Goal: Information Seeking & Learning: Learn about a topic

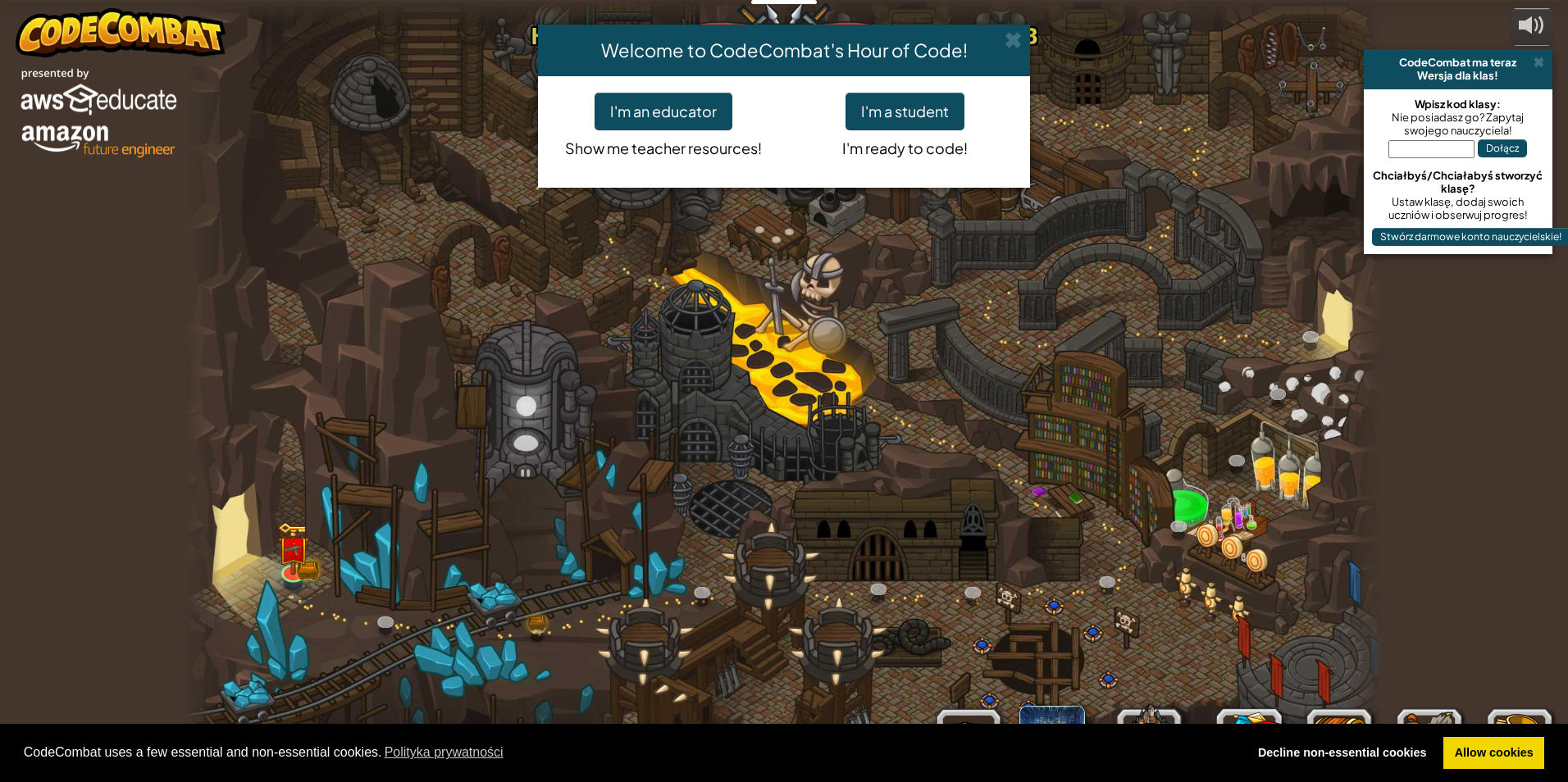
select select "pl"
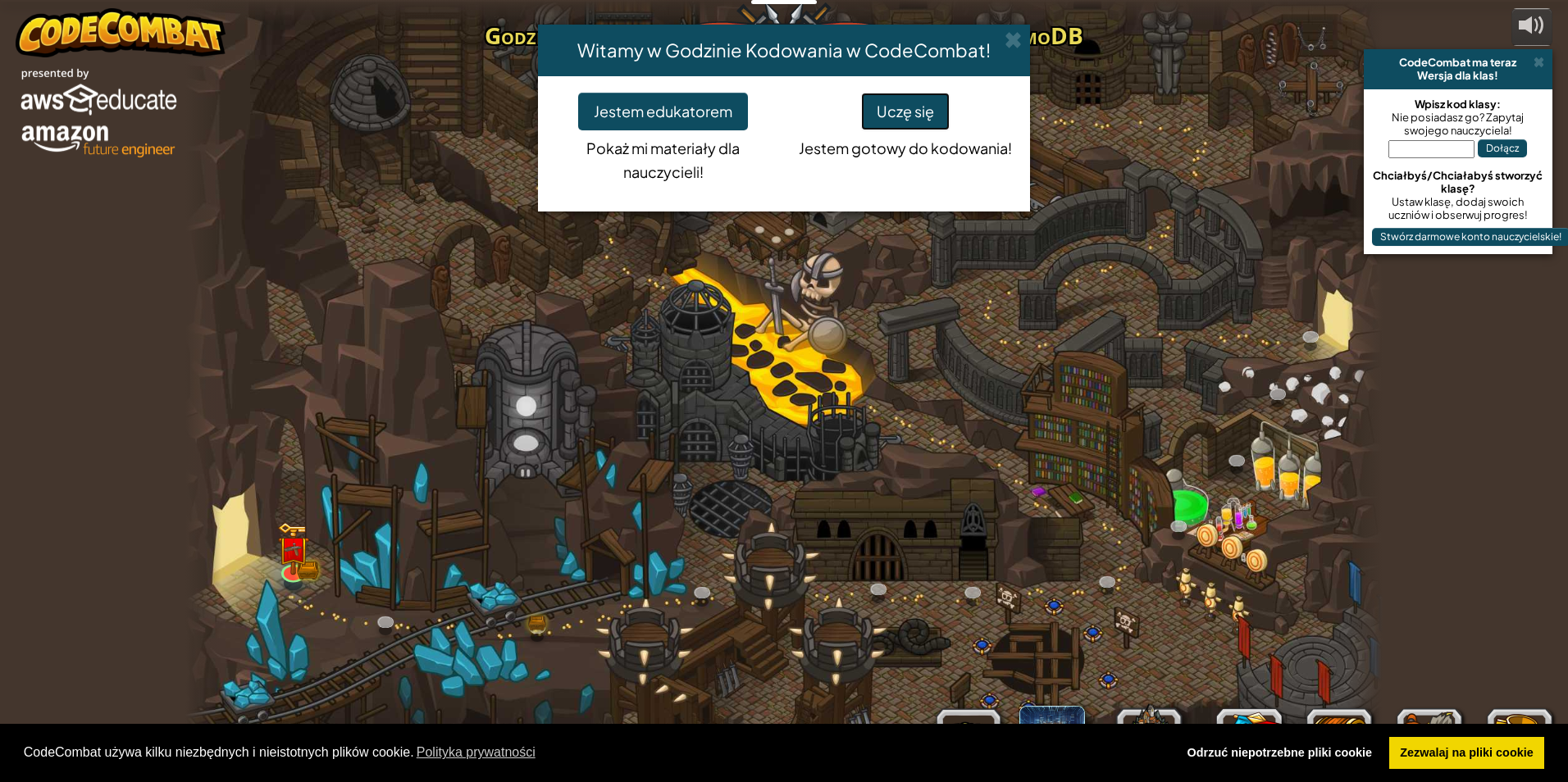
click at [881, 103] on button "Uczę się" at bounding box center [905, 111] width 89 height 38
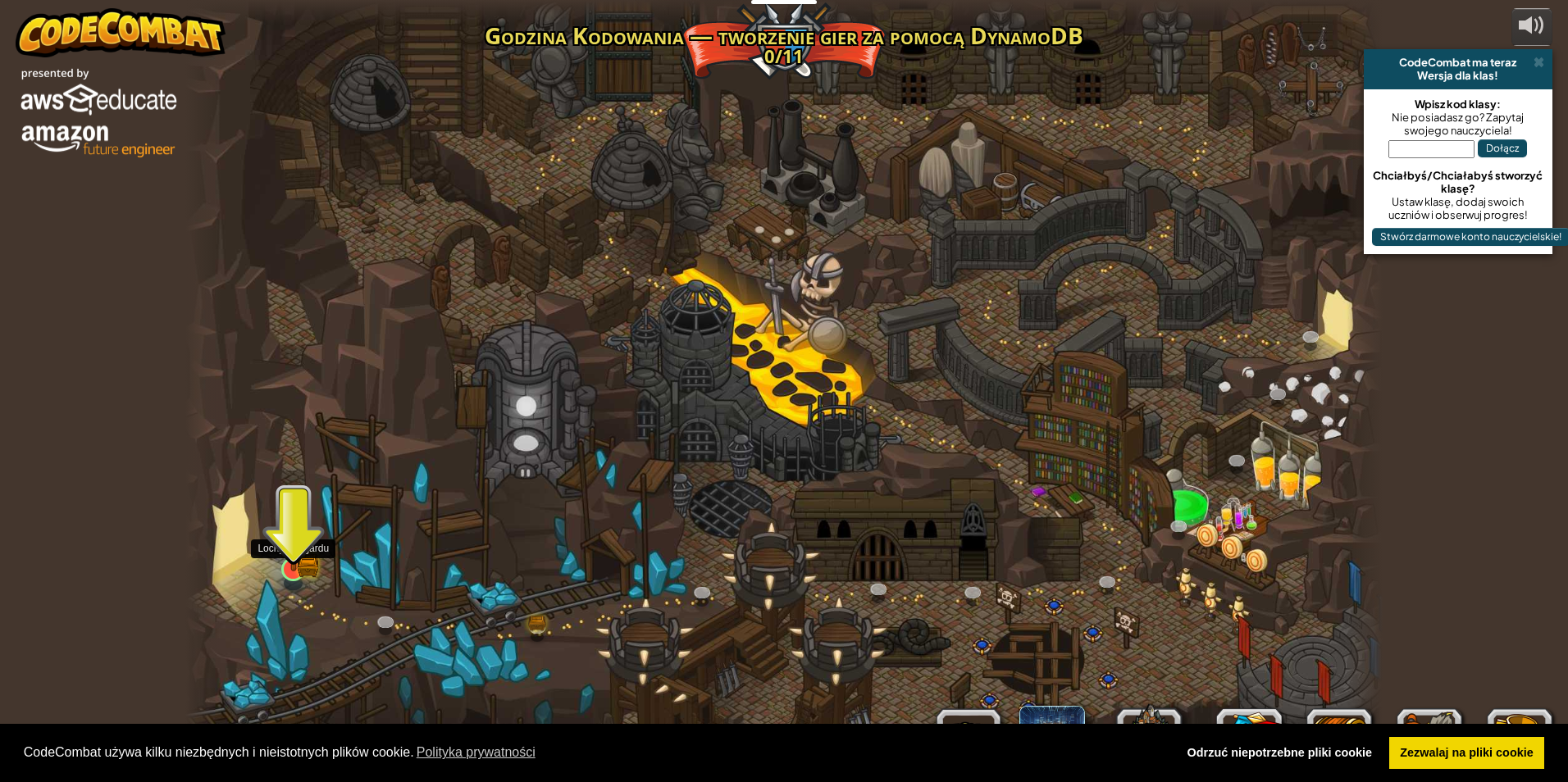
click at [303, 521] on img at bounding box center [292, 537] width 32 height 72
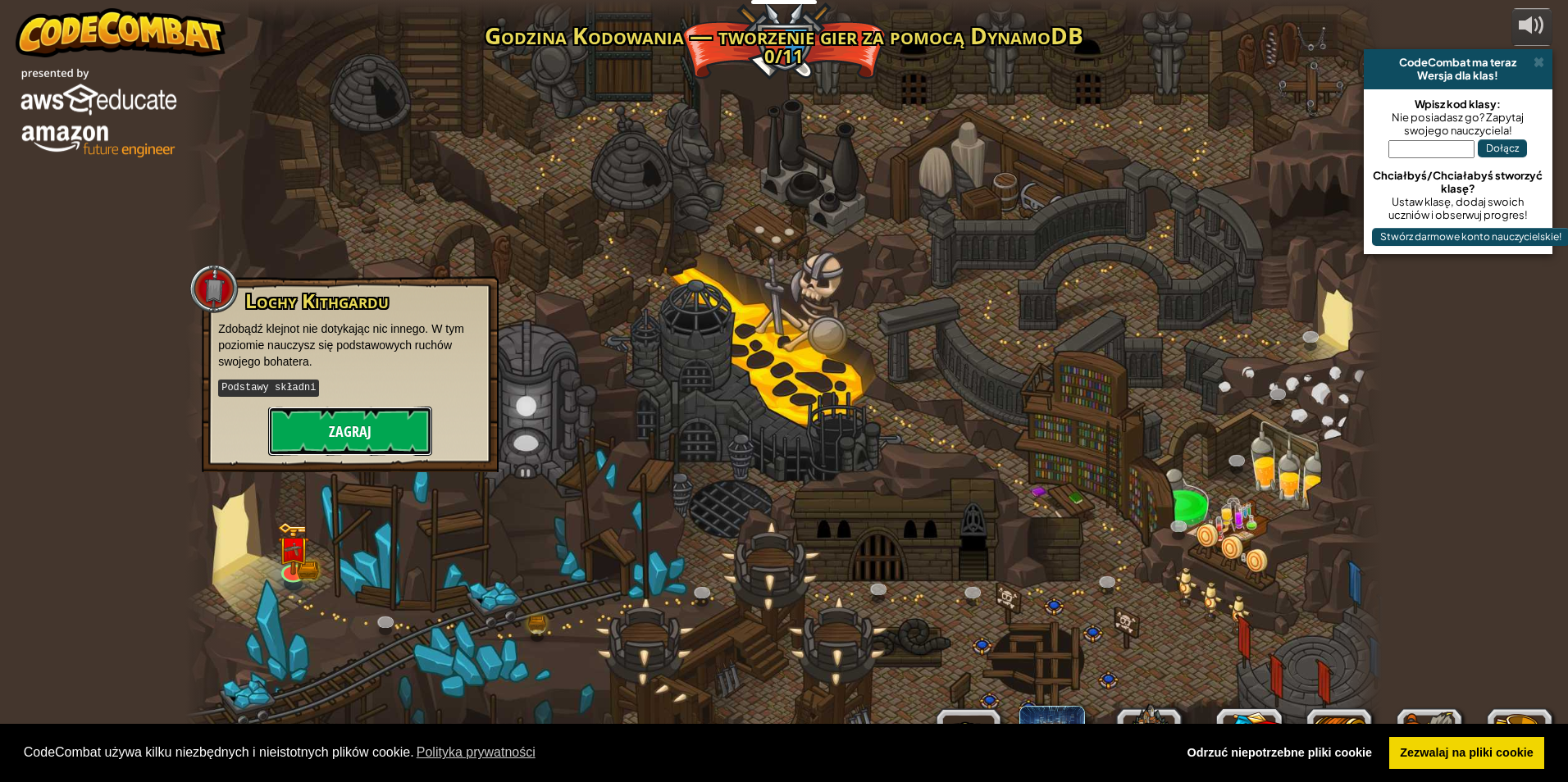
click at [400, 417] on button "Zagraj" at bounding box center [350, 432] width 164 height 50
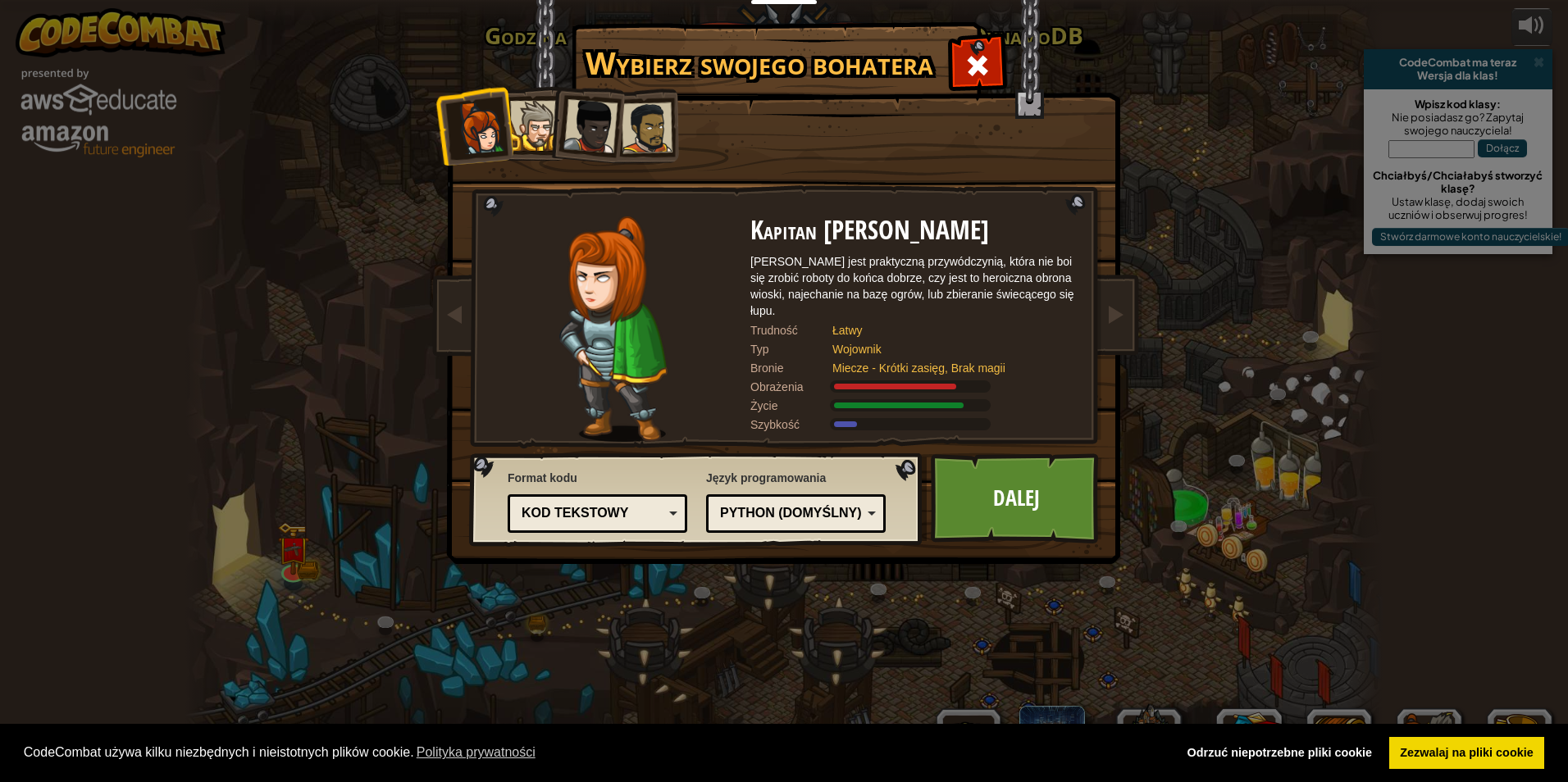
click at [532, 116] on div at bounding box center [534, 126] width 50 height 50
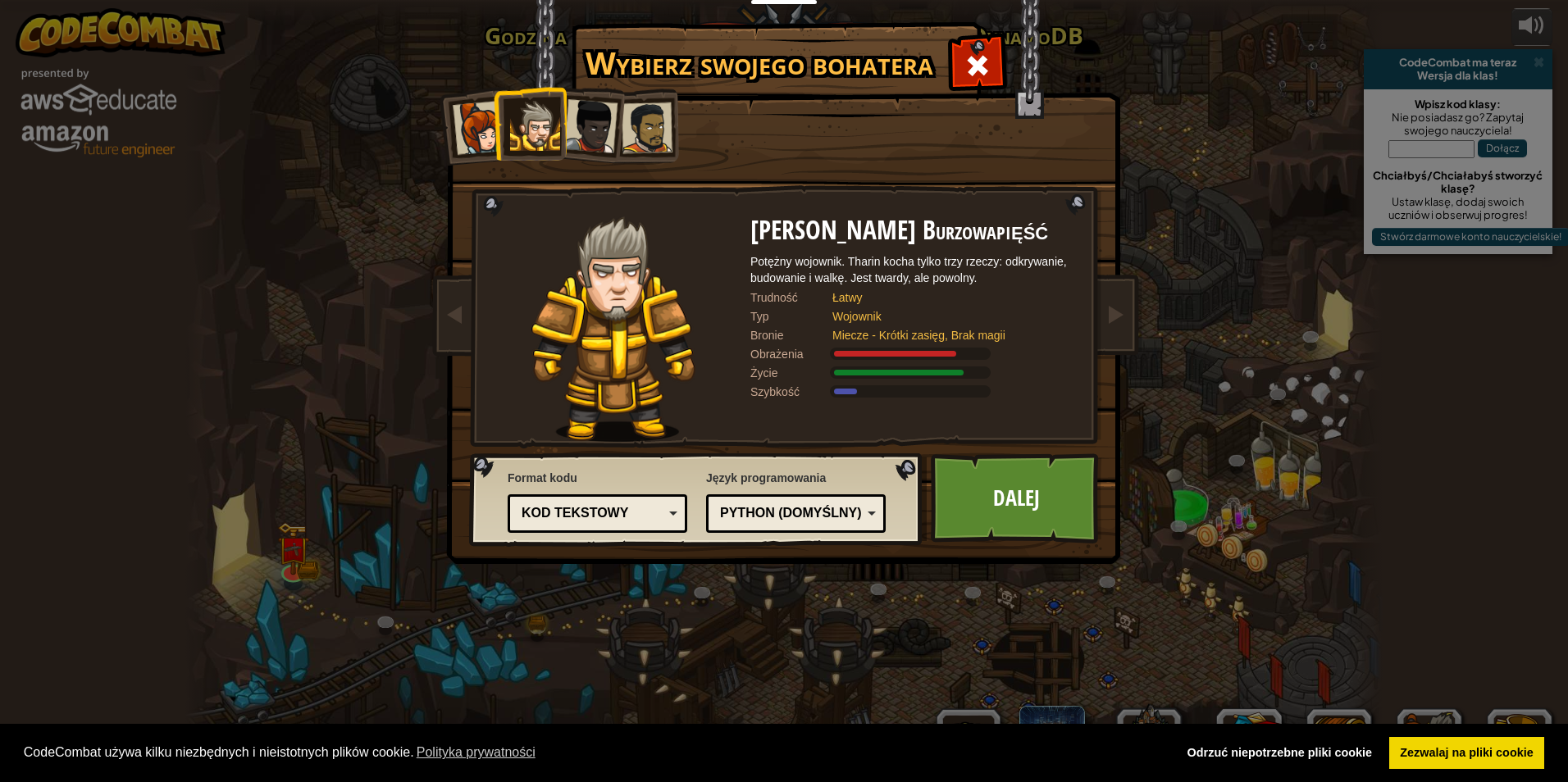
click at [579, 120] on div at bounding box center [590, 126] width 54 height 54
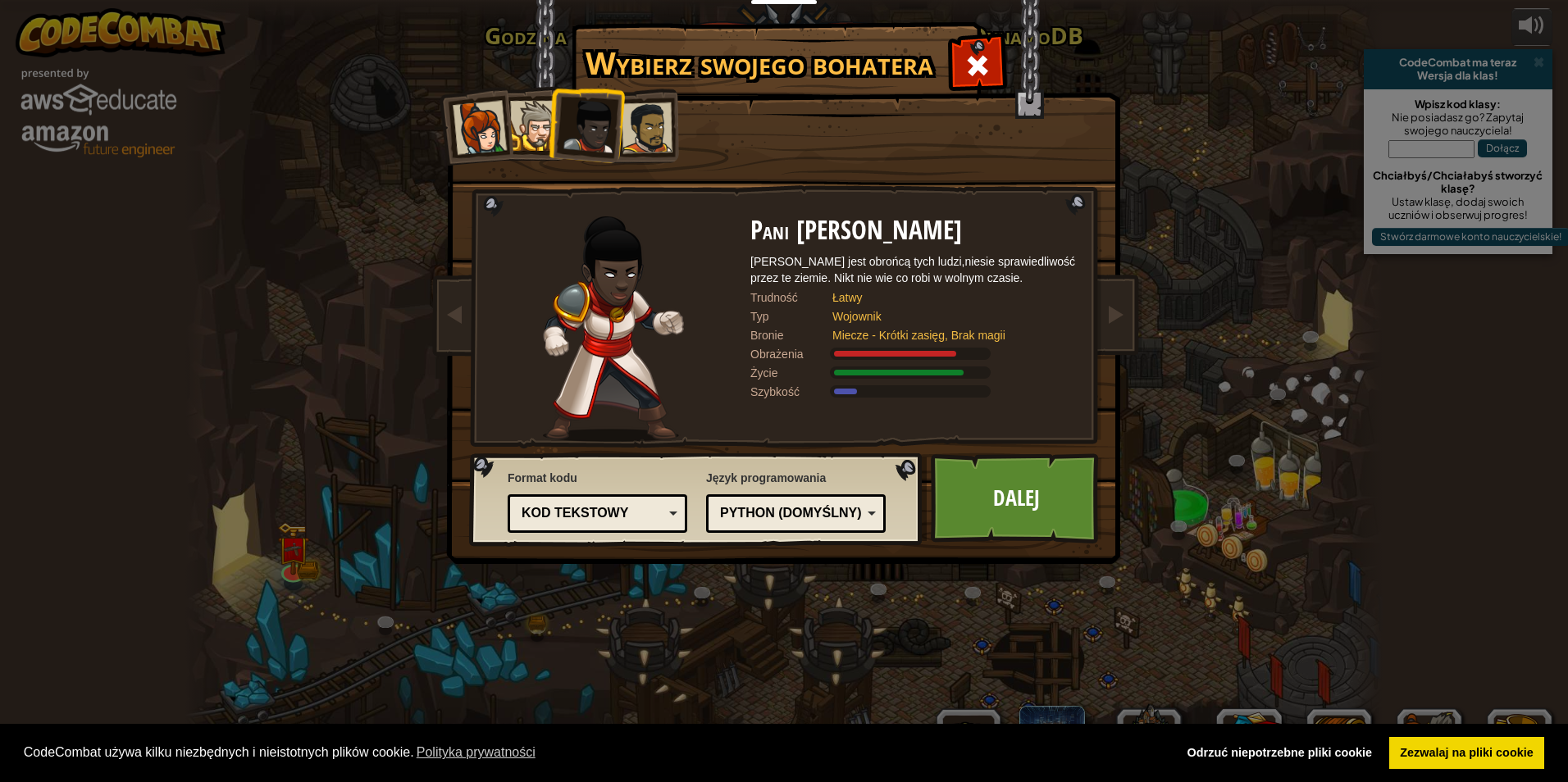
click at [607, 118] on div at bounding box center [590, 126] width 54 height 54
click at [647, 118] on div at bounding box center [646, 127] width 50 height 50
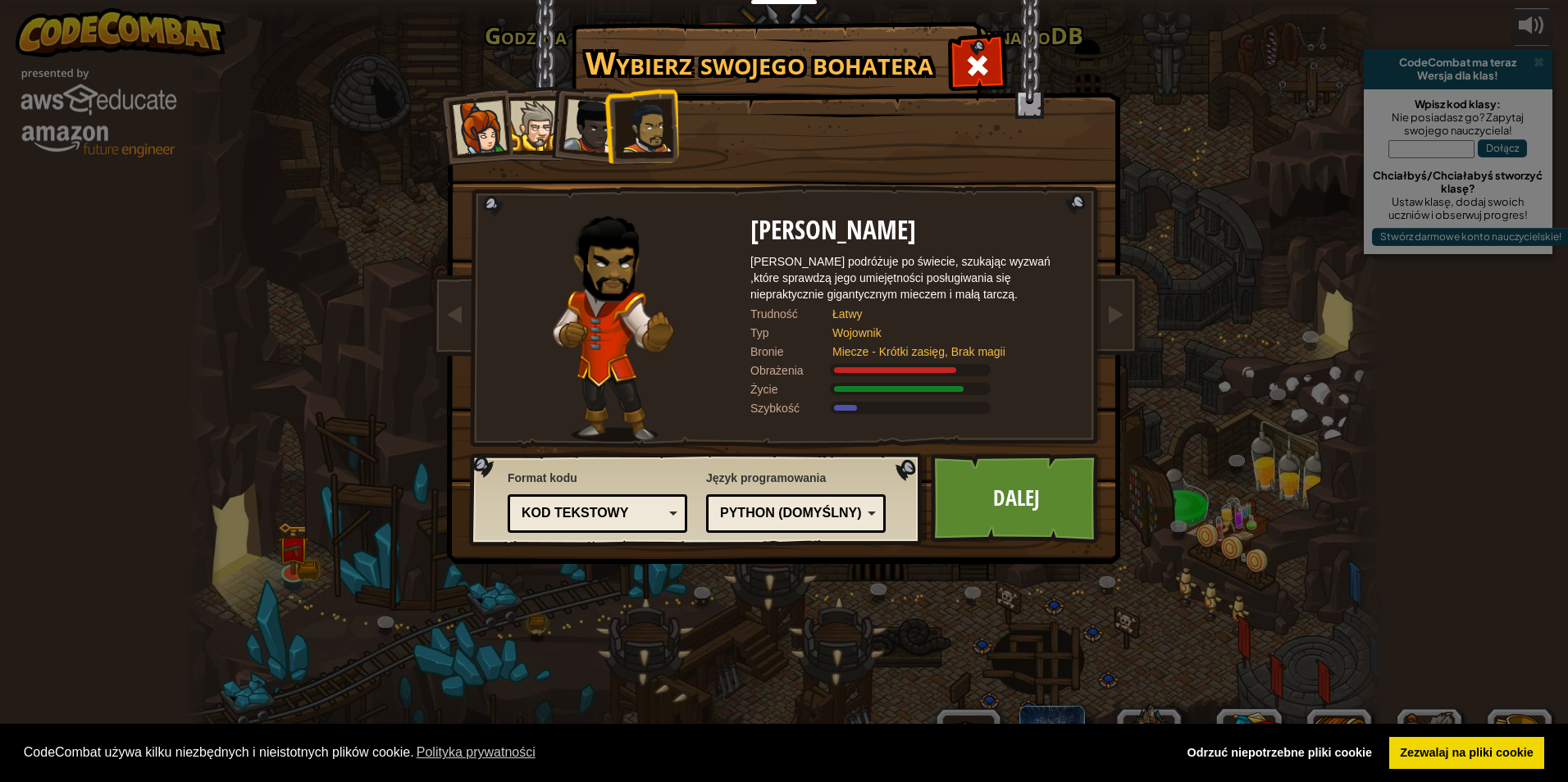
click at [580, 121] on div at bounding box center [590, 126] width 54 height 54
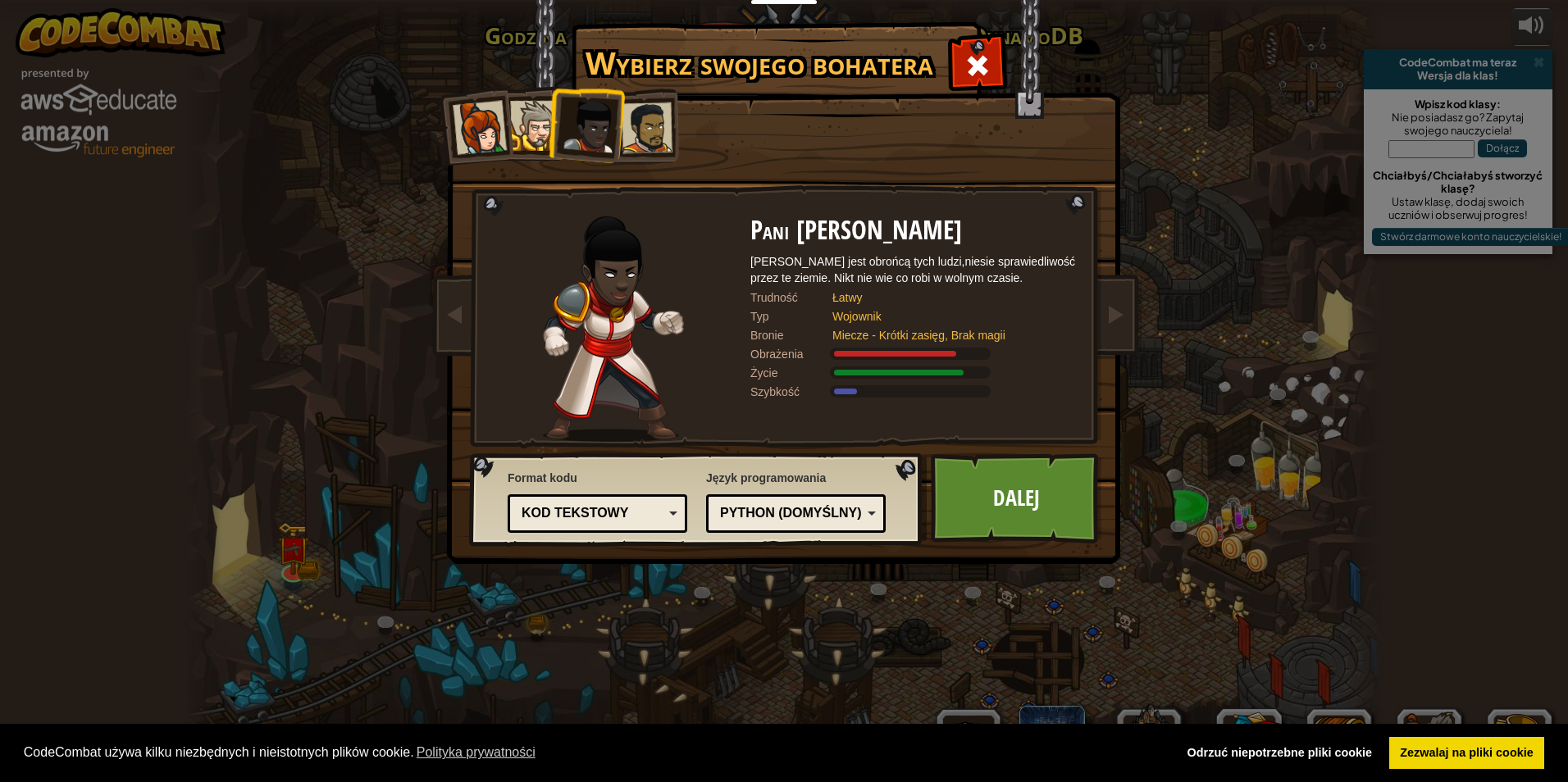
click at [536, 123] on div at bounding box center [534, 126] width 50 height 50
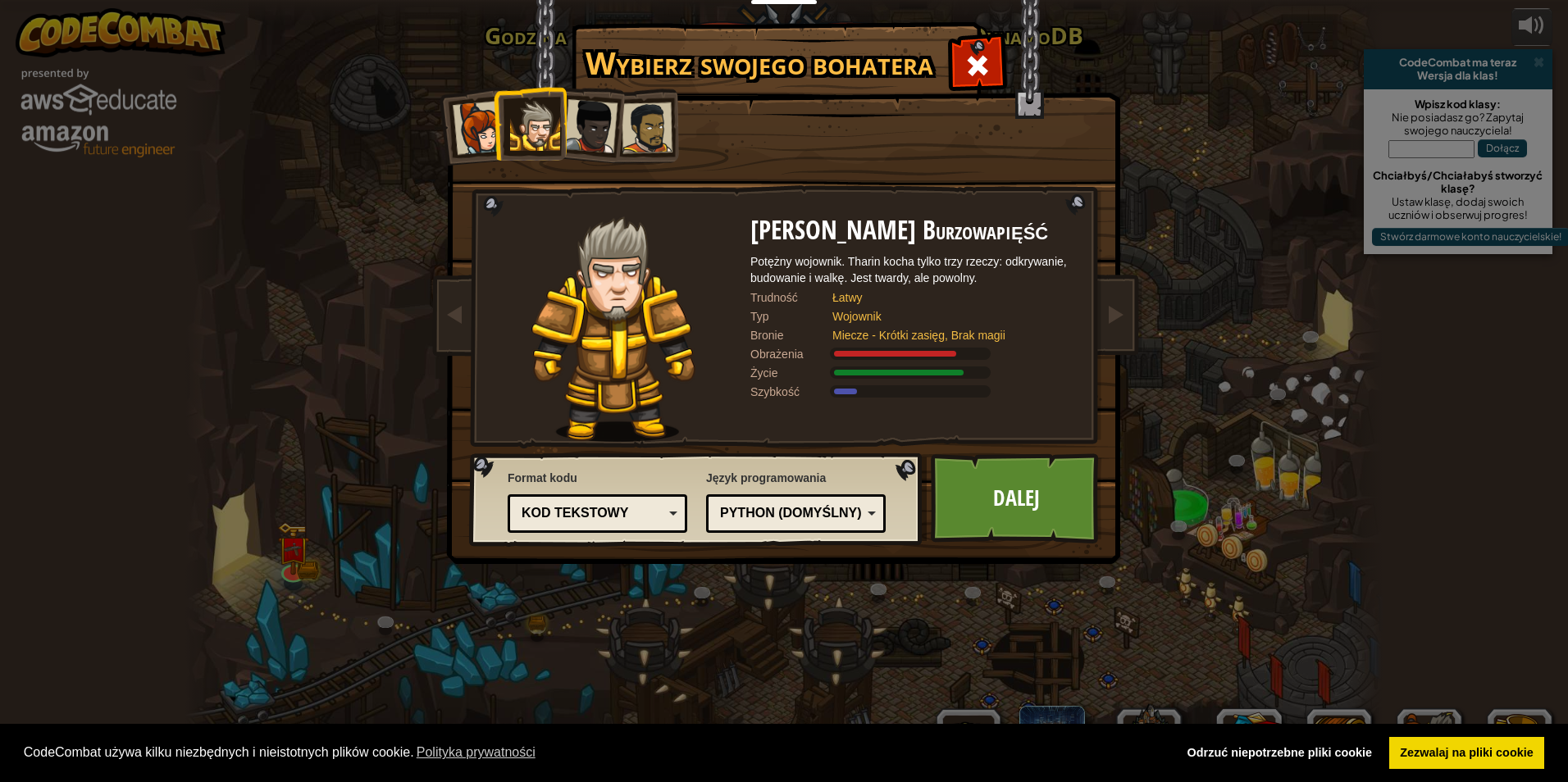
click at [817, 498] on div "Python (Domyślny) JavaScript Lua C++ Java (Eksperymentalny) Python (Domyślny)" at bounding box center [795, 513] width 180 height 39
click at [606, 526] on div "Text code Blocks and code Blocks Blocks (Icons) Kod tekstowy" at bounding box center [598, 513] width 180 height 39
click at [634, 647] on div "Wybierz swojego bohatera 1000 Kapitan [PERSON_NAME] Anya jest praktyczną przywó…" at bounding box center [784, 391] width 1568 height 782
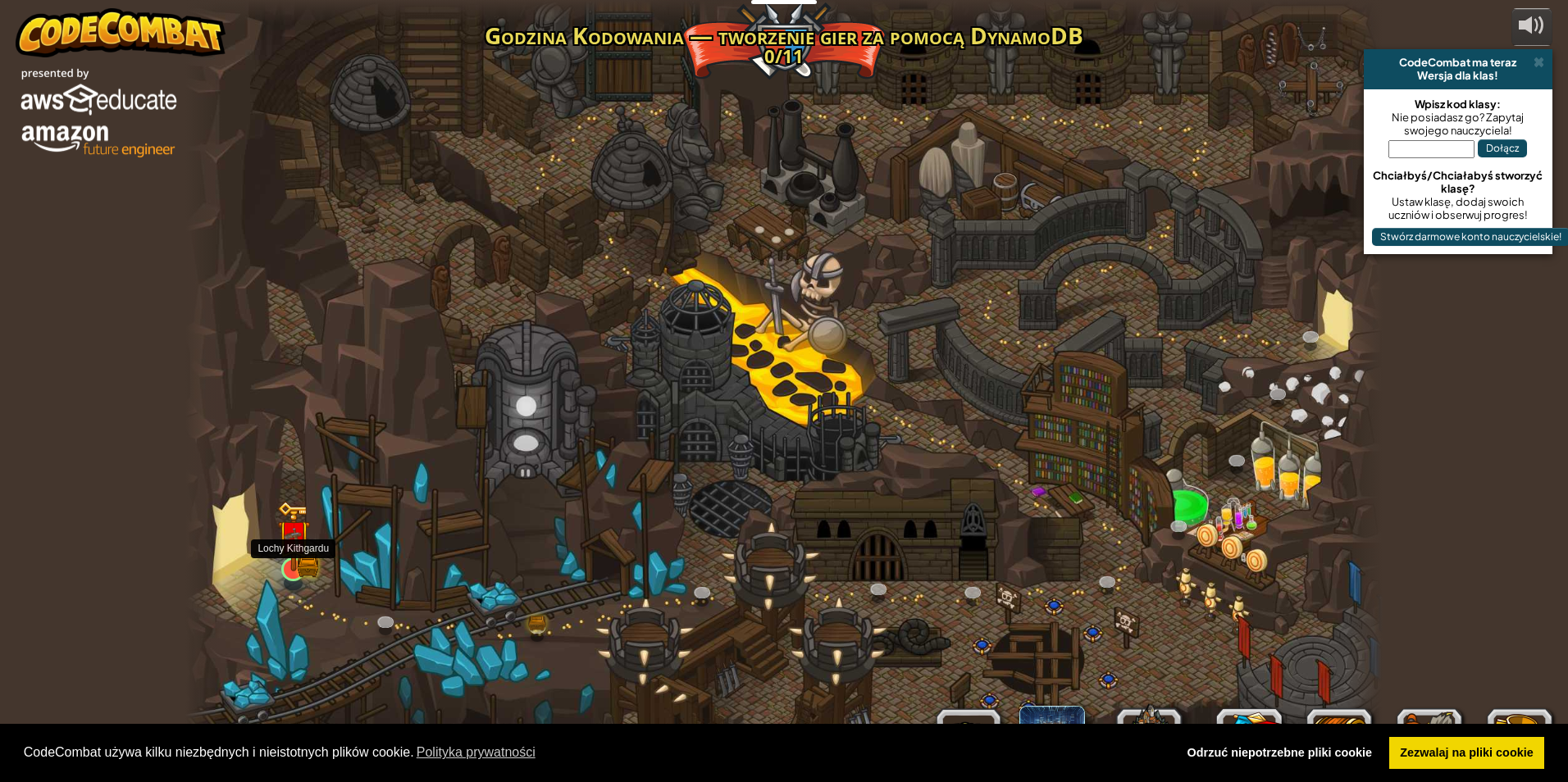
click at [283, 564] on img at bounding box center [292, 537] width 32 height 72
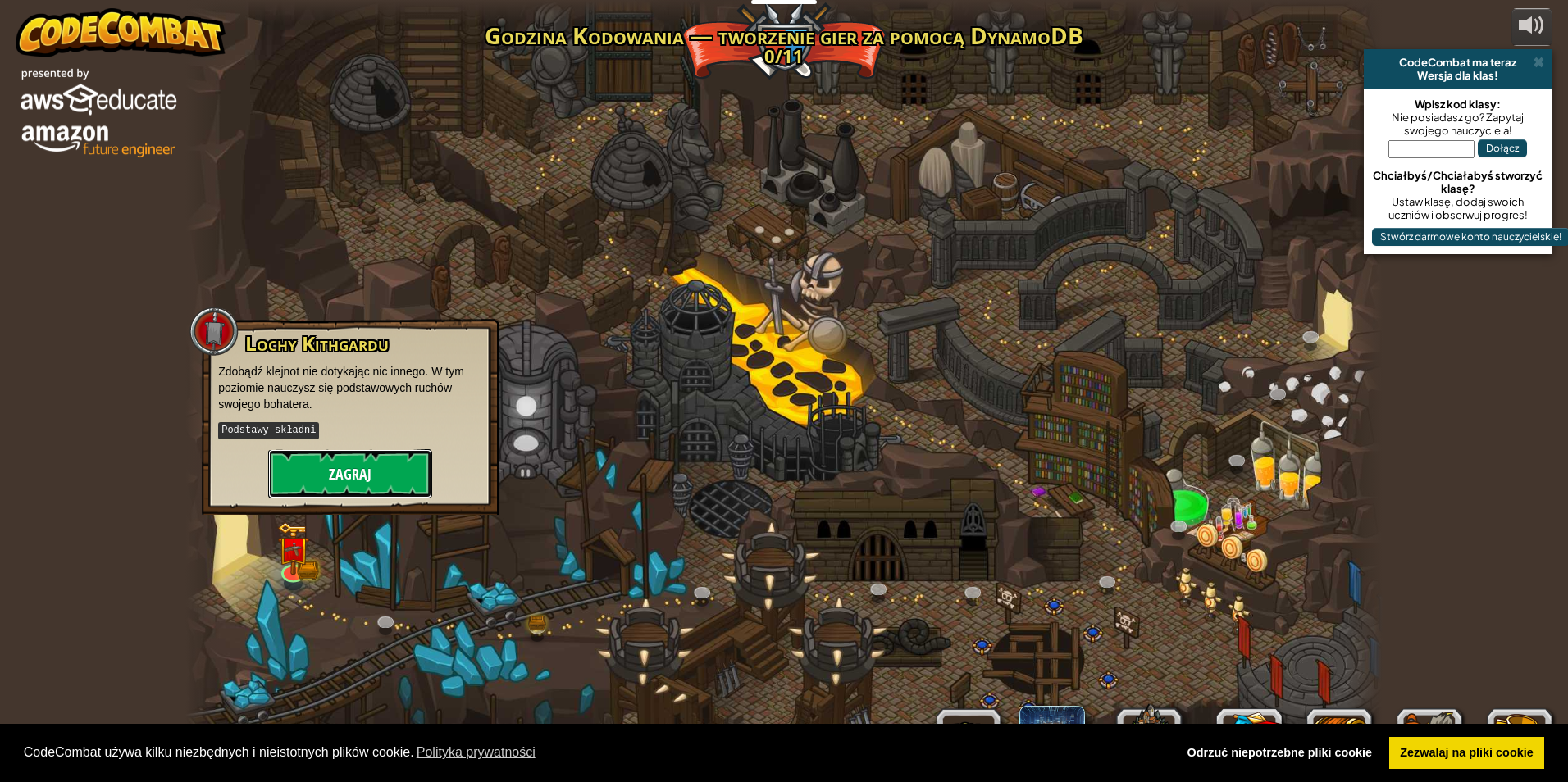
click at [345, 473] on button "Zagraj" at bounding box center [350, 474] width 164 height 50
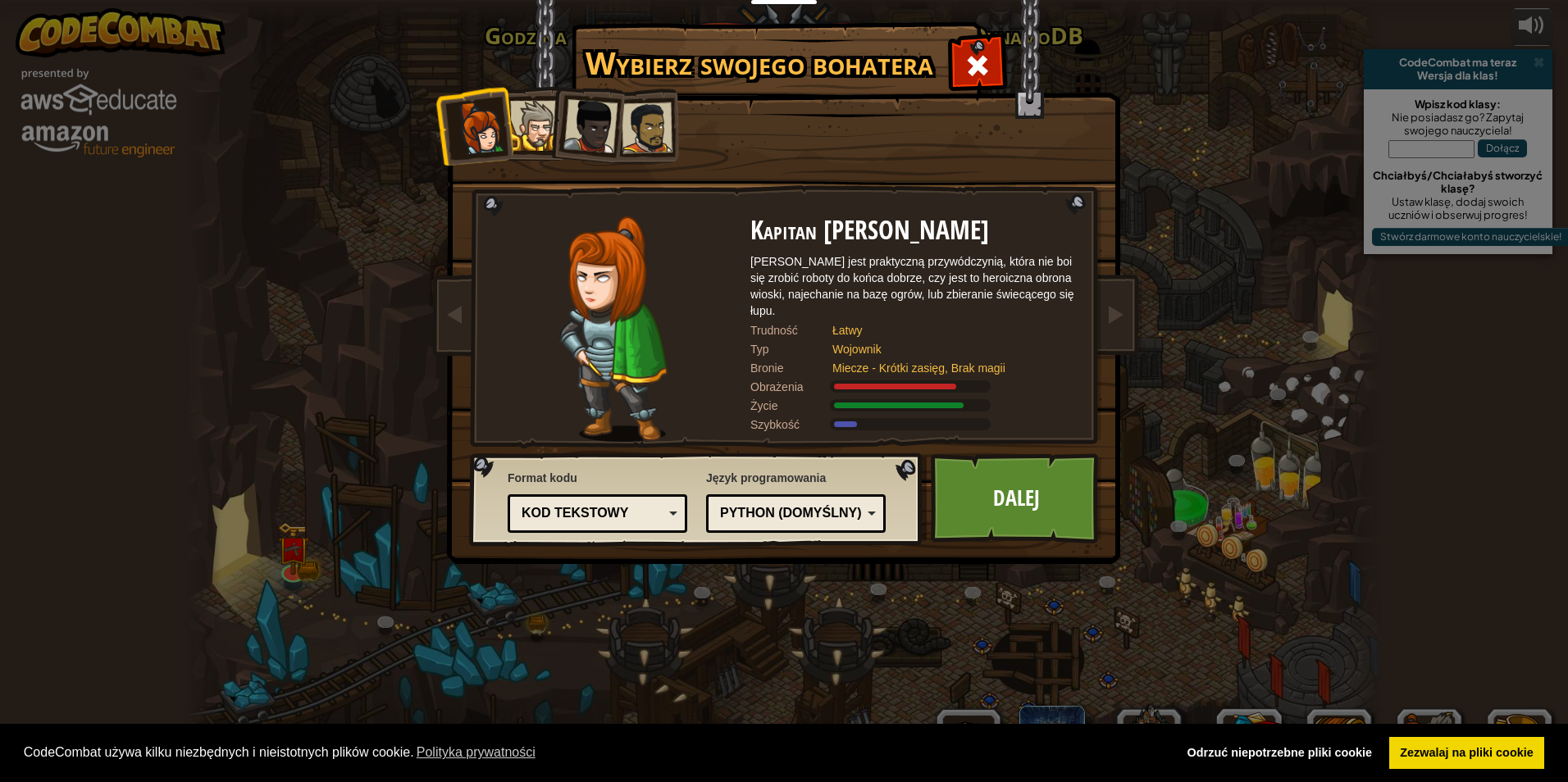
click at [541, 115] on div at bounding box center [534, 126] width 50 height 50
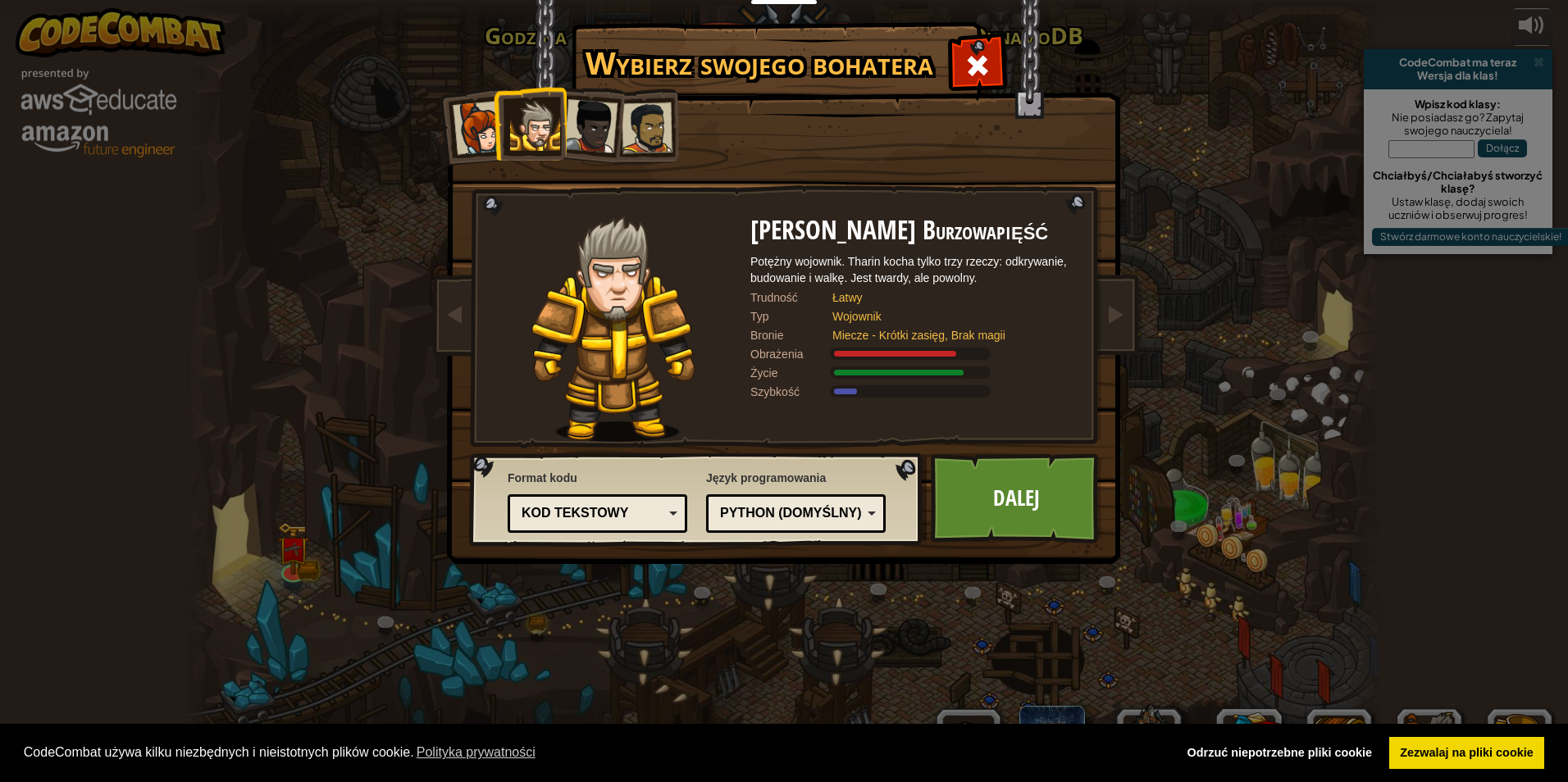
click at [855, 515] on div "Python (Domyślny)" at bounding box center [790, 513] width 142 height 19
click at [552, 502] on div "Kod tekstowy" at bounding box center [597, 514] width 159 height 26
click at [645, 645] on div "Wybierz swojego bohatera 1000 Kapitan [PERSON_NAME] Anya jest praktyczną przywó…" at bounding box center [784, 391] width 1568 height 782
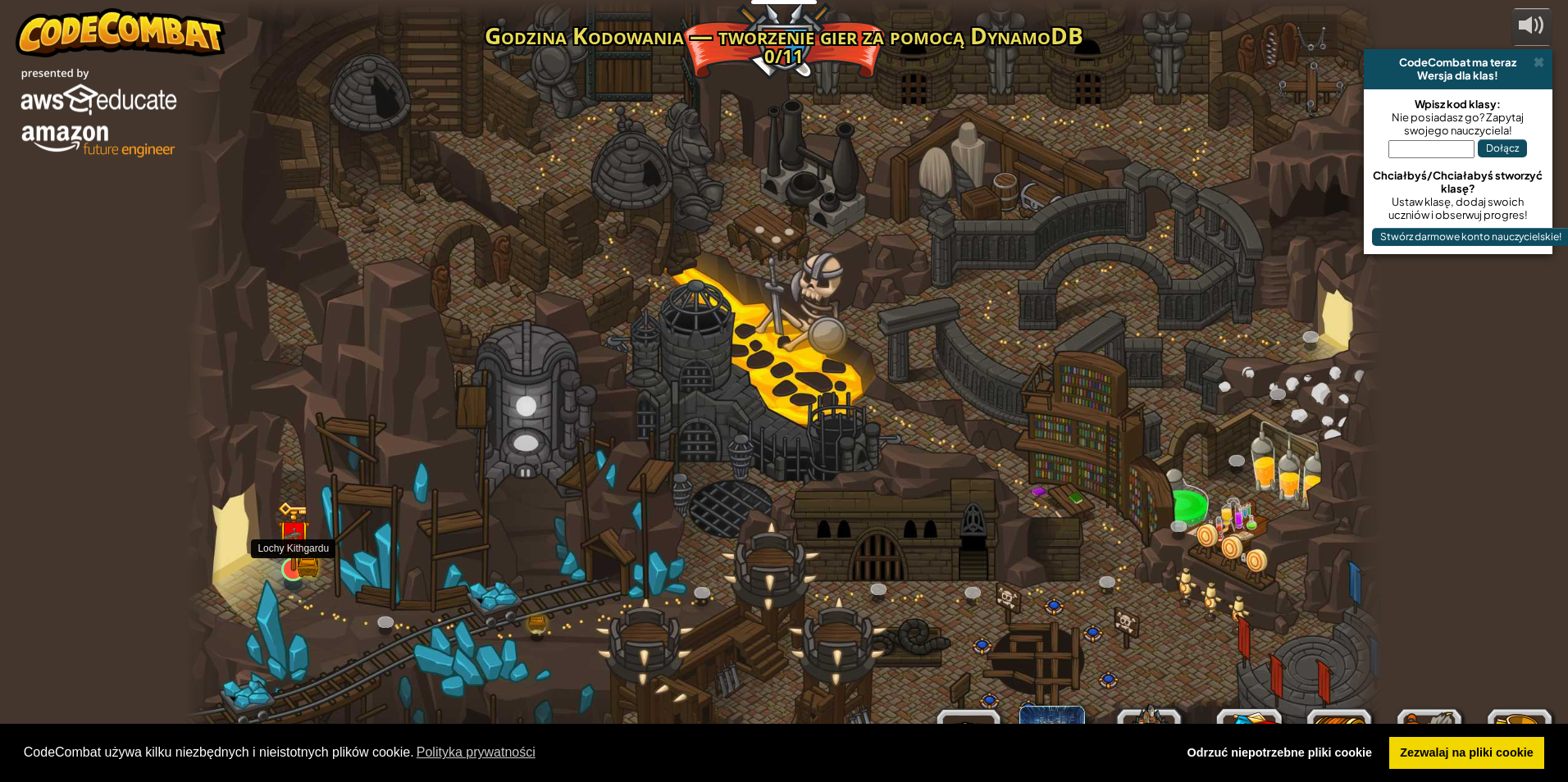
click at [291, 546] on img at bounding box center [293, 536] width 19 height 19
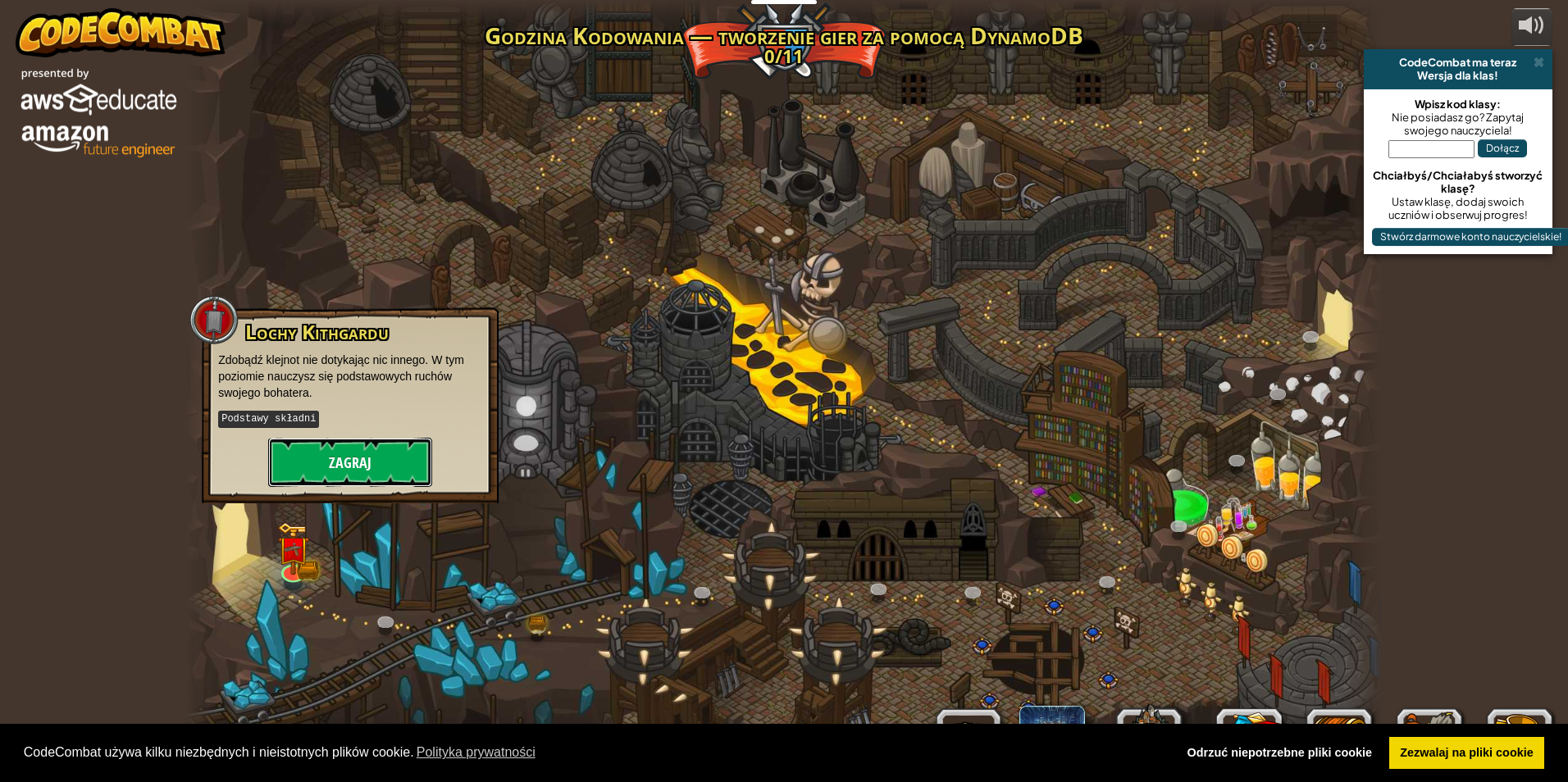
click at [376, 453] on button "Zagraj" at bounding box center [350, 463] width 164 height 50
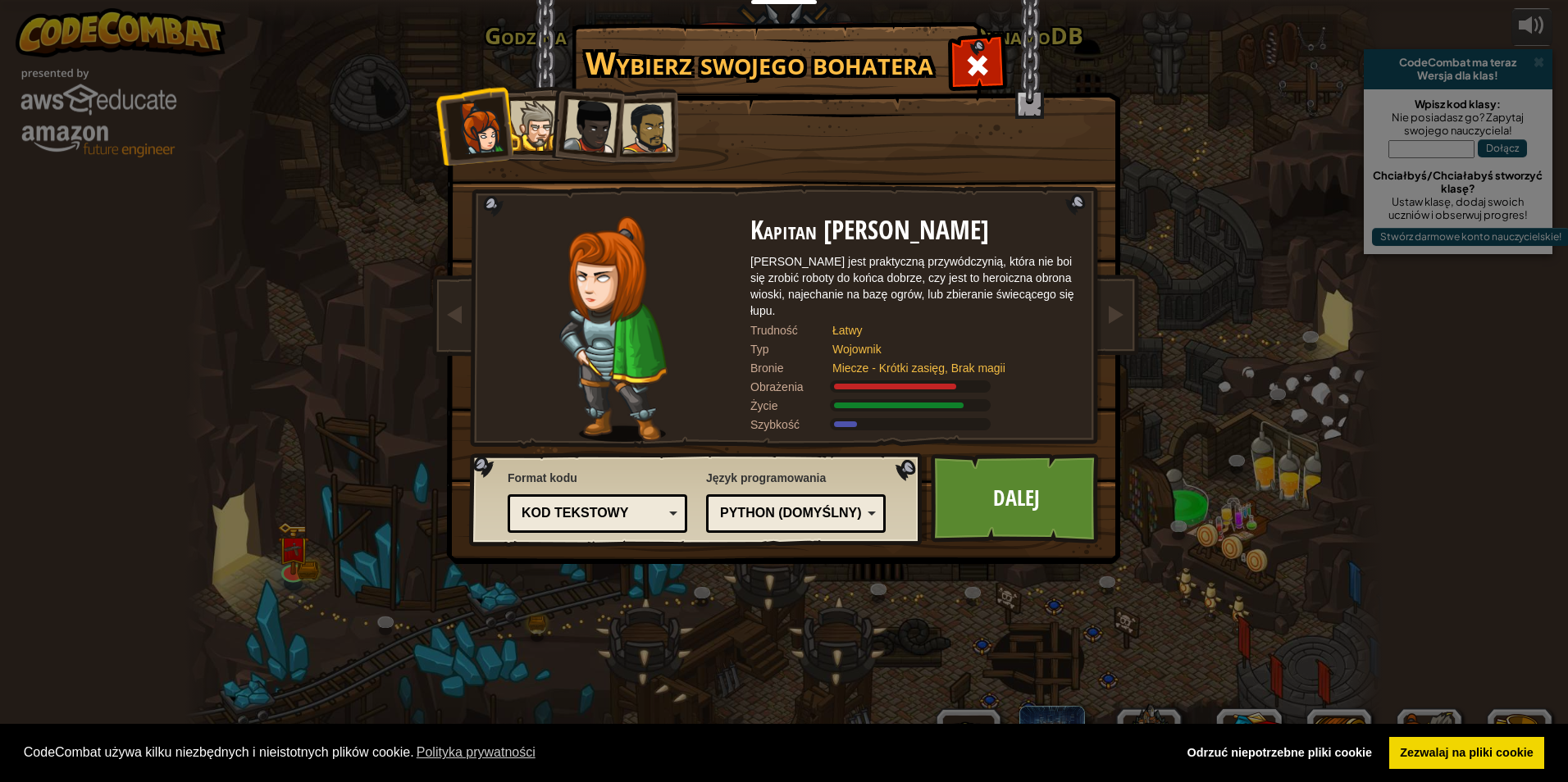
click at [657, 502] on div "Kod tekstowy" at bounding box center [597, 514] width 159 height 26
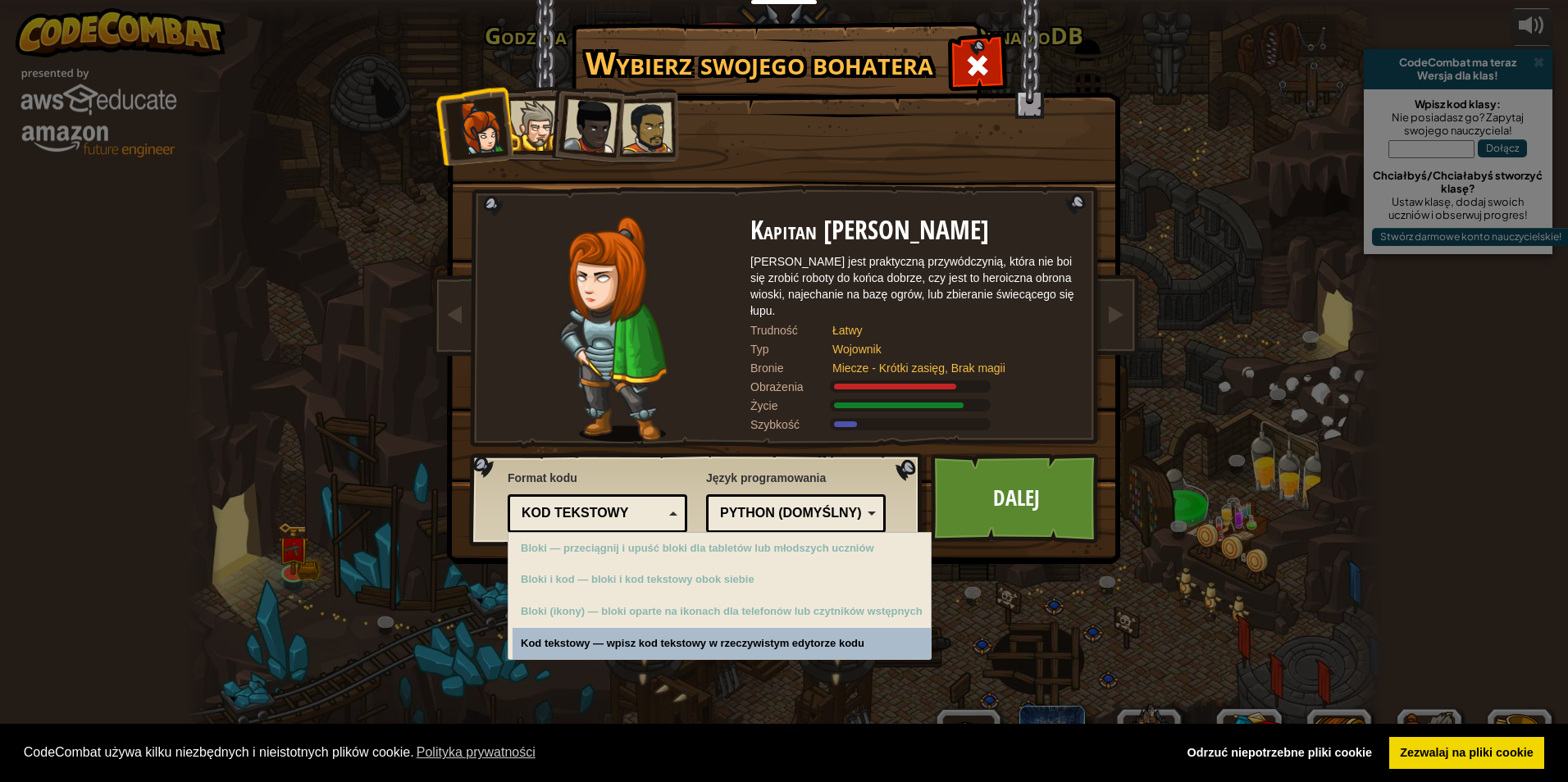
click at [733, 508] on div "Python (Domyślny)" at bounding box center [790, 513] width 142 height 19
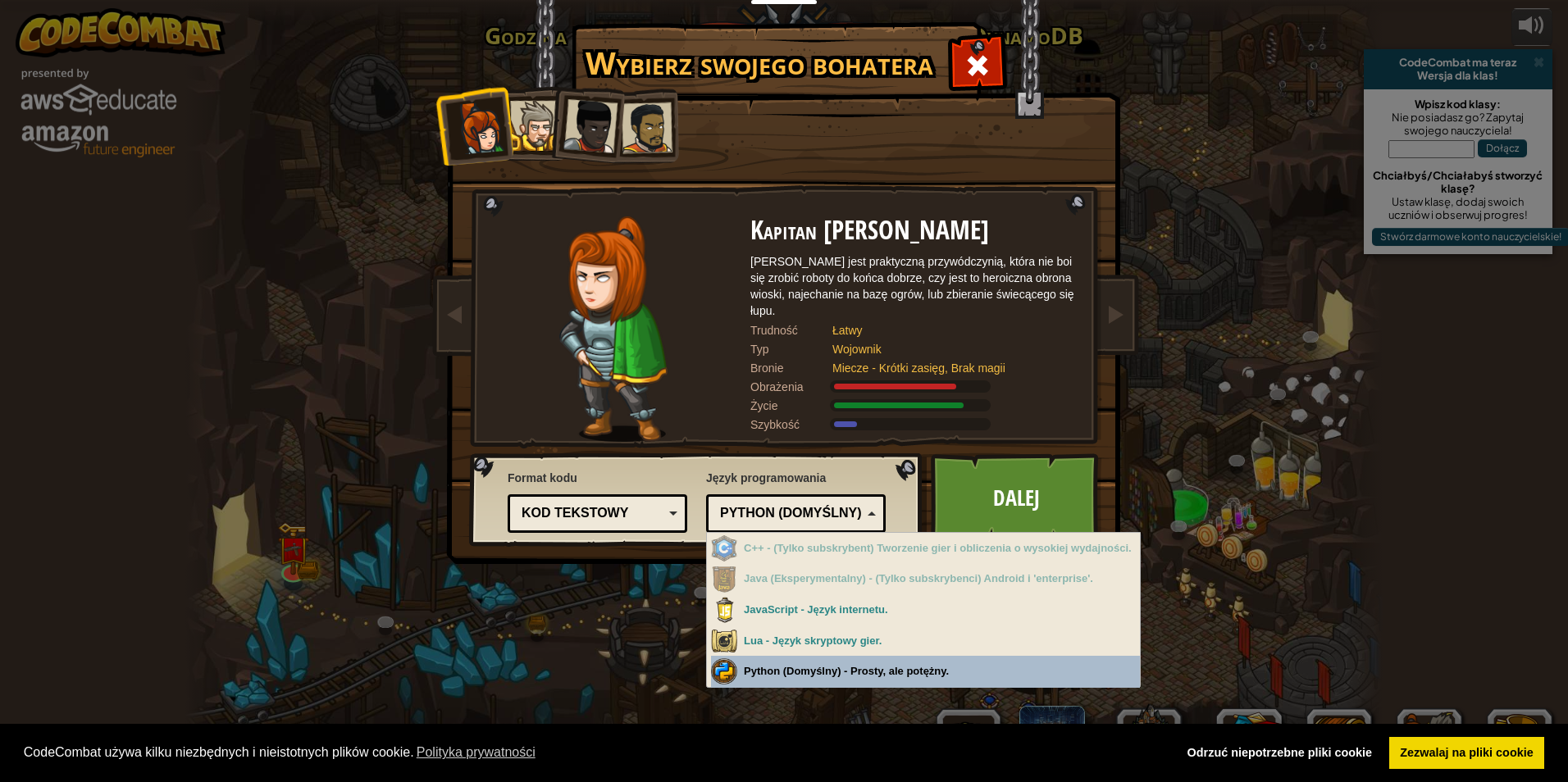
click at [785, 668] on div "Wybierz swojego bohatera 1000 Kapitan [PERSON_NAME] Anya jest praktyczną przywó…" at bounding box center [784, 391] width 1568 height 782
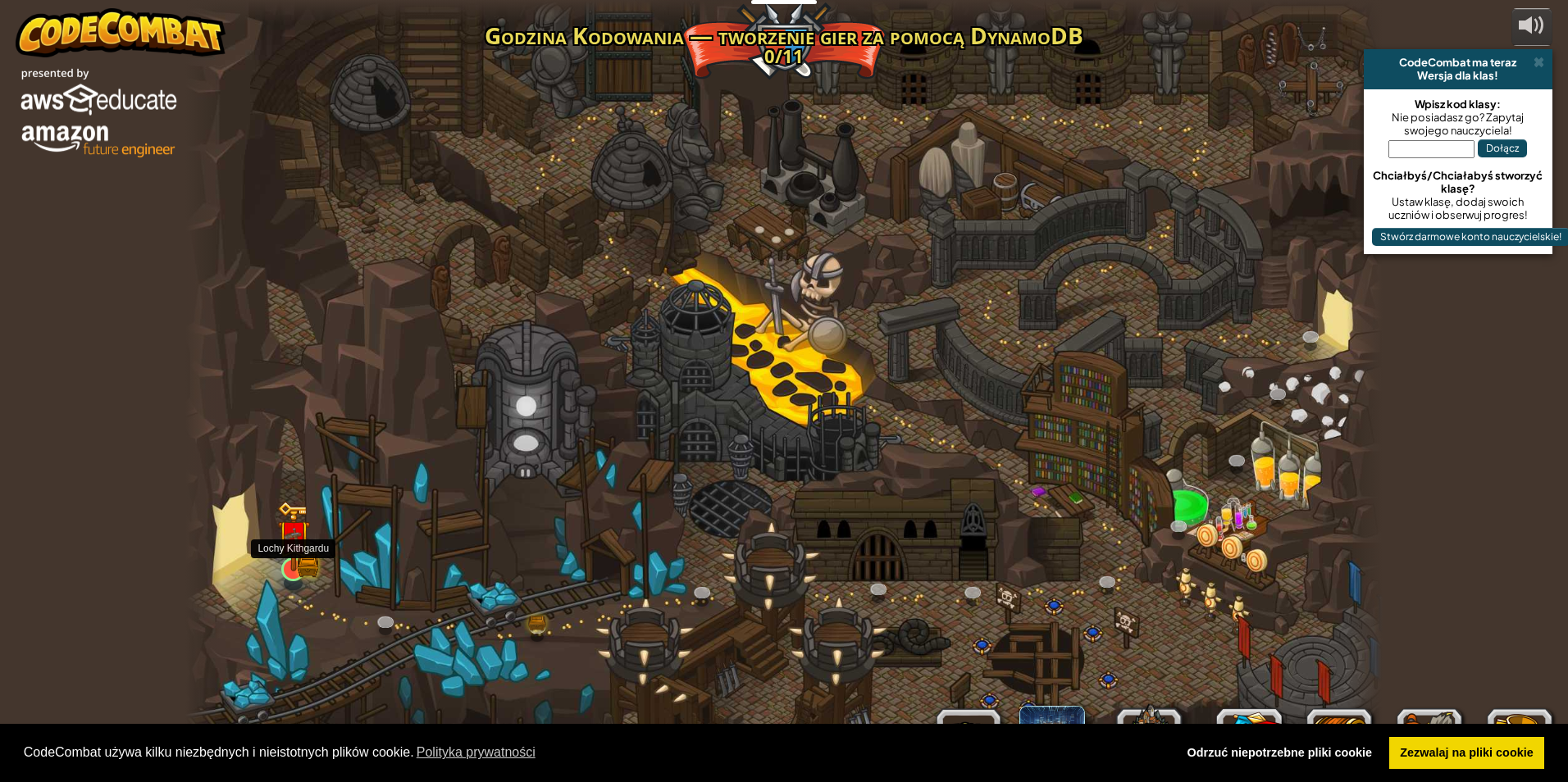
click at [284, 562] on img at bounding box center [292, 537] width 32 height 72
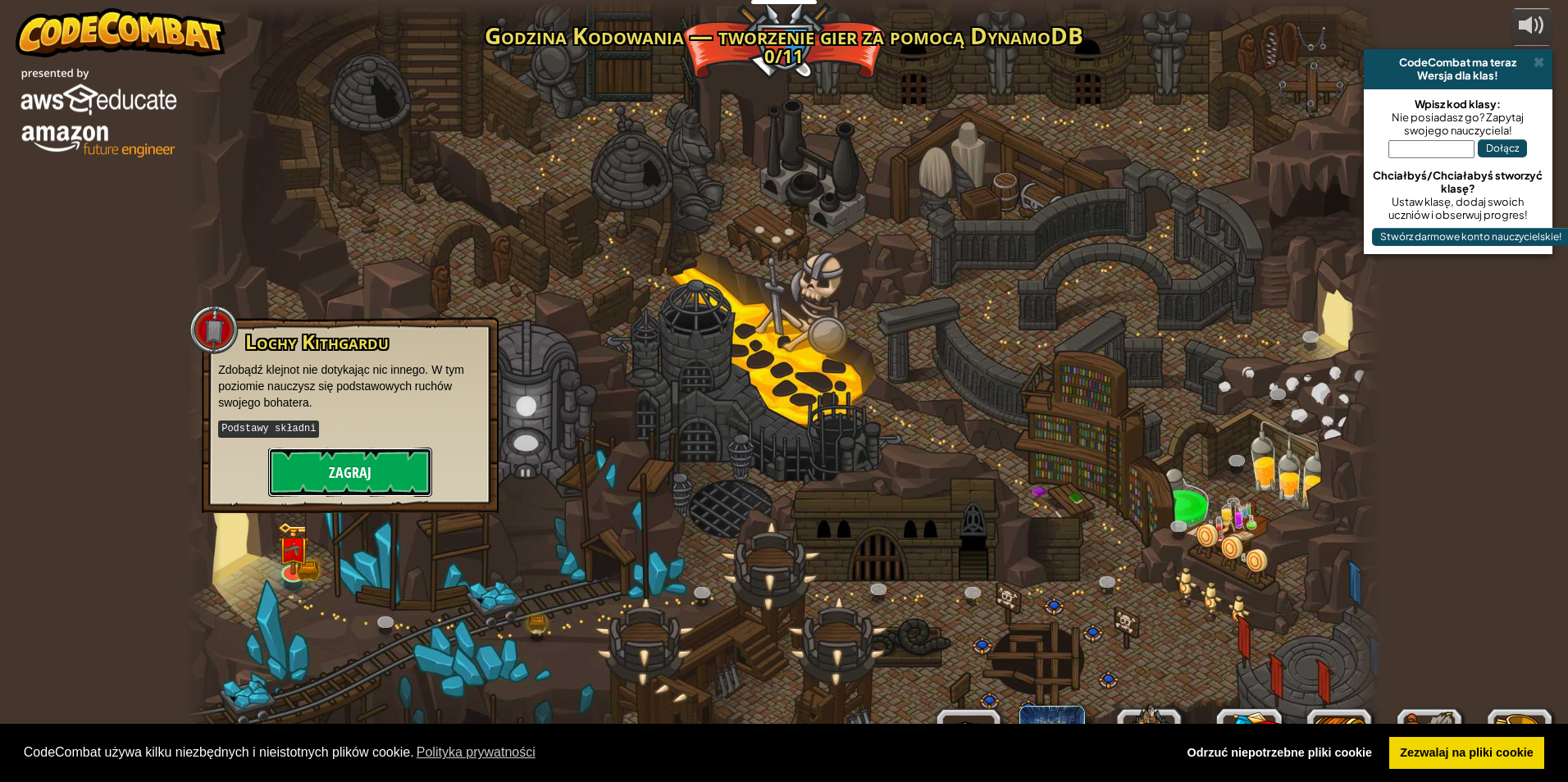
click at [385, 479] on button "Zagraj" at bounding box center [350, 472] width 164 height 50
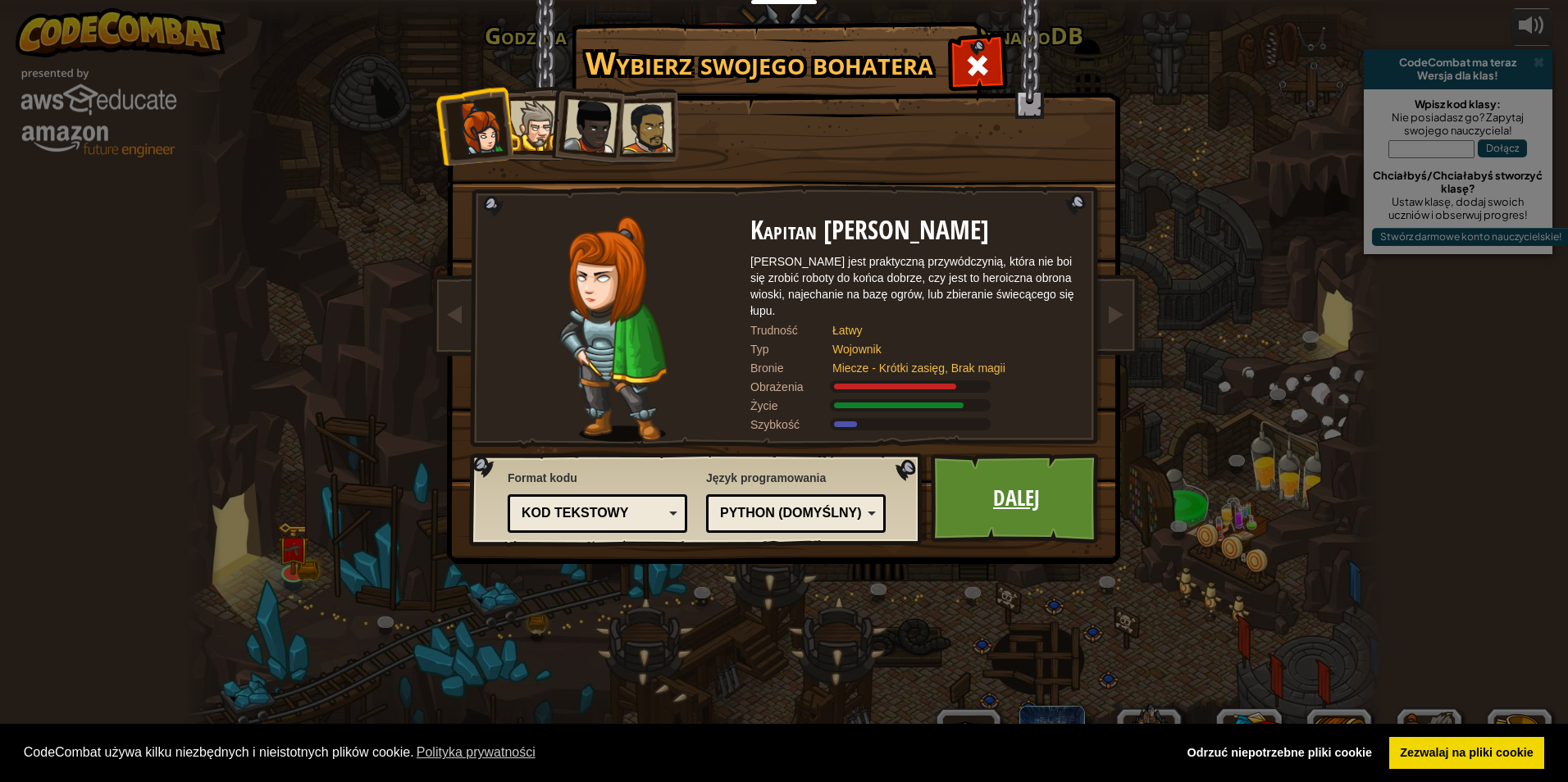
click at [962, 501] on link "Dalej" at bounding box center [1015, 499] width 171 height 90
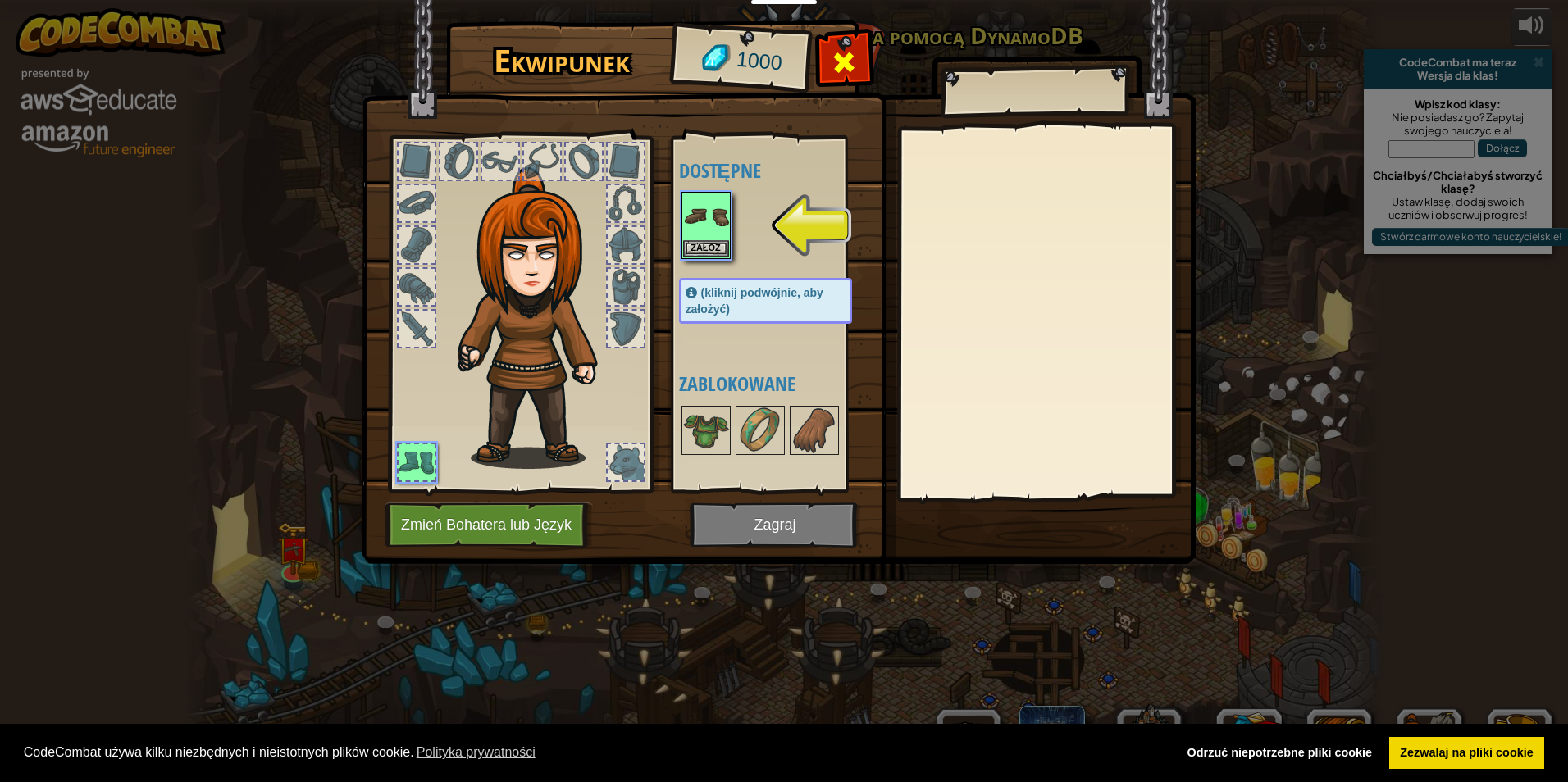
click at [849, 46] on div at bounding box center [844, 67] width 51 height 51
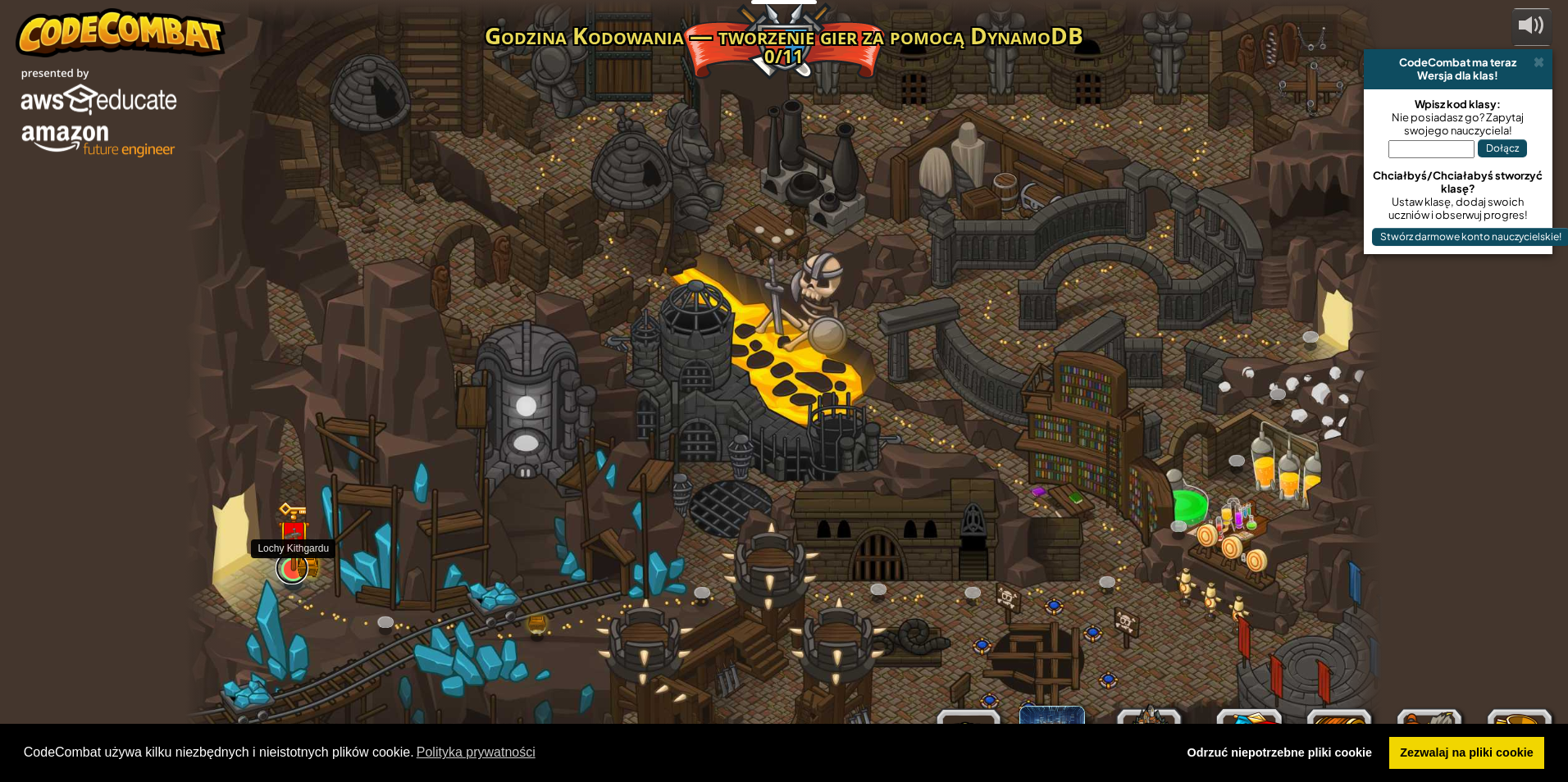
click at [298, 573] on link at bounding box center [292, 568] width 33 height 33
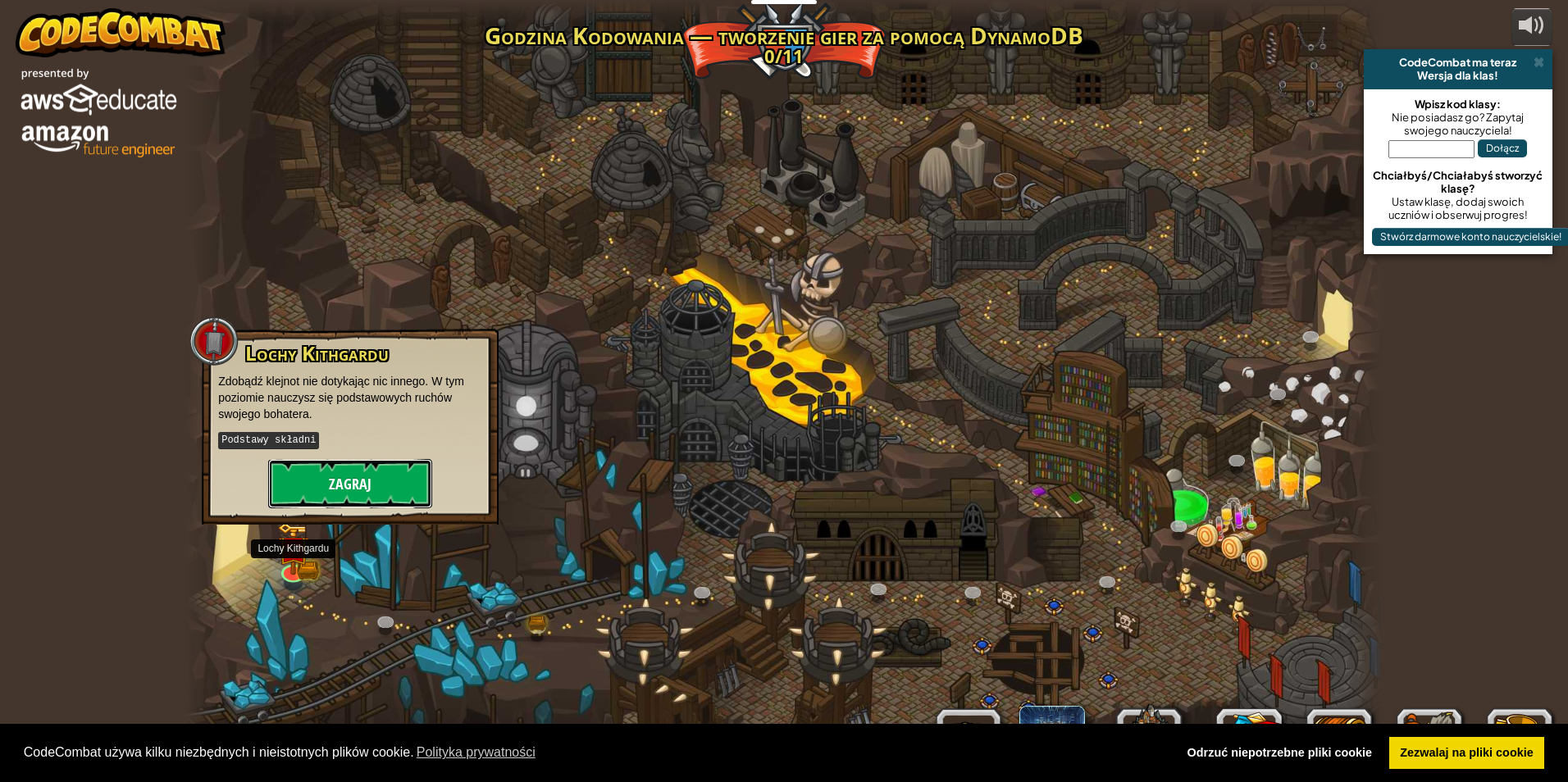
click at [376, 490] on button "Zagraj" at bounding box center [350, 484] width 164 height 50
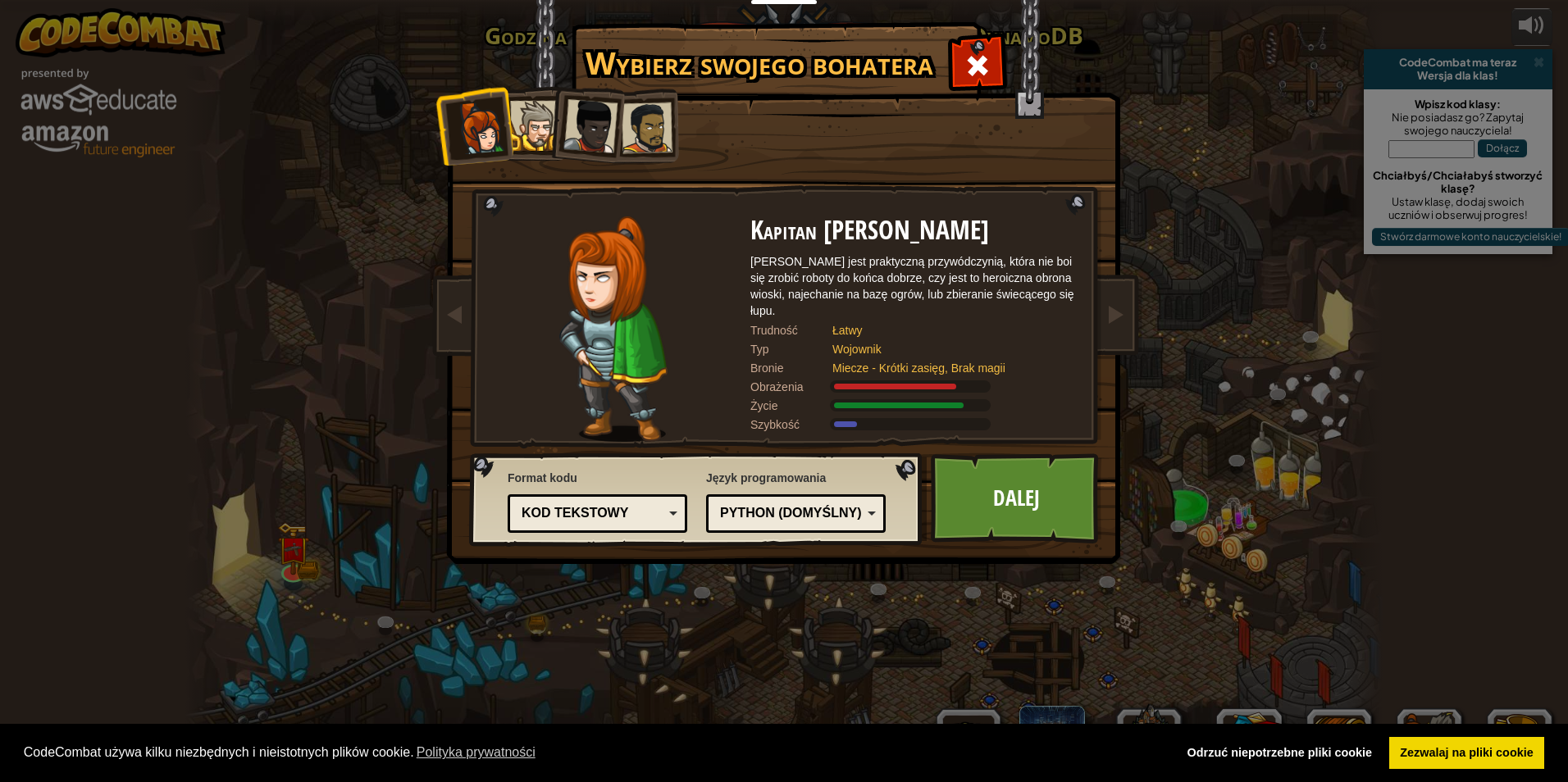
click at [541, 143] on div at bounding box center [534, 126] width 50 height 50
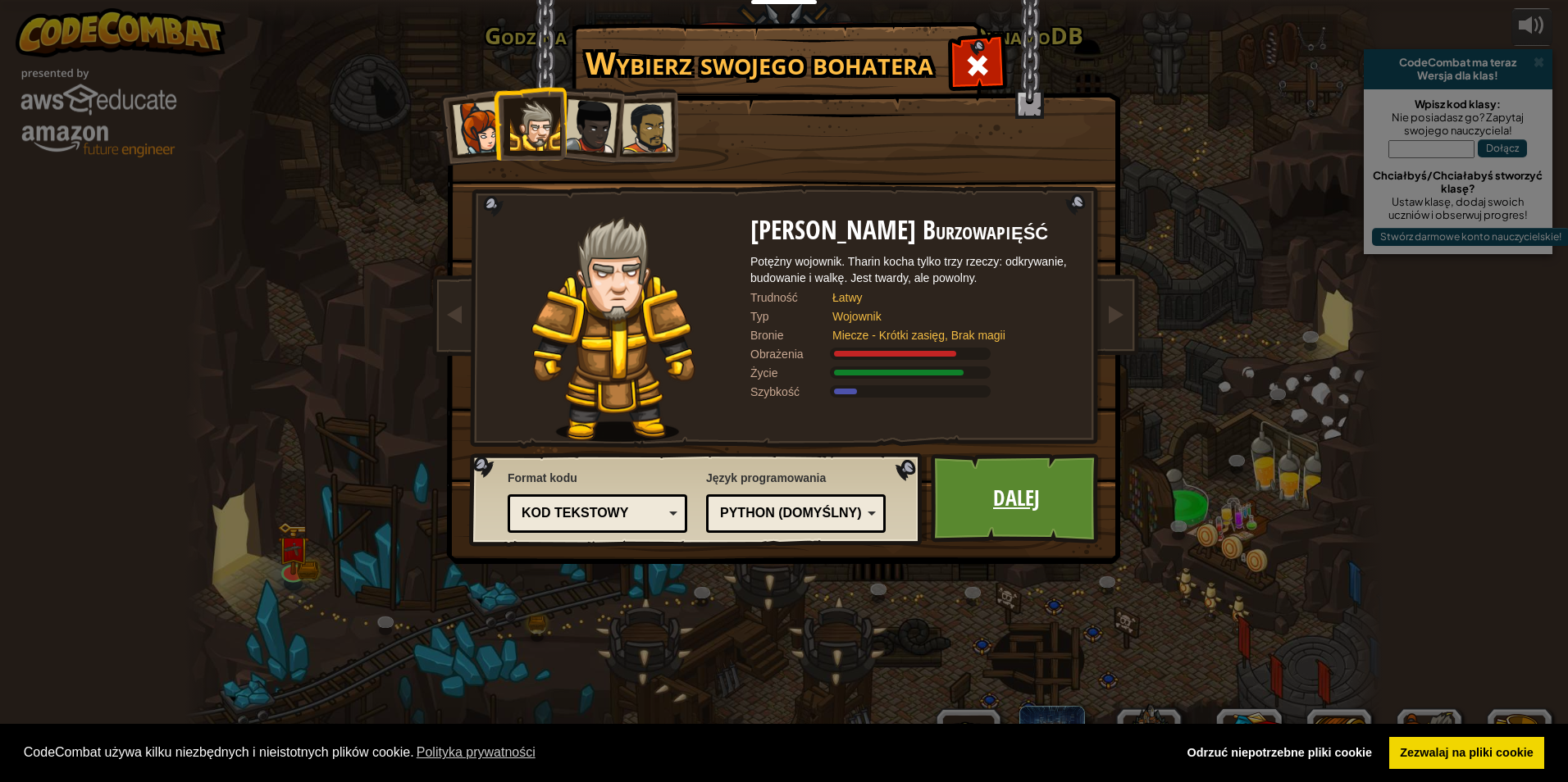
click at [1038, 520] on link "Dalej" at bounding box center [1015, 499] width 171 height 90
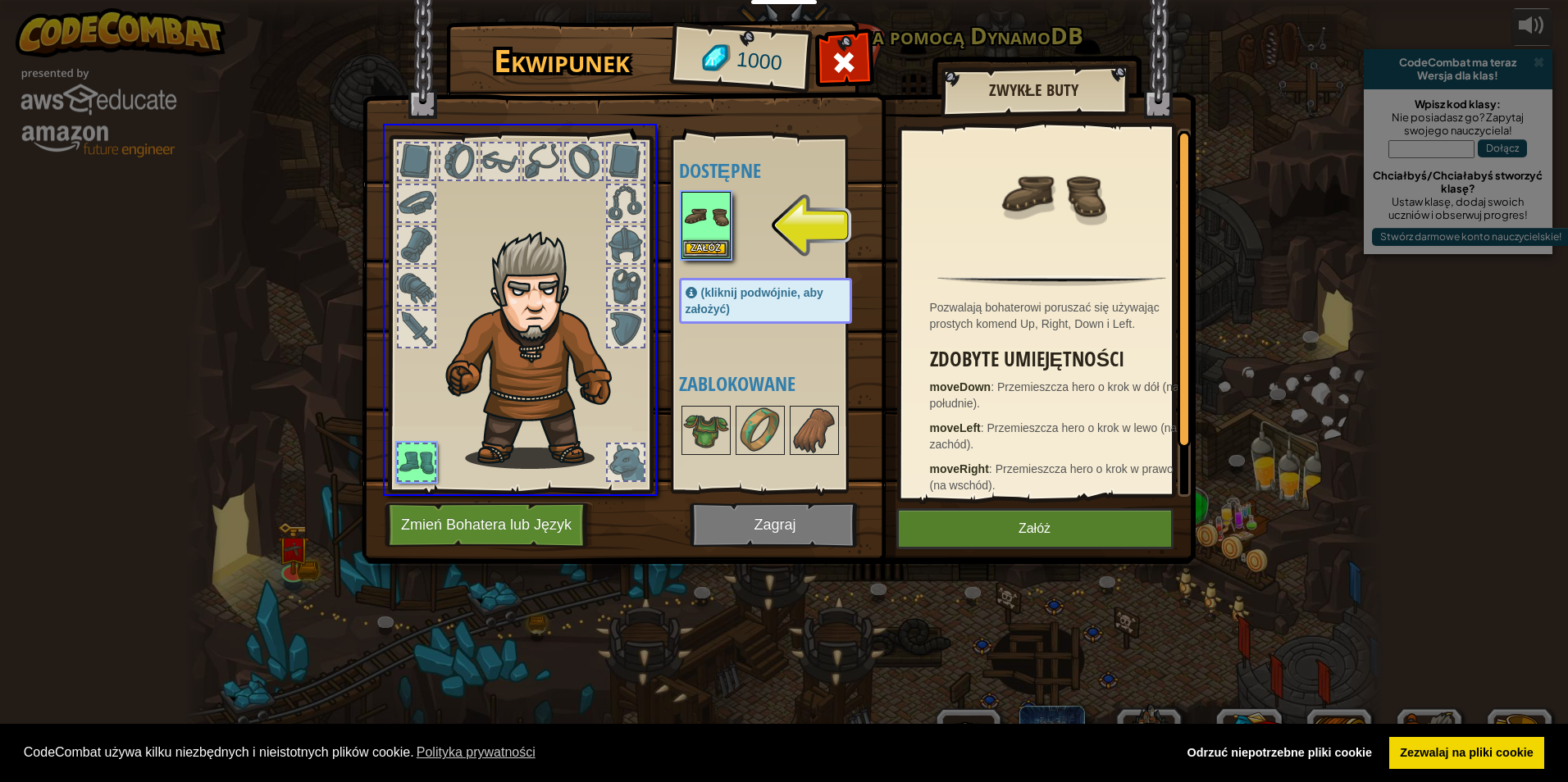
drag, startPoint x: 708, startPoint y: 206, endPoint x: 690, endPoint y: 298, distance: 93.7
click at [690, 298] on div "Ekwipunek 1000 Dostępne Załóż (kliknij podwójnie, aby założyć) Zablokowane Zwyk…" at bounding box center [784, 391] width 1568 height 782
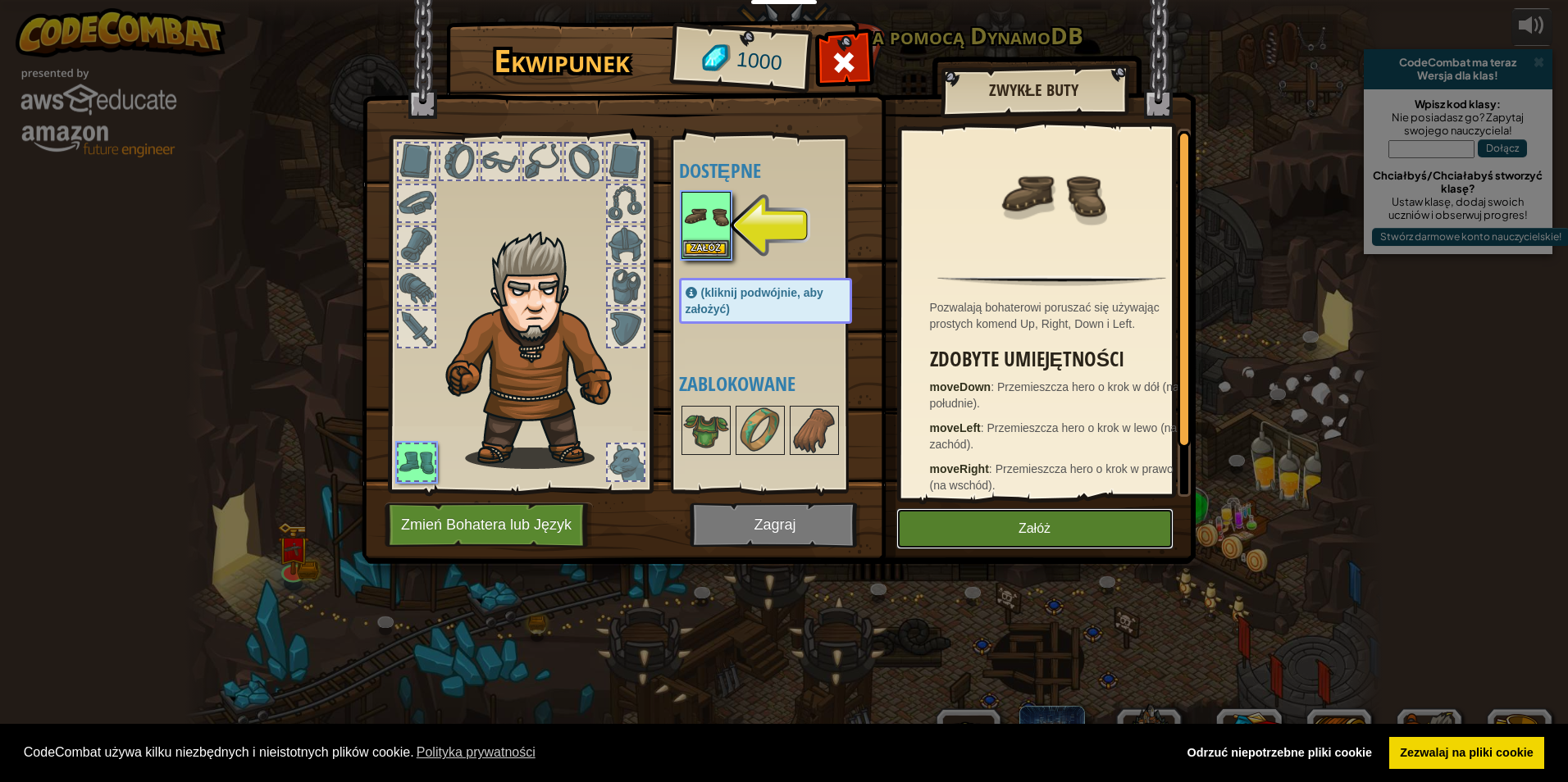
click at [1044, 518] on button "Załóż" at bounding box center [1035, 529] width 277 height 41
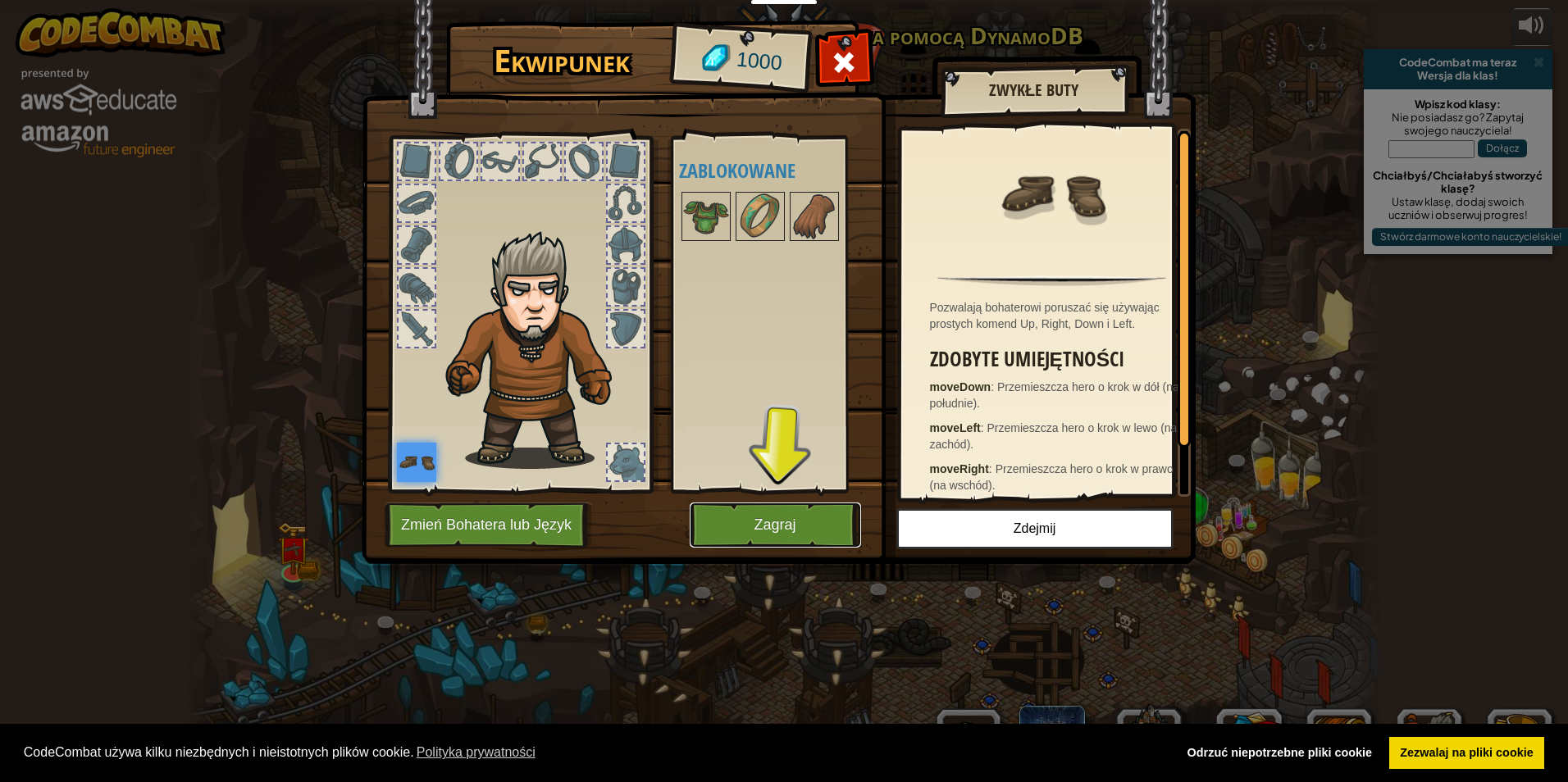
click at [821, 520] on button "Zagraj" at bounding box center [774, 524] width 171 height 45
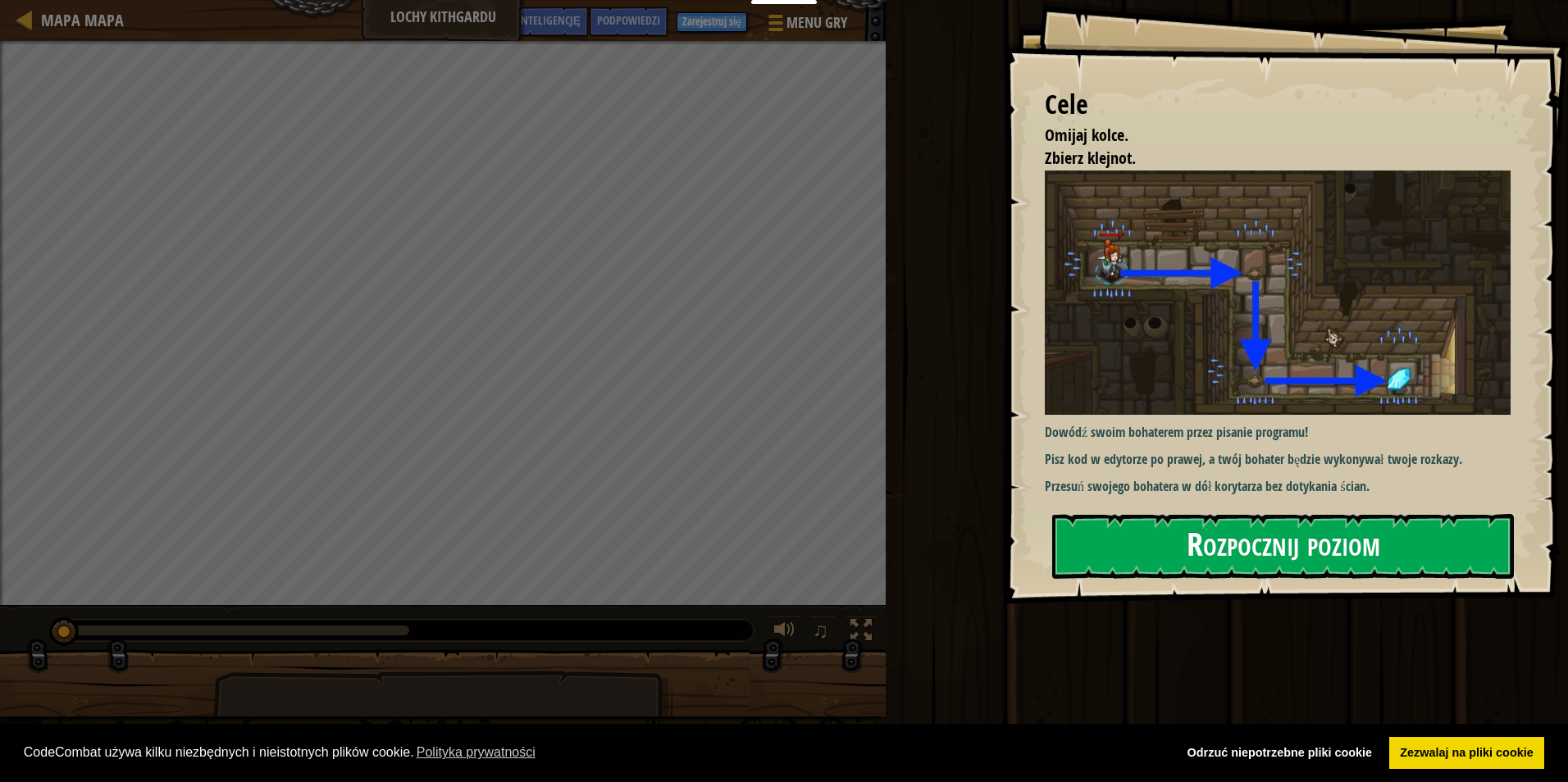
click at [1255, 540] on button "Rozpocznij poziom" at bounding box center [1283, 546] width 462 height 65
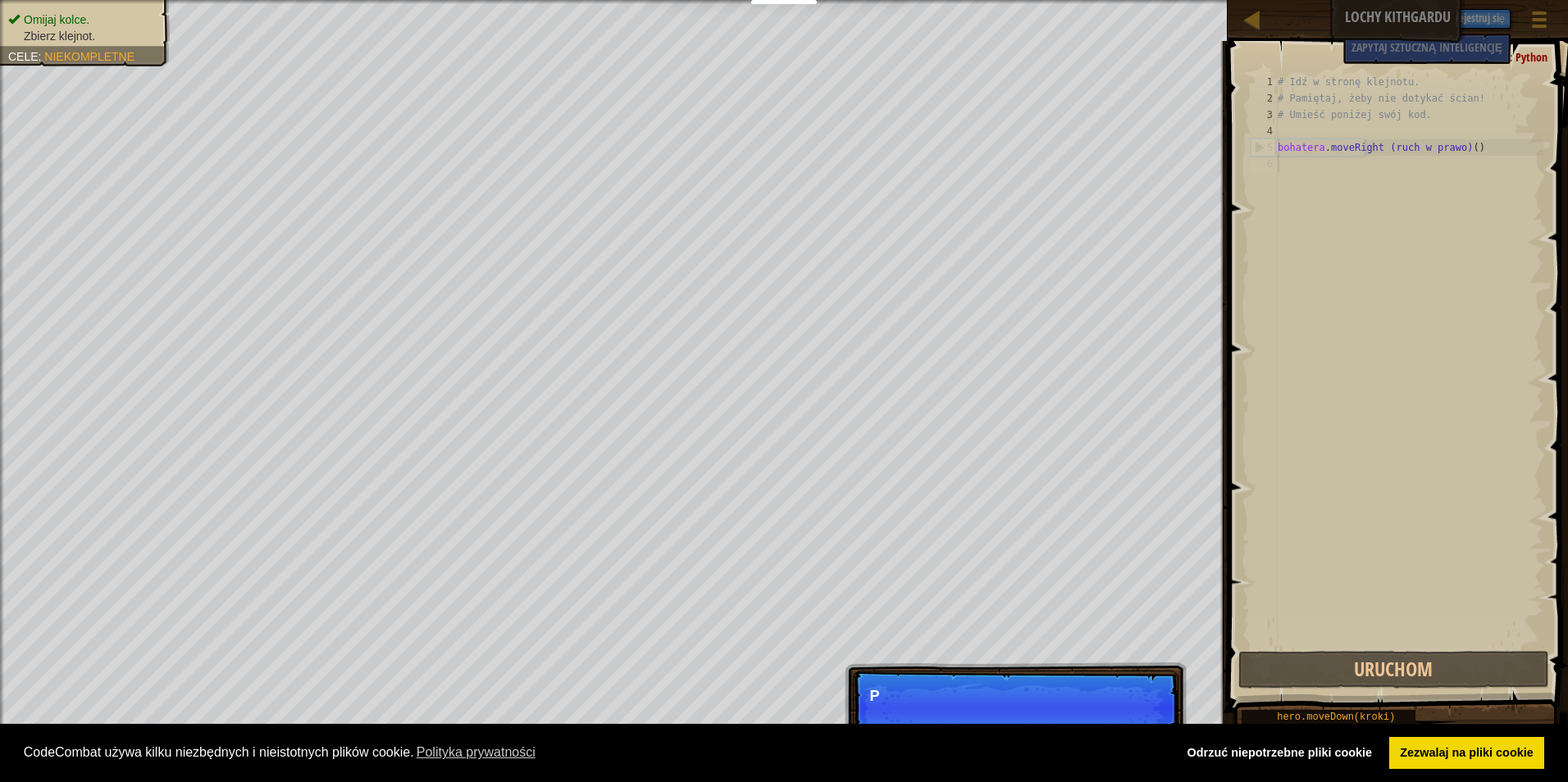
click at [1134, 709] on p "Pomiń (esc) Dalej P" at bounding box center [1014, 709] width 325 height 75
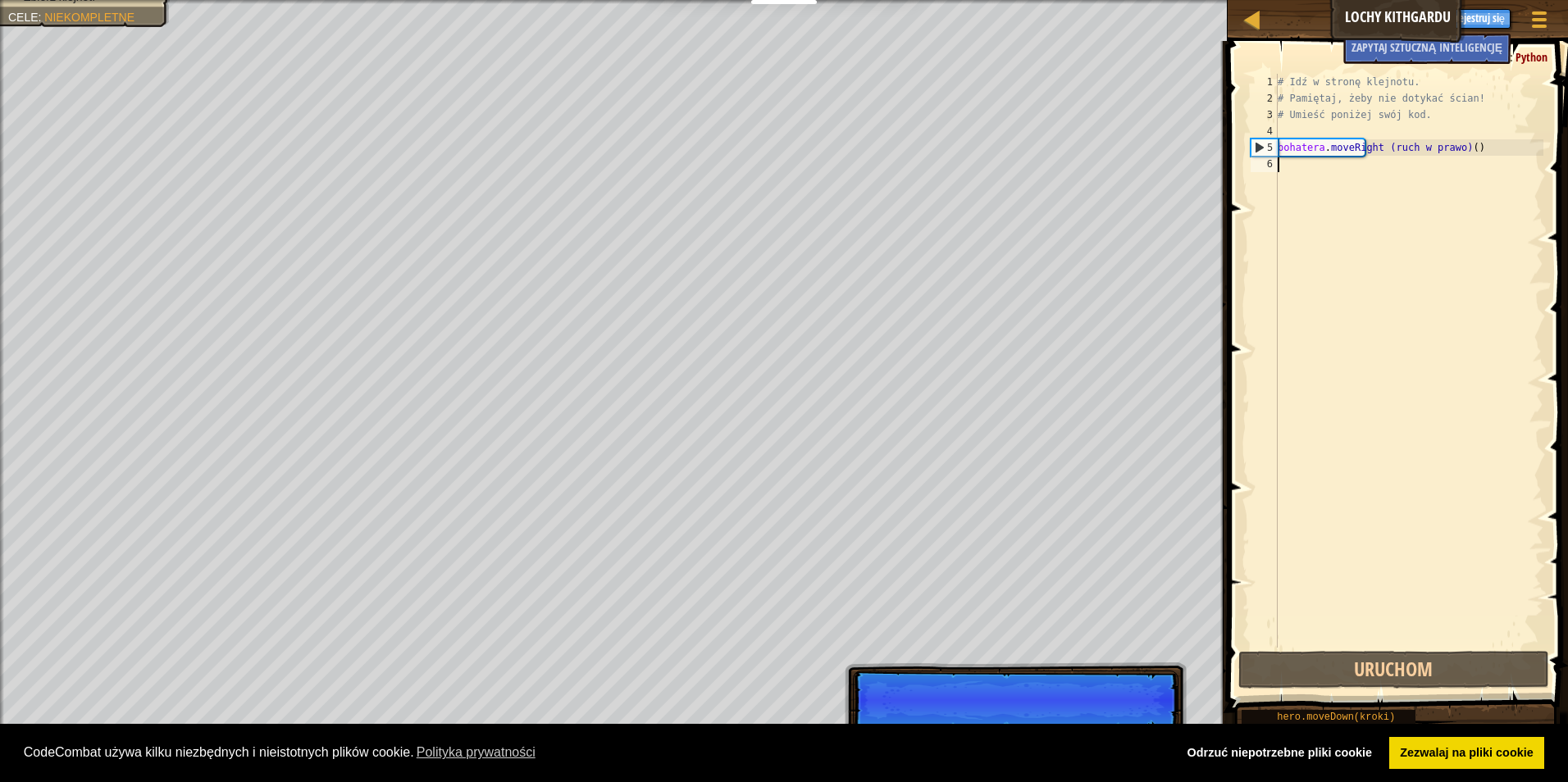
scroll to position [7, 0]
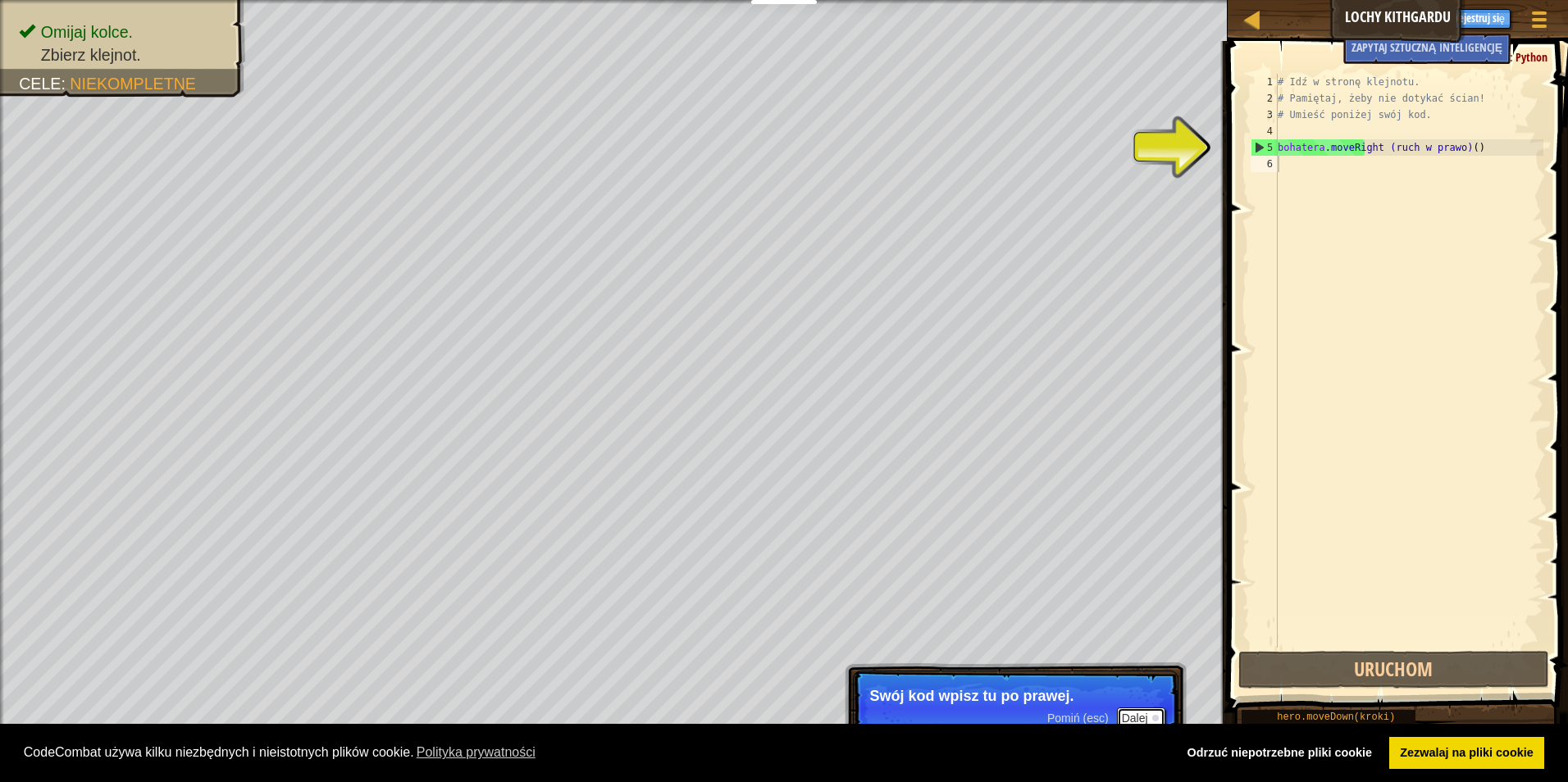
click at [1124, 713] on font "Dalej" at bounding box center [1135, 719] width 27 height 13
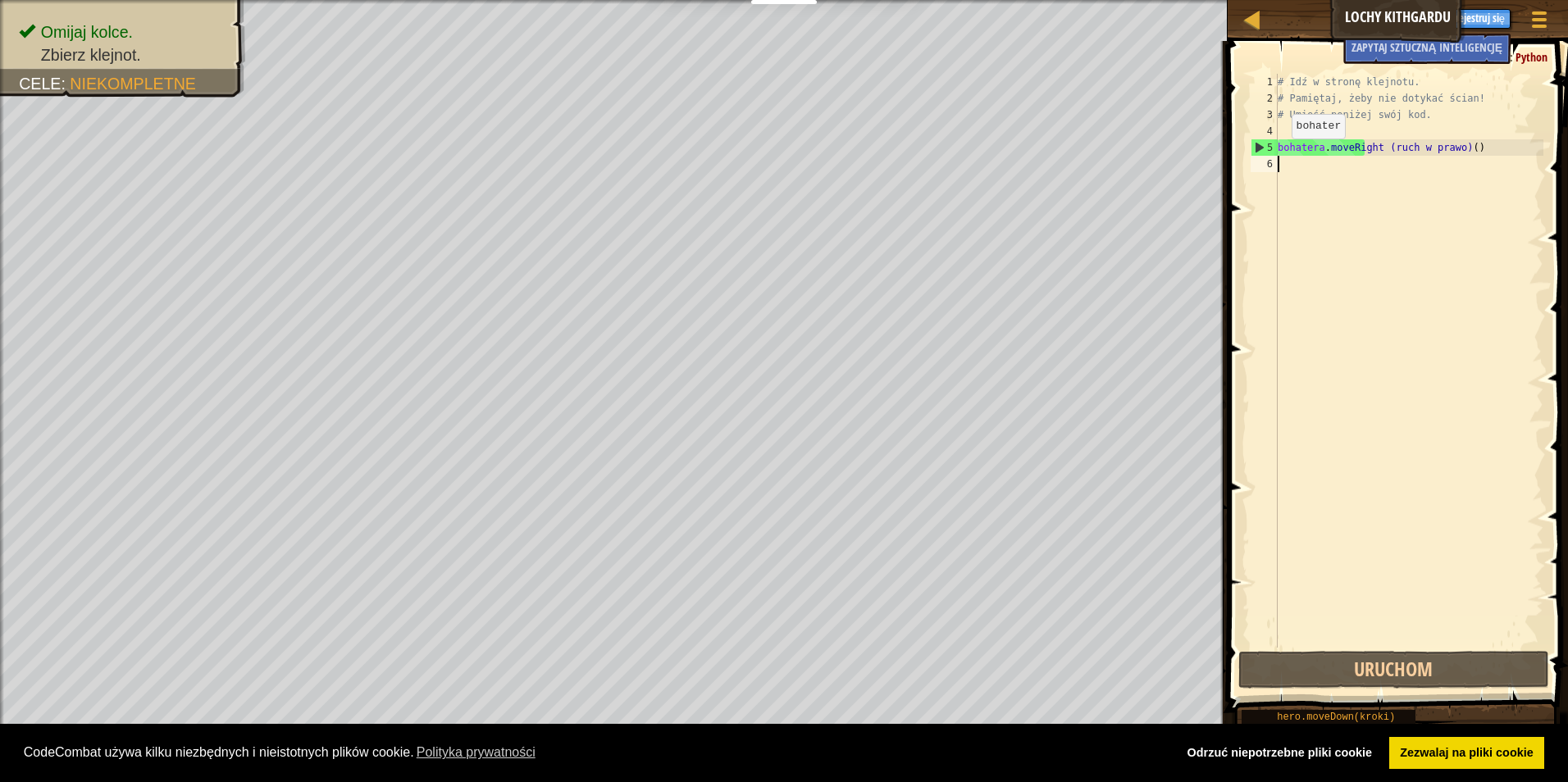
click at [1266, 164] on font "6" at bounding box center [1268, 164] width 5 height 12
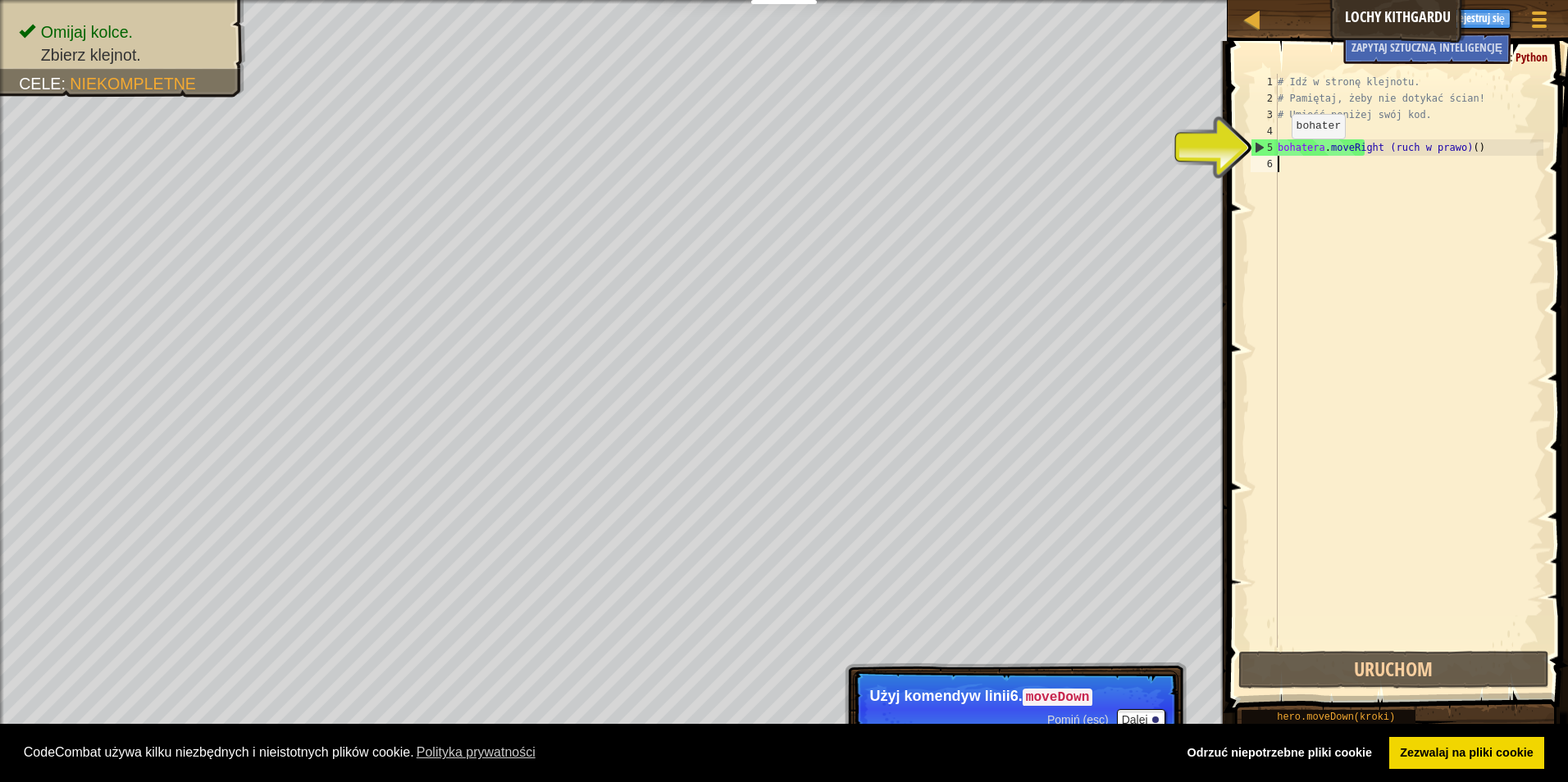
click at [1260, 143] on div "5" at bounding box center [1264, 148] width 27 height 17
click at [1260, 145] on div "5" at bounding box center [1264, 148] width 27 height 17
type textarea "hero.moveRight()"
click at [1299, 171] on div "# Idź w stronę klejnotu. # Pamiętaj, żeby nie dotykać ścian! # Umieść poniżej s…" at bounding box center [1408, 378] width 269 height 607
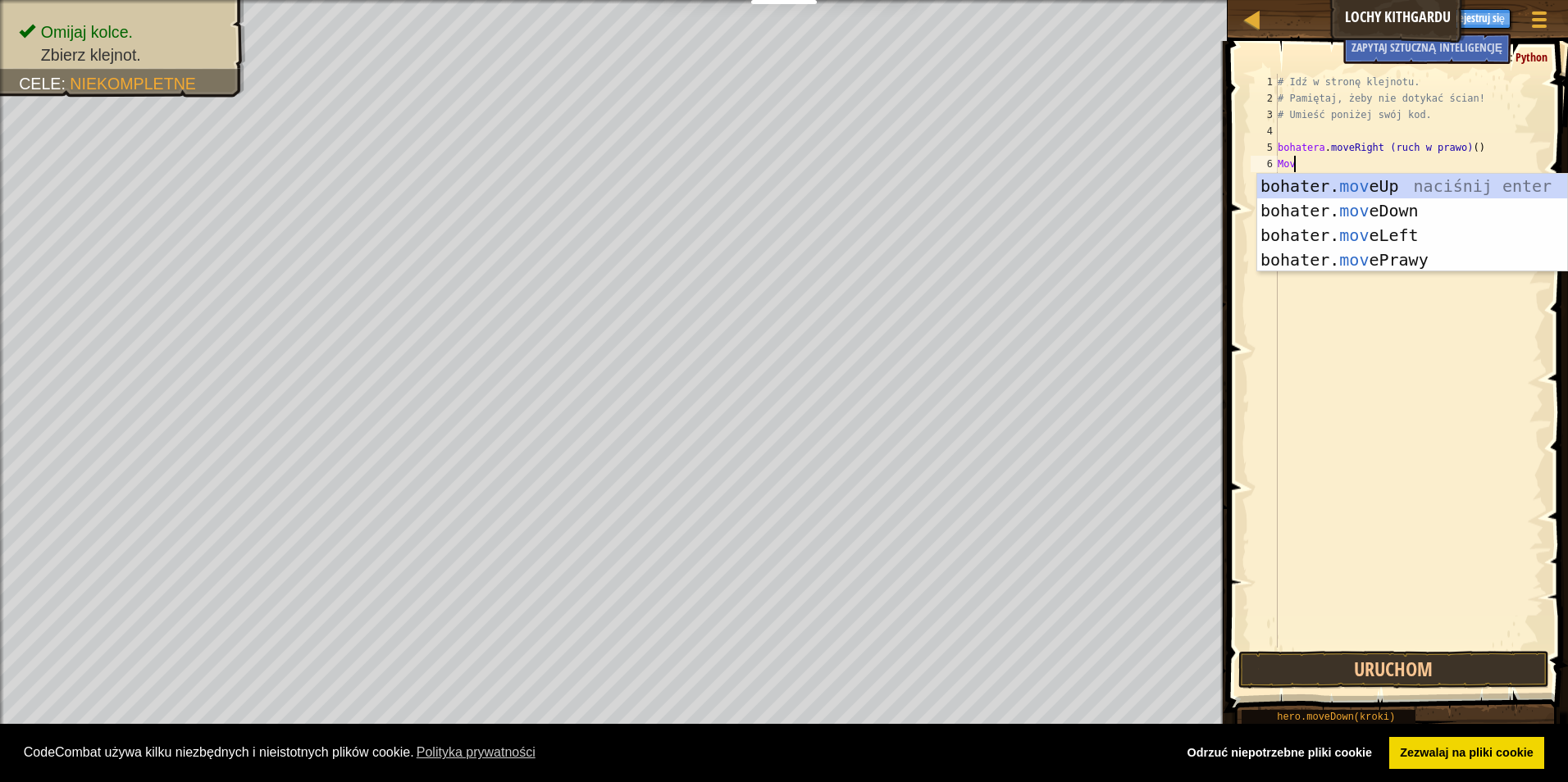
type textarea "move"
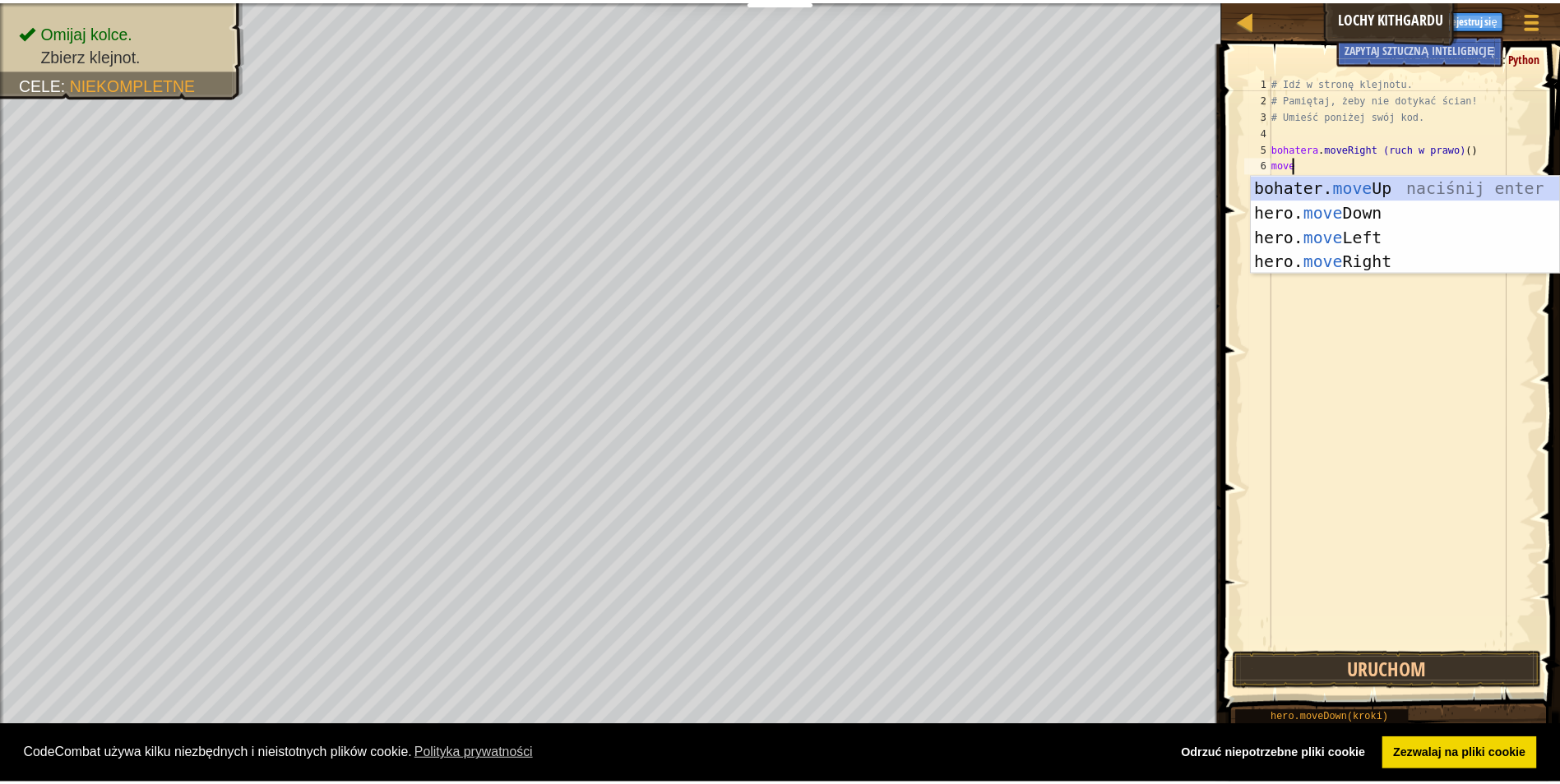
scroll to position [7, 1]
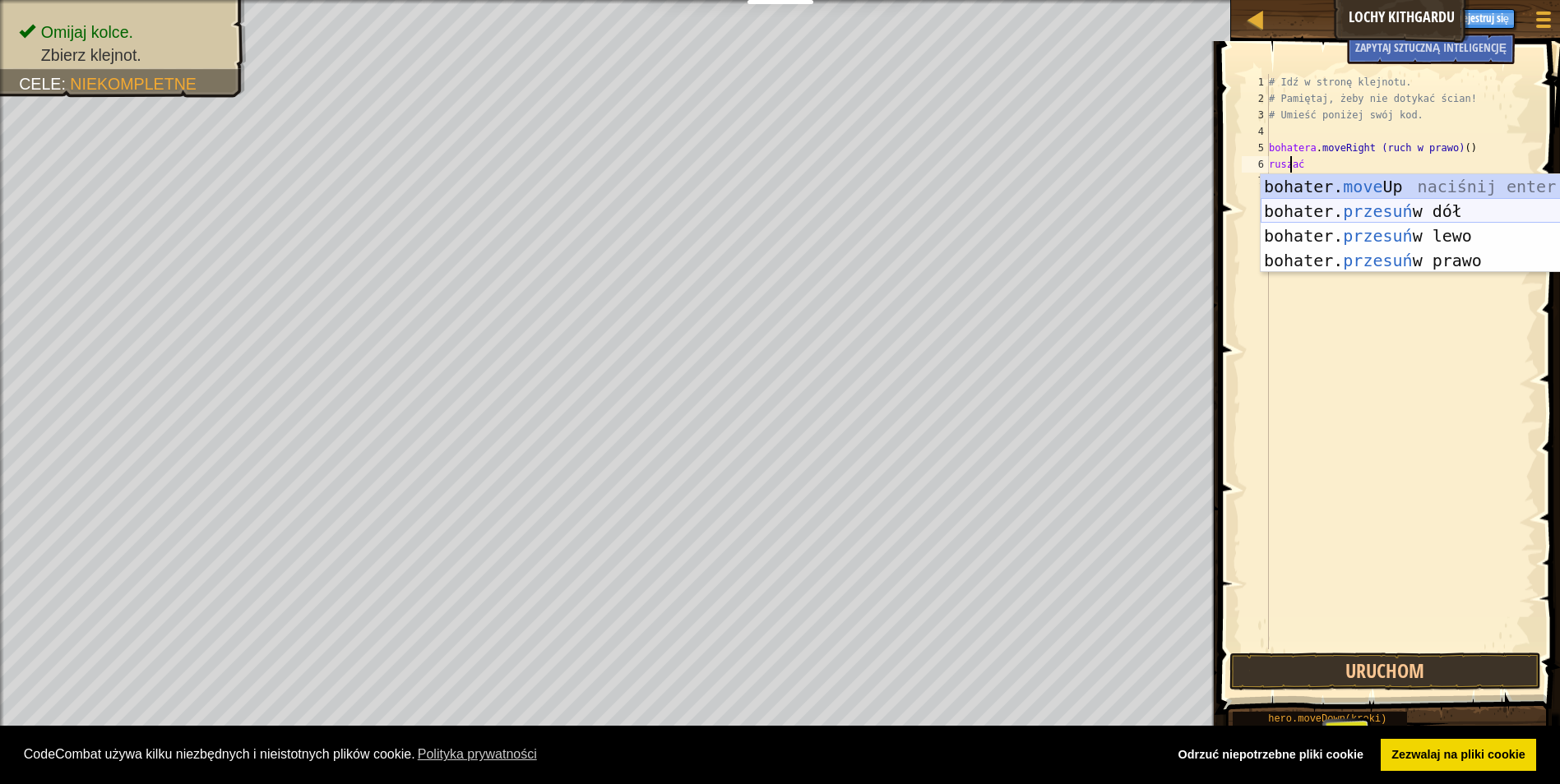
click at [1389, 208] on div "bohater. move Up naciśnij enter bohater. przesuń w dół naciśnij enter bohater. …" at bounding box center [1416, 248] width 311 height 148
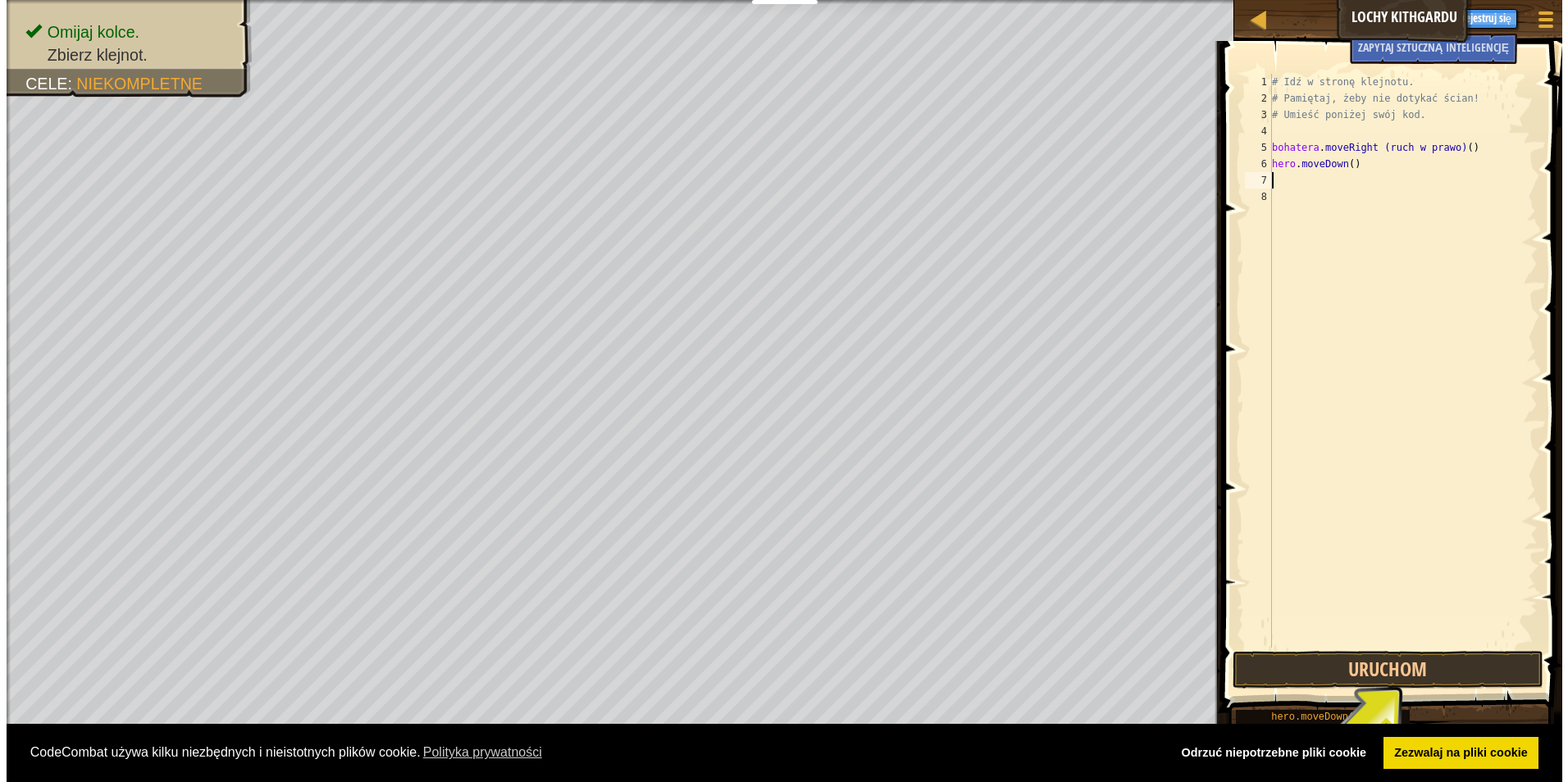
scroll to position [7, 0]
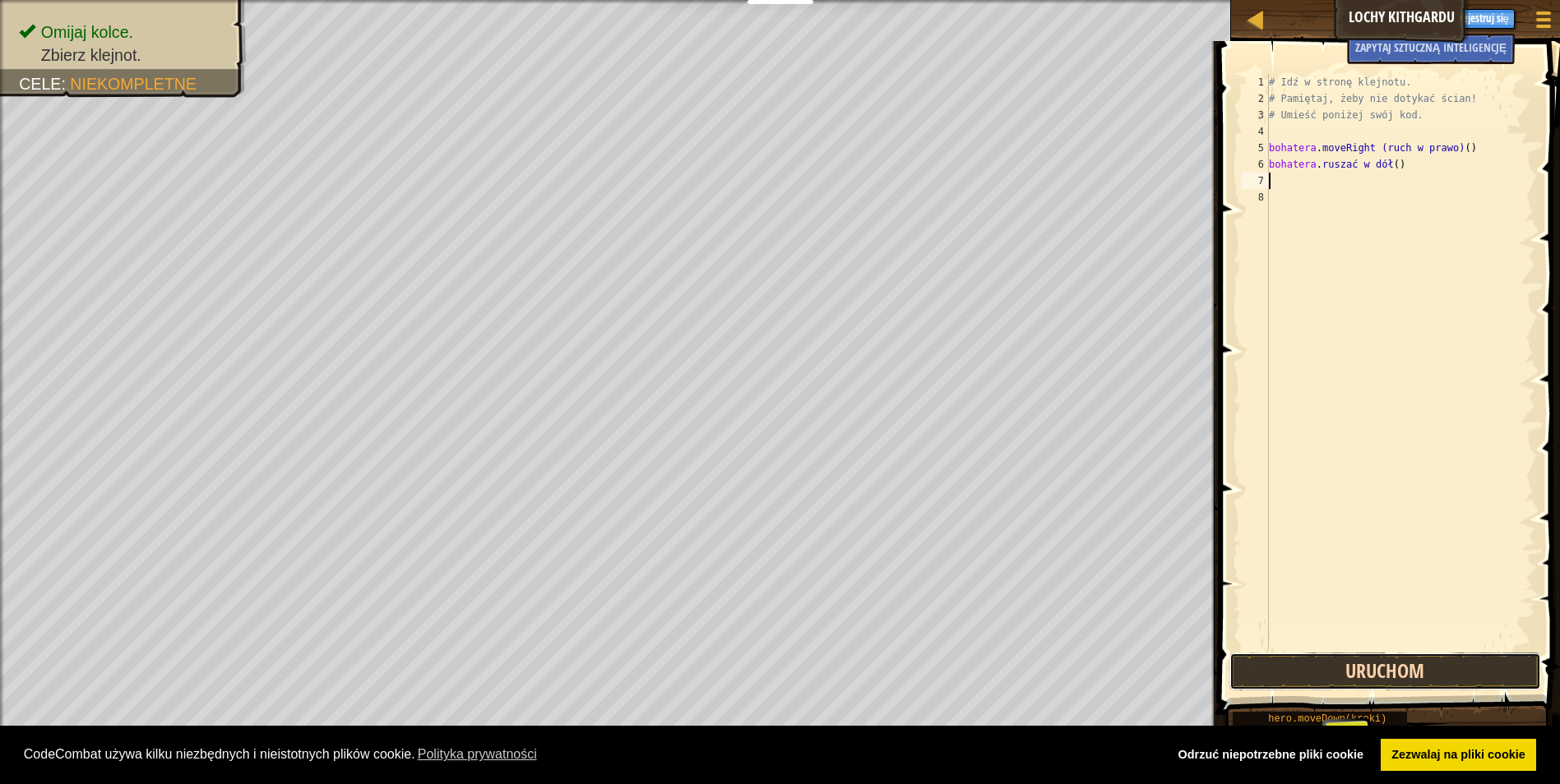
click at [1372, 666] on button "Uruchom" at bounding box center [1385, 671] width 313 height 38
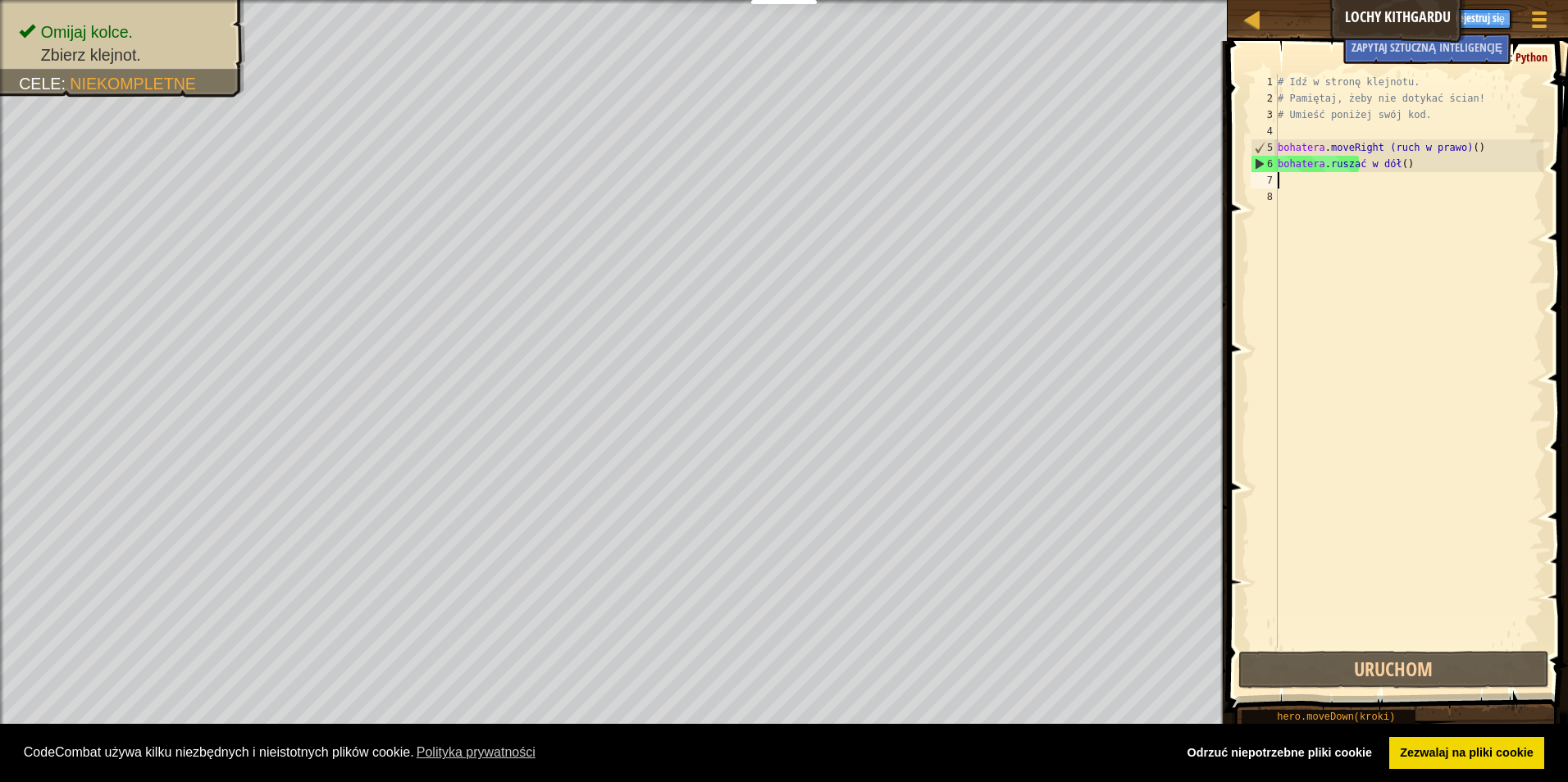
click at [1296, 193] on div "# Idź w stronę klejnotu. # Pamiętaj, żeby nie dotykać ścian! # Umieść poniżej s…" at bounding box center [1408, 378] width 269 height 607
drag, startPoint x: 1299, startPoint y: 153, endPoint x: 1307, endPoint y: 166, distance: 15.3
click at [1299, 159] on div "# Idź w stronę klejnotu. # Pamiętaj, żeby nie dotykać ścian! # Umieść poniżej s…" at bounding box center [1408, 378] width 269 height 607
type textarea "hero.moveRight() hero.moveDown()"
click at [1306, 179] on div "# Idź w stronę klejnotu. # Pamiętaj, żeby nie dotykać ścian! # Umieść poniżej s…" at bounding box center [1408, 378] width 269 height 607
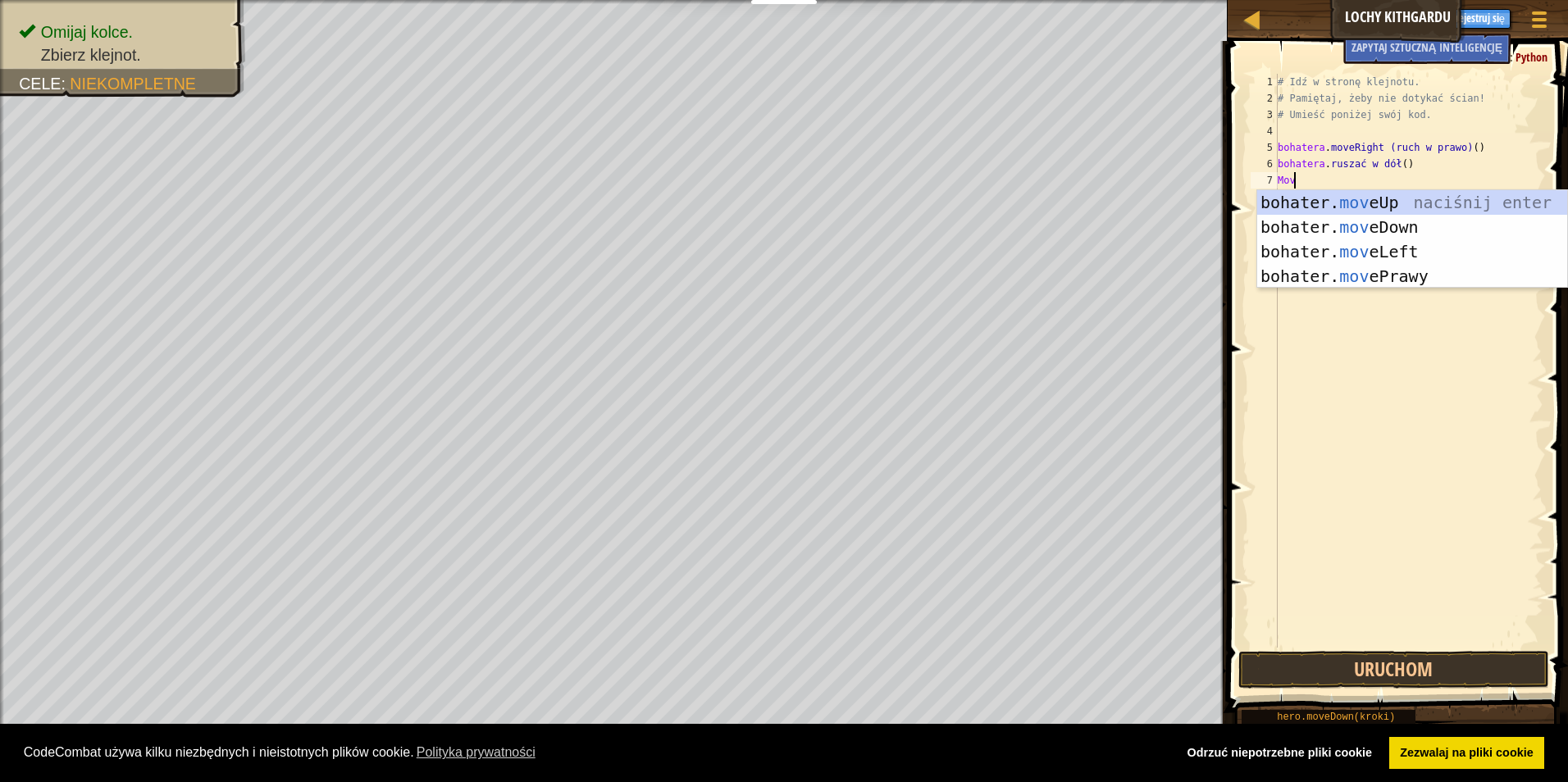
type textarea "move"
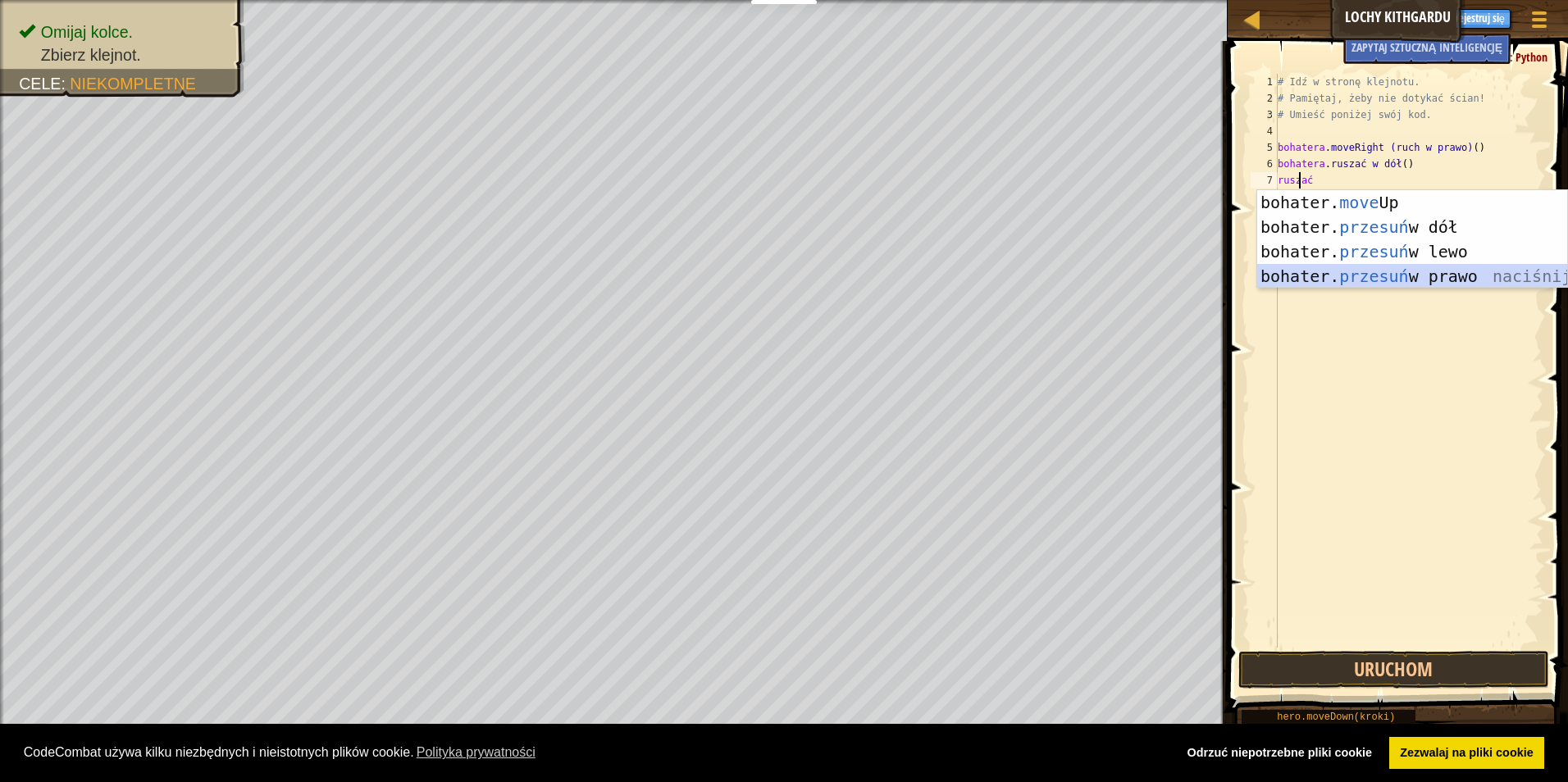
click at [1413, 276] on div "bohater. move Up naciśnij enter bohater. przesuń w dół naciśnij enter bohater. …" at bounding box center [1411, 264] width 310 height 148
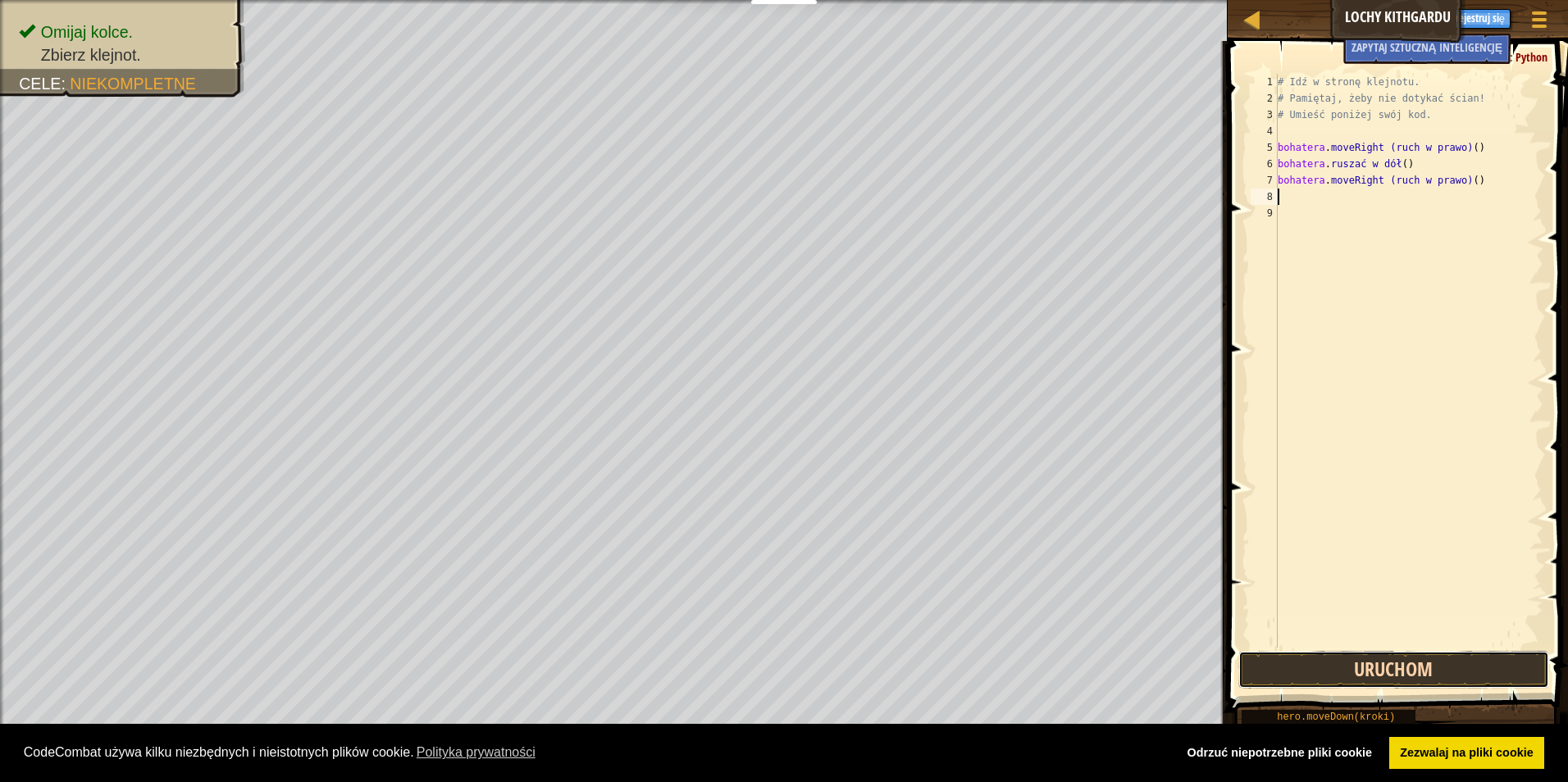
click at [1357, 668] on button "Uruchom" at bounding box center [1394, 669] width 312 height 38
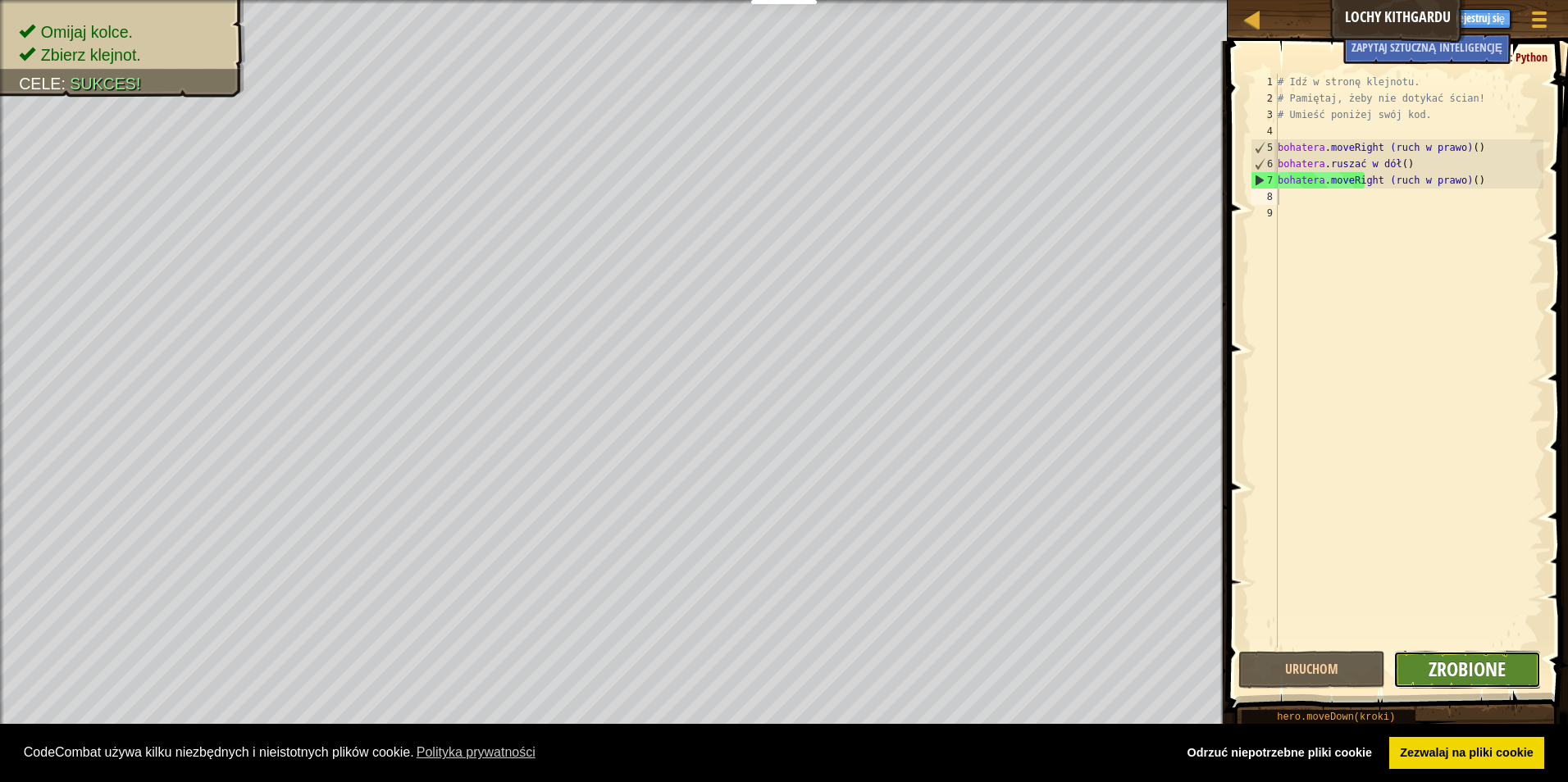
click at [1472, 668] on span "Zrobione" at bounding box center [1466, 669] width 77 height 27
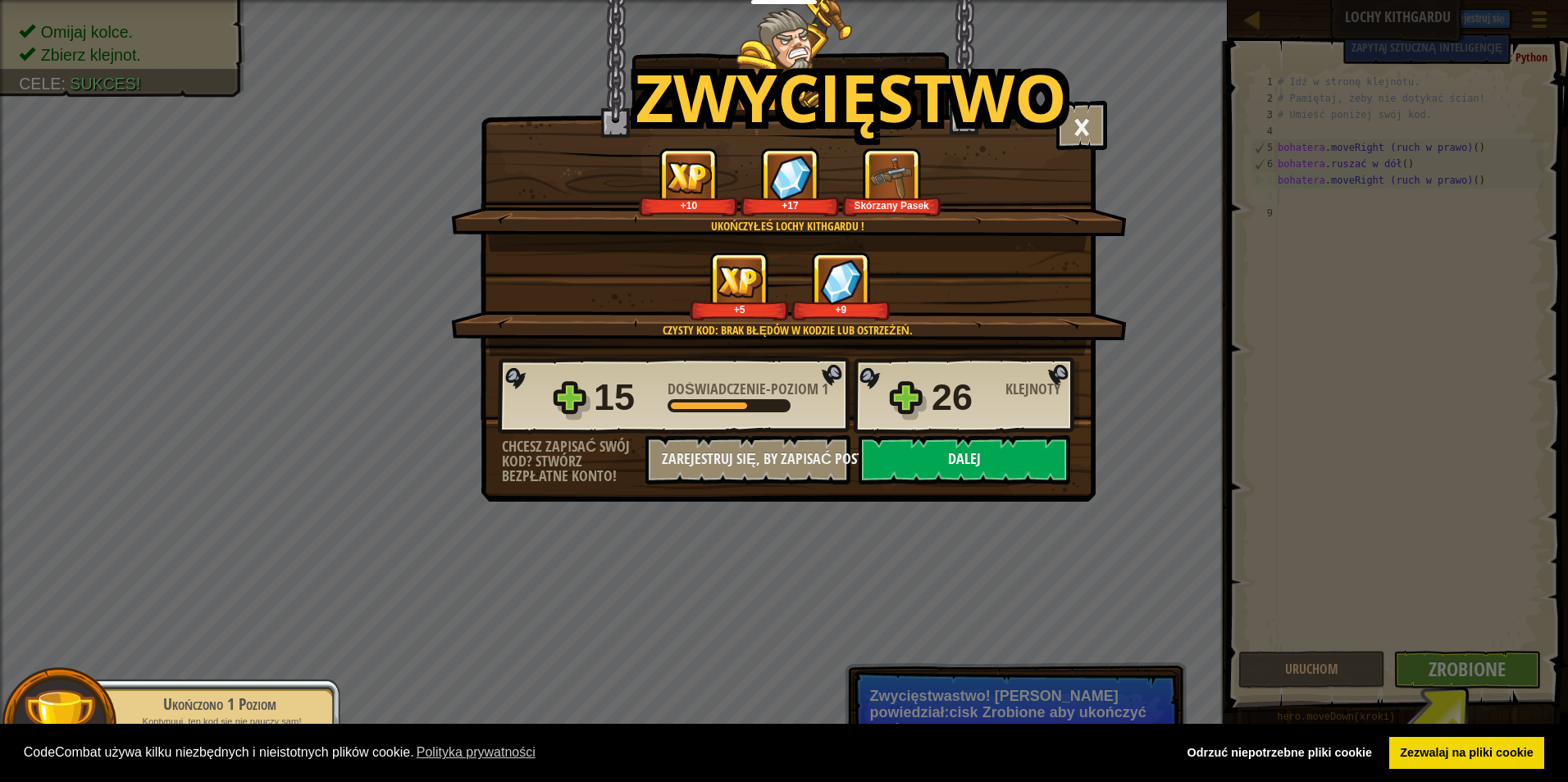
click at [938, 462] on button "Dalej" at bounding box center [964, 460] width 212 height 50
select select "pl"
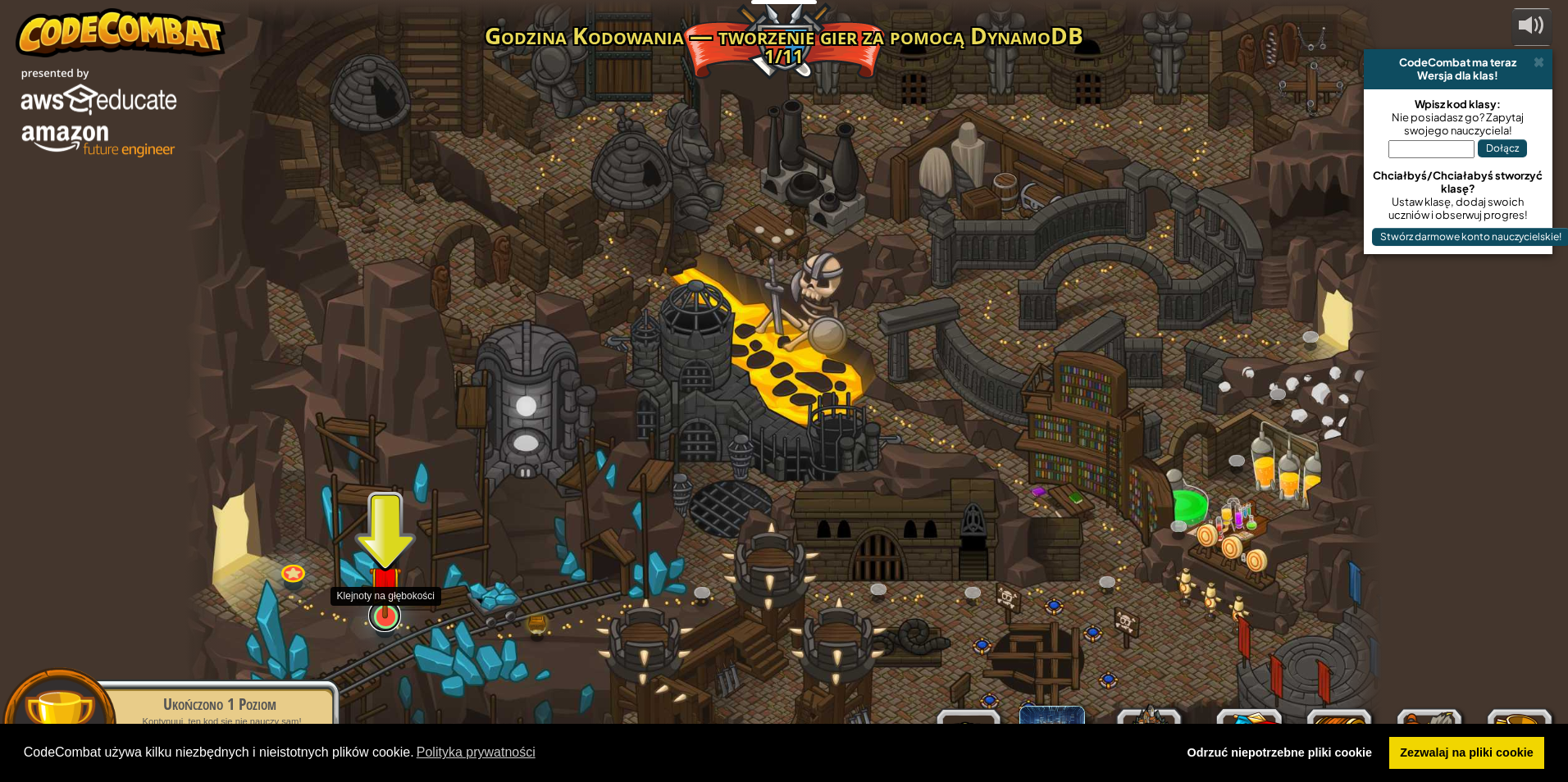
click at [384, 627] on link at bounding box center [385, 616] width 33 height 33
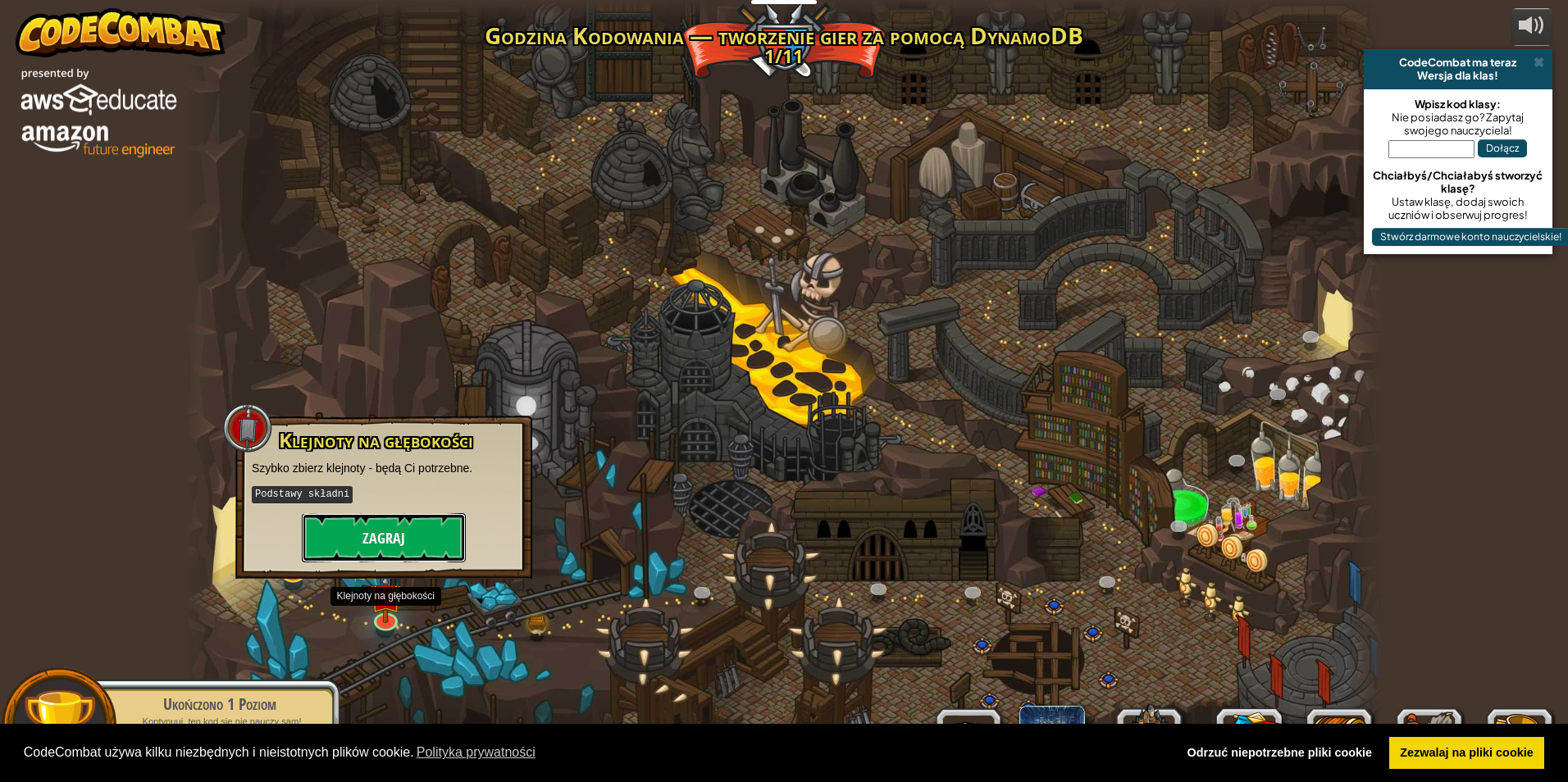
click at [409, 523] on button "Zagraj" at bounding box center [383, 538] width 164 height 50
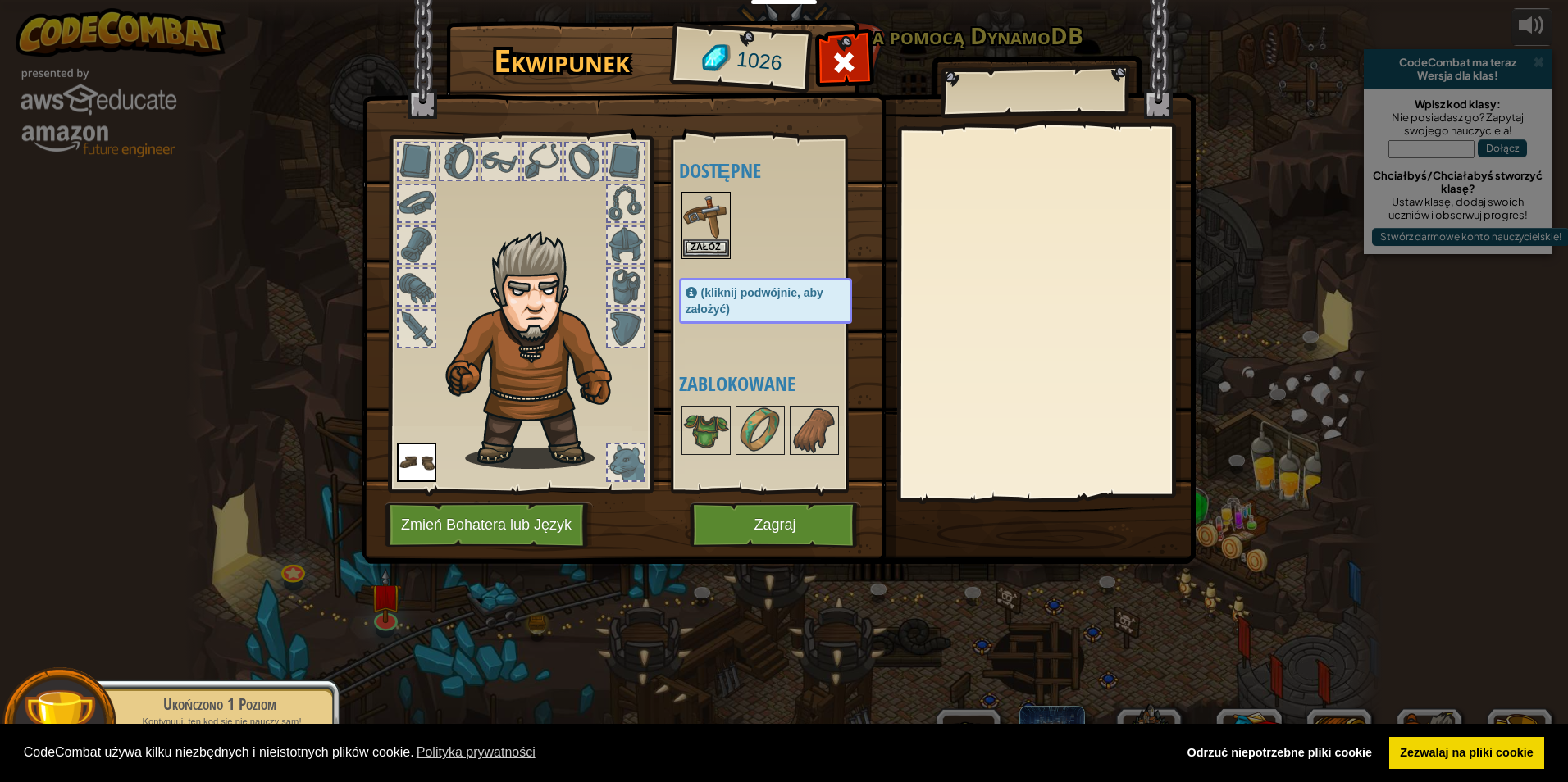
click at [696, 235] on img at bounding box center [706, 216] width 46 height 46
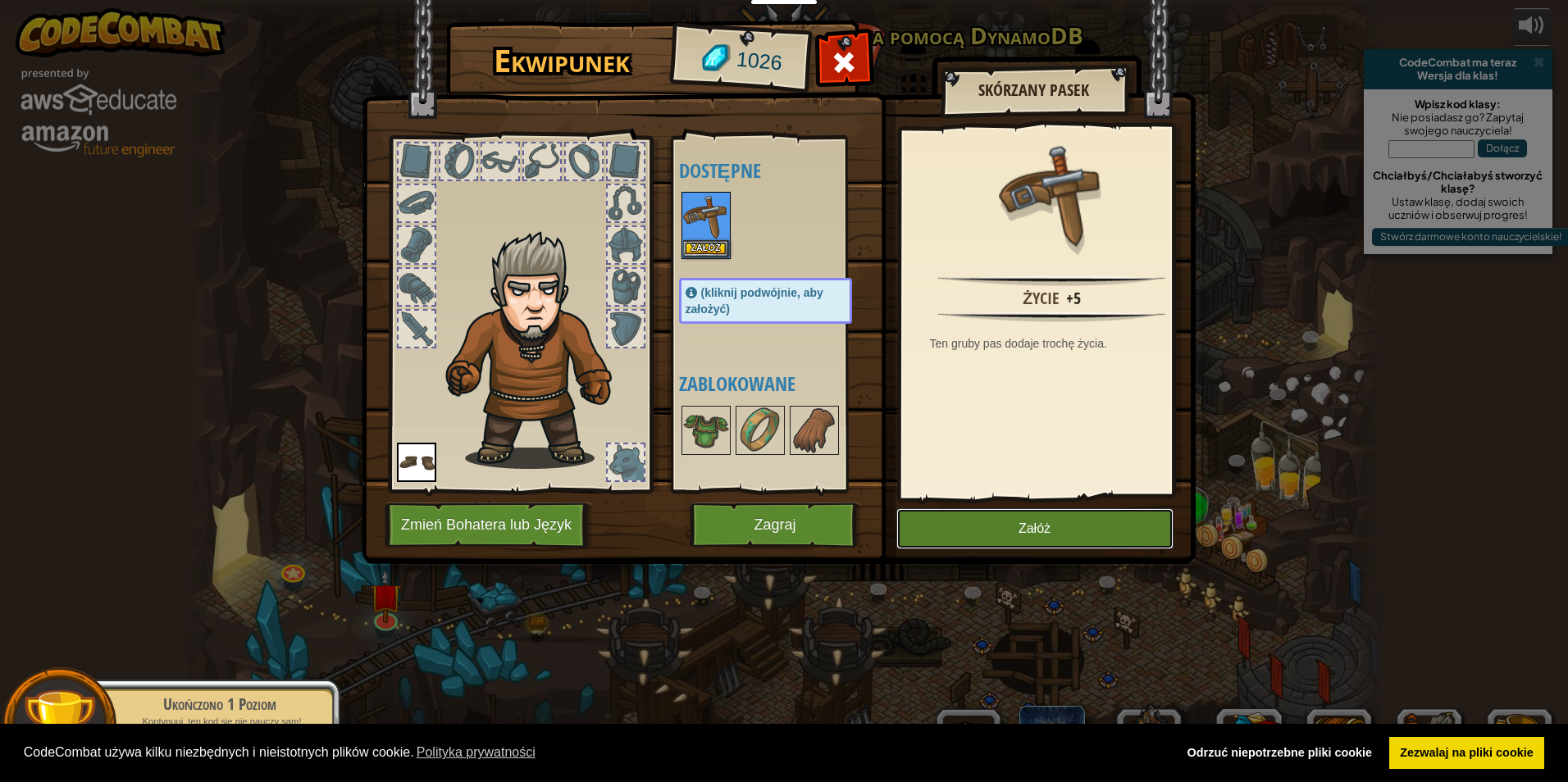
click at [1062, 534] on button "Załóż" at bounding box center [1035, 529] width 277 height 41
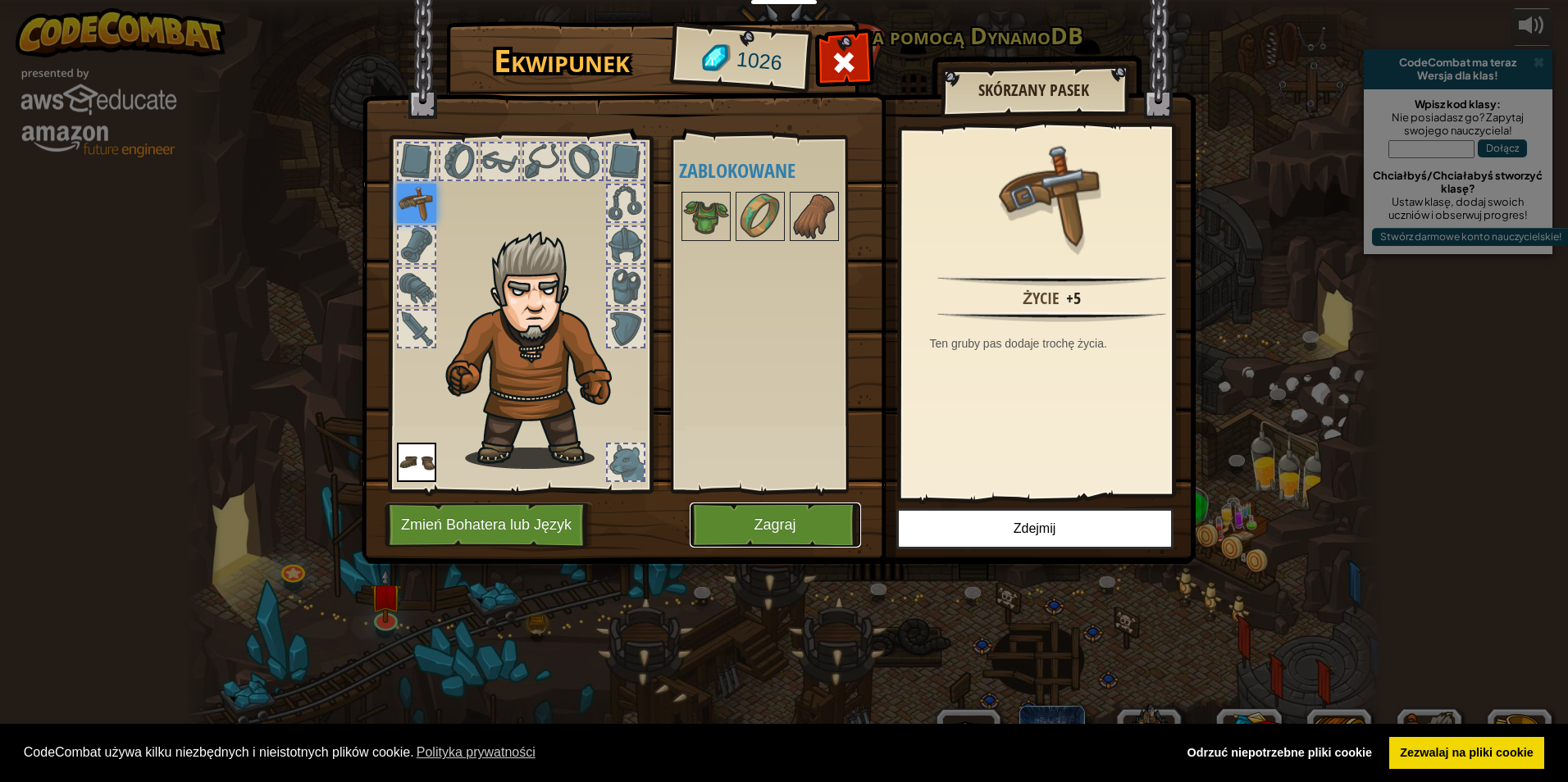
click at [806, 534] on button "Zagraj" at bounding box center [774, 524] width 171 height 45
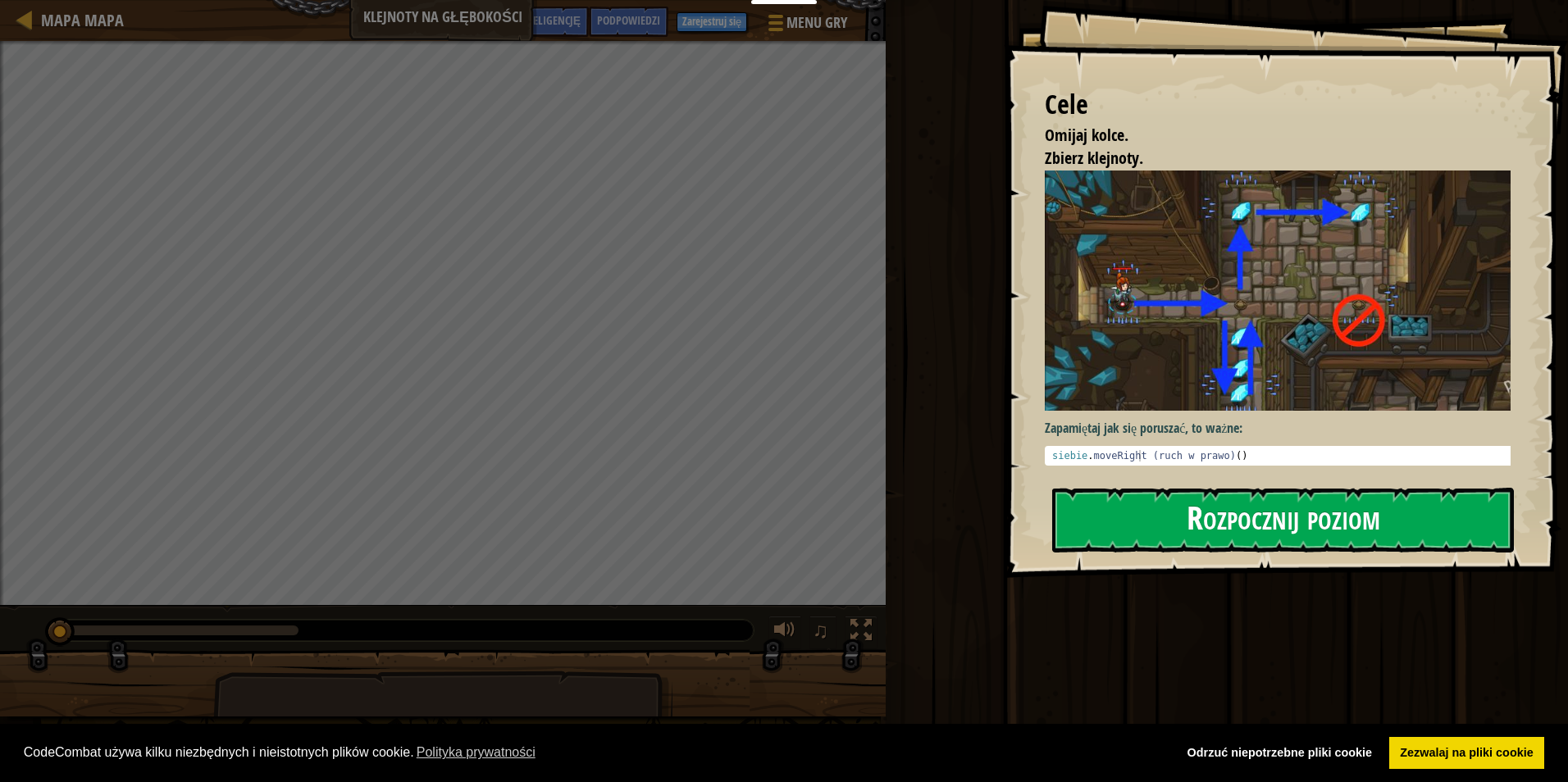
click at [1173, 528] on button "Rozpocznij poziom" at bounding box center [1283, 520] width 462 height 65
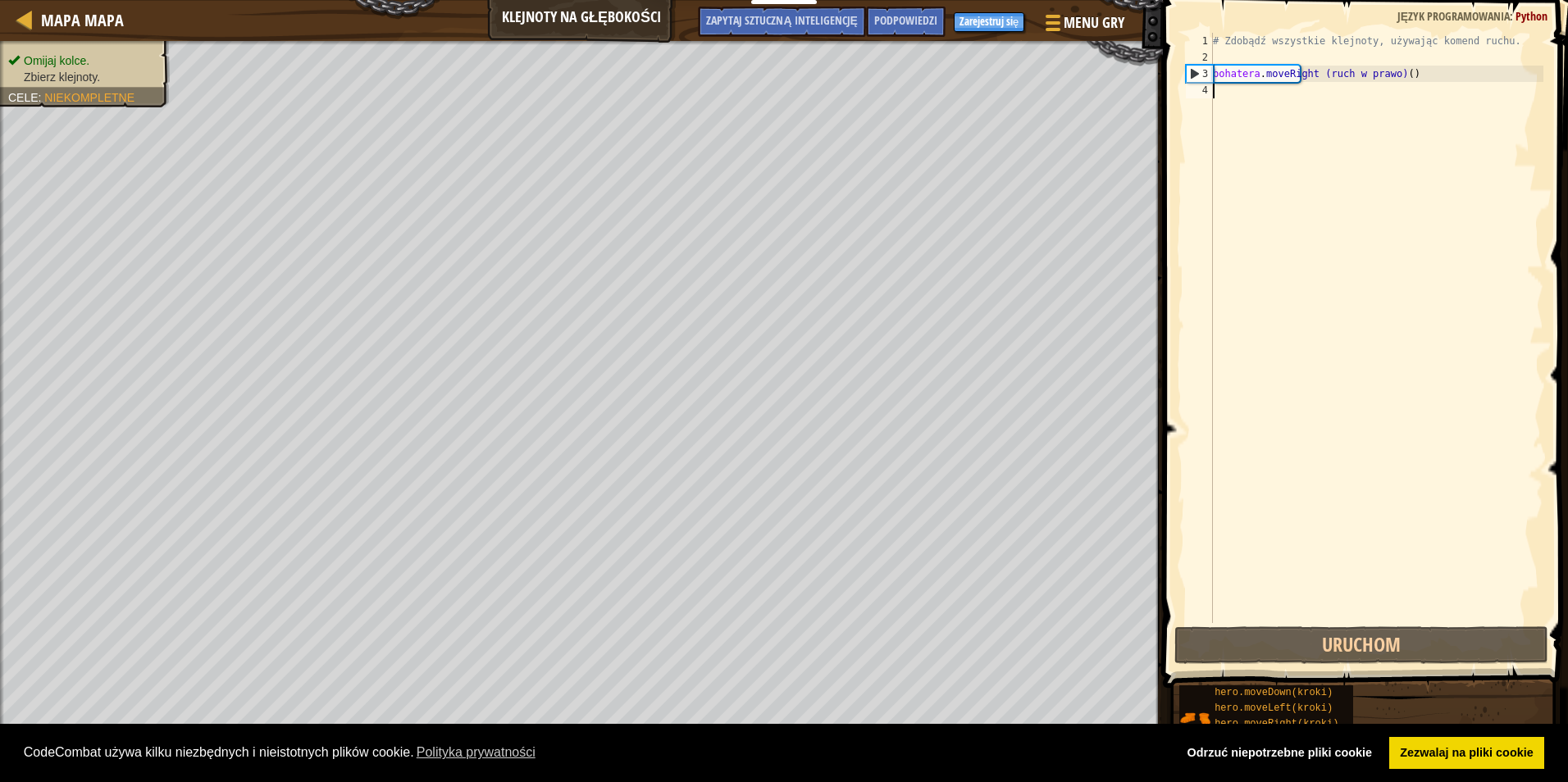
click at [1260, 105] on div "# Zdobądź wszystkie klejnoty, używając komend ruchu. bohatera . moveRight (ruch…" at bounding box center [1376, 345] width 334 height 623
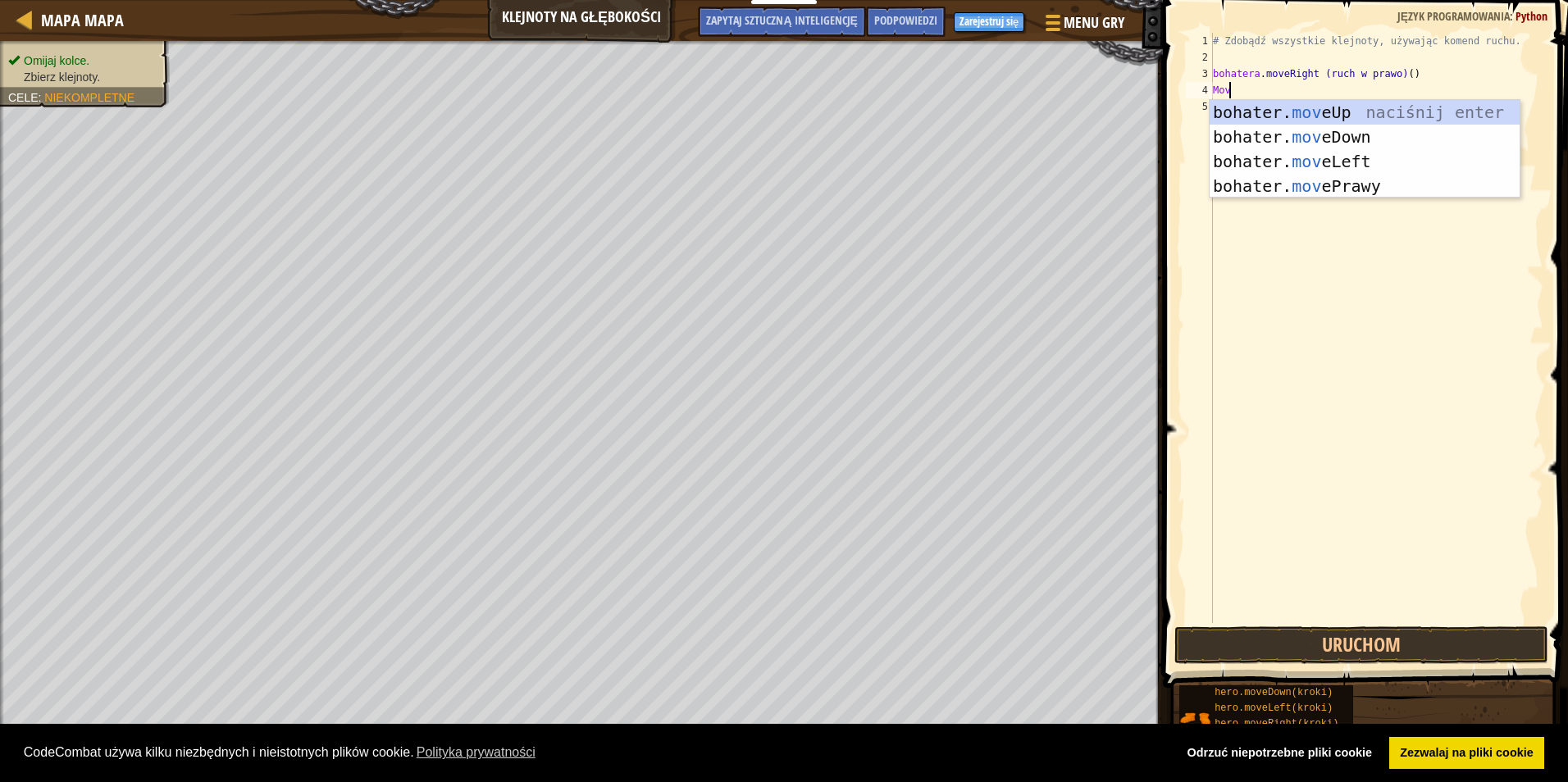
scroll to position [7, 1]
type textarea "move"
click at [1269, 131] on div "bohater. move Up naciśnij enter bohater. przesuń w dół naciśnij enter bohater. …" at bounding box center [1365, 173] width 310 height 148
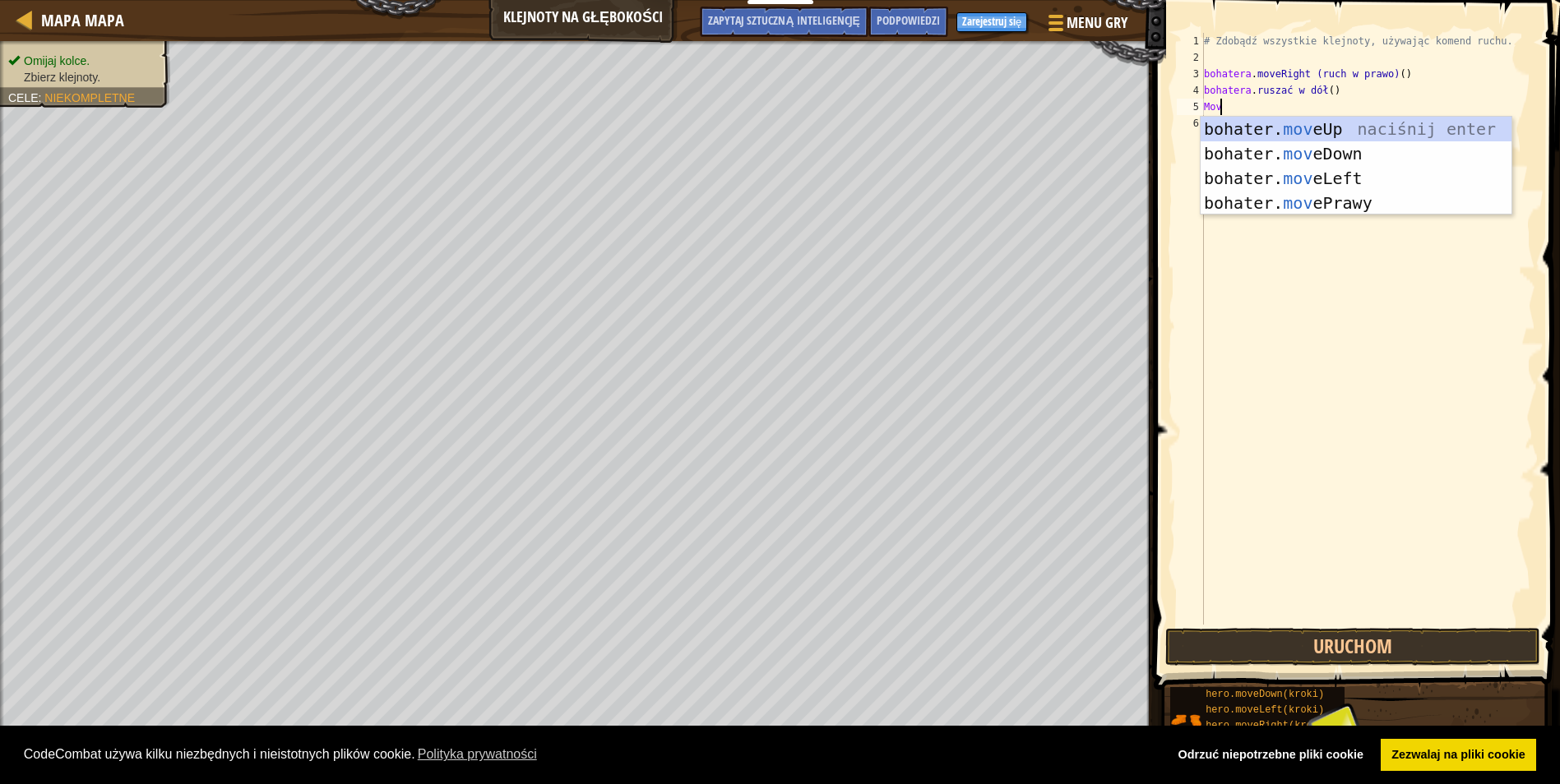
type textarea "move"
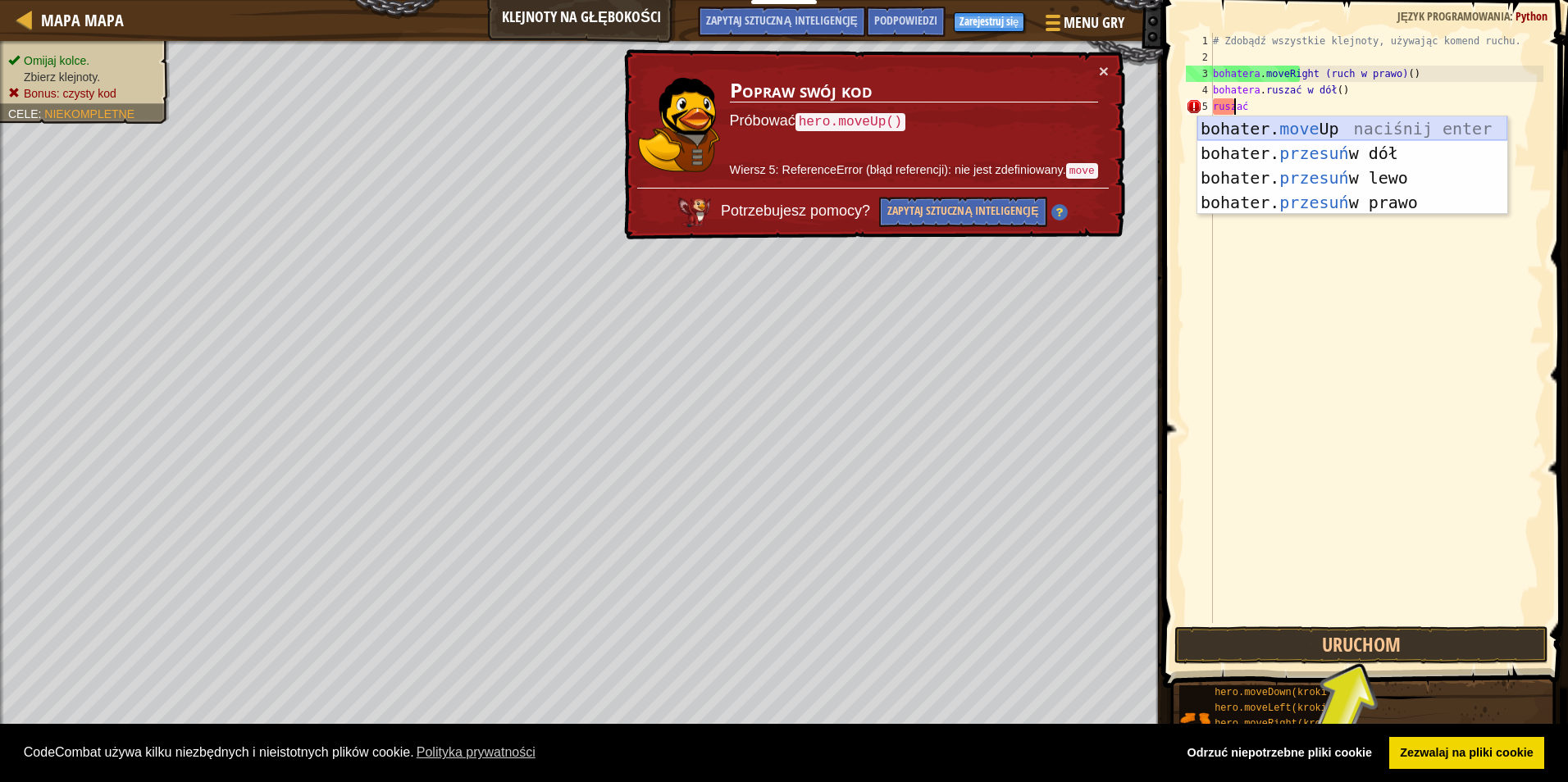
click at [1349, 129] on div "bohater. move Up naciśnij enter bohater. przesuń w dół naciśnij enter bohater. …" at bounding box center [1352, 190] width 310 height 148
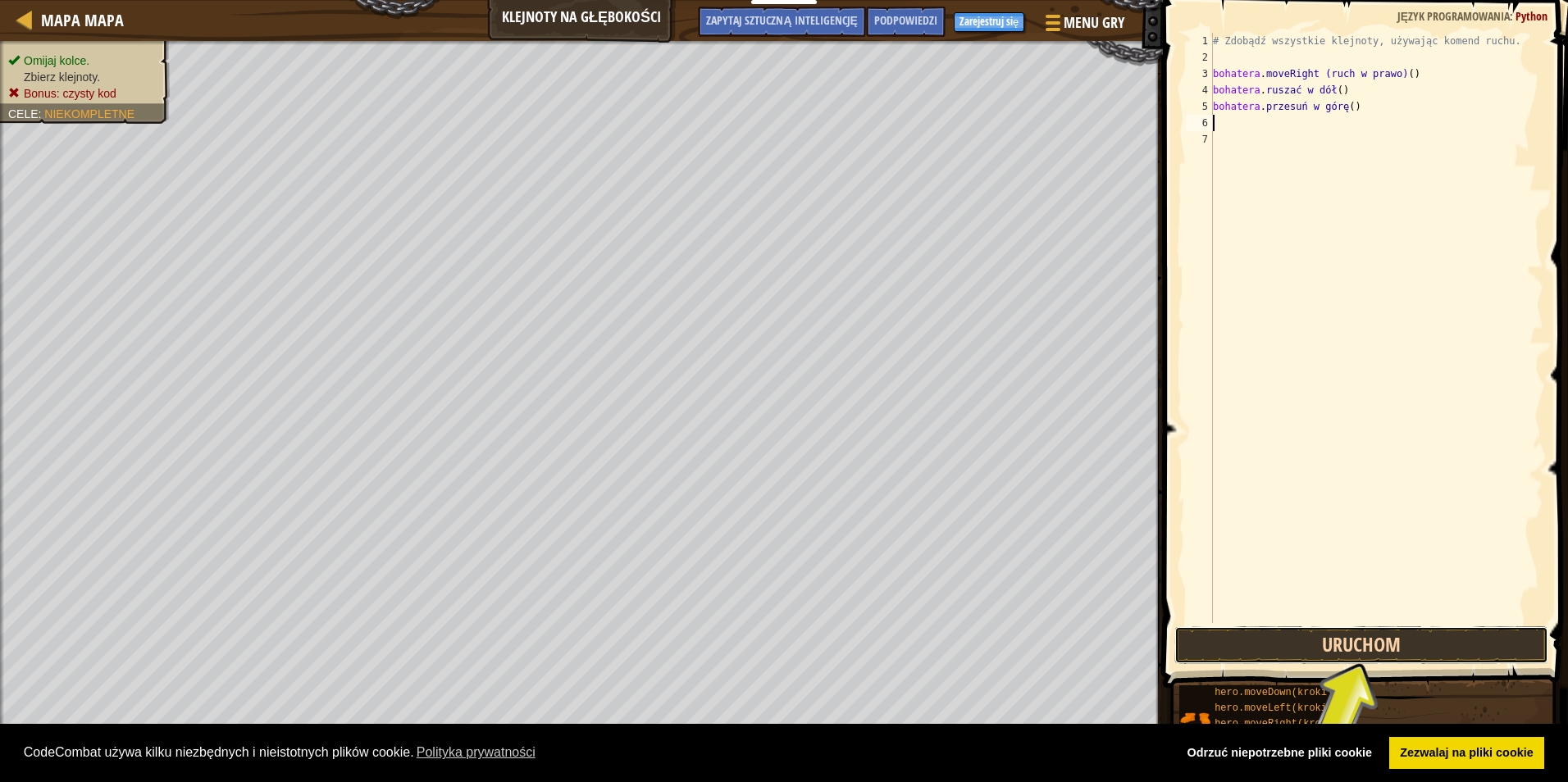
click at [1311, 657] on button "Uruchom" at bounding box center [1361, 644] width 374 height 38
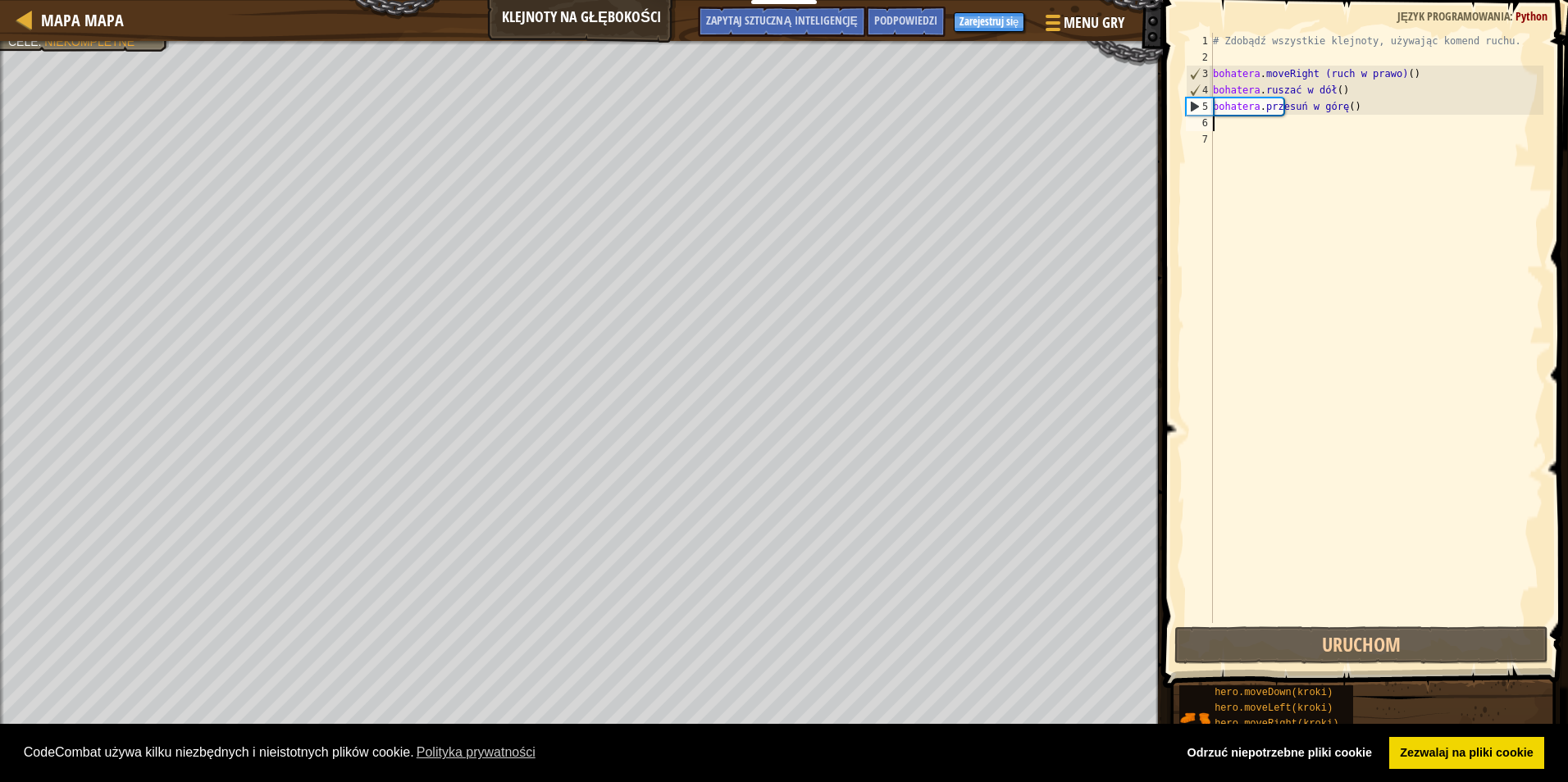
click at [1221, 127] on div "# Zdobądź wszystkie klejnoty, używając komend ruchu. bohatera . moveRight (ruch…" at bounding box center [1376, 345] width 334 height 623
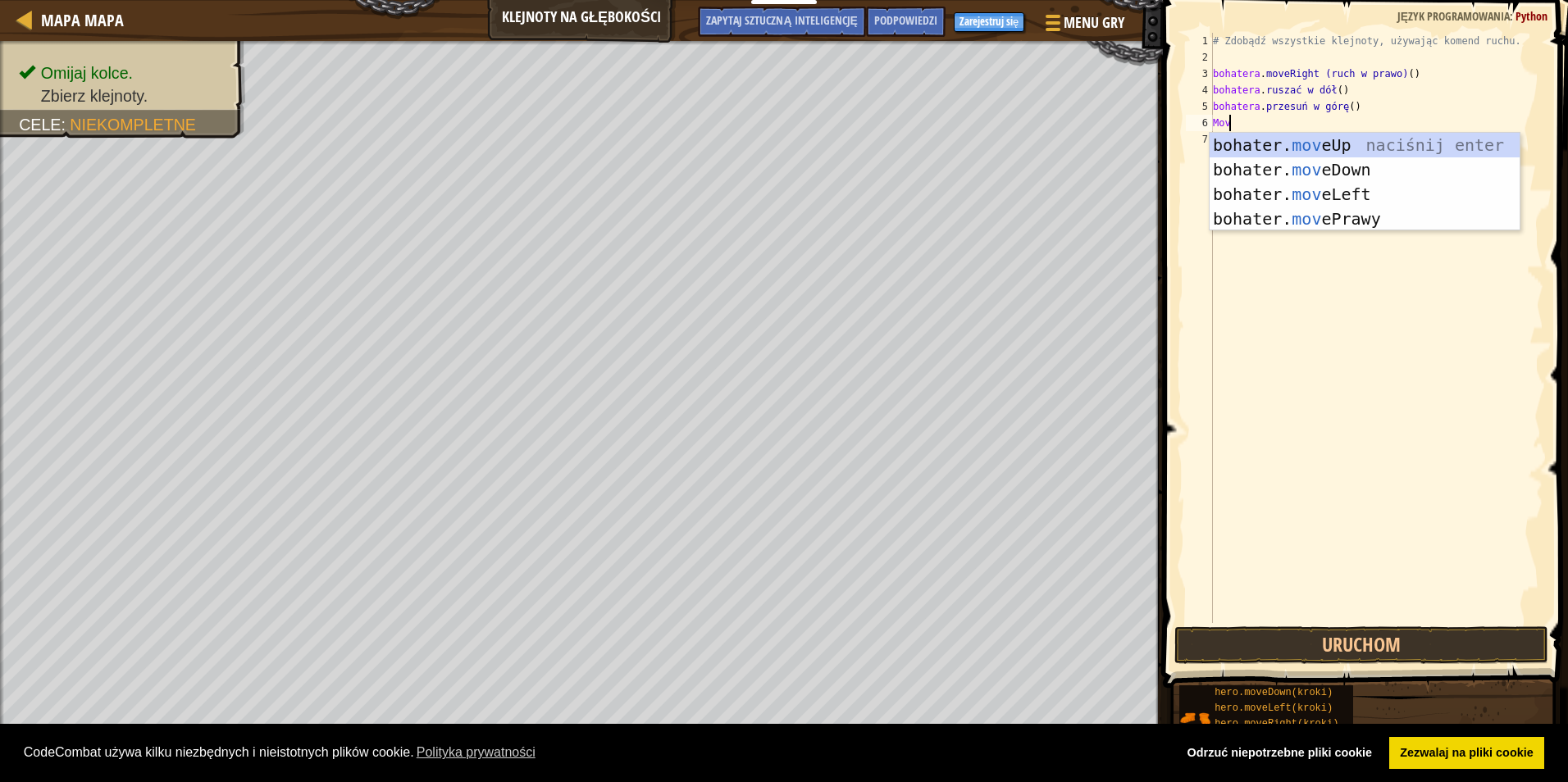
scroll to position [7, 1]
type textarea "move"
click at [1413, 144] on div "bohater. move Up naciśnij enter bohater. przesuń w dół naciśnij enter bohater. …" at bounding box center [1365, 206] width 310 height 148
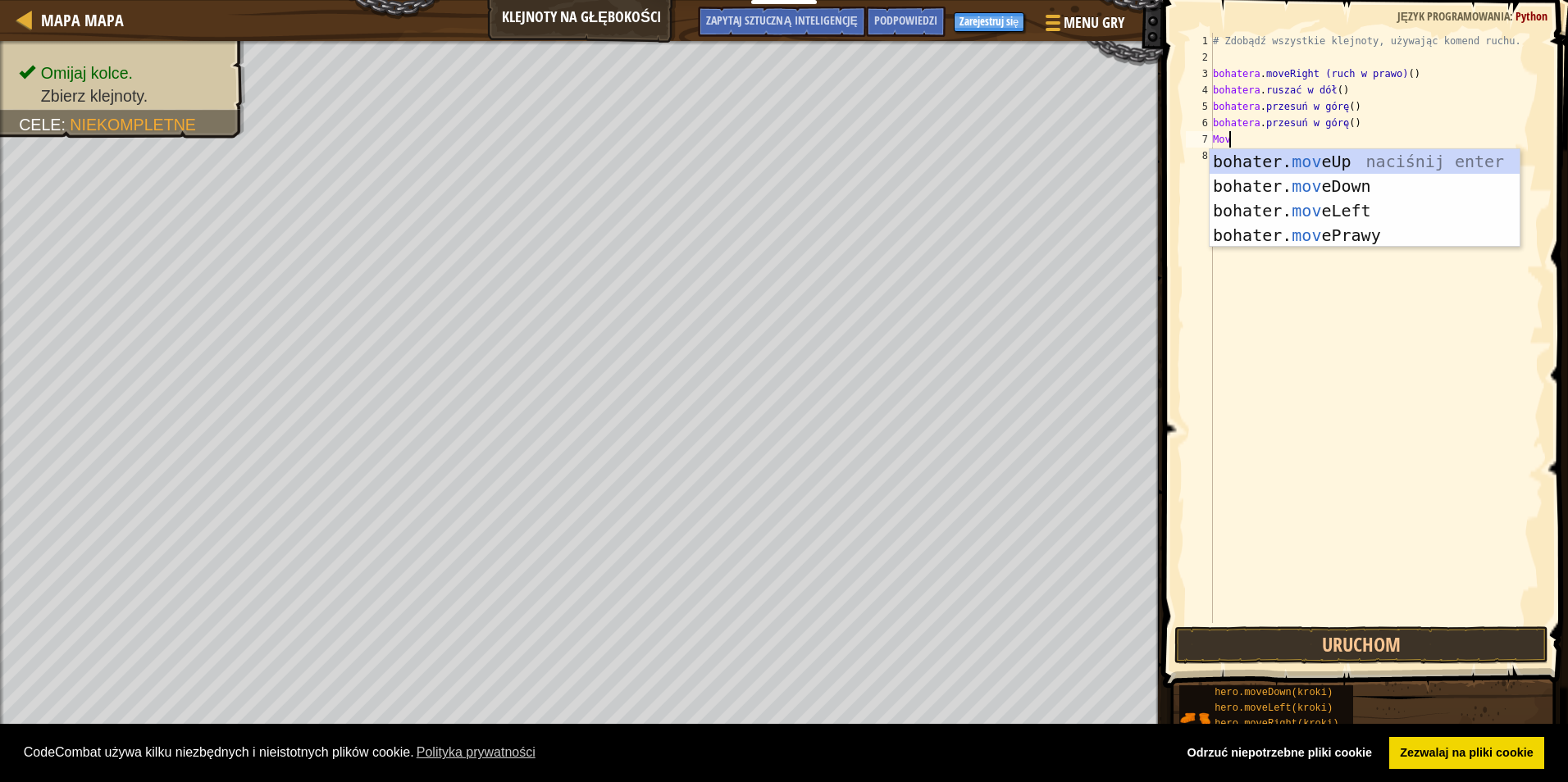
type textarea "move"
click at [1401, 236] on div "bohater. move Up naciśnij enter bohater. przesuń w dół naciśnij enter bohater. …" at bounding box center [1365, 223] width 310 height 148
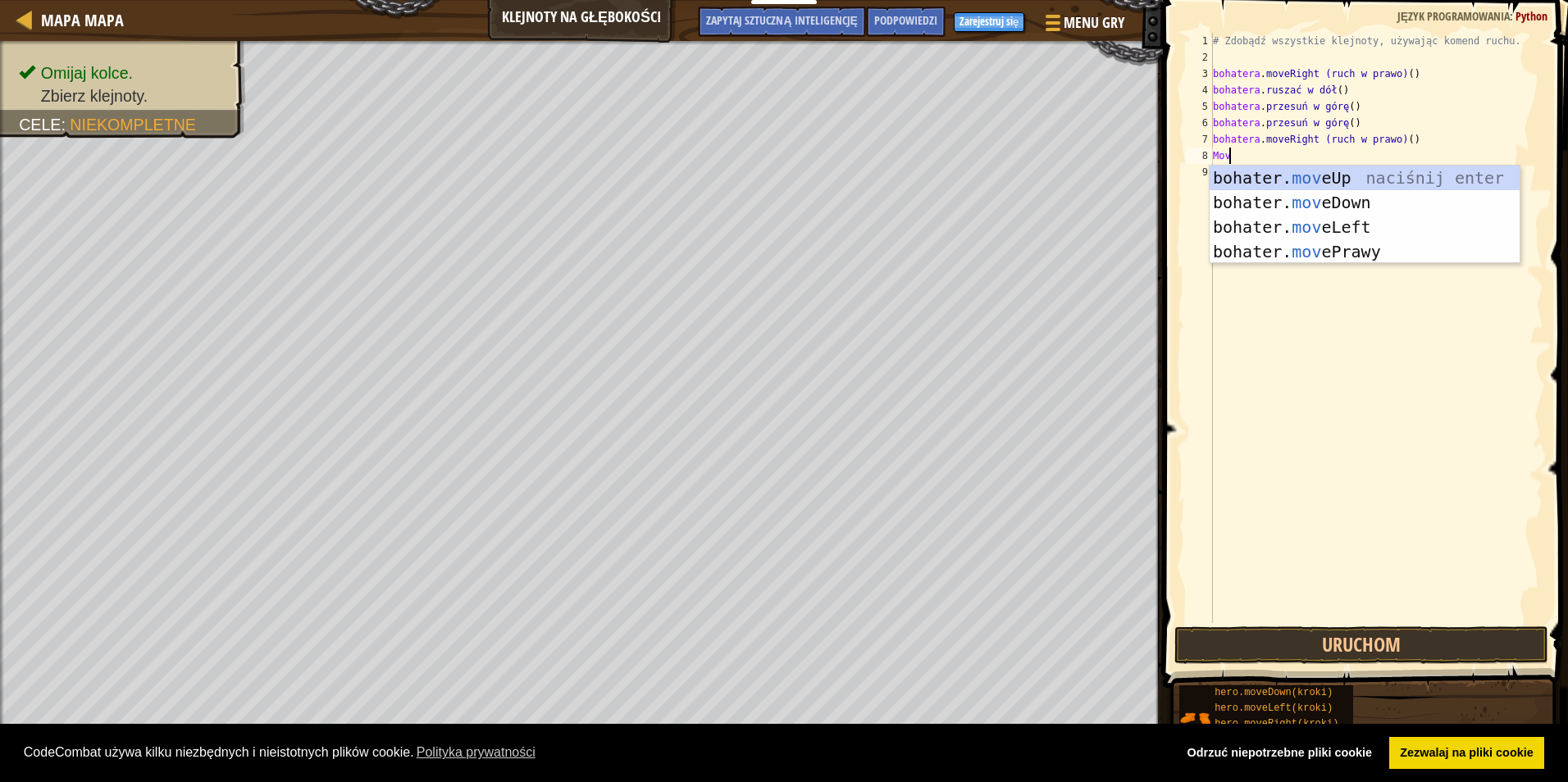
type textarea "move"
click at [1412, 188] on div "bohater. move Up naciśnij enter bohater. przesuń w dół naciśnij enter bohater. …" at bounding box center [1365, 239] width 310 height 148
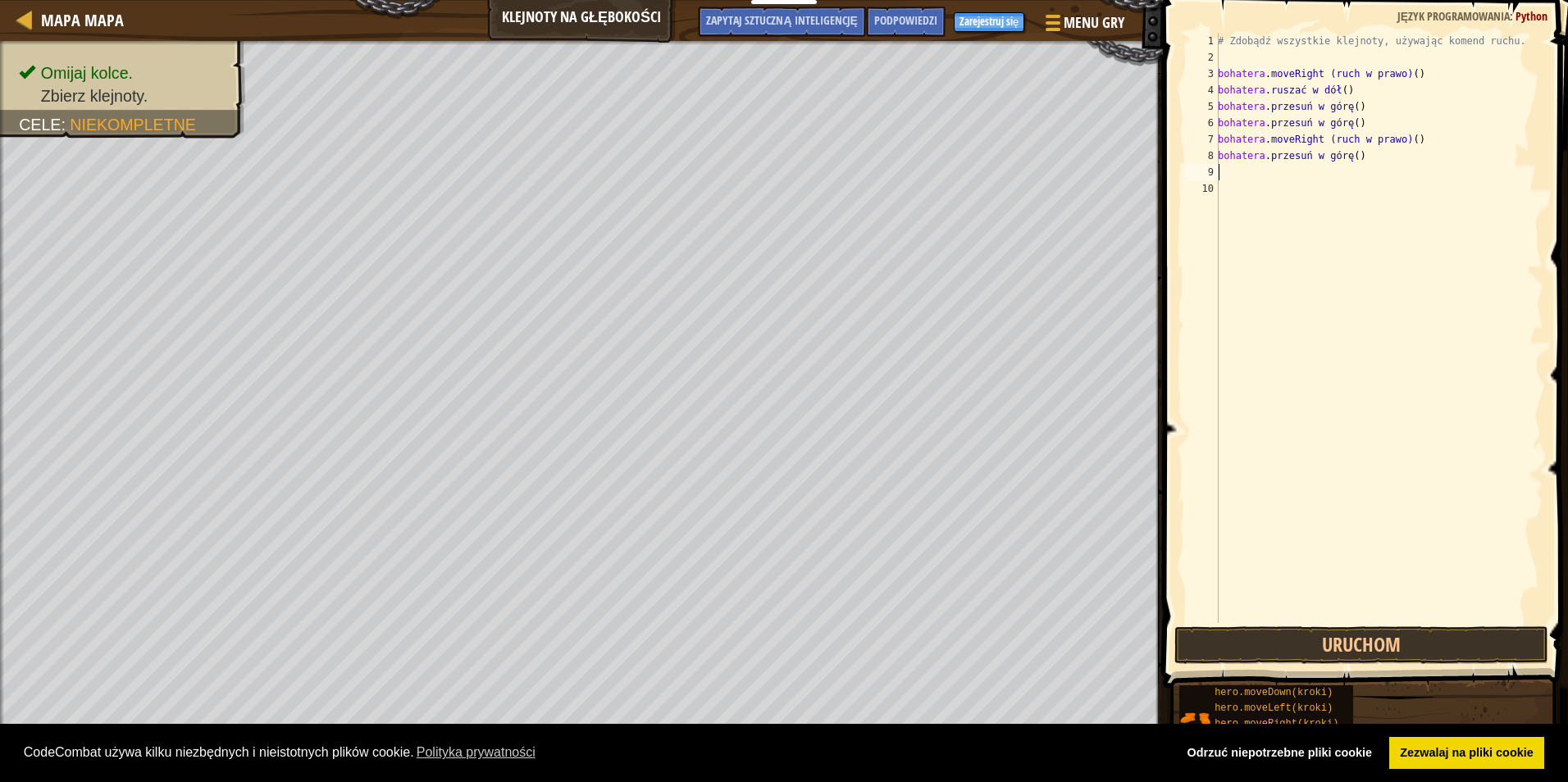
click at [1353, 160] on div "# Zdobądź wszystkie klejnoty, używając komend ruchu. bohatera . moveRight (ruch…" at bounding box center [1378, 345] width 329 height 623
click at [1357, 158] on div "# Zdobądź wszystkie klejnoty, używając komend ruchu. bohatera . moveRight (ruch…" at bounding box center [1378, 345] width 329 height 623
drag, startPoint x: 1364, startPoint y: 153, endPoint x: 1296, endPoint y: 152, distance: 68.0
click at [1296, 152] on div "# Zdobądź wszystkie klejnoty, używając komend ruchu. bohatera . moveRight (ruch…" at bounding box center [1378, 345] width 329 height 623
drag, startPoint x: 1299, startPoint y: 156, endPoint x: 1325, endPoint y: 159, distance: 26.2
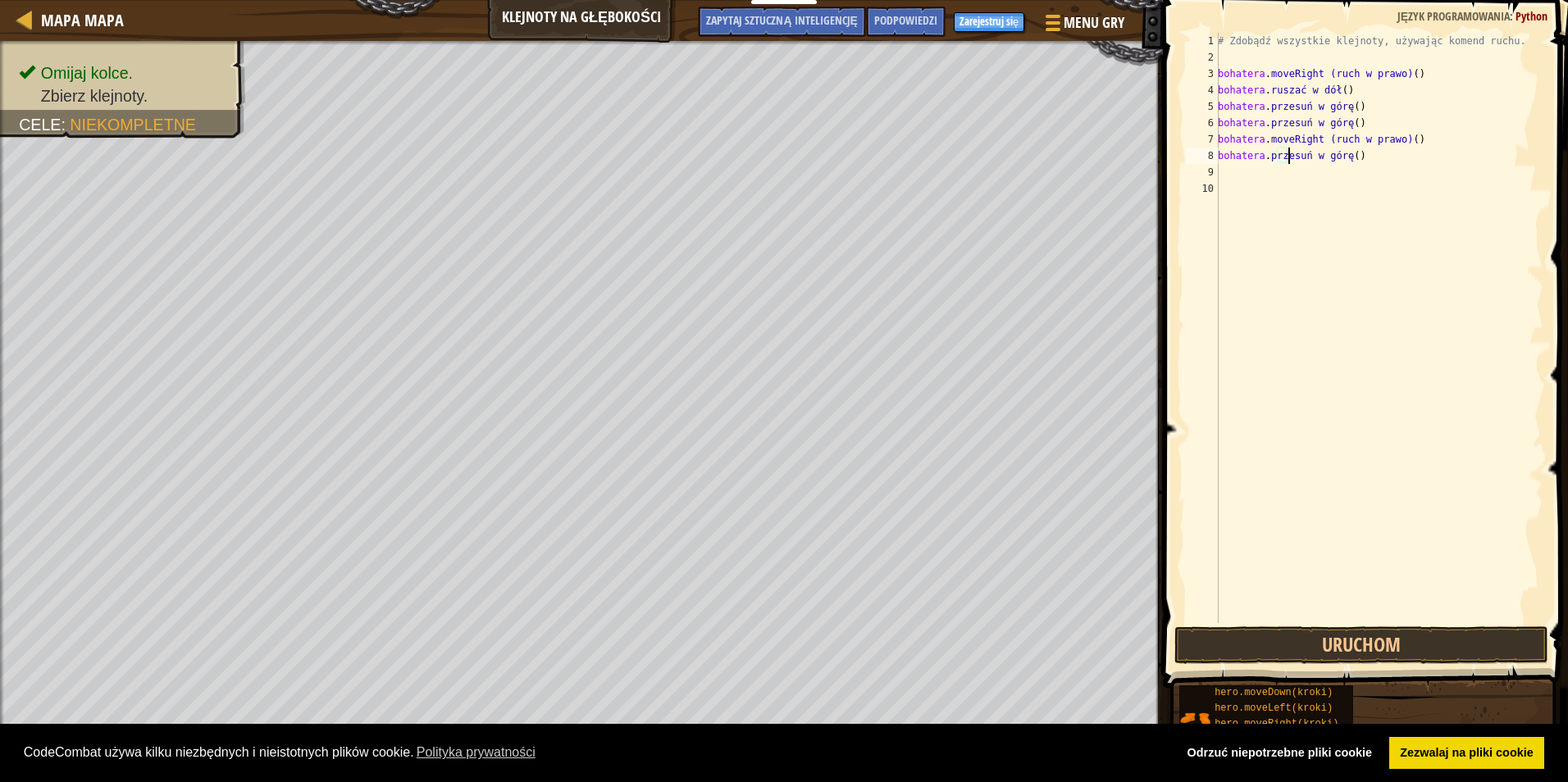
click at [1308, 159] on div "# Zdobądź wszystkie klejnoty, używając komend ruchu. bohatera . moveRight (ruch…" at bounding box center [1378, 345] width 329 height 623
click at [1327, 159] on div "# Zdobądź wszystkie klejnoty, używając komend ruchu. bohatera . moveRight (ruch…" at bounding box center [1378, 345] width 329 height 623
type textarea "h"
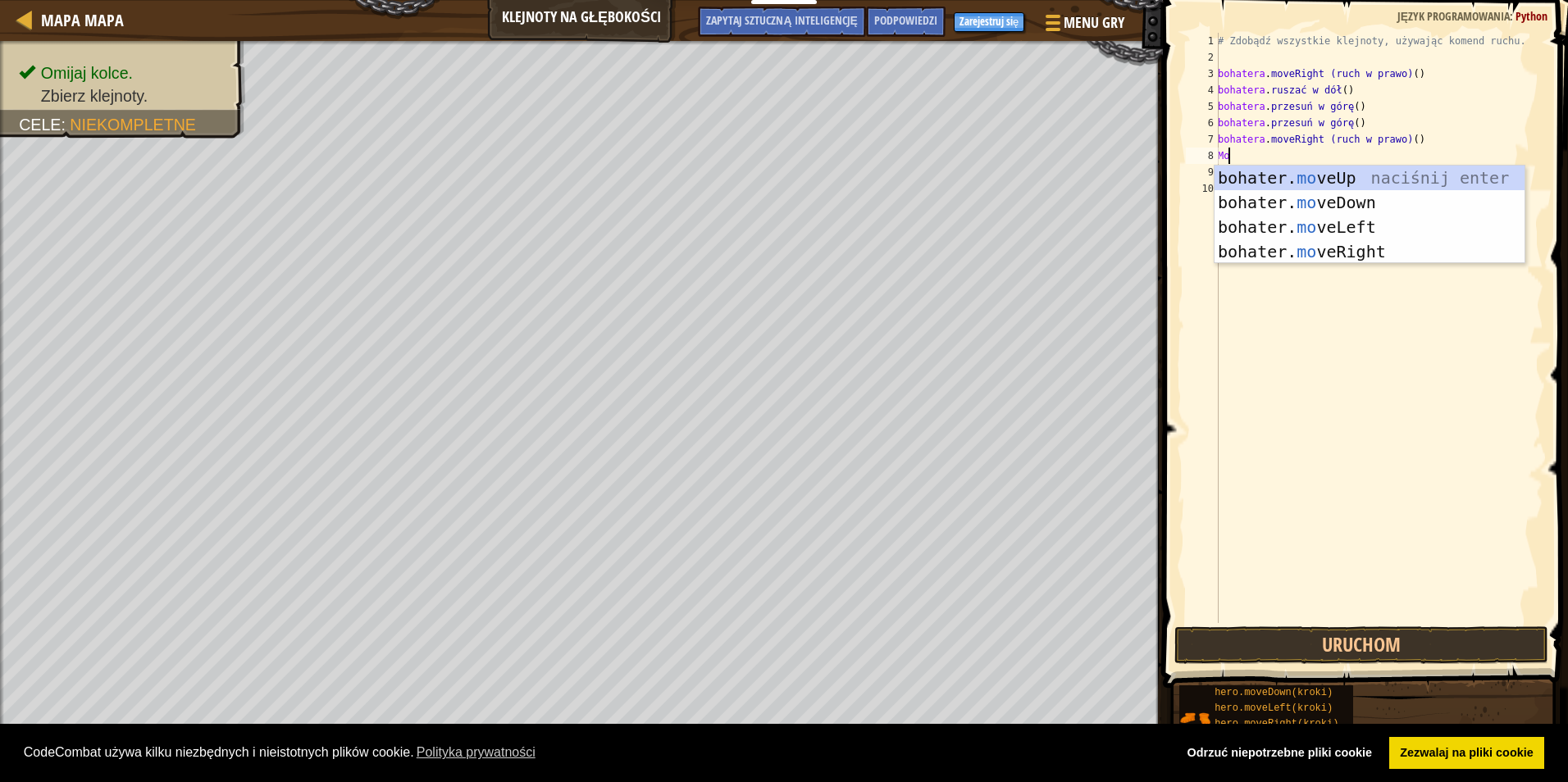
scroll to position [7, 1]
type textarea "move"
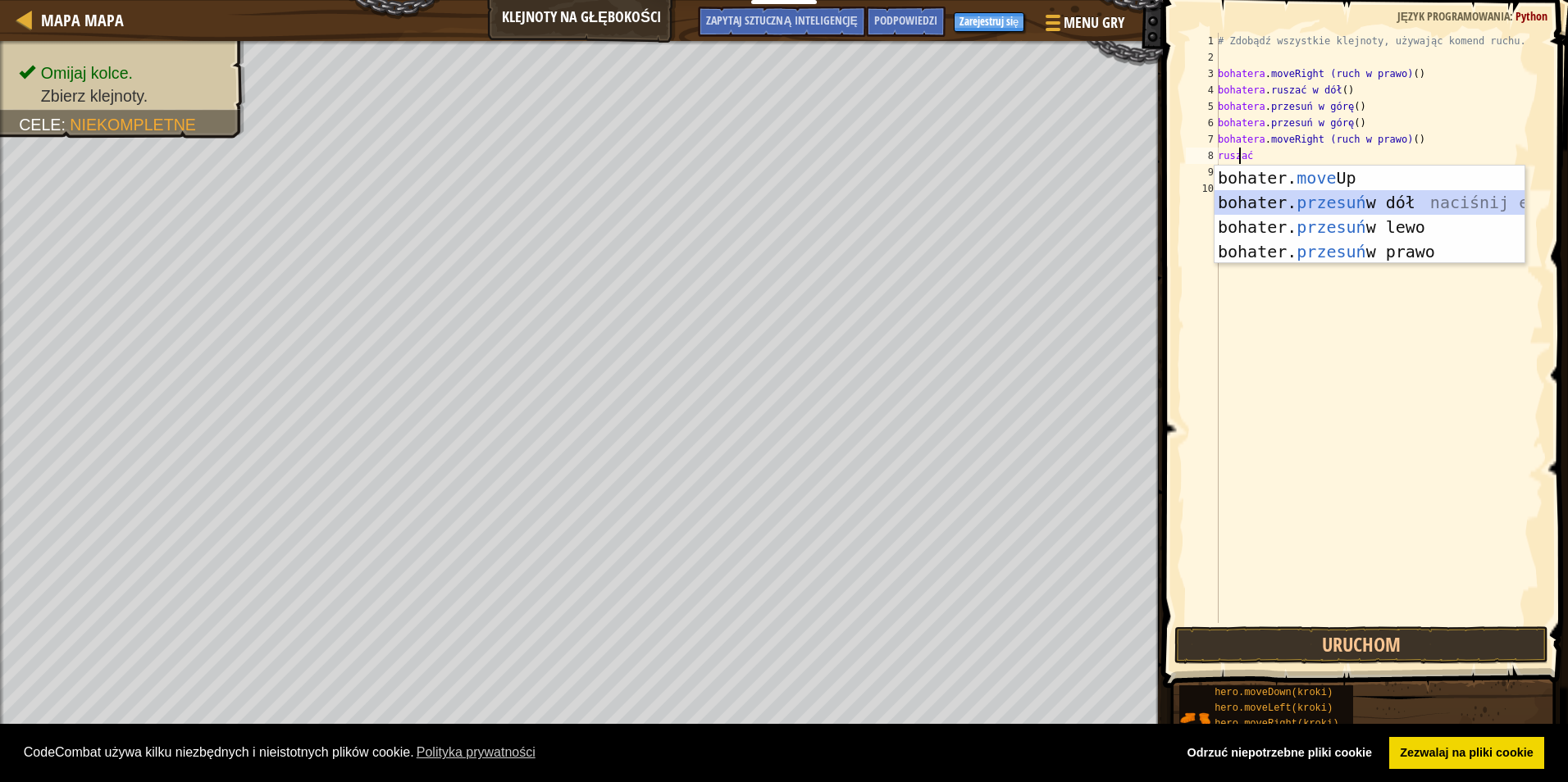
click at [1296, 203] on div "bohater. move Up naciśnij enter bohater. przesuń w dół naciśnij enter bohater. …" at bounding box center [1369, 239] width 310 height 148
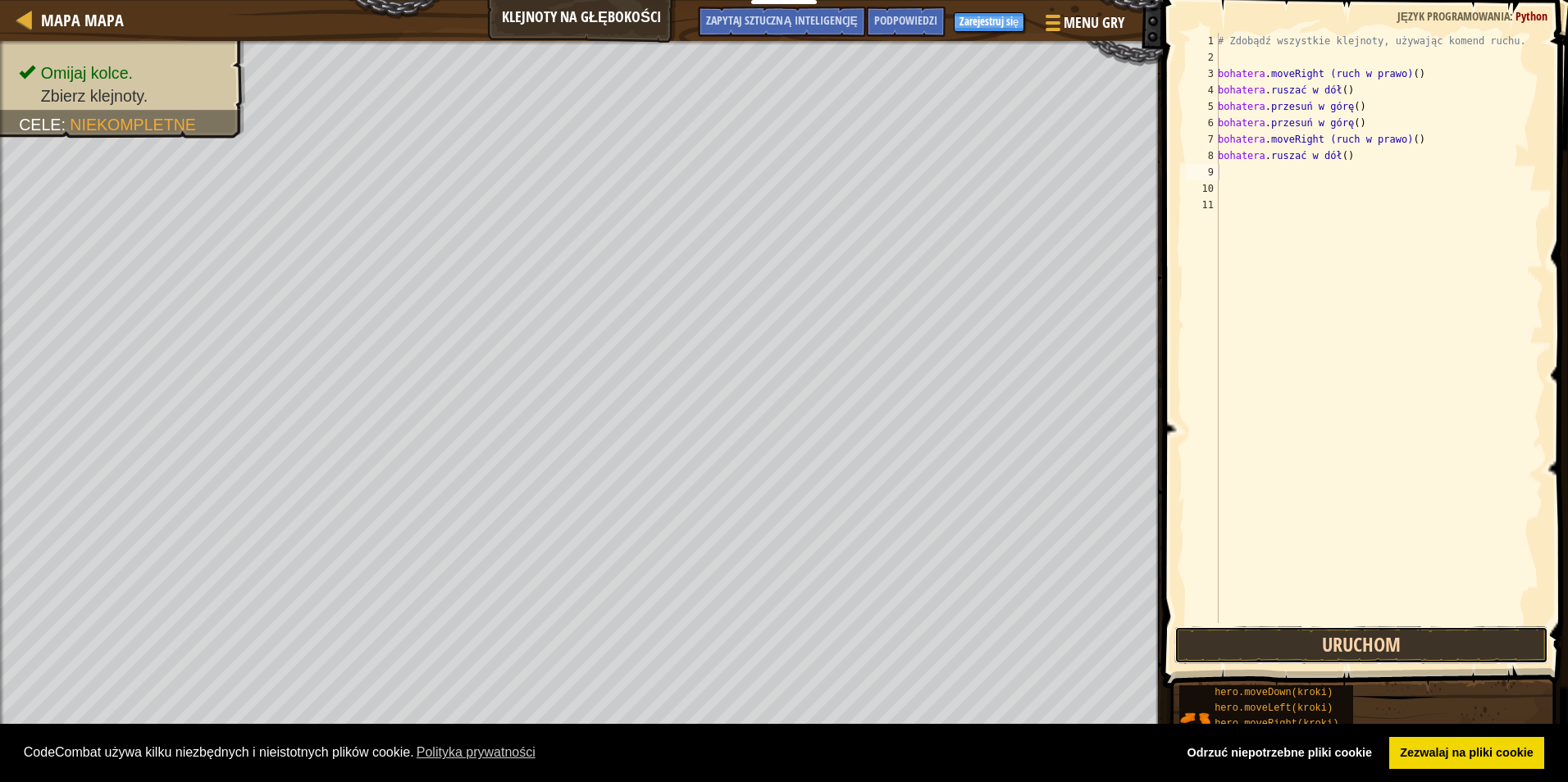
click at [1407, 651] on button "Uruchom" at bounding box center [1361, 644] width 374 height 38
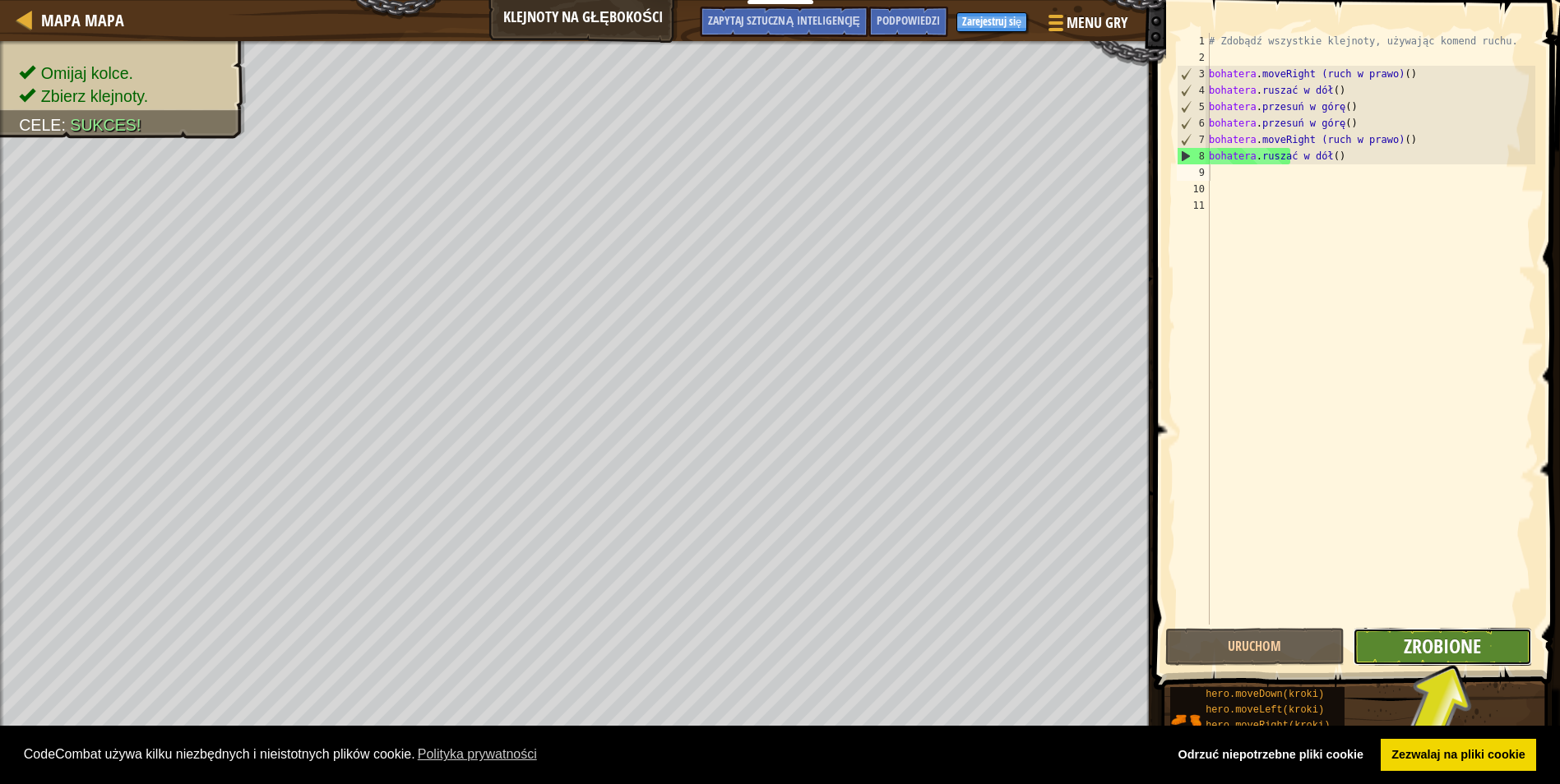
click at [1426, 644] on span "Zrobione" at bounding box center [1442, 646] width 77 height 27
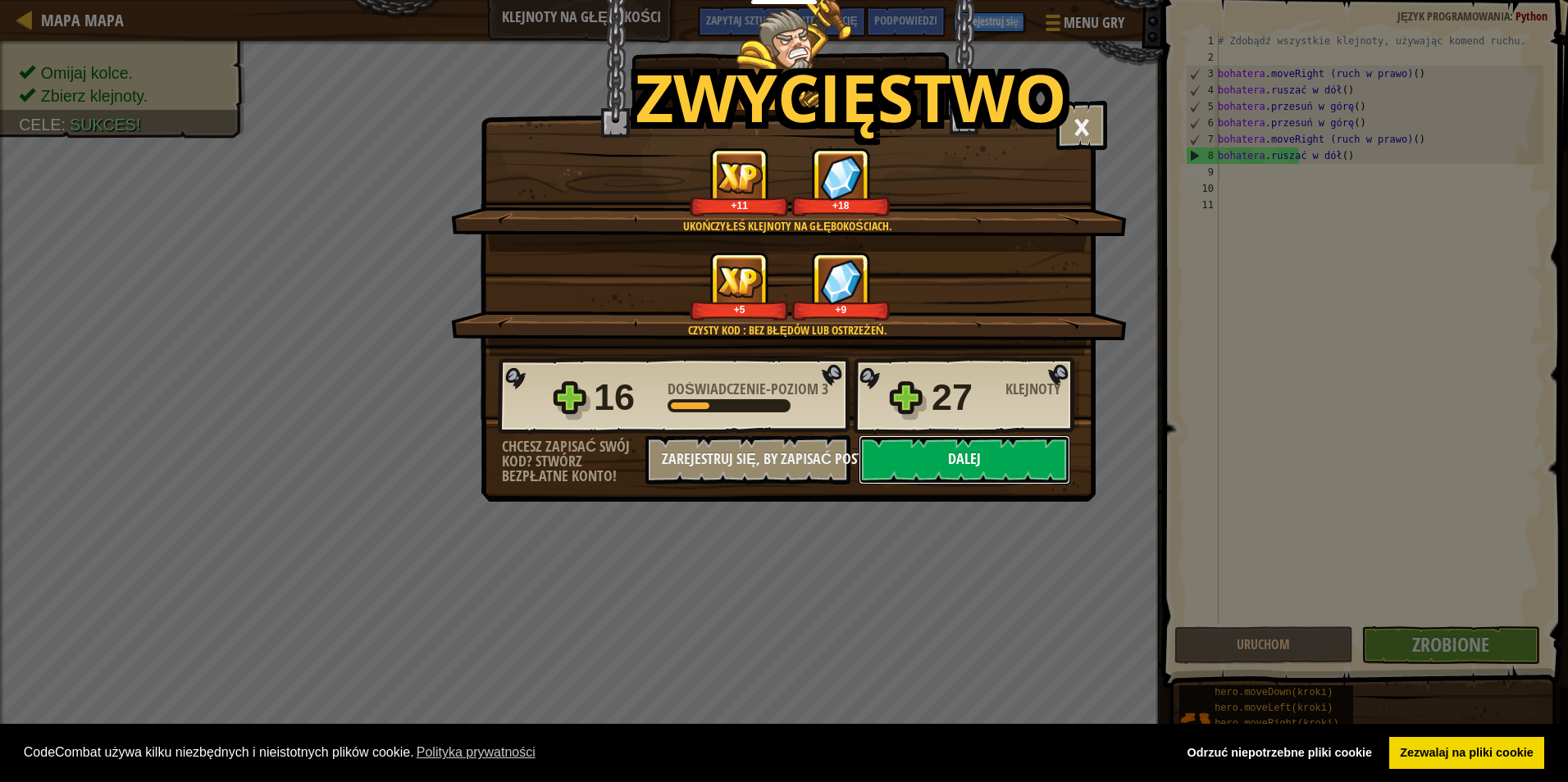
click at [981, 458] on button "Dalej" at bounding box center [964, 460] width 212 height 50
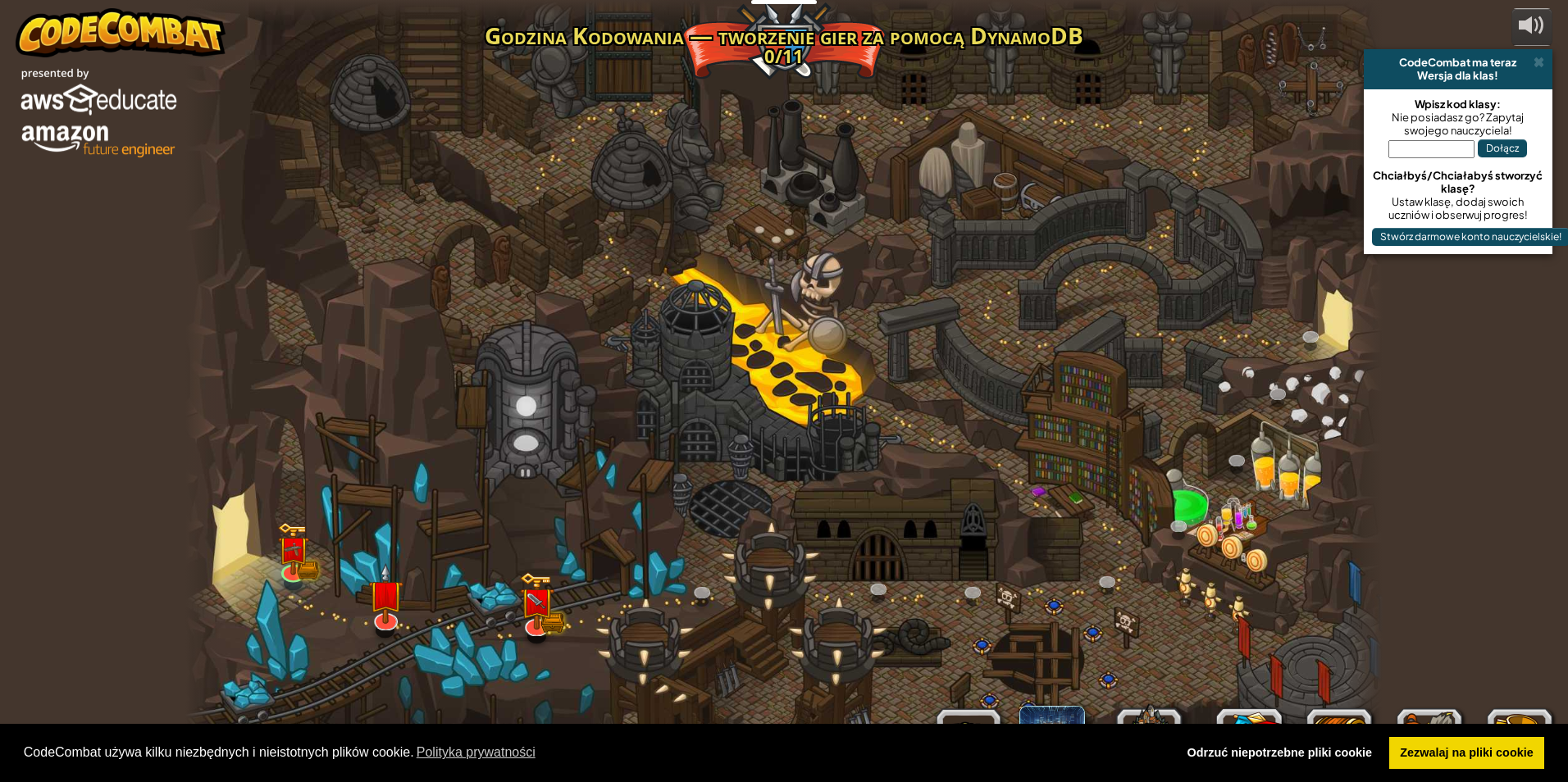
select select "pl"
click at [535, 611] on img at bounding box center [536, 590] width 32 height 72
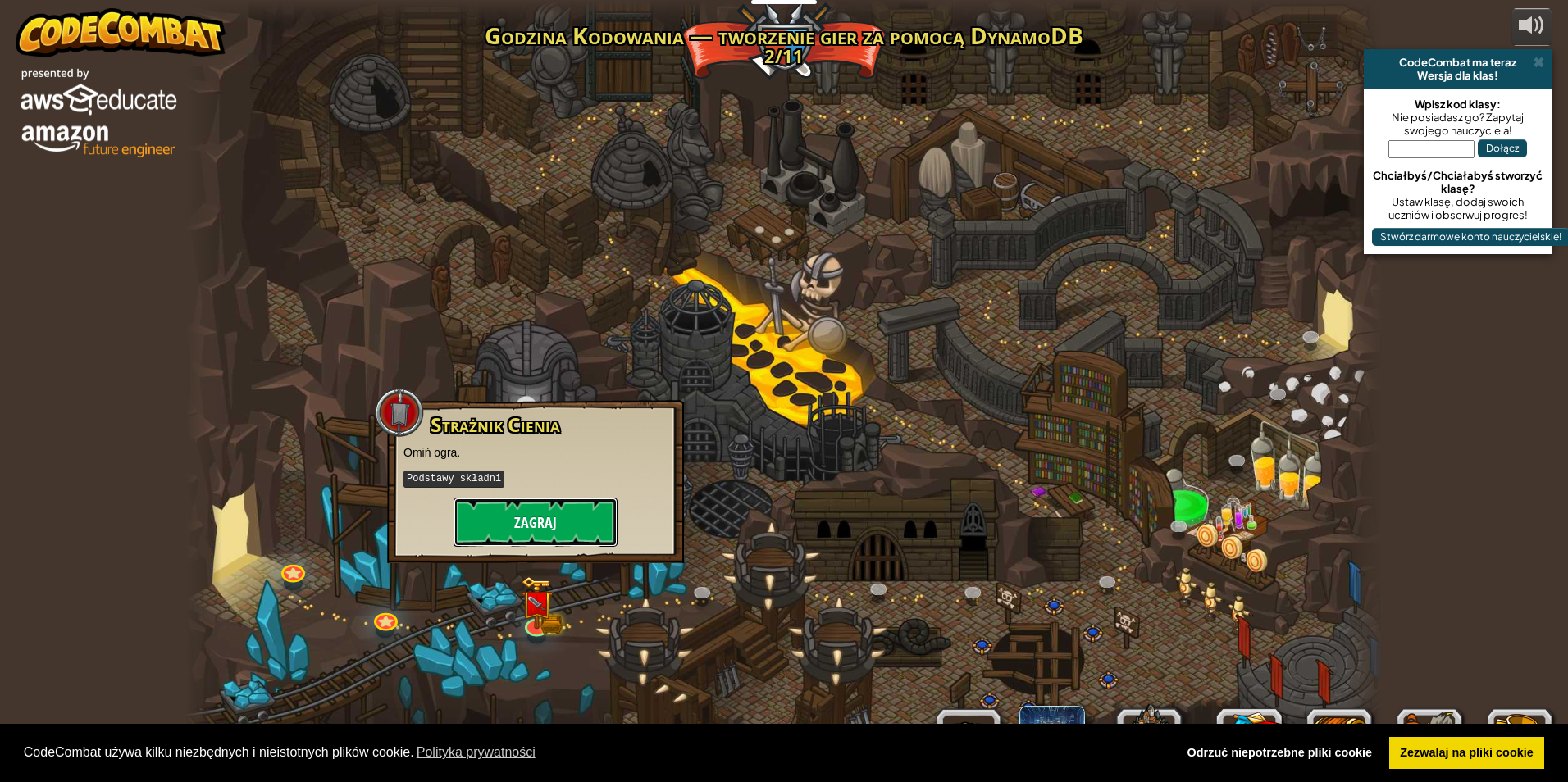
click at [560, 523] on button "Zagraj" at bounding box center [535, 523] width 164 height 50
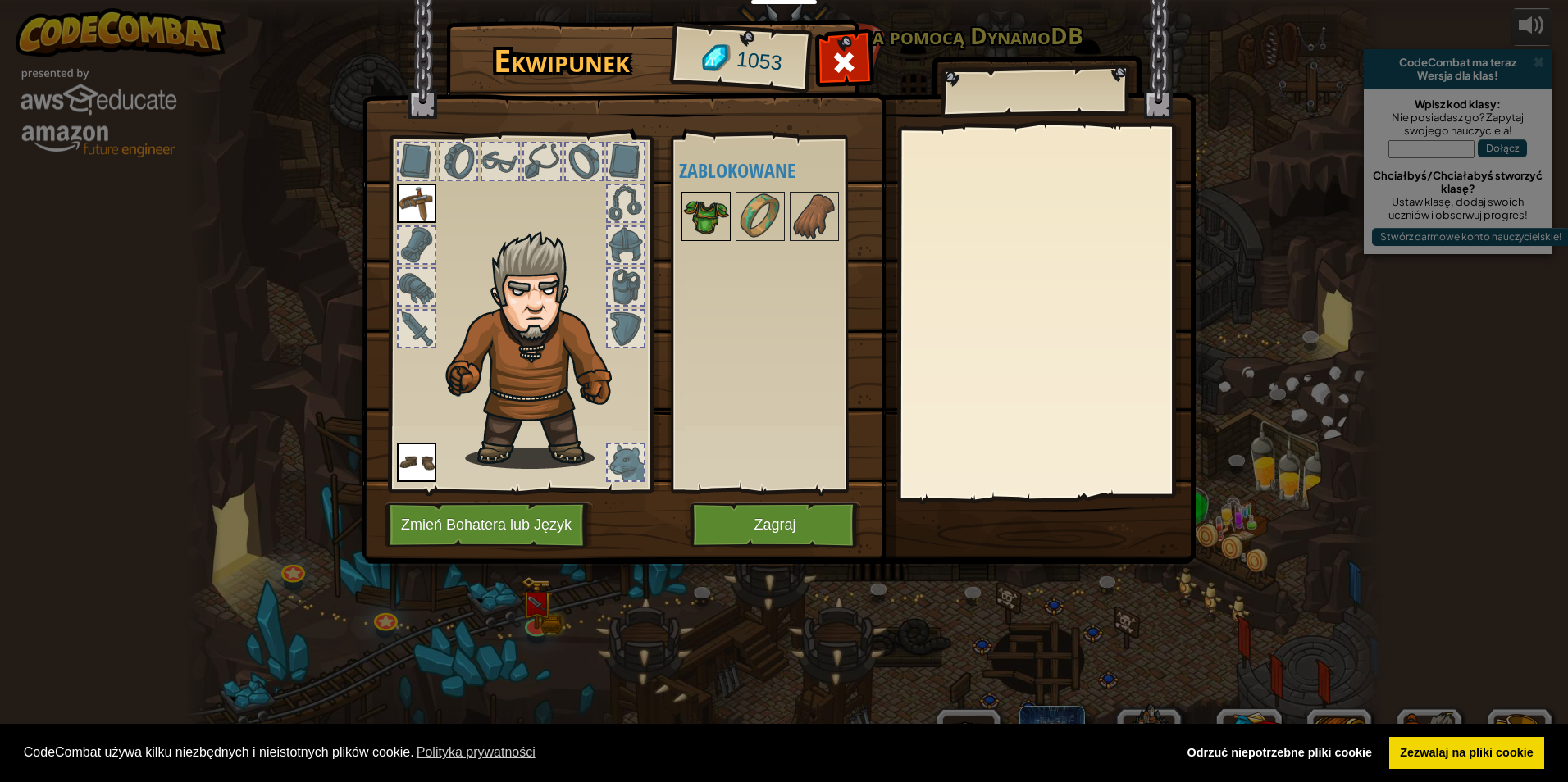
click at [700, 198] on img at bounding box center [706, 216] width 46 height 46
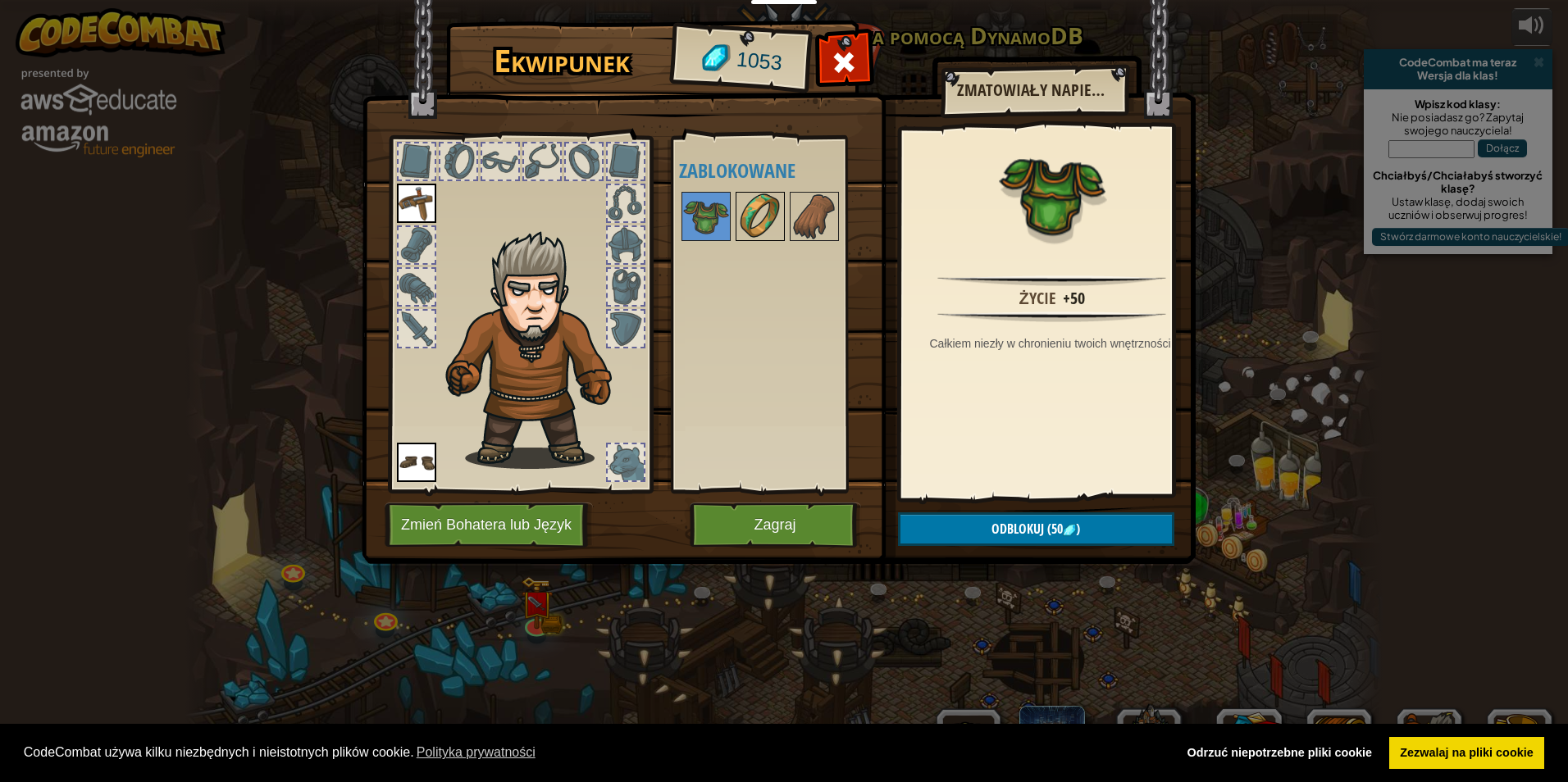
click at [751, 217] on img at bounding box center [760, 216] width 46 height 46
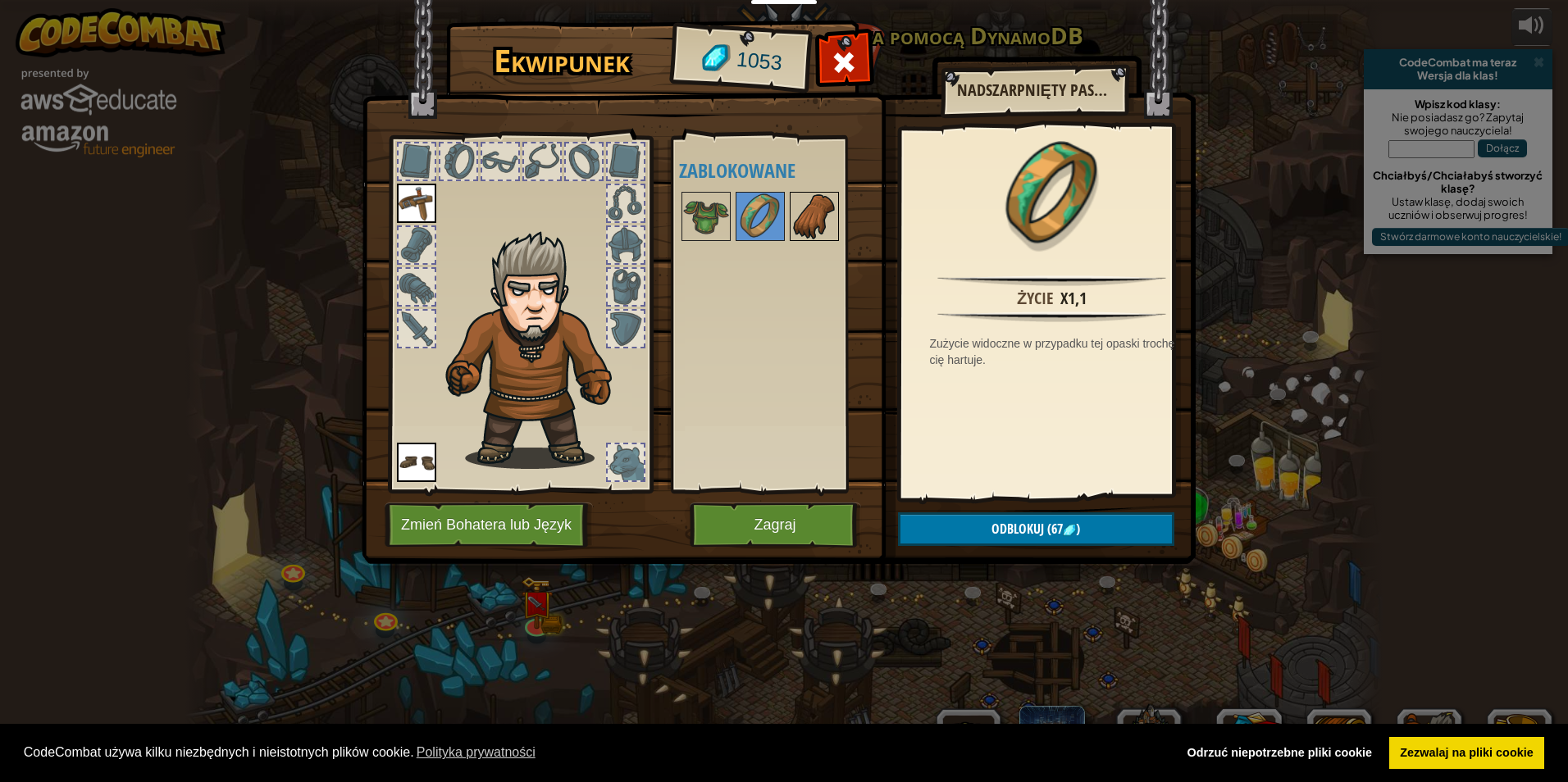
click at [797, 211] on img at bounding box center [814, 216] width 46 height 46
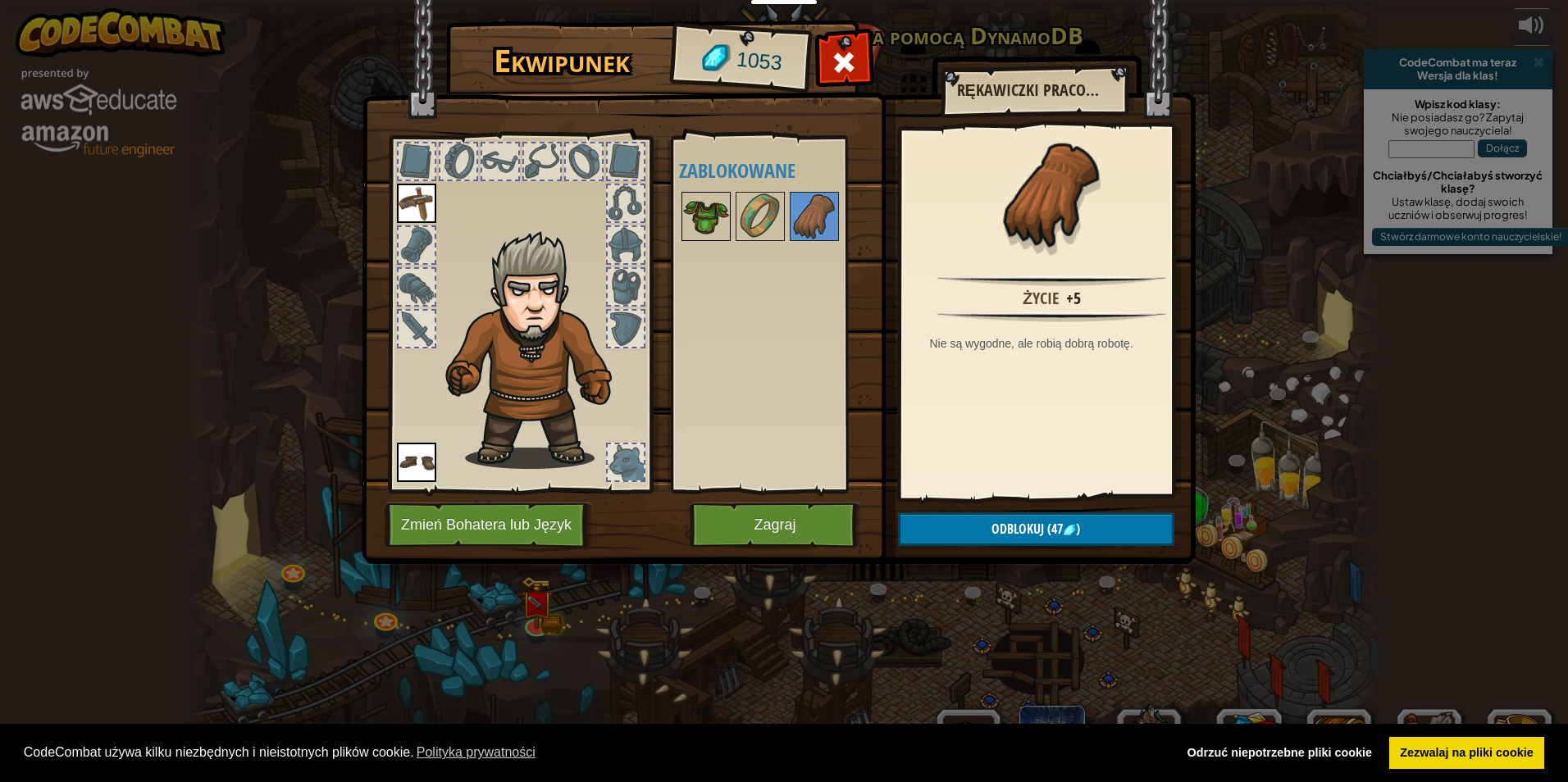
drag, startPoint x: 707, startPoint y: 236, endPoint x: 706, endPoint y: 227, distance: 9.1
click at [707, 228] on img at bounding box center [706, 216] width 46 height 46
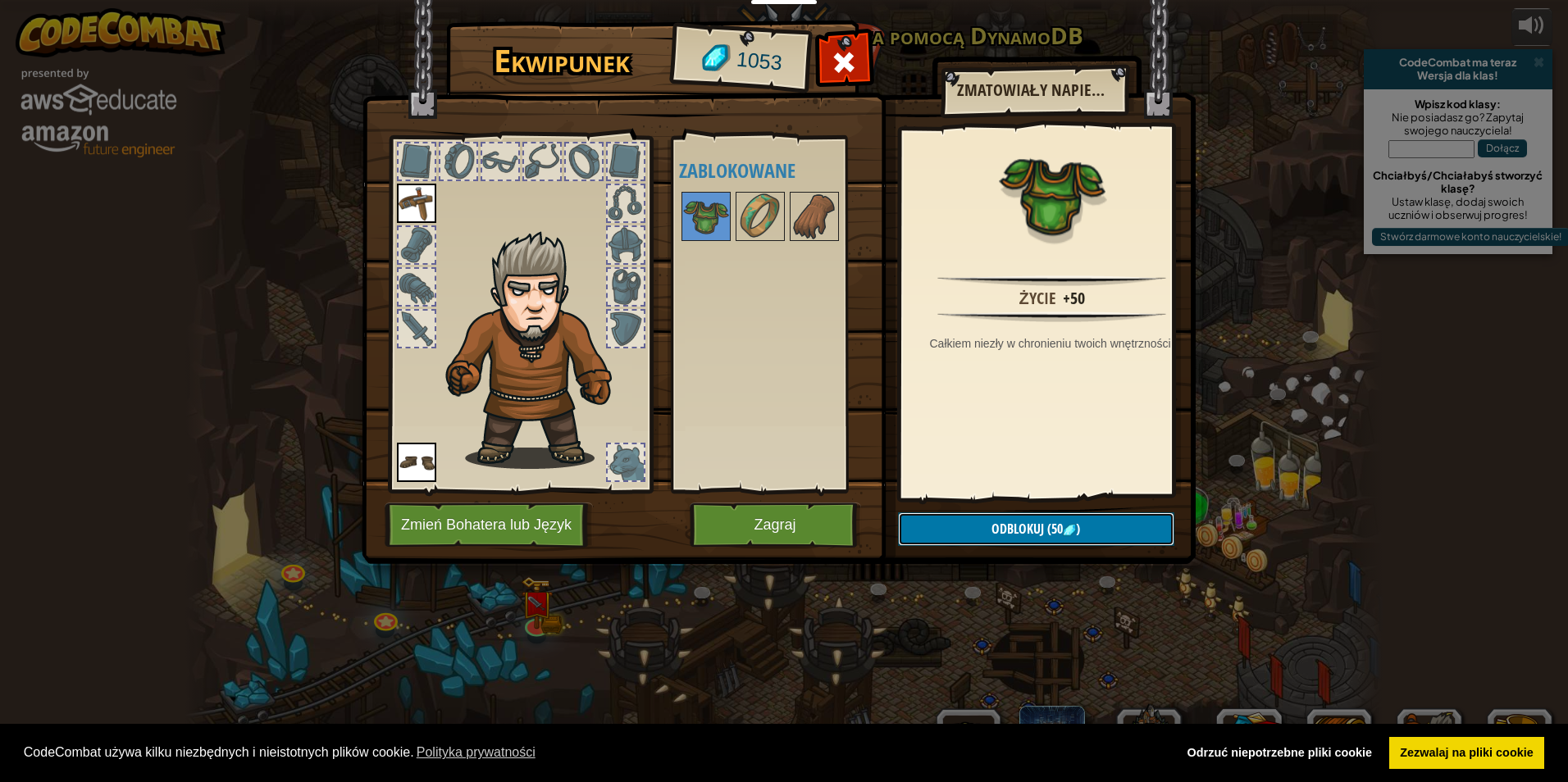
click at [1052, 516] on button "Odblokuj (50 )" at bounding box center [1036, 529] width 276 height 34
click at [999, 537] on button "Potwierdź" at bounding box center [1036, 529] width 276 height 34
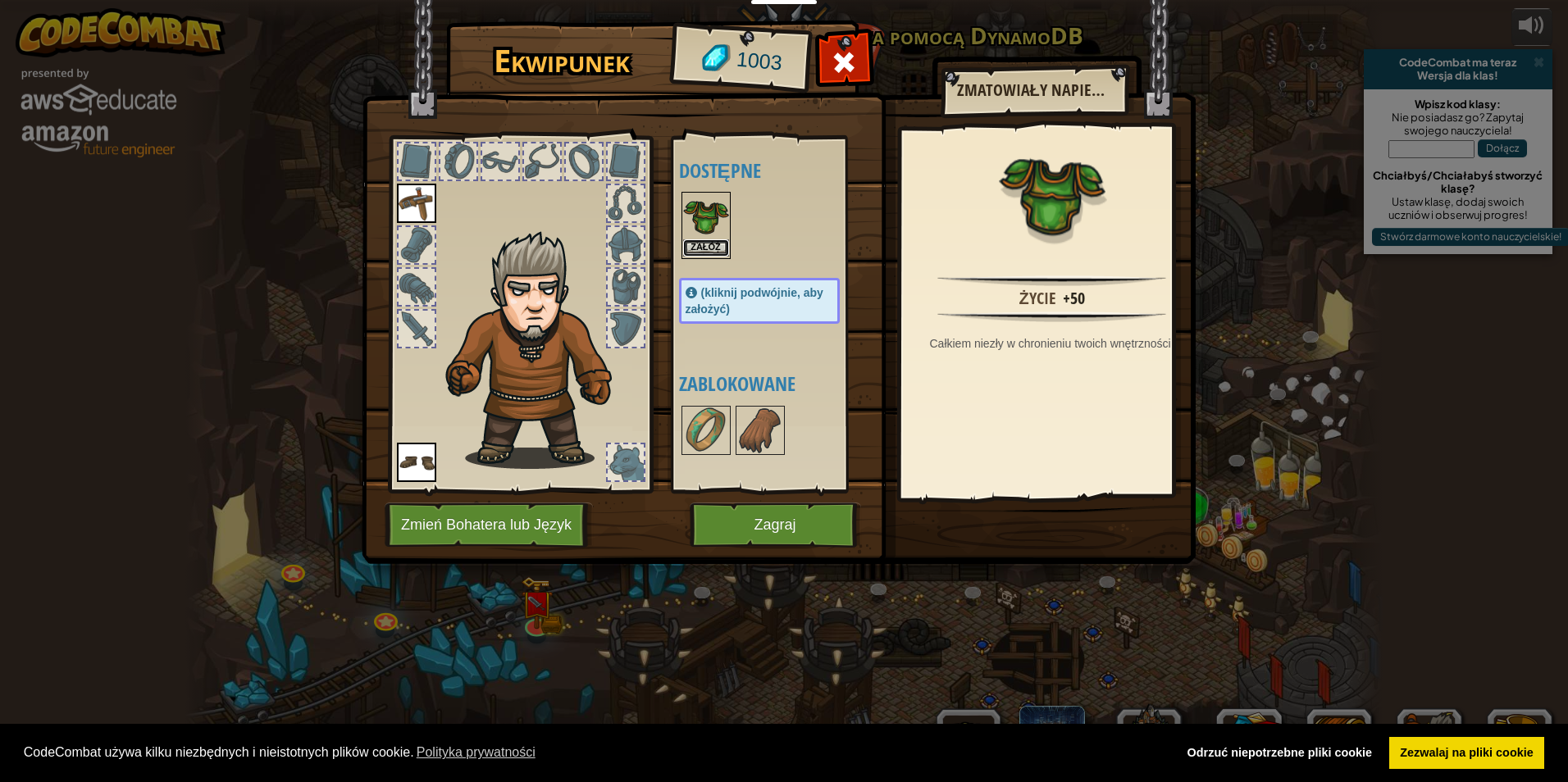
click at [692, 241] on button "Załóż" at bounding box center [706, 248] width 46 height 17
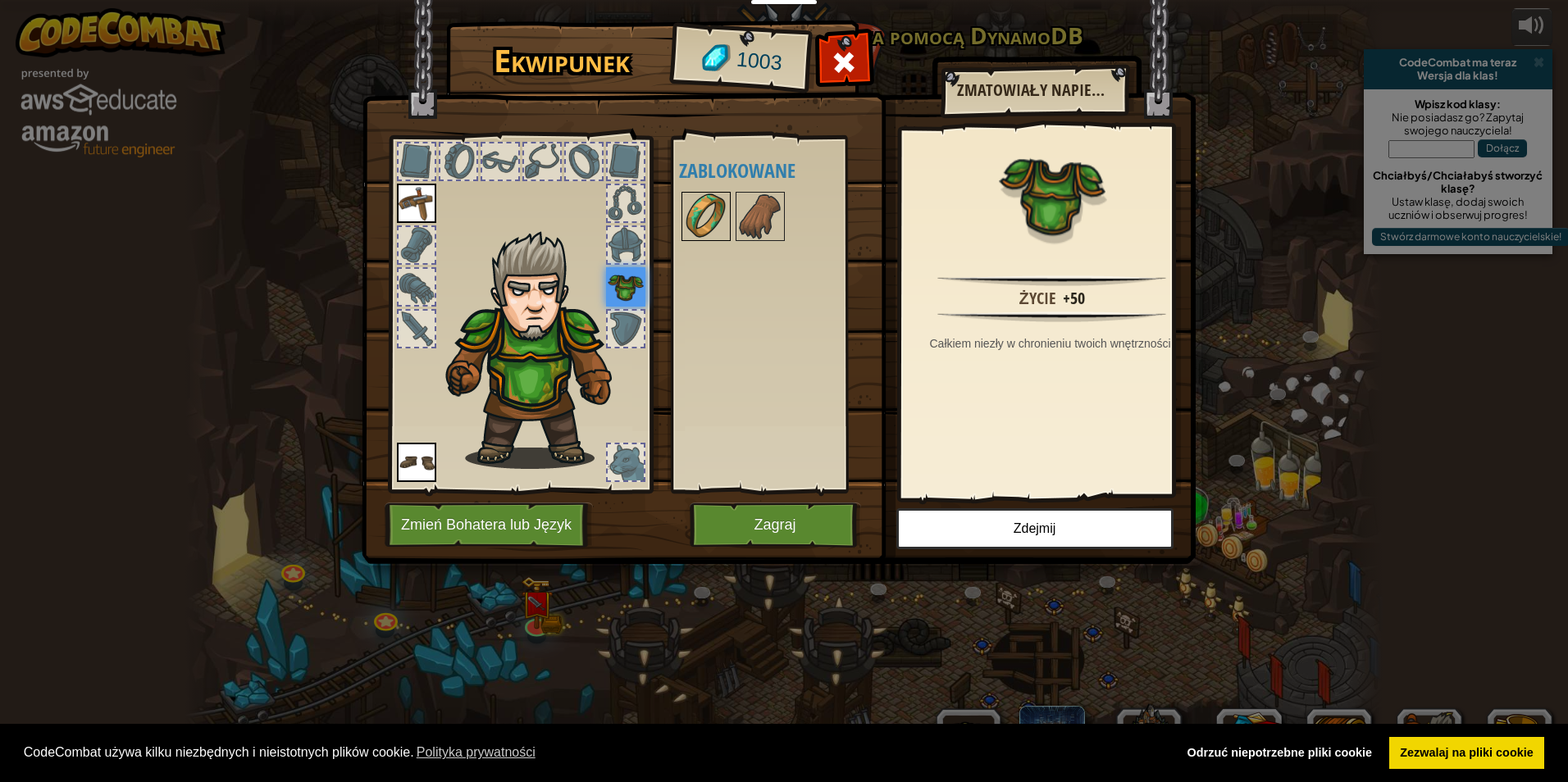
click at [704, 201] on img at bounding box center [706, 216] width 46 height 46
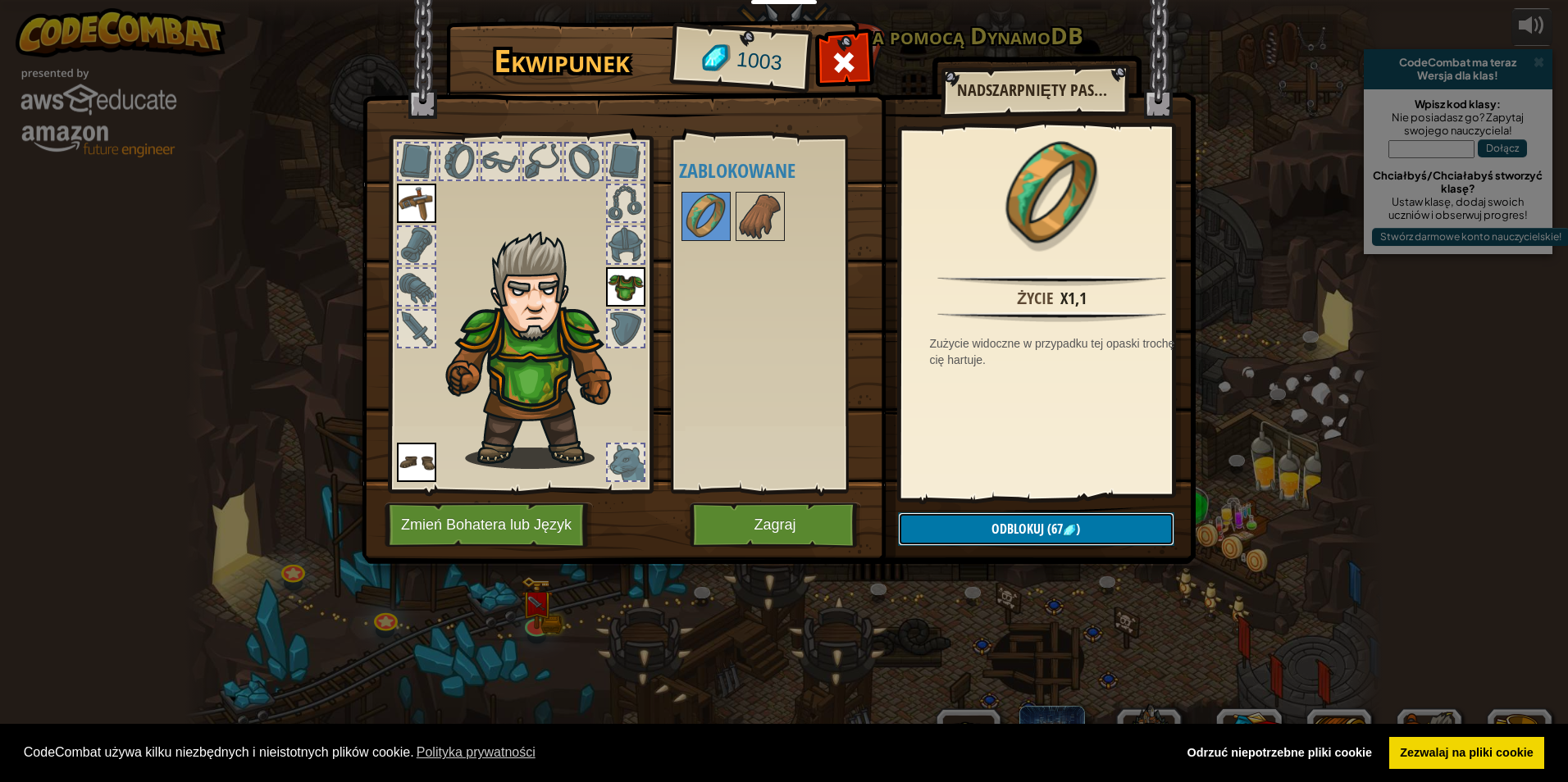
click at [1061, 513] on button "Odblokuj (67 )" at bounding box center [1036, 529] width 276 height 34
click at [1047, 522] on button "Potwierdź" at bounding box center [1036, 529] width 276 height 34
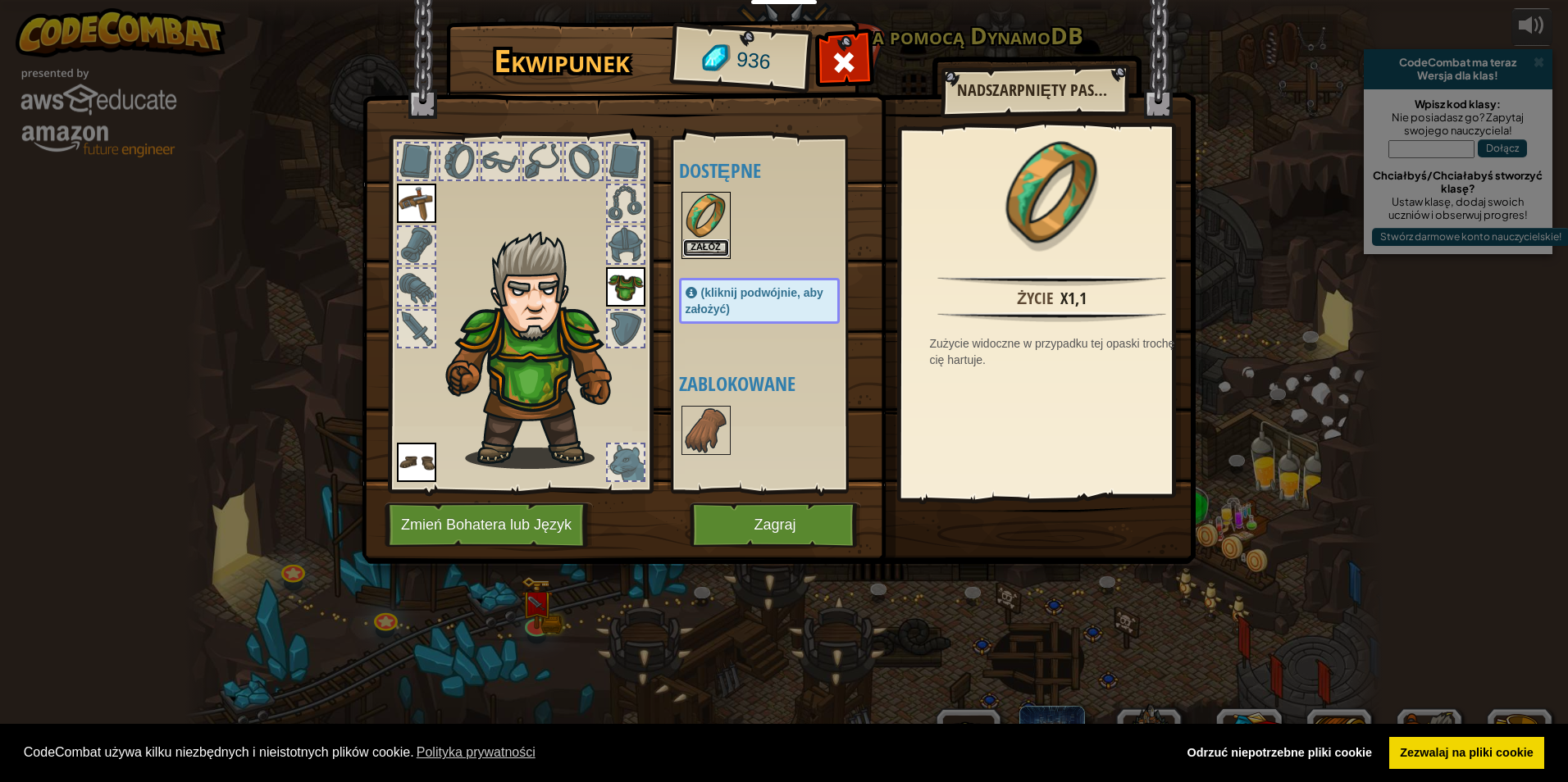
click at [712, 244] on button "Załóż" at bounding box center [706, 248] width 46 height 17
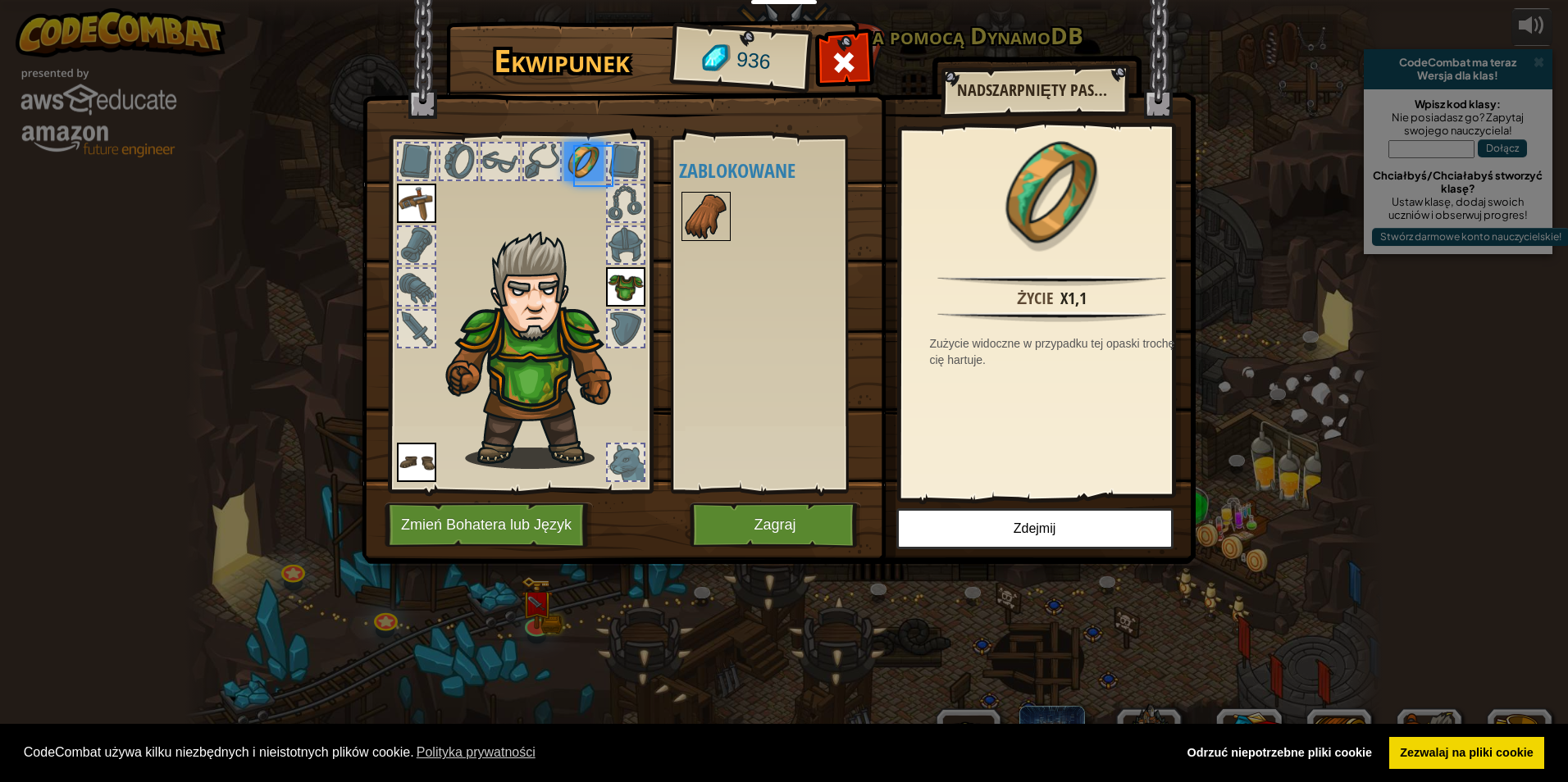
click at [716, 238] on img at bounding box center [706, 216] width 46 height 46
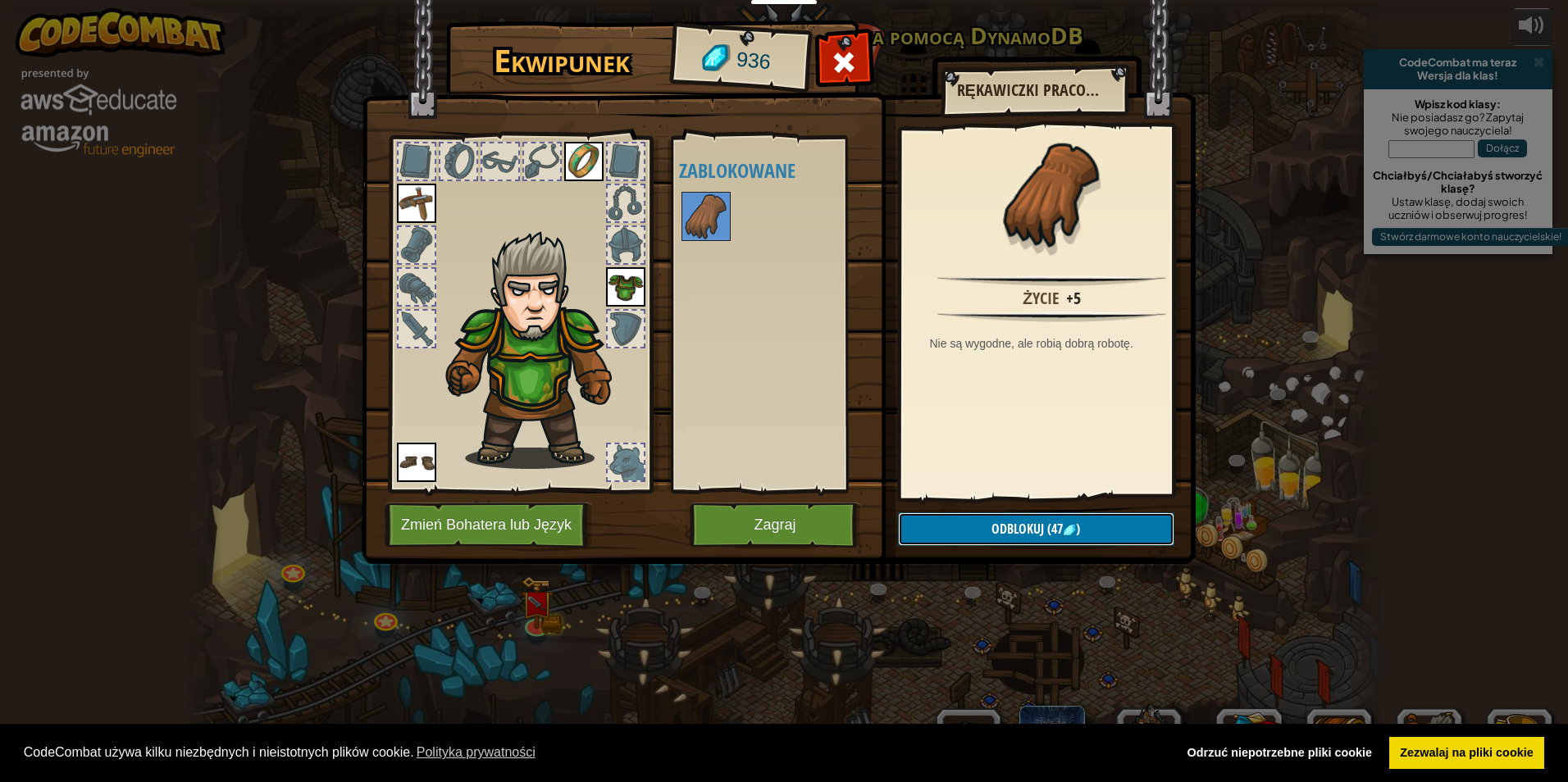
click at [992, 538] on span "Odblokuj" at bounding box center [1017, 529] width 52 height 18
click at [1000, 527] on button "Potwierdź" at bounding box center [1036, 529] width 276 height 34
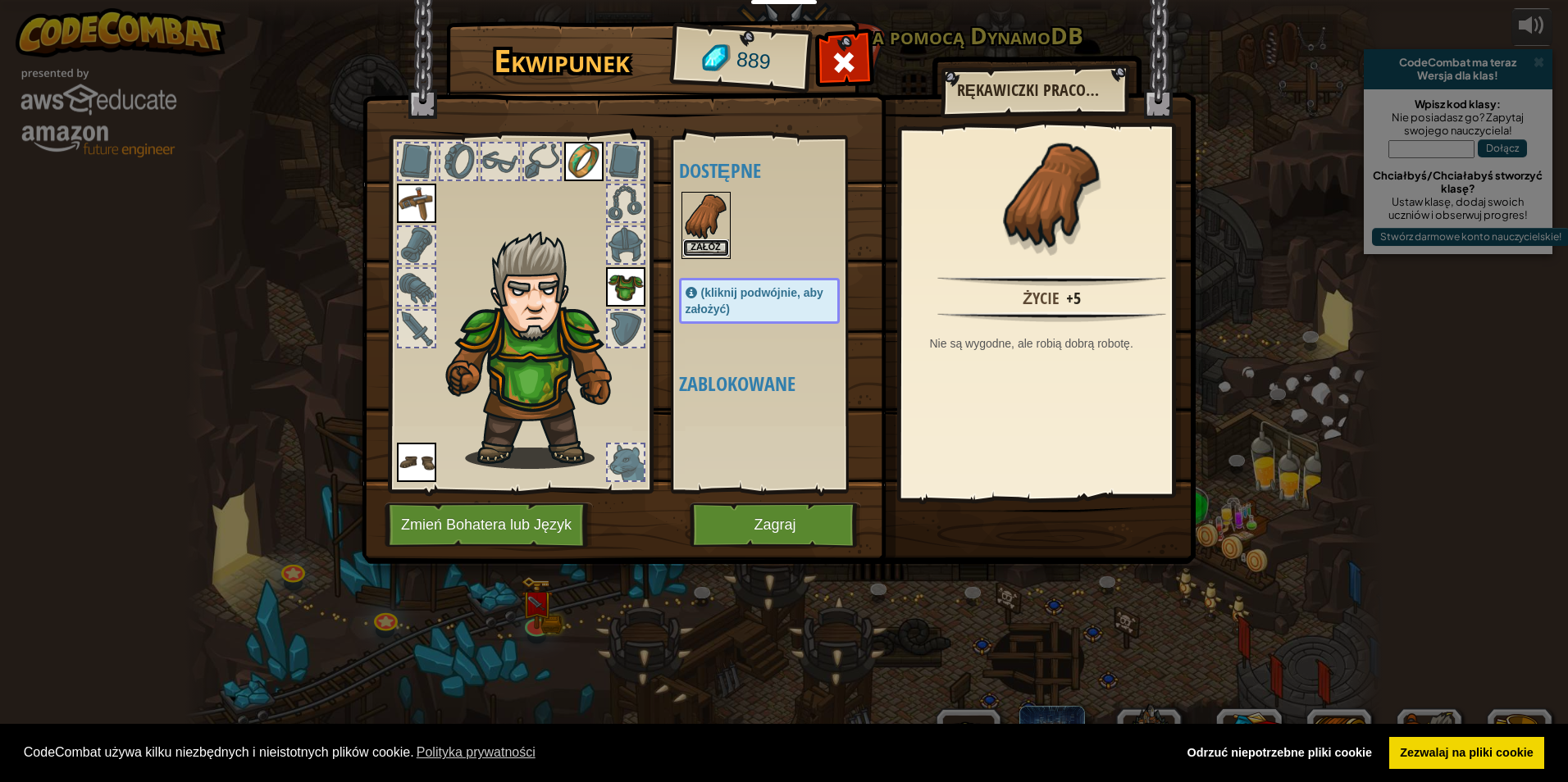
click at [707, 255] on button "Załóż" at bounding box center [706, 248] width 46 height 17
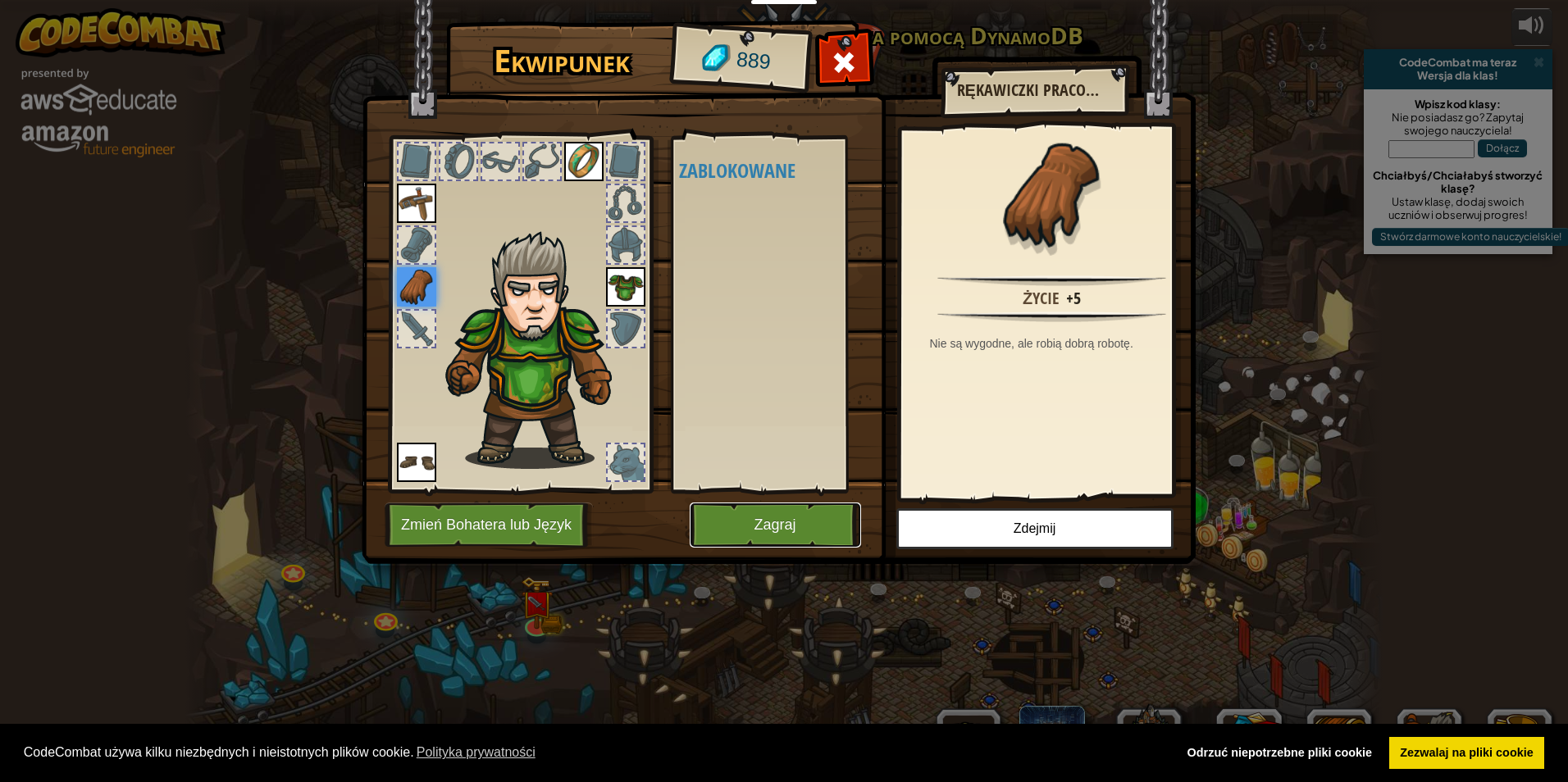
click at [755, 535] on button "Zagraj" at bounding box center [774, 524] width 171 height 45
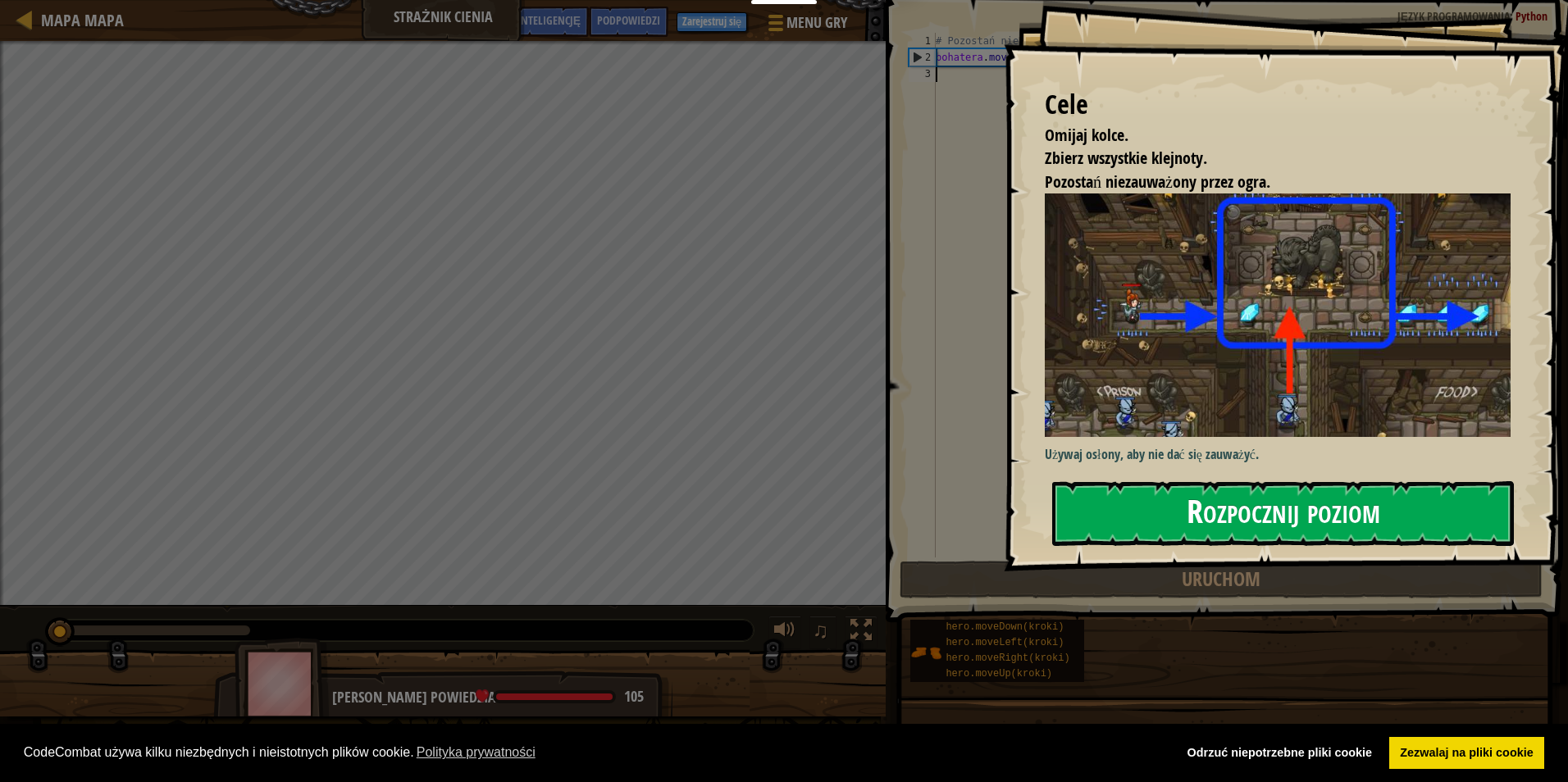
click at [1246, 520] on button "Rozpocznij poziom" at bounding box center [1283, 513] width 462 height 65
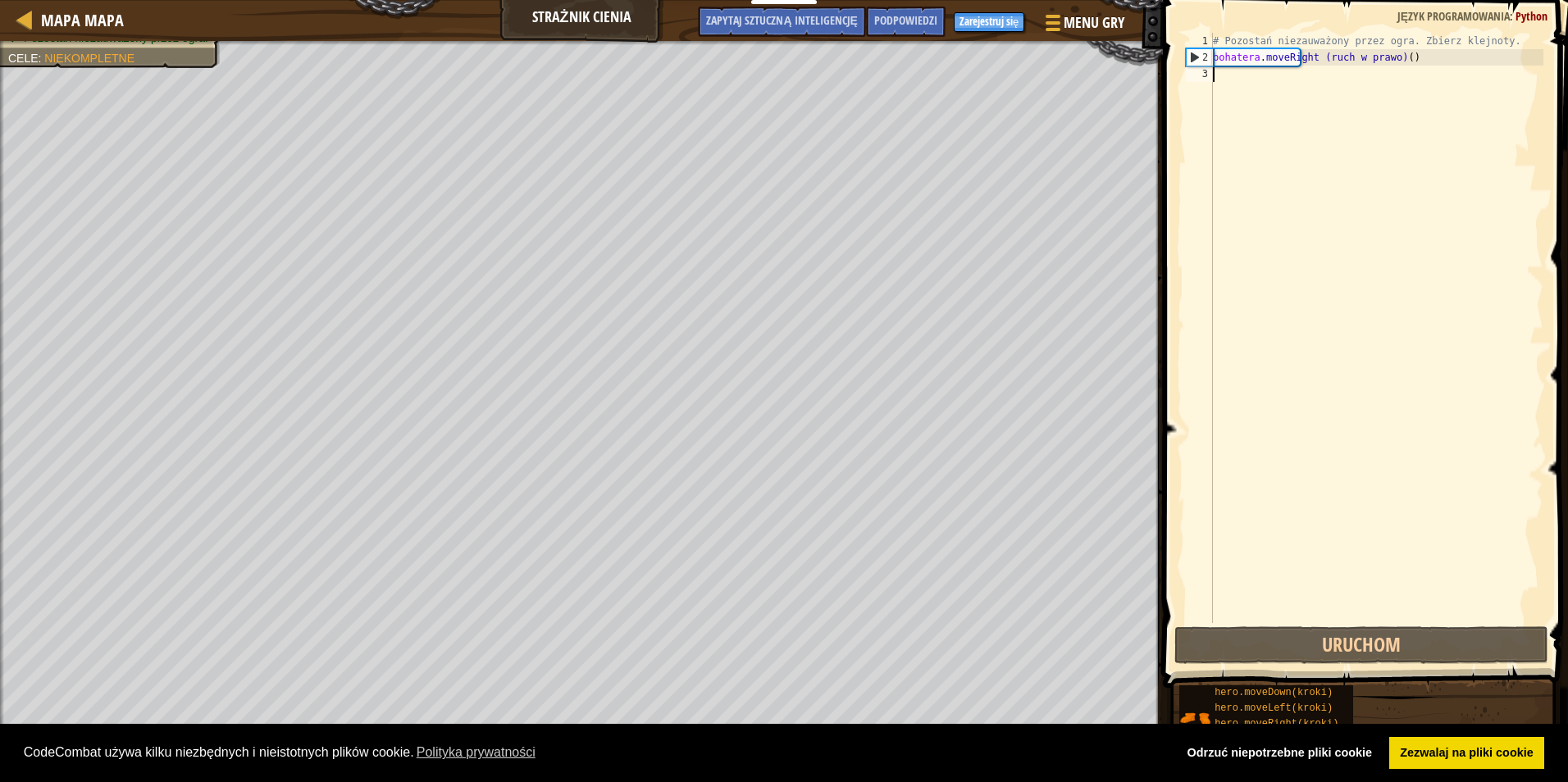
click at [1243, 119] on div "# Pozostań niezauważony przez ogra. Zbierz klejnoty. bohatera . moveRight (ruch…" at bounding box center [1376, 345] width 334 height 623
click at [1245, 91] on div "# Pozostań niezauważony przez ogra. Zbierz klejnoty. bohatera . moveRight (ruch…" at bounding box center [1376, 345] width 334 height 623
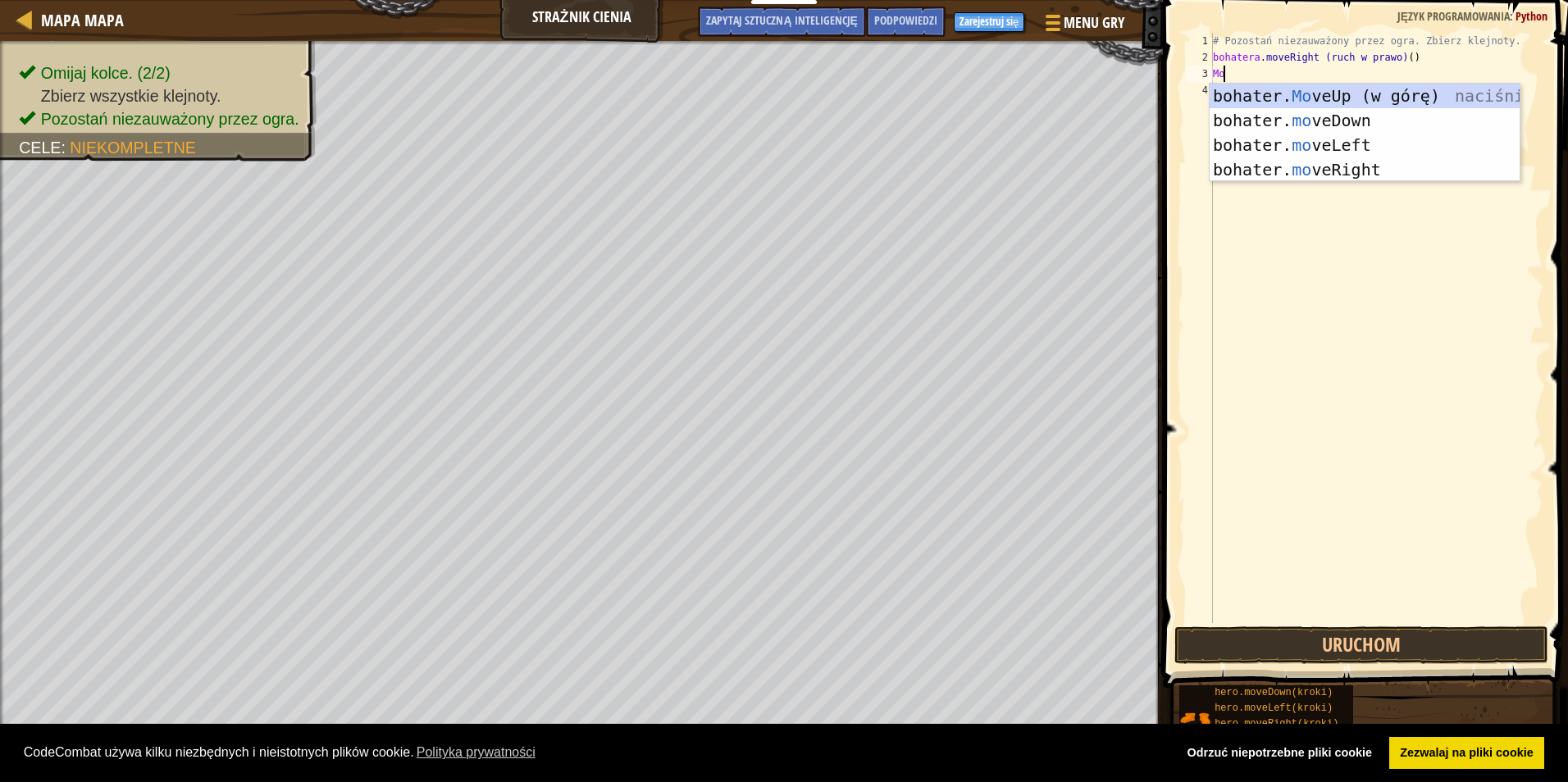
scroll to position [7, 1]
type textarea "move"
click at [1245, 91] on div "bohater. move Up naciśnij enter bohater. przesuń w dół naciśnij enter bohater. …" at bounding box center [1365, 157] width 310 height 148
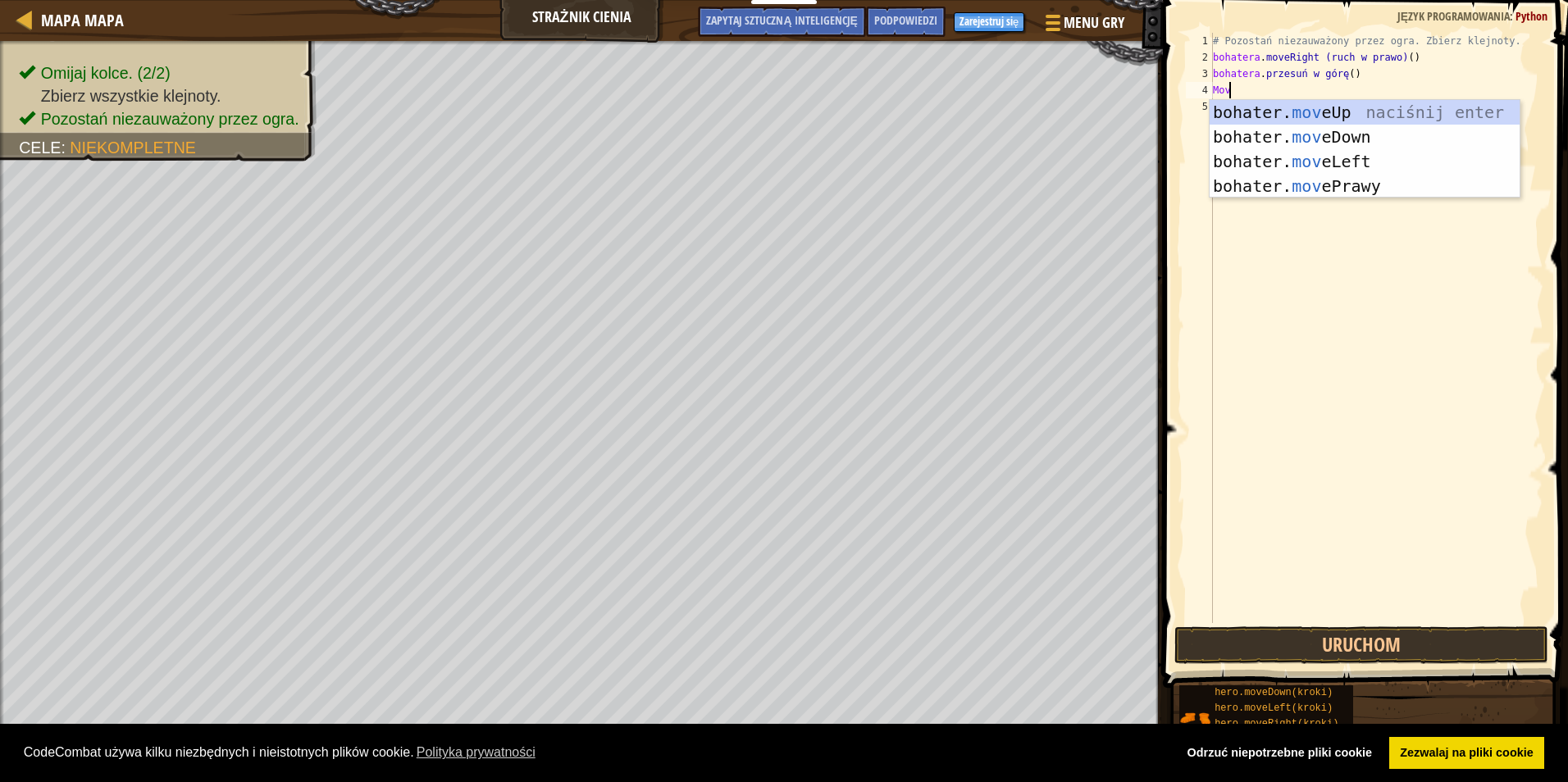
type textarea "move"
click at [1412, 190] on div "bohater. move Up naciśnij enter bohater. przesuń w dół naciśnij enter bohater. …" at bounding box center [1365, 173] width 310 height 148
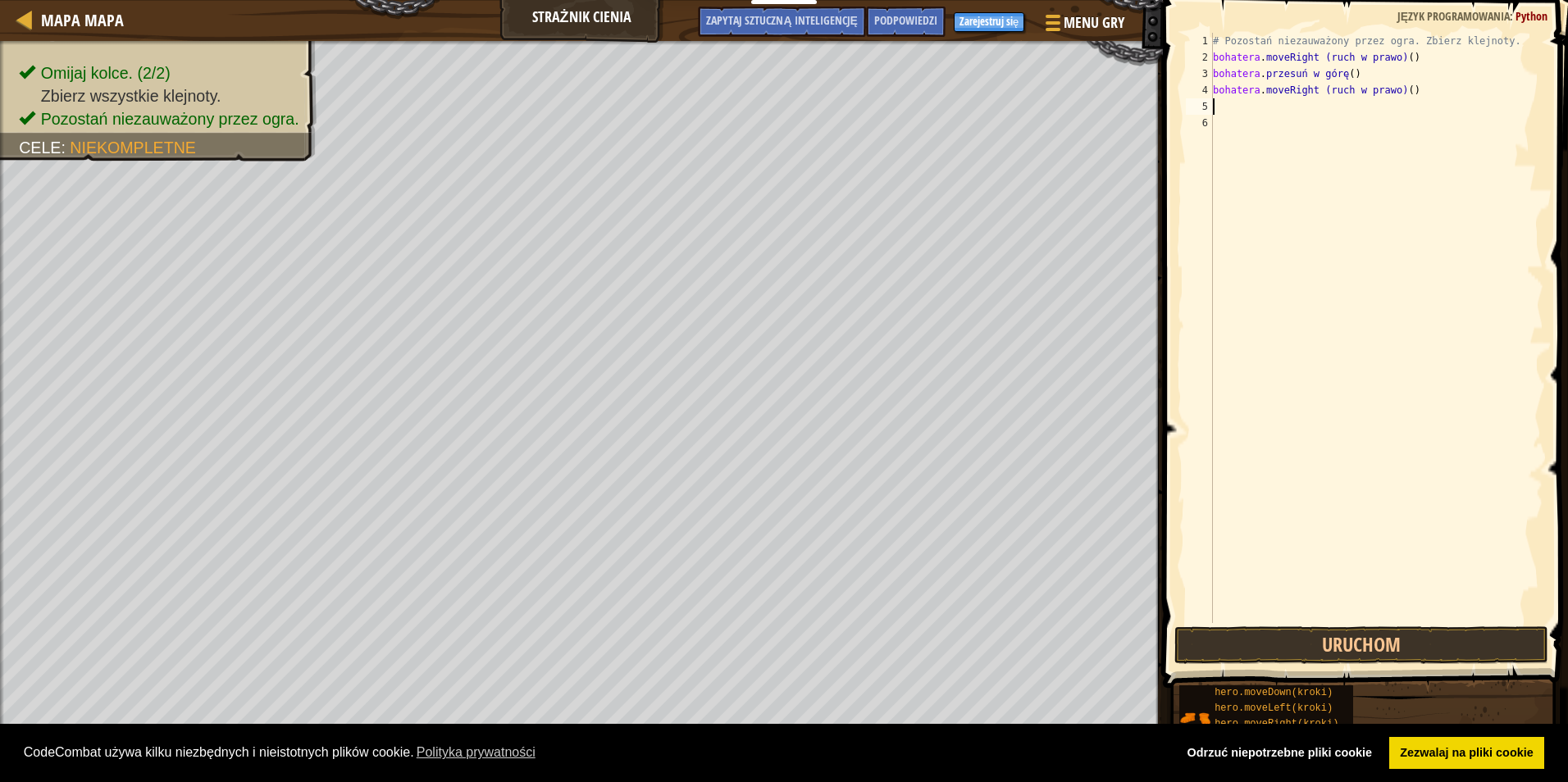
scroll to position [7, 0]
click at [1316, 635] on button "Uruchom" at bounding box center [1361, 644] width 374 height 38
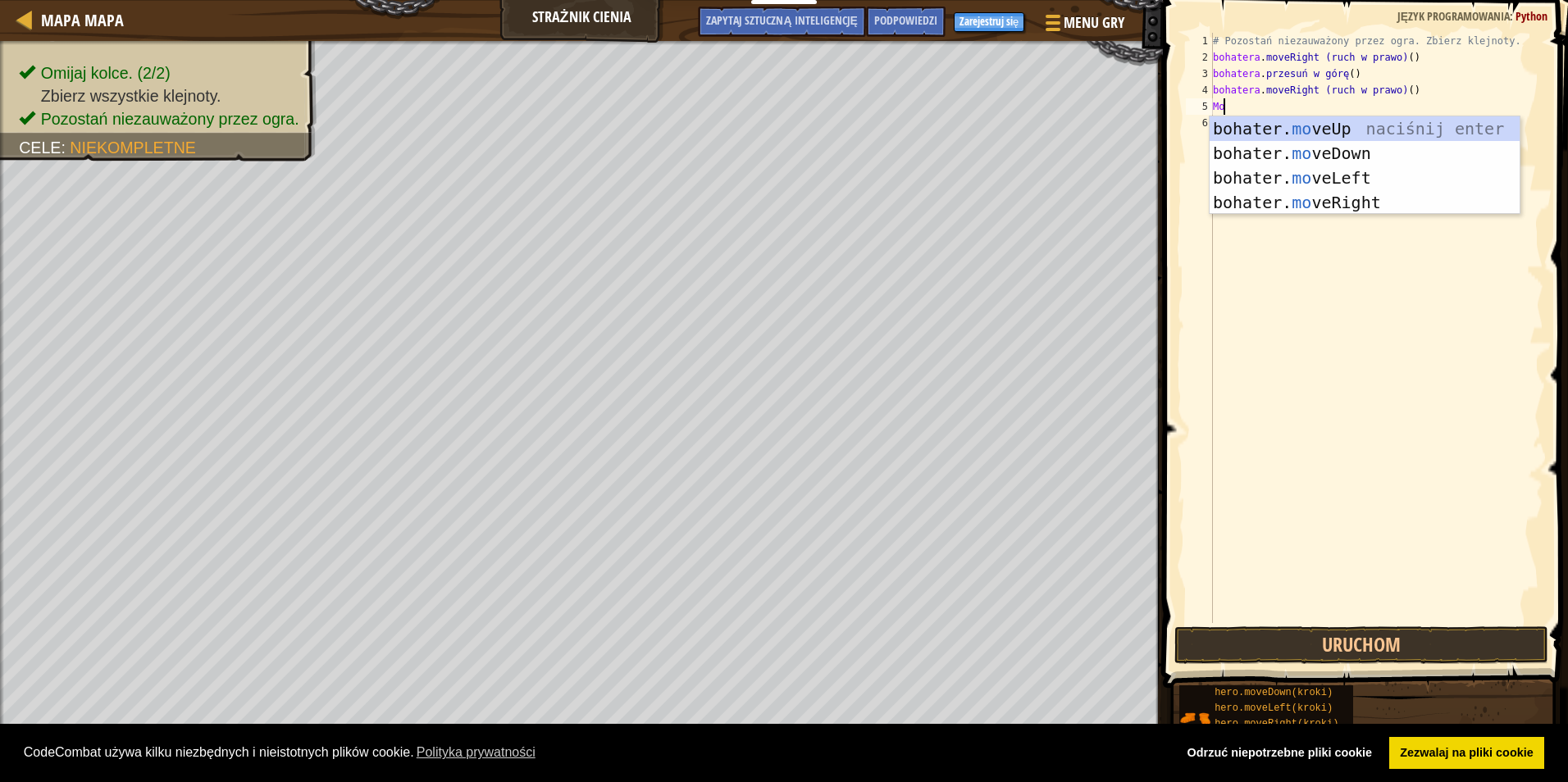
type textarea "mov"
click at [1326, 149] on div "bohater. mov eUp naciśnij enter bohater. mov eDown naciśnij enter bohater. mov …" at bounding box center [1365, 190] width 310 height 148
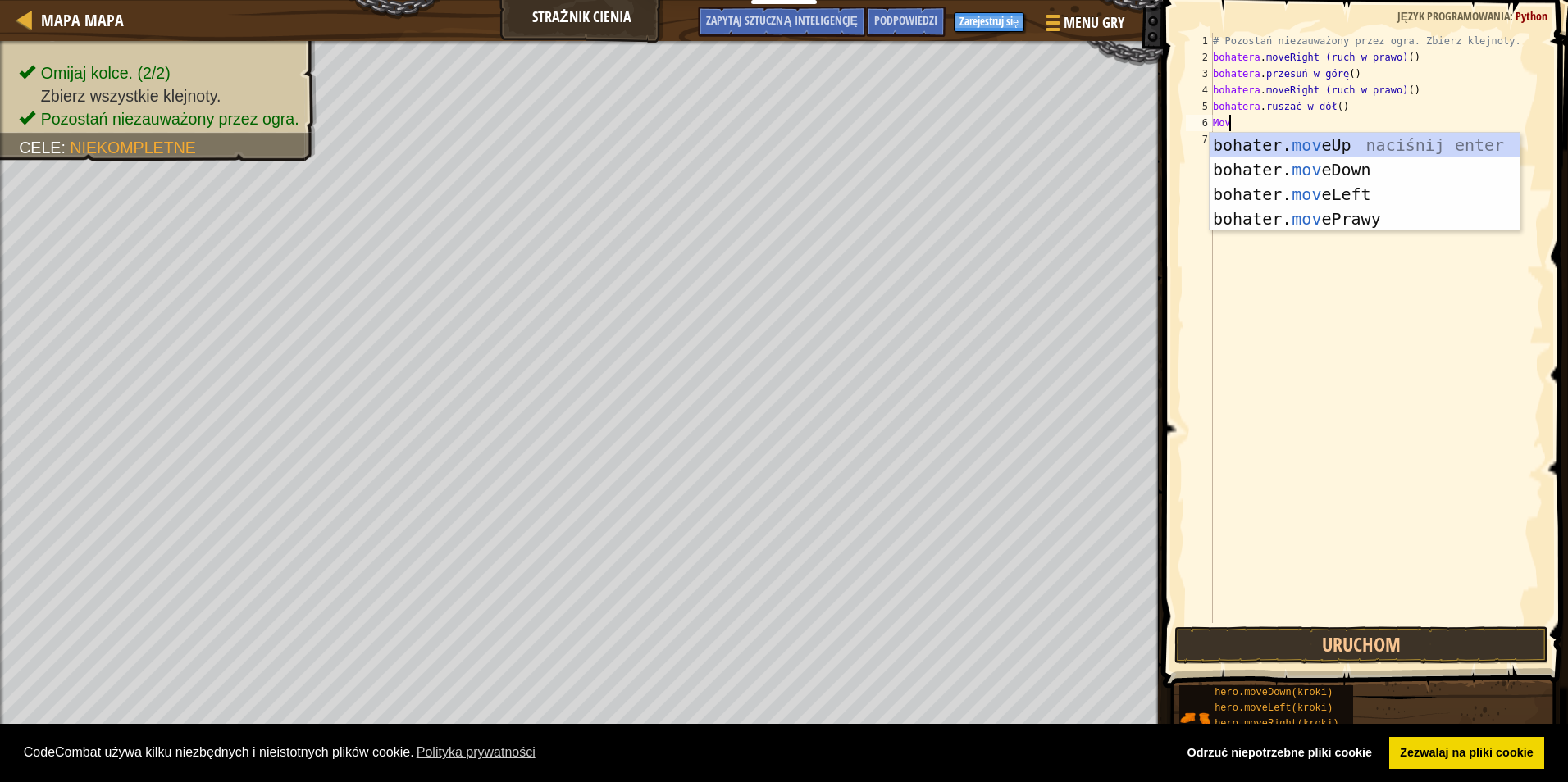
type textarea "move"
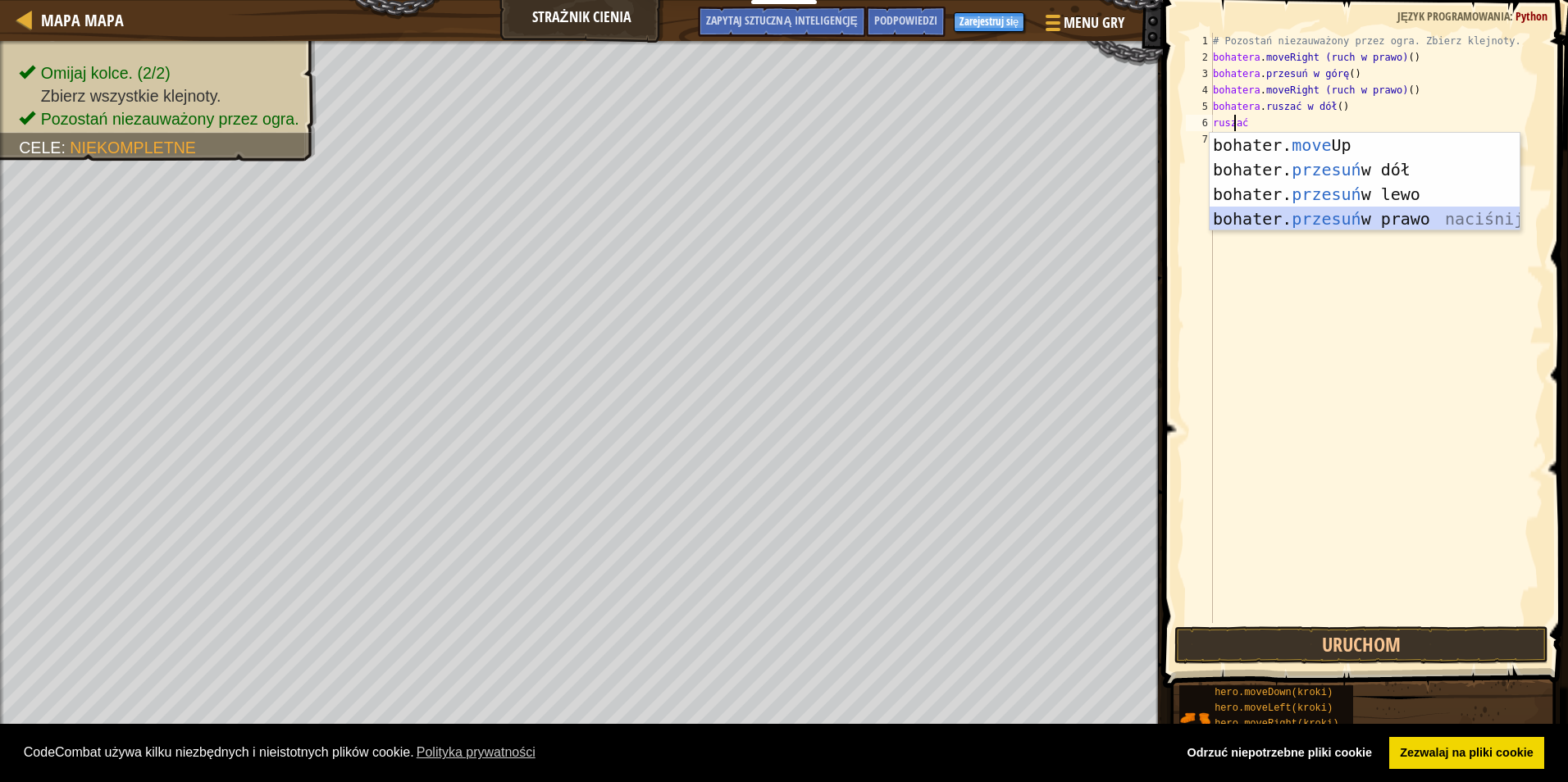
click at [1384, 218] on div "bohater. move Up naciśnij enter bohater. przesuń w dół naciśnij enter bohater. …" at bounding box center [1365, 206] width 310 height 148
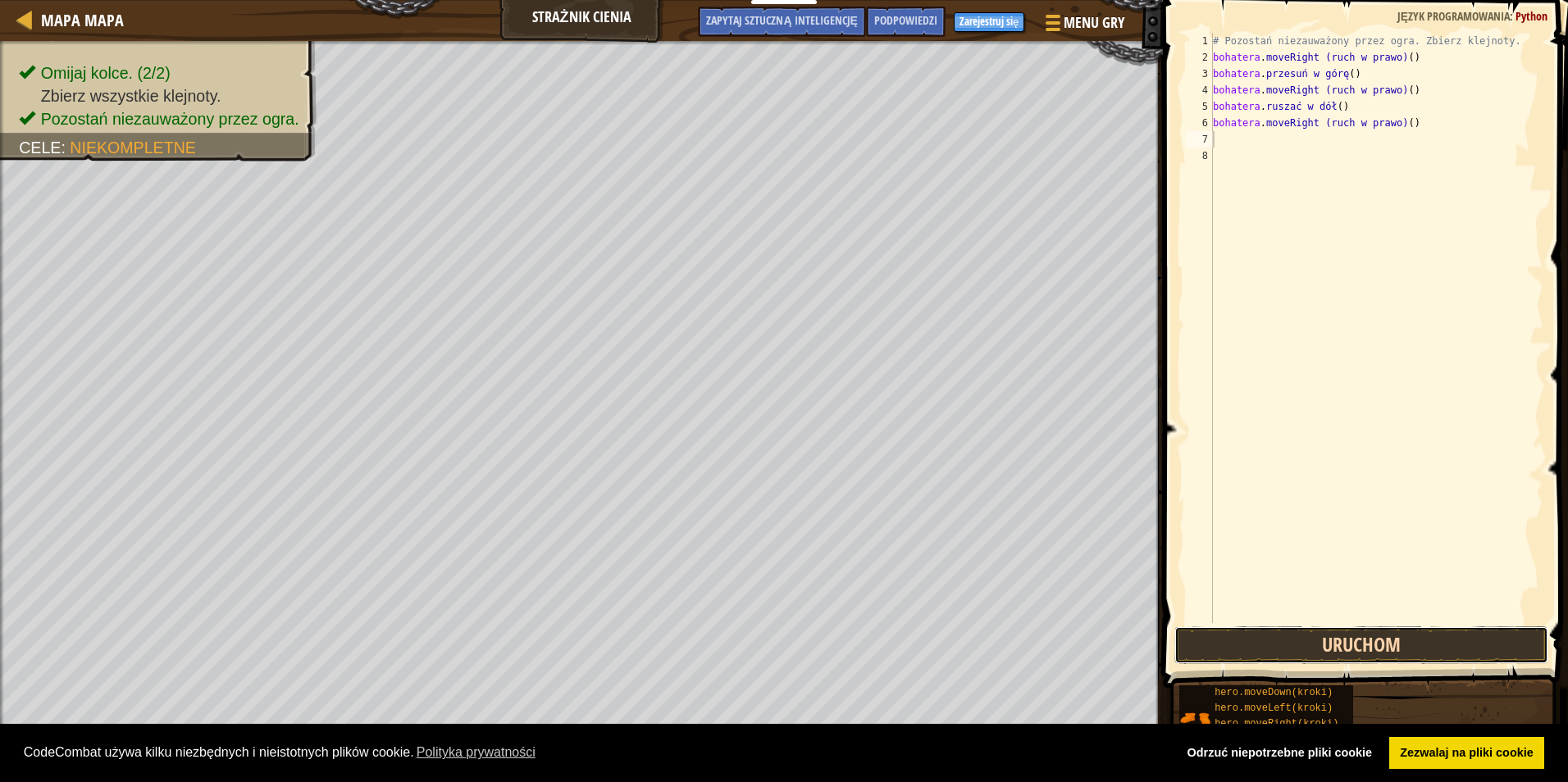
click at [1333, 638] on button "Uruchom" at bounding box center [1361, 644] width 374 height 38
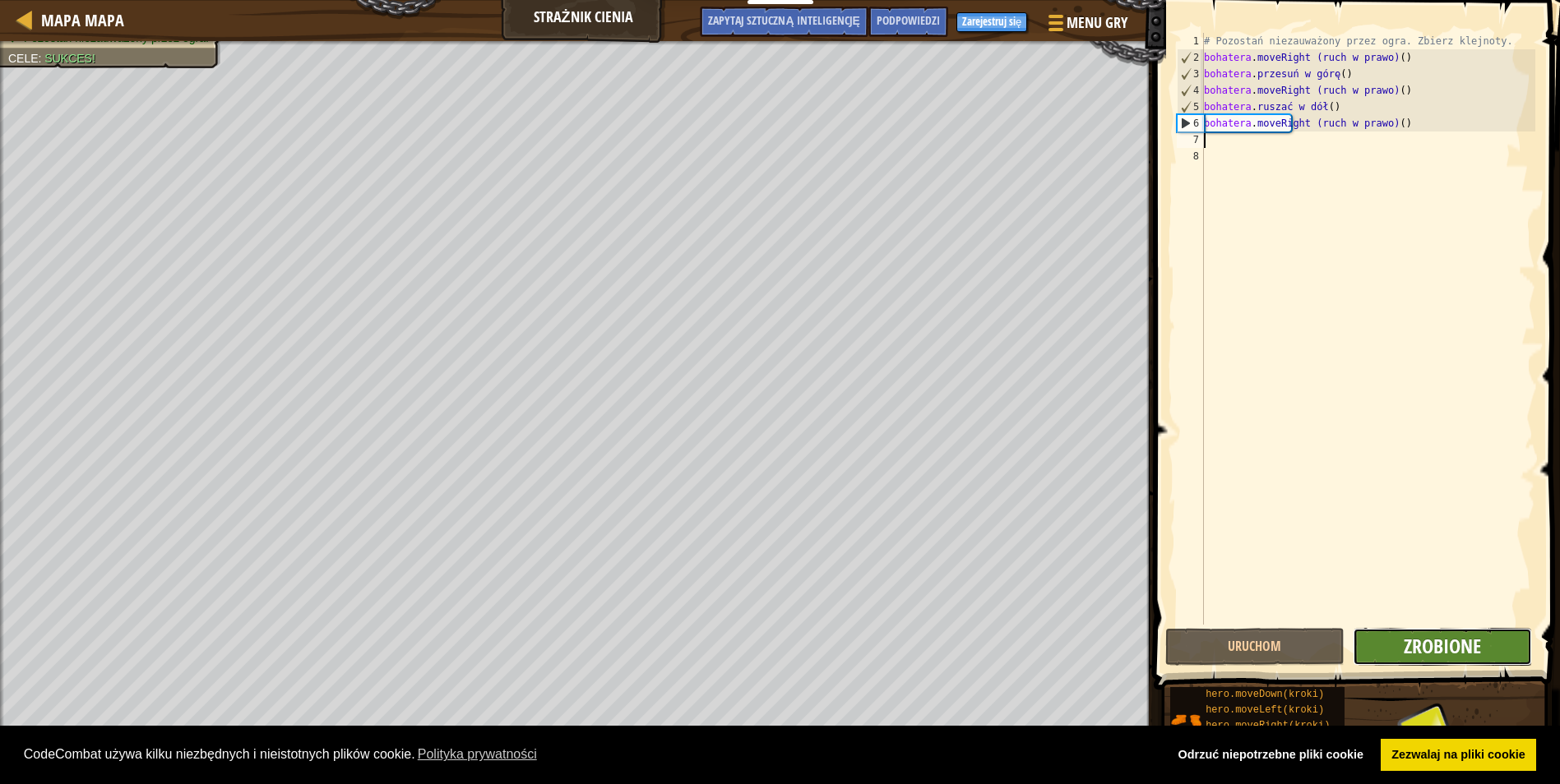
click at [1456, 642] on span "Zrobione" at bounding box center [1442, 646] width 77 height 27
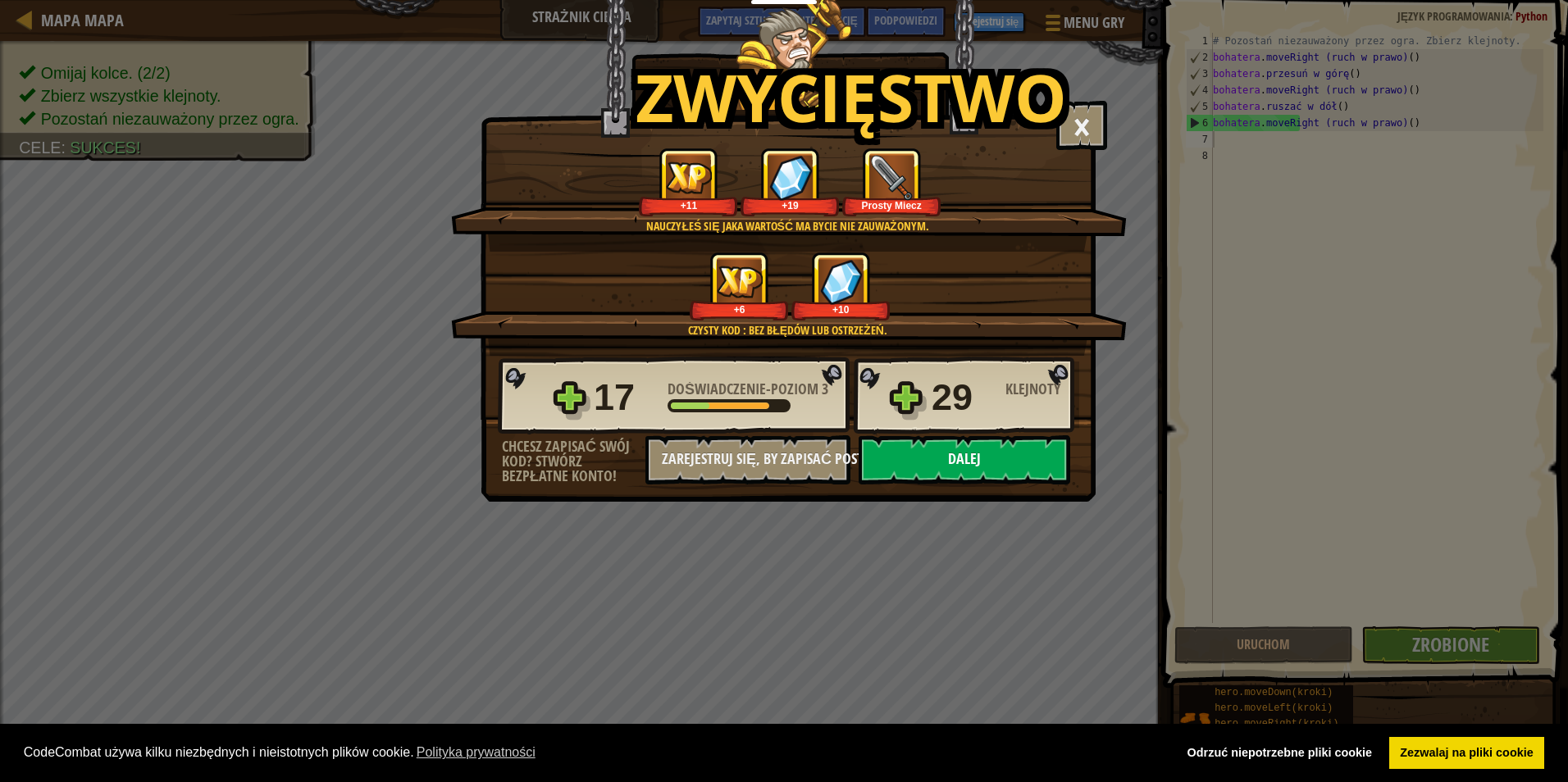
click at [1014, 456] on button "Dalej" at bounding box center [964, 460] width 212 height 50
select select "pl"
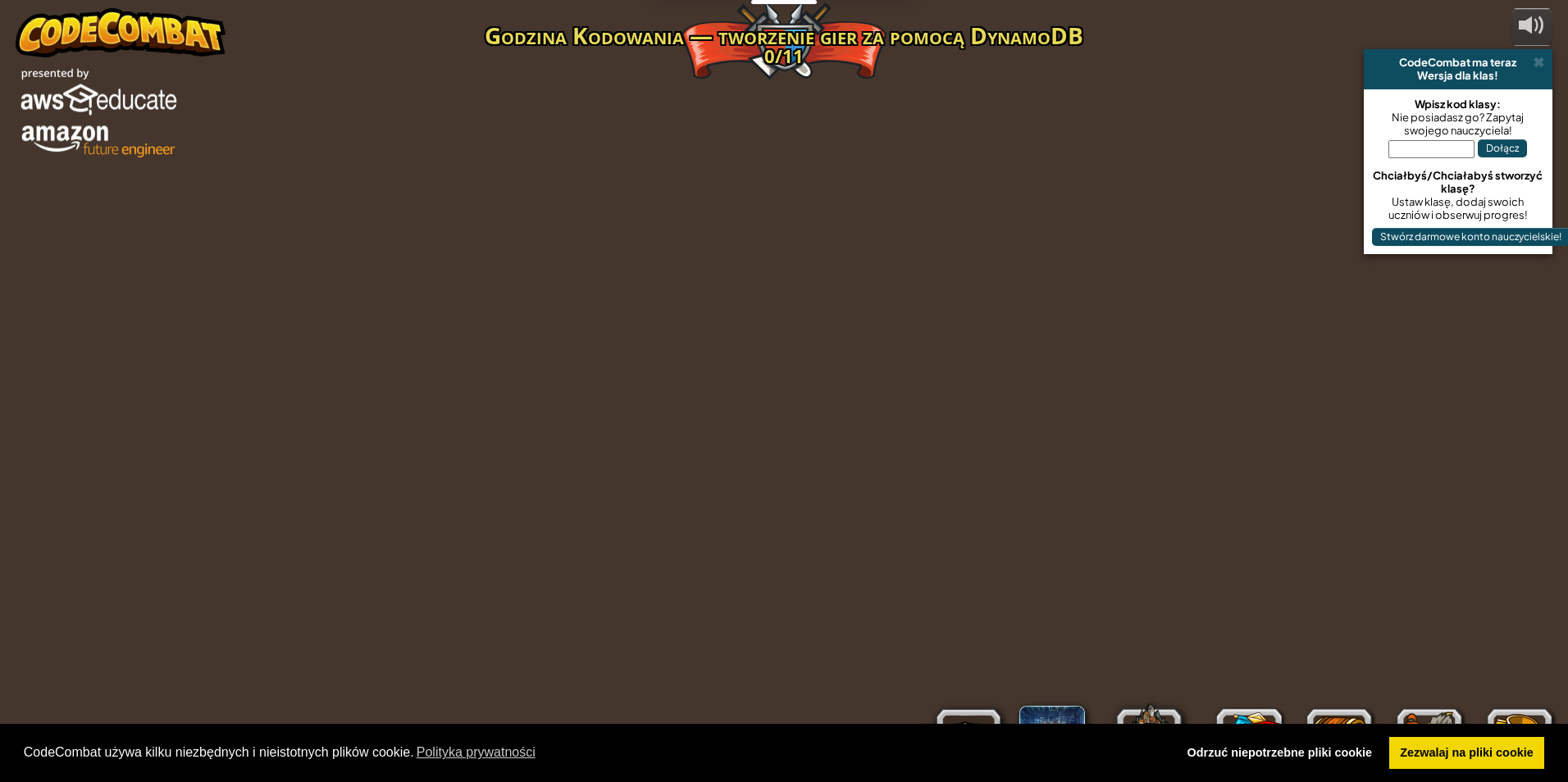
select select "pl"
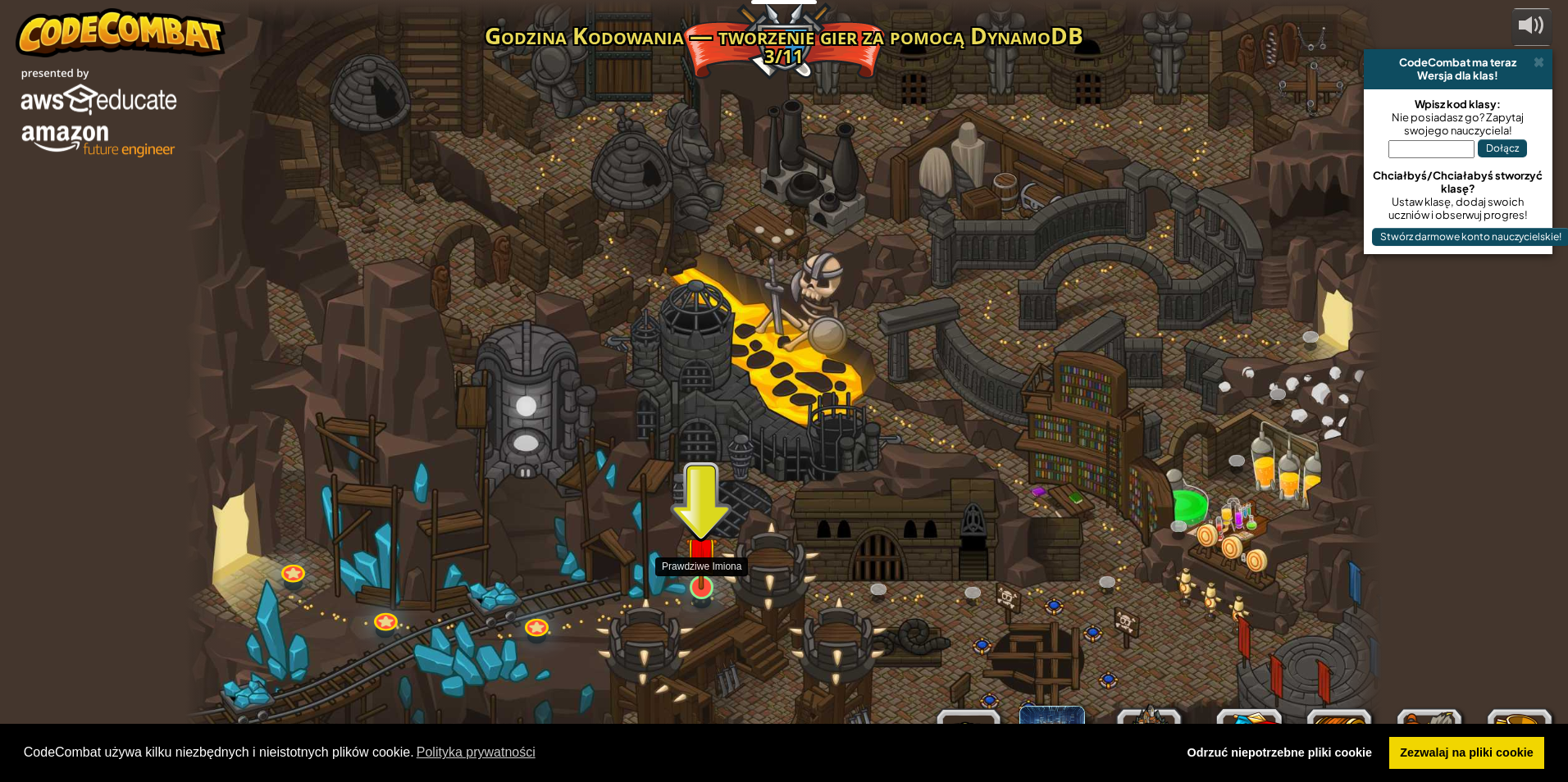
click at [690, 578] on img at bounding box center [701, 553] width 32 height 74
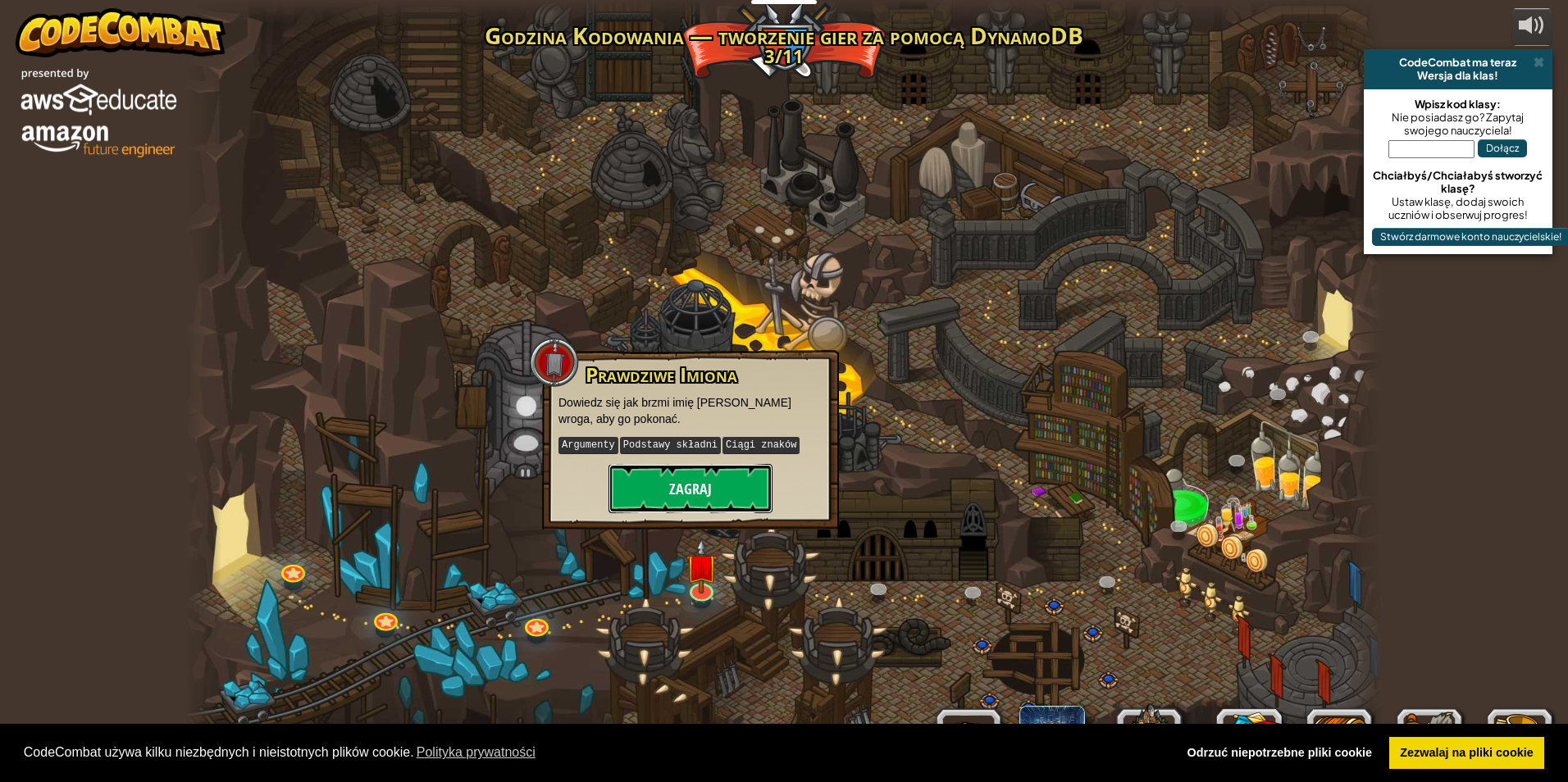
click at [716, 498] on button "Zagraj" at bounding box center [690, 489] width 164 height 50
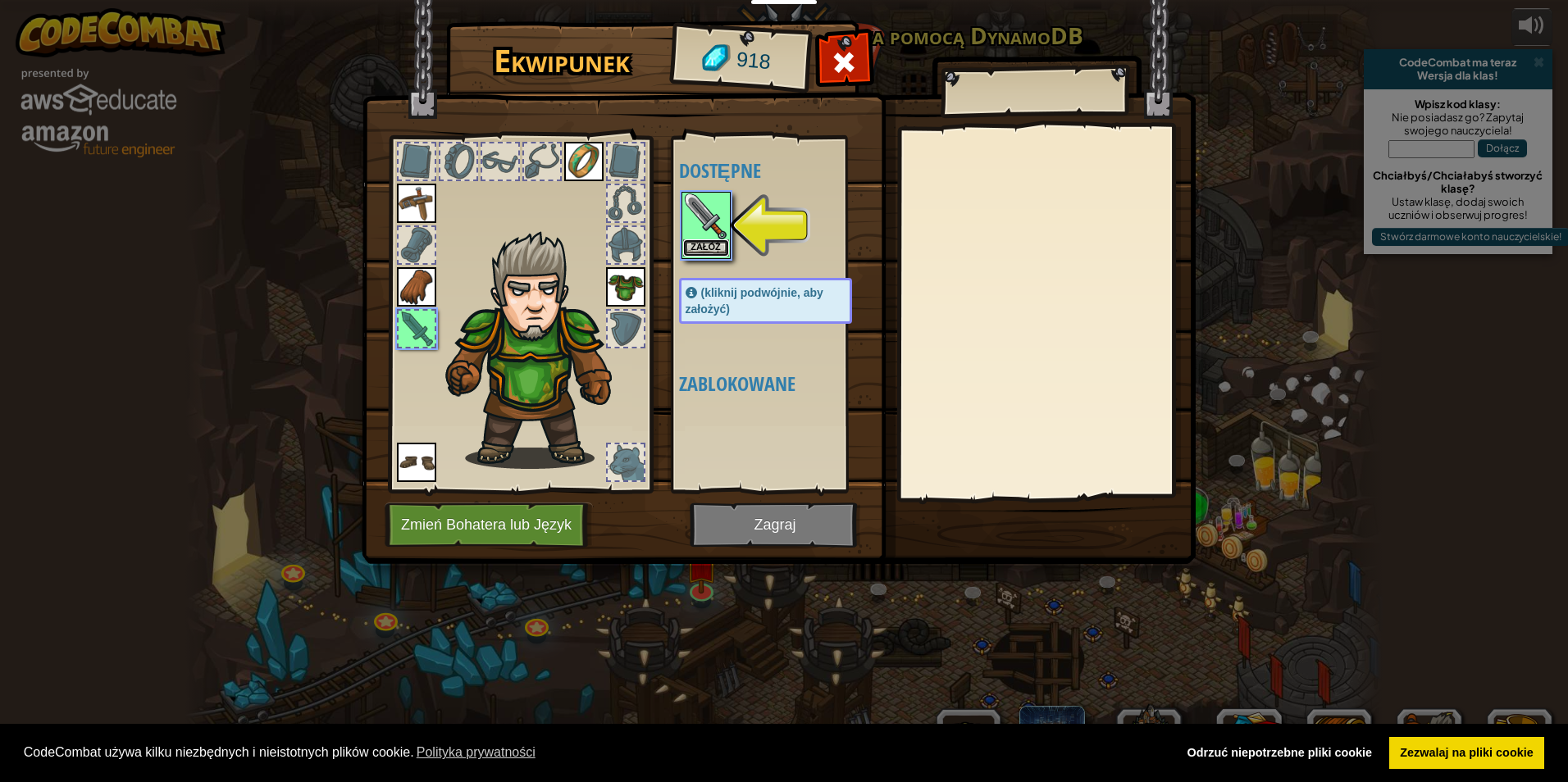
click at [716, 241] on button "Załóż" at bounding box center [706, 248] width 46 height 17
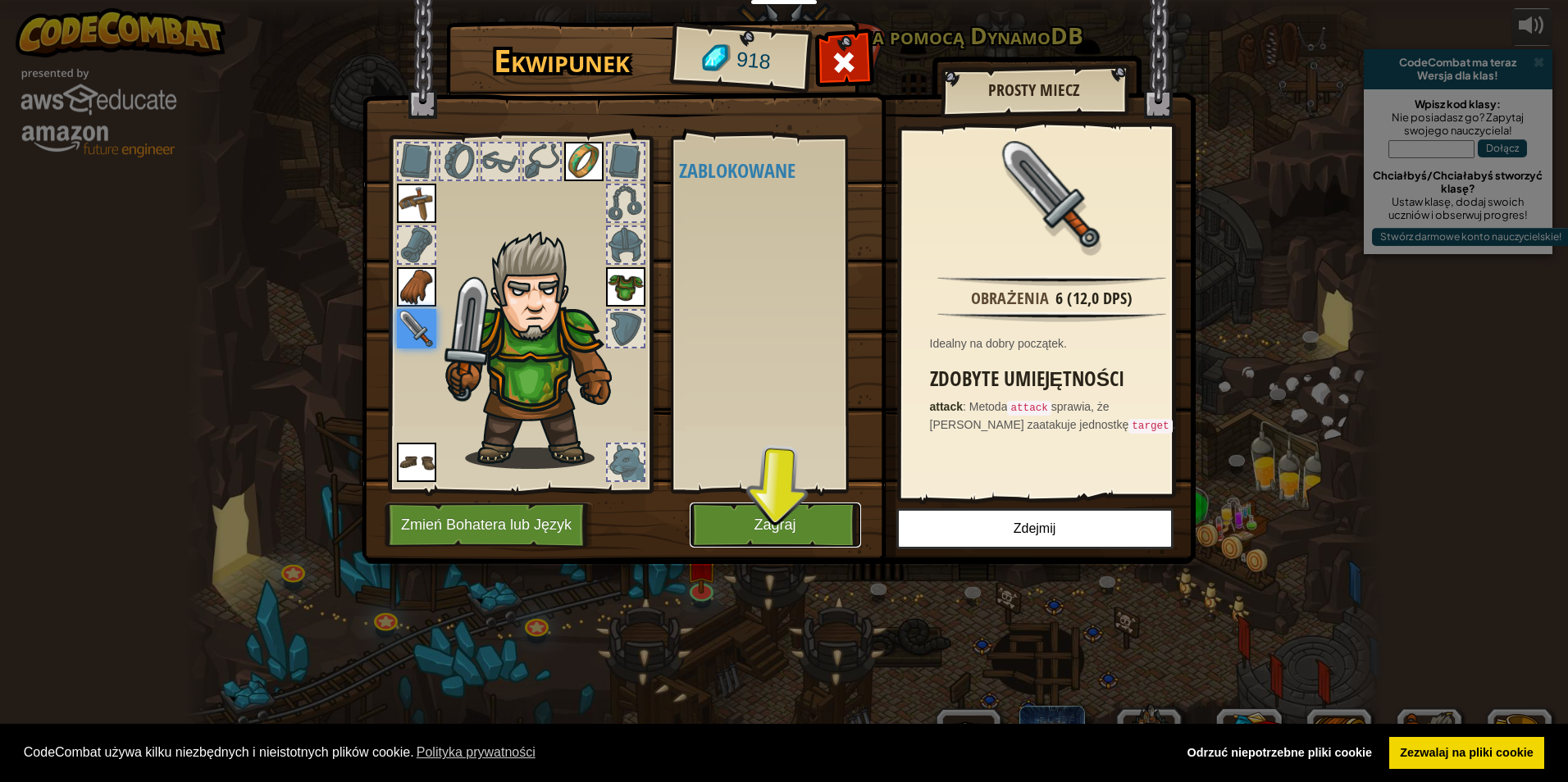
click at [778, 528] on button "Zagraj" at bounding box center [774, 524] width 171 height 45
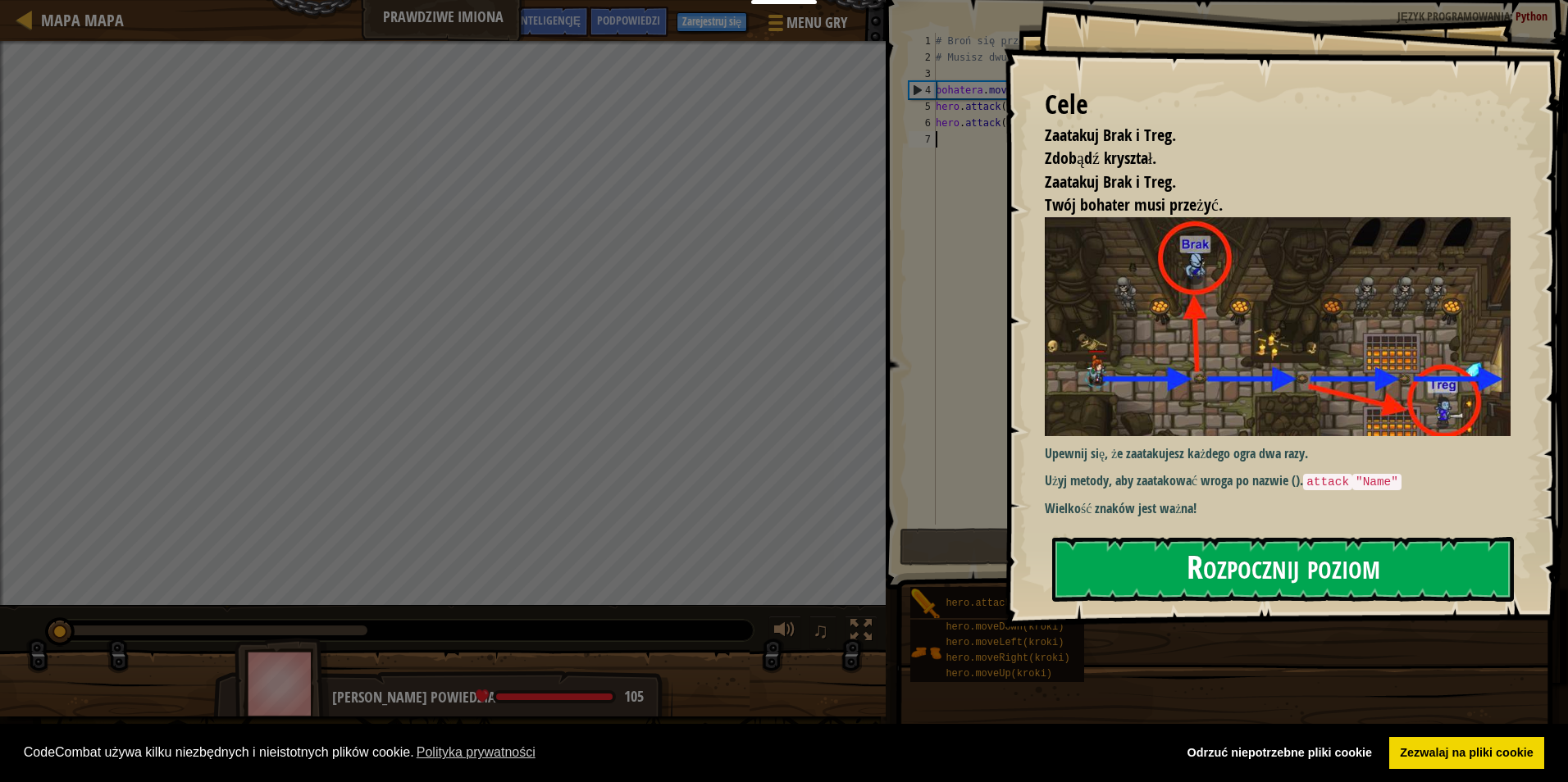
click at [1227, 561] on button "Rozpocznij poziom" at bounding box center [1283, 569] width 462 height 65
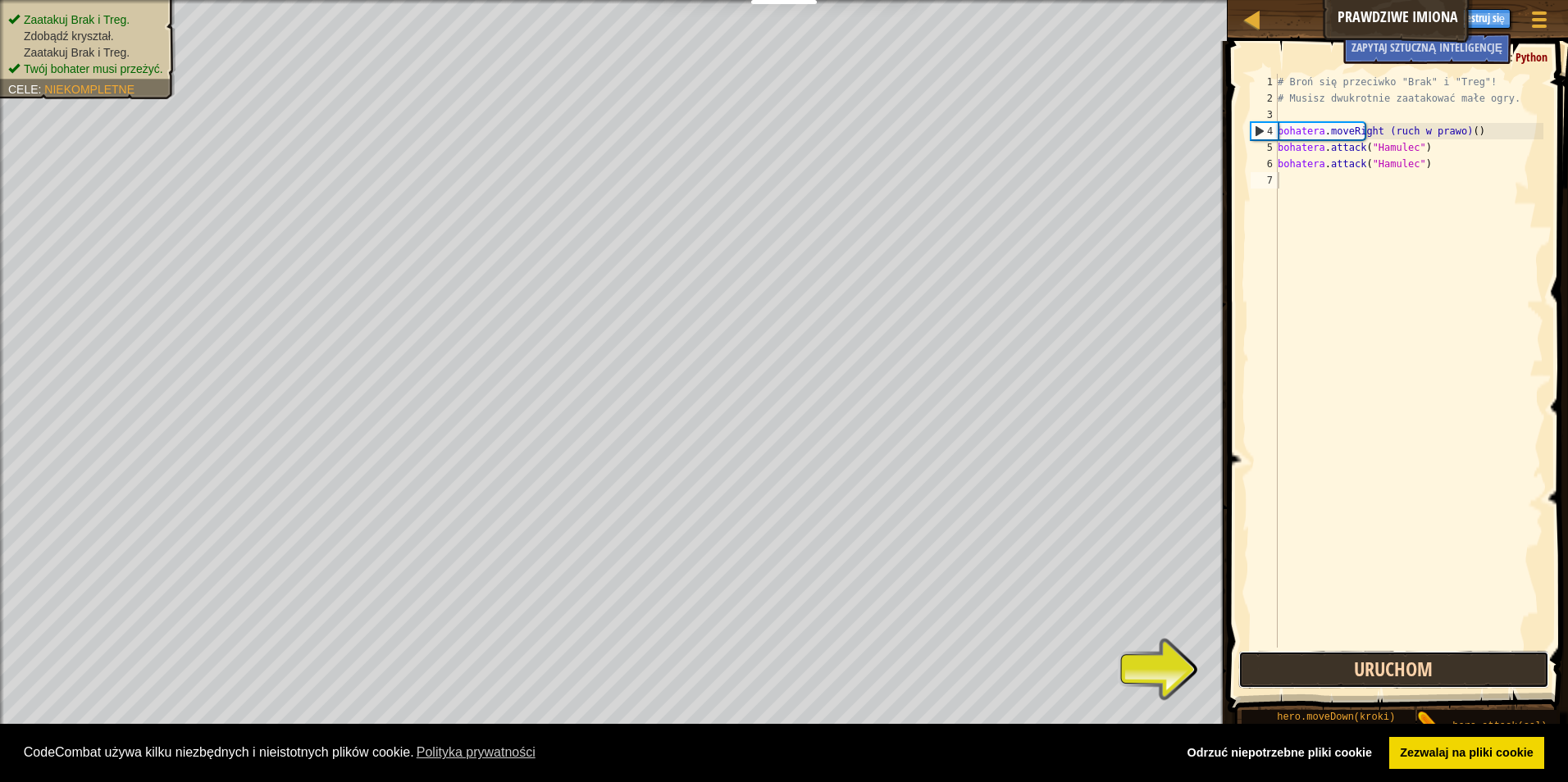
click at [1322, 677] on button "Uruchom" at bounding box center [1394, 669] width 312 height 38
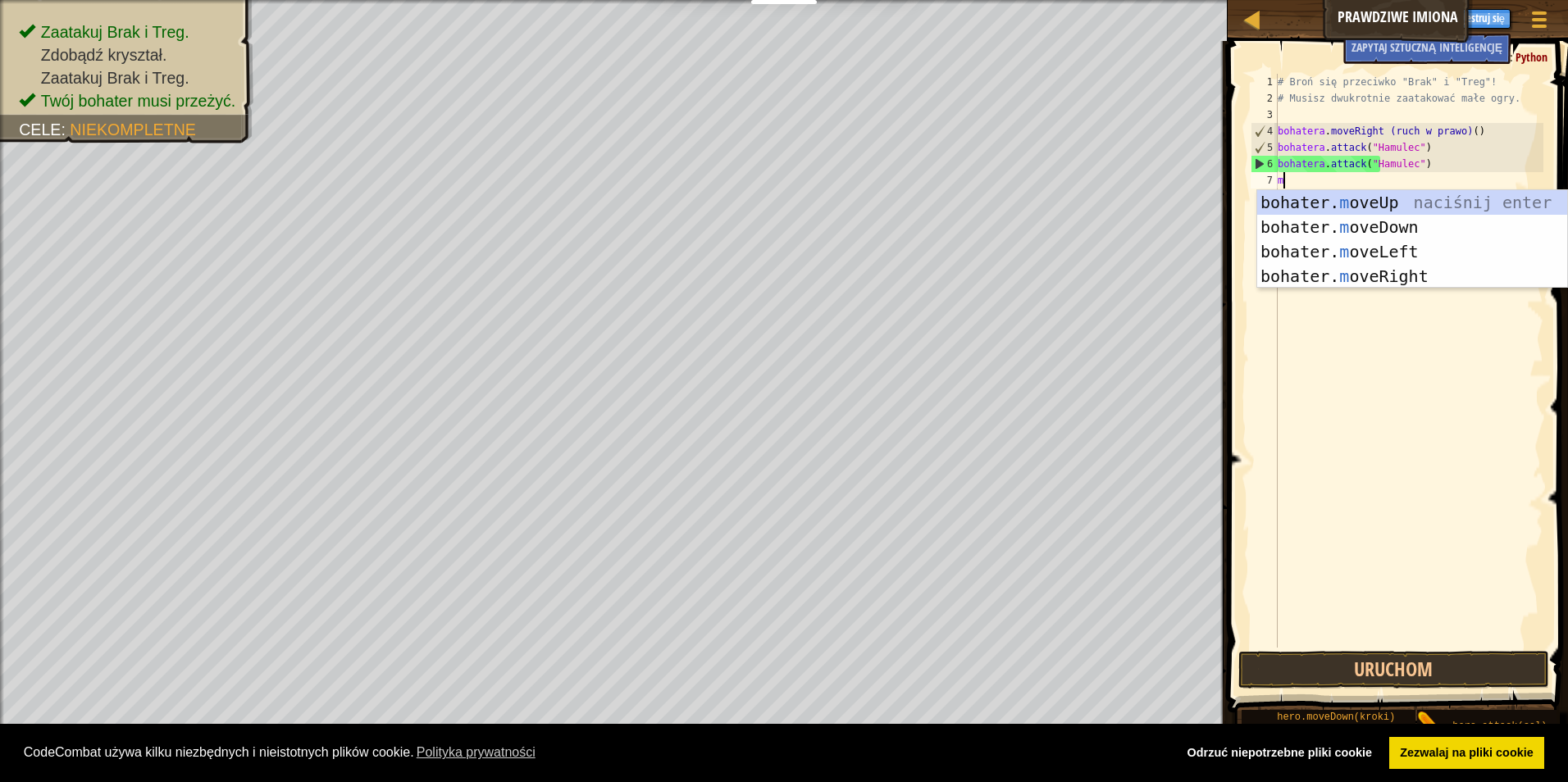
scroll to position [7, 0]
type textarea "move"
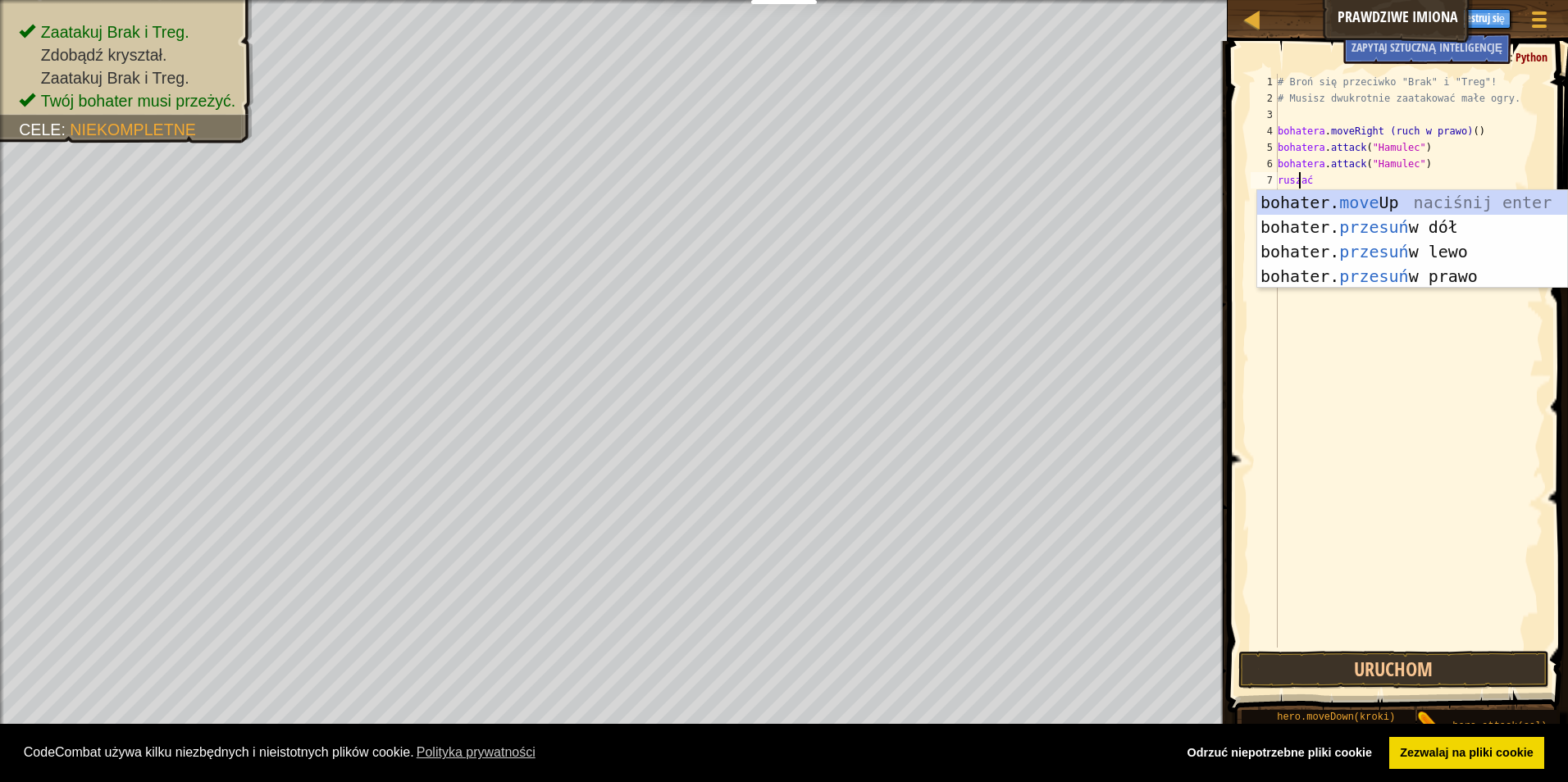
scroll to position [7, 1]
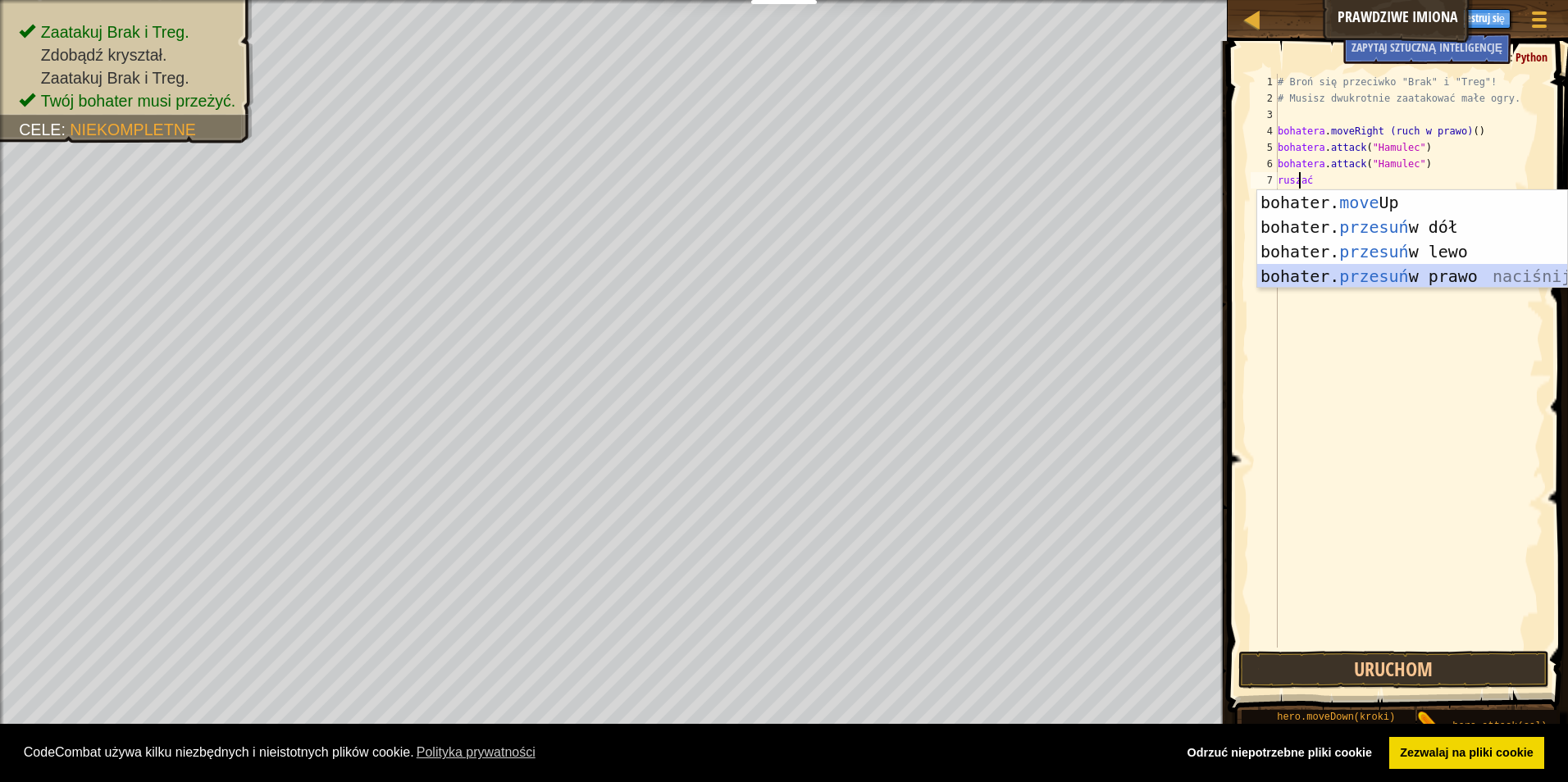
click at [1420, 276] on div "bohater. move Up naciśnij enter bohater. przesuń w dół naciśnij enter bohater. …" at bounding box center [1411, 264] width 310 height 148
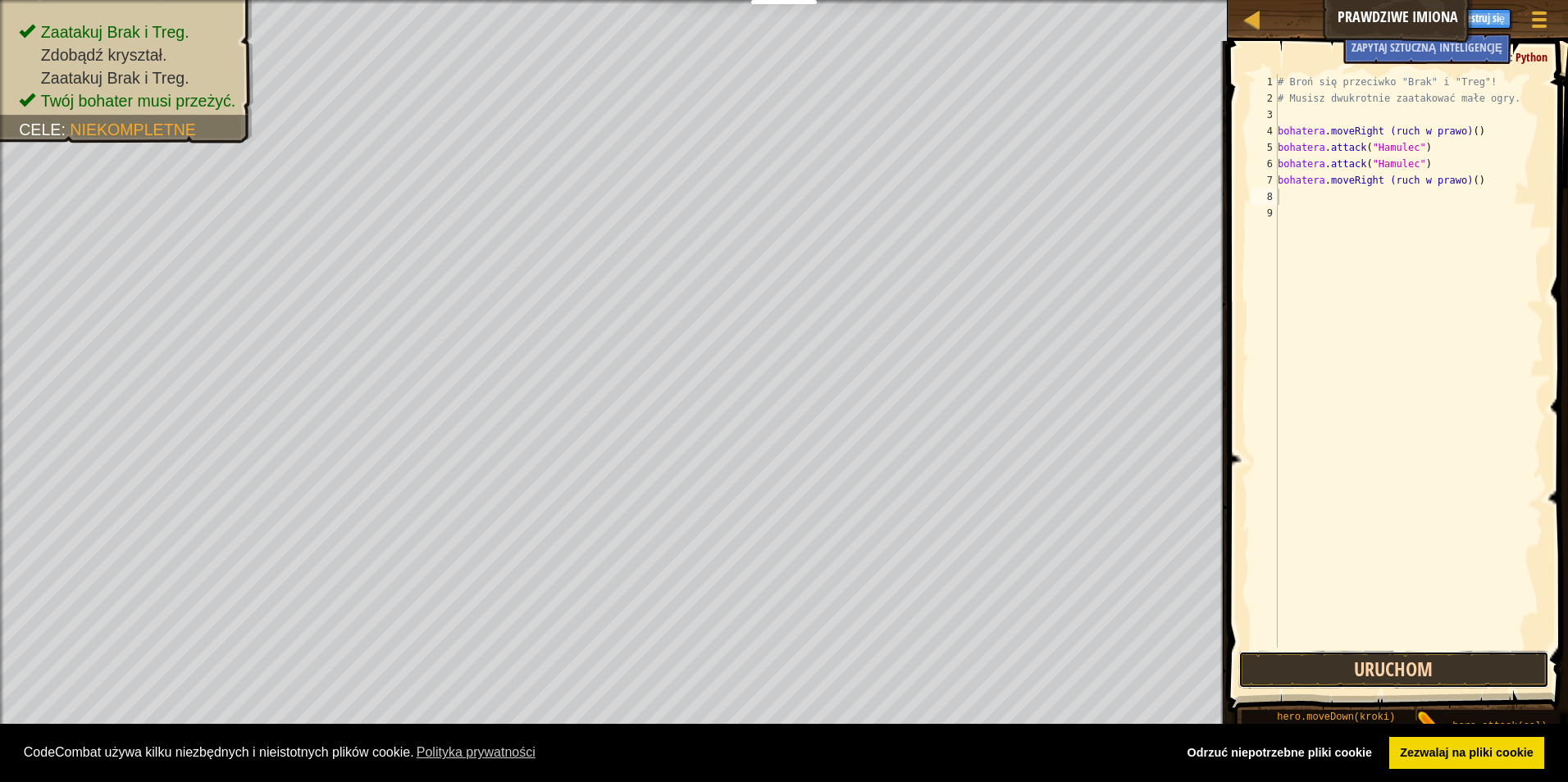
click at [1367, 669] on button "Uruchom" at bounding box center [1394, 669] width 312 height 38
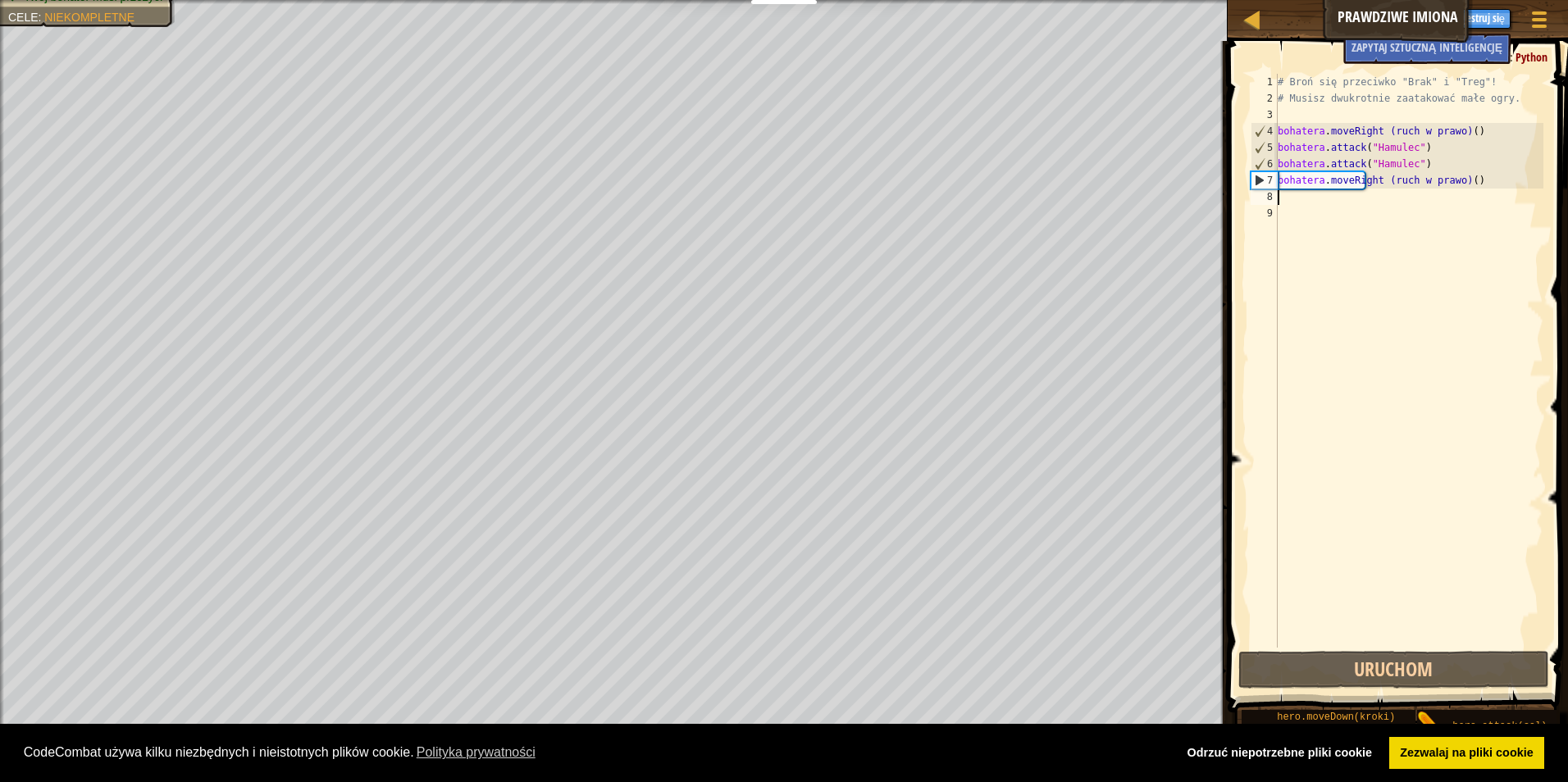
click at [1292, 205] on div "# Broń się przeciwko "Brak" i "Treg"! # Musisz dwukrotnie zaatakować małe ogry.…" at bounding box center [1408, 378] width 269 height 607
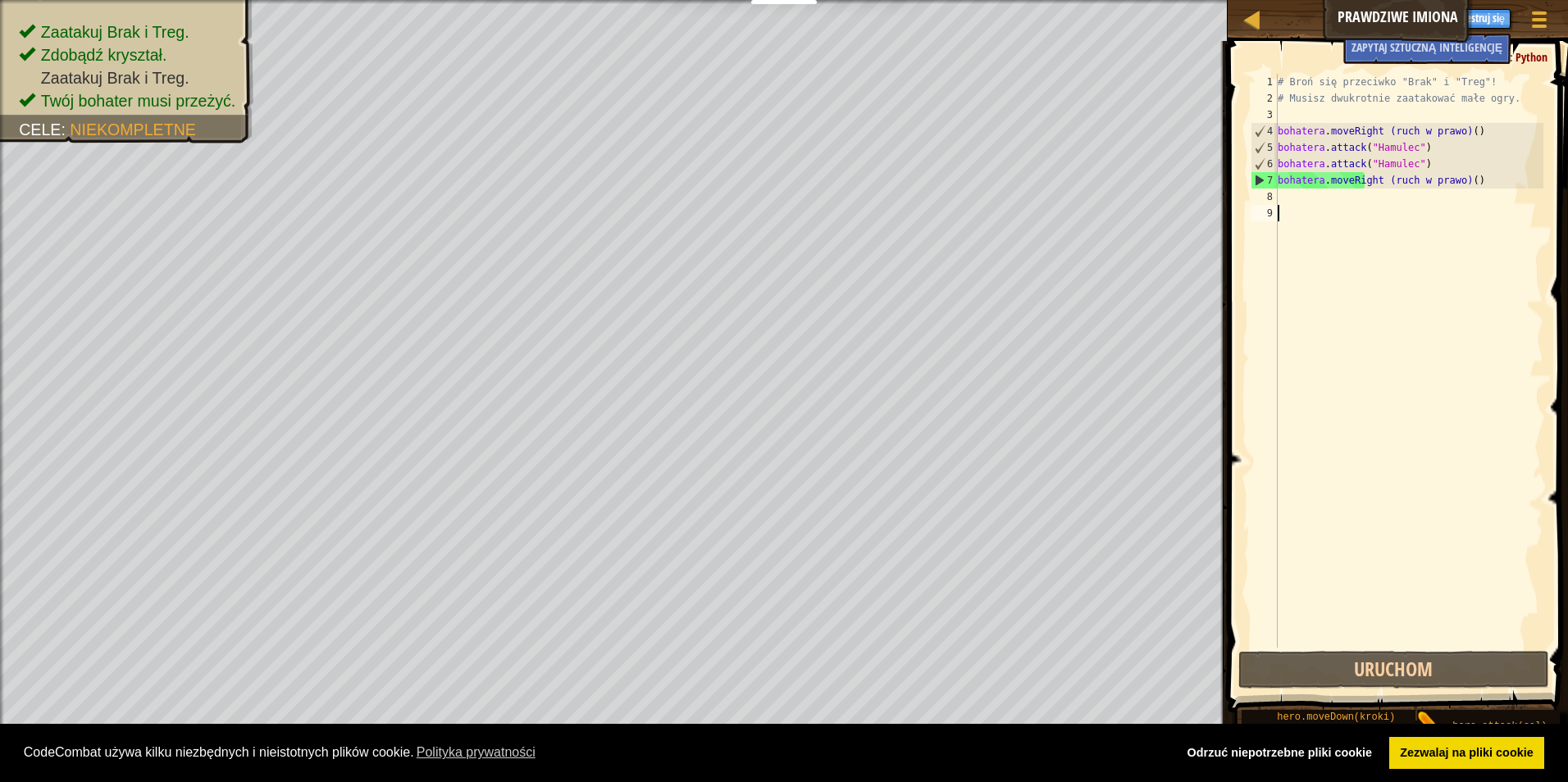
click at [1281, 189] on div "# Broń się przeciwko "Brak" i "Treg"! # Musisz dwukrotnie zaatakować małe ogry.…" at bounding box center [1408, 378] width 269 height 607
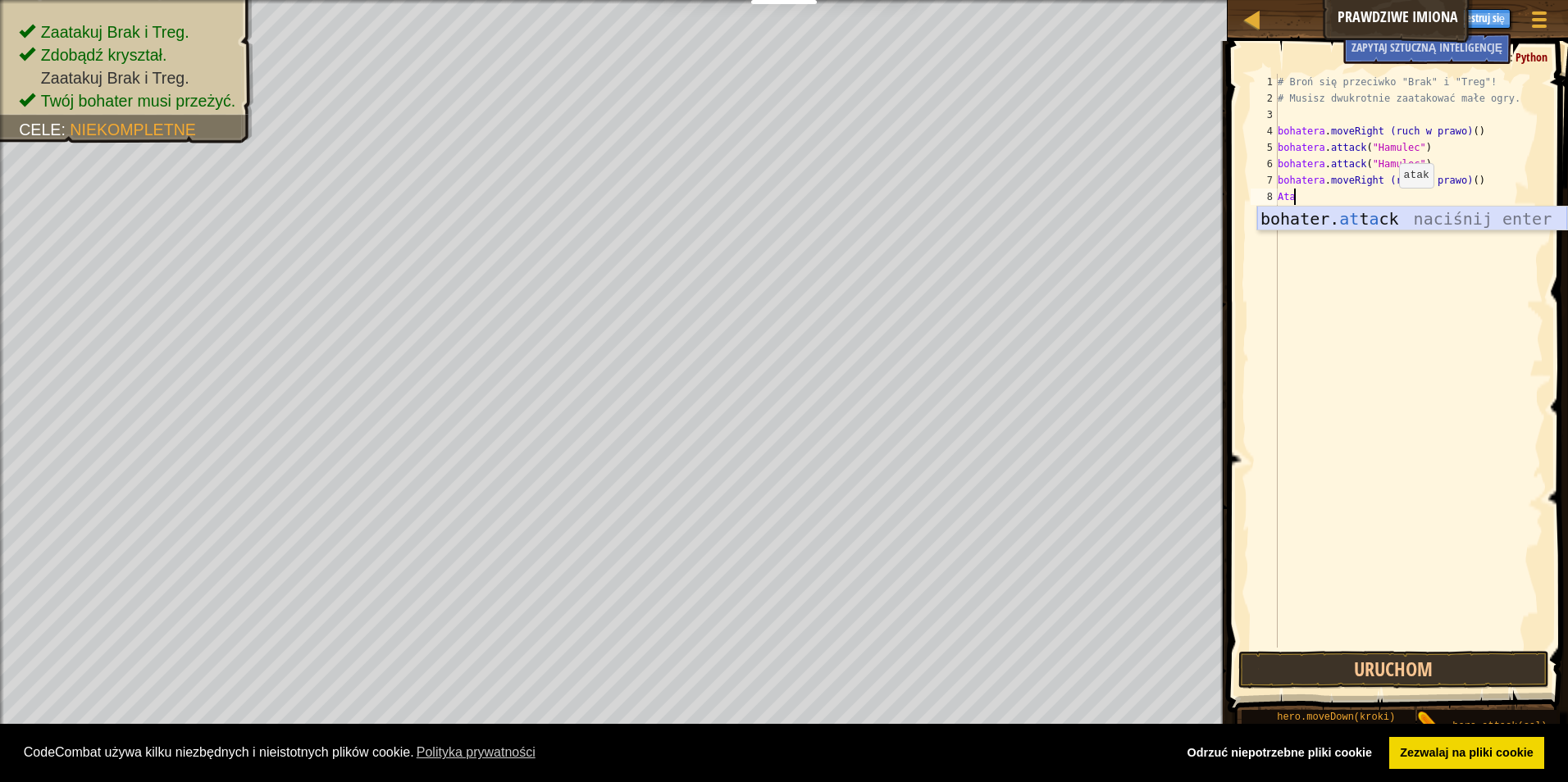
drag, startPoint x: 1365, startPoint y: 229, endPoint x: 1357, endPoint y: 224, distance: 9.4
click at [1364, 228] on div "bohater. at t a ck naciśnij enter" at bounding box center [1411, 243] width 310 height 74
type textarea "hero.attack("Enemy Name")"
click at [1290, 213] on div "# Broń się przeciwko "Brak" i "Treg"! # Musisz dwukrotnie zaatakować małe ogry.…" at bounding box center [1408, 378] width 269 height 607
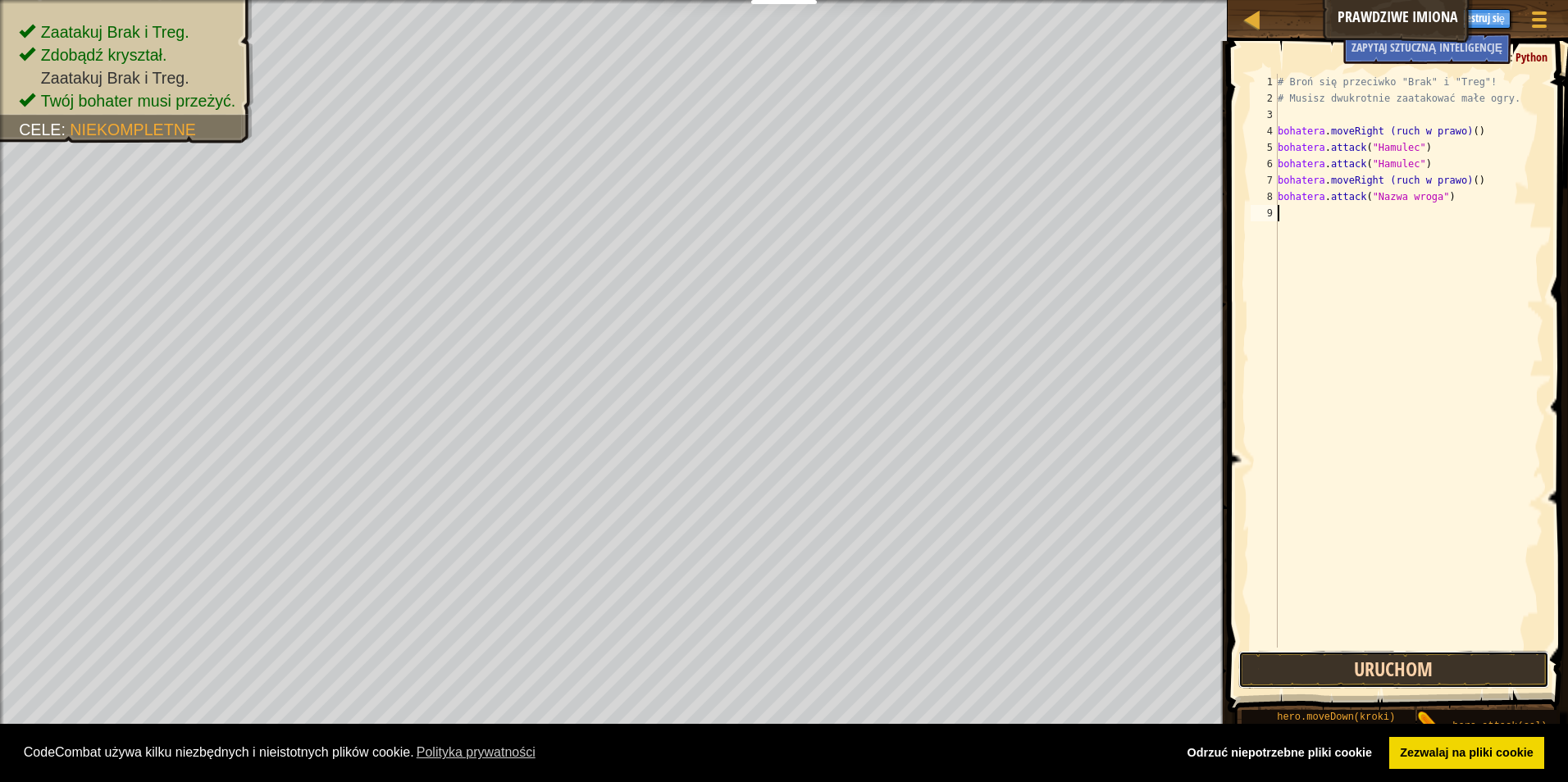
click at [1410, 674] on button "Uruchom" at bounding box center [1394, 669] width 312 height 38
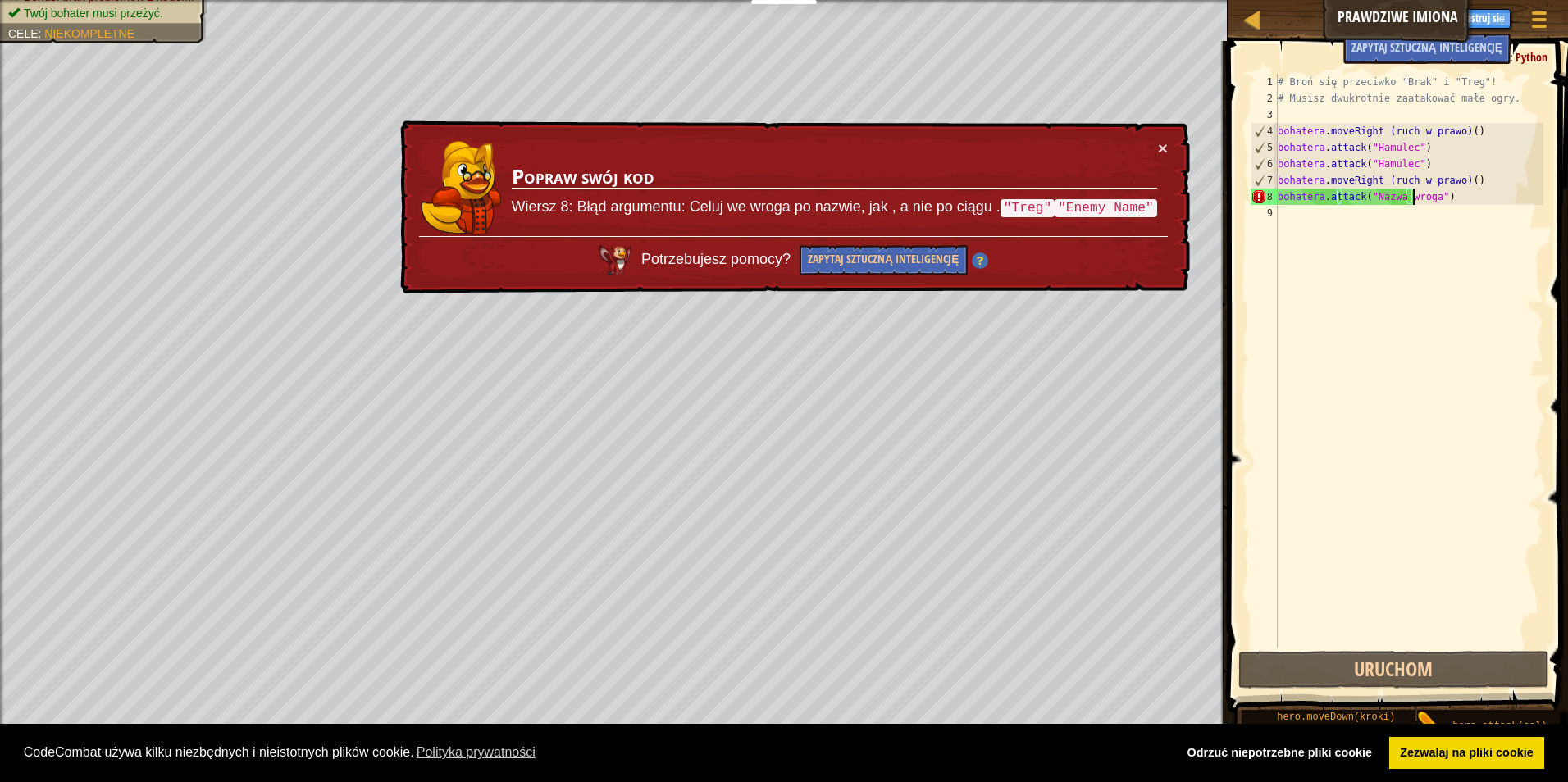
click at [1440, 195] on div "# Broń się przeciwko "Brak" i "Treg"! # Musisz dwukrotnie zaatakować małe ogry.…" at bounding box center [1408, 378] width 269 height 607
type textarea "hero.attack("Enemy Name")"
click at [1431, 196] on div "# Broń się przeciwko "Brak" i "Treg"! # Musisz dwukrotnie zaatakować małe ogry.…" at bounding box center [1408, 378] width 269 height 607
click at [1449, 197] on div "# Broń się przeciwko "Brak" i "Treg"! # Musisz dwukrotnie zaatakować małe ogry.…" at bounding box center [1408, 378] width 269 height 607
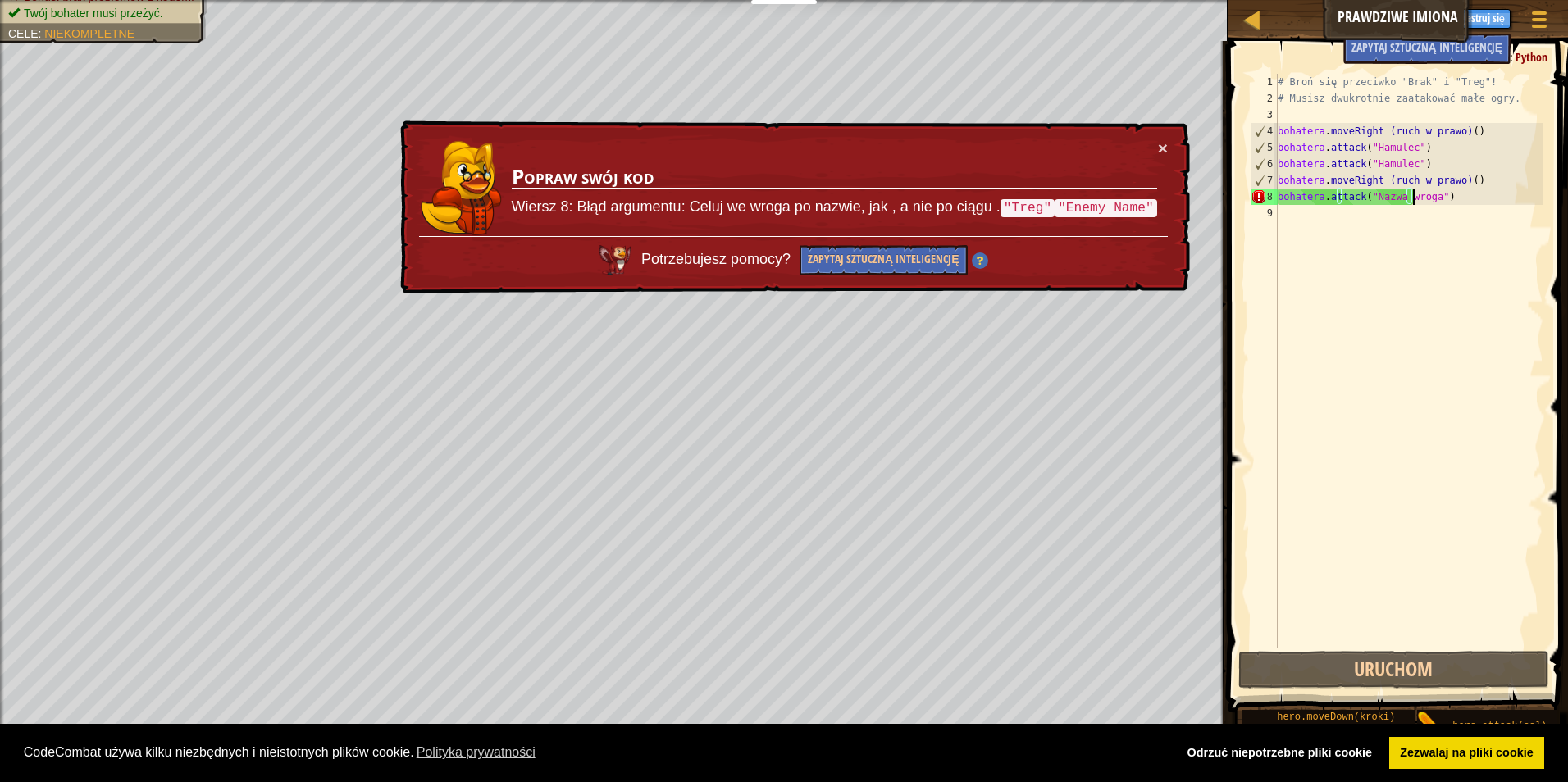
click at [1423, 255] on div "# Broń się przeciwko "Brak" i "Treg"! # Musisz dwukrotnie zaatakować małe ogry.…" at bounding box center [1408, 378] width 269 height 607
click at [1164, 150] on button "×" at bounding box center [1162, 148] width 10 height 17
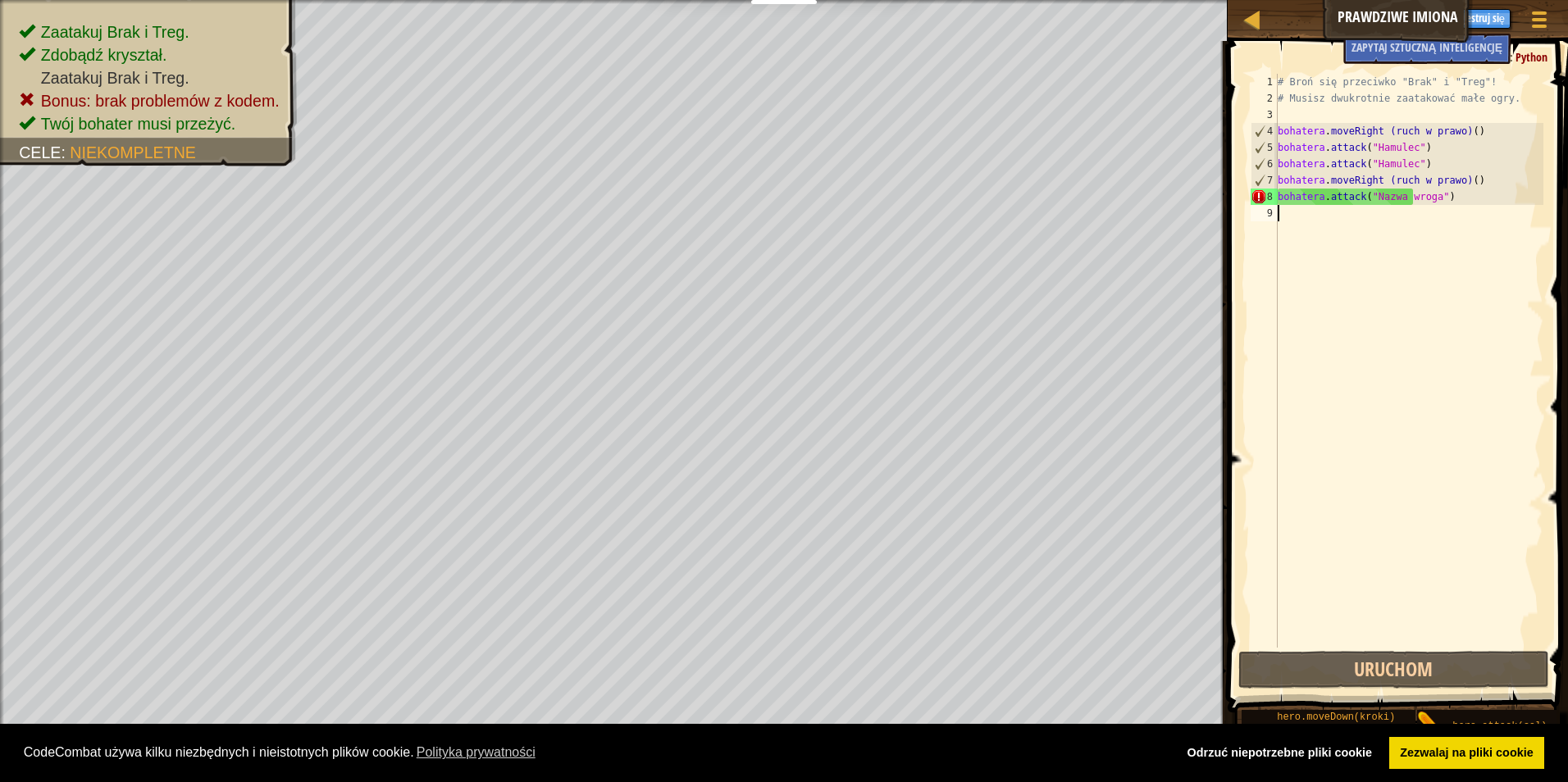
click at [1437, 198] on div "# Broń się przeciwko "Brak" i "Treg"! # Musisz dwukrotnie zaatakować małe ogry.…" at bounding box center [1408, 378] width 269 height 607
click at [1420, 196] on div "# Broń się przeciwko "Brak" i "Treg"! # Musisz dwukrotnie zaatakować małe ogry.…" at bounding box center [1408, 378] width 269 height 607
drag, startPoint x: 1413, startPoint y: 196, endPoint x: 1367, endPoint y: 194, distance: 46.0
click at [1367, 194] on div "# Broń się przeciwko "Brak" i "Treg"! # Musisz dwukrotnie zaatakować małe ogry.…" at bounding box center [1408, 378] width 269 height 607
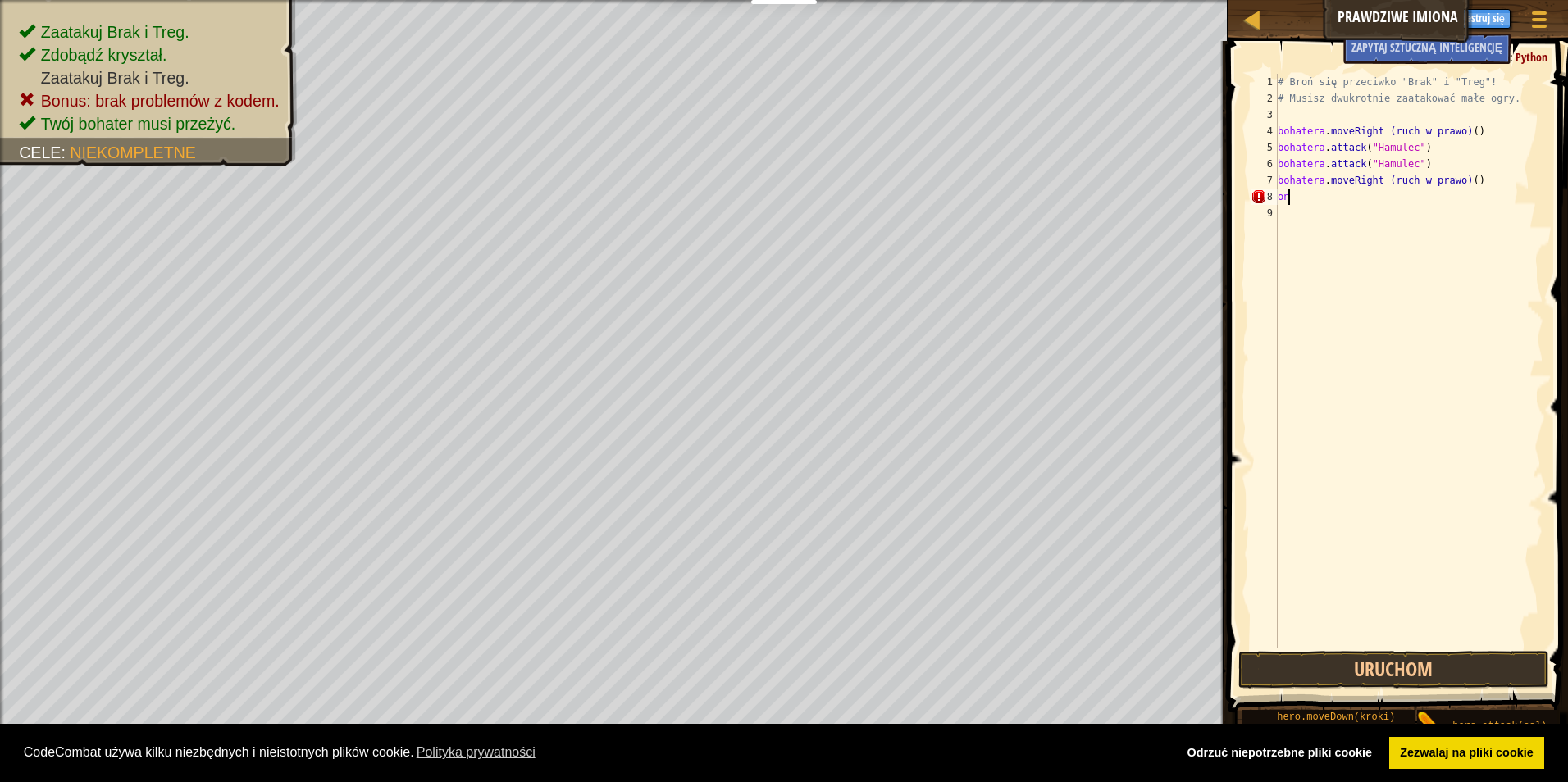
type textarea "h"
click at [1392, 215] on div "bohater. at t ac k naciśnij enter" at bounding box center [1411, 243] width 310 height 74
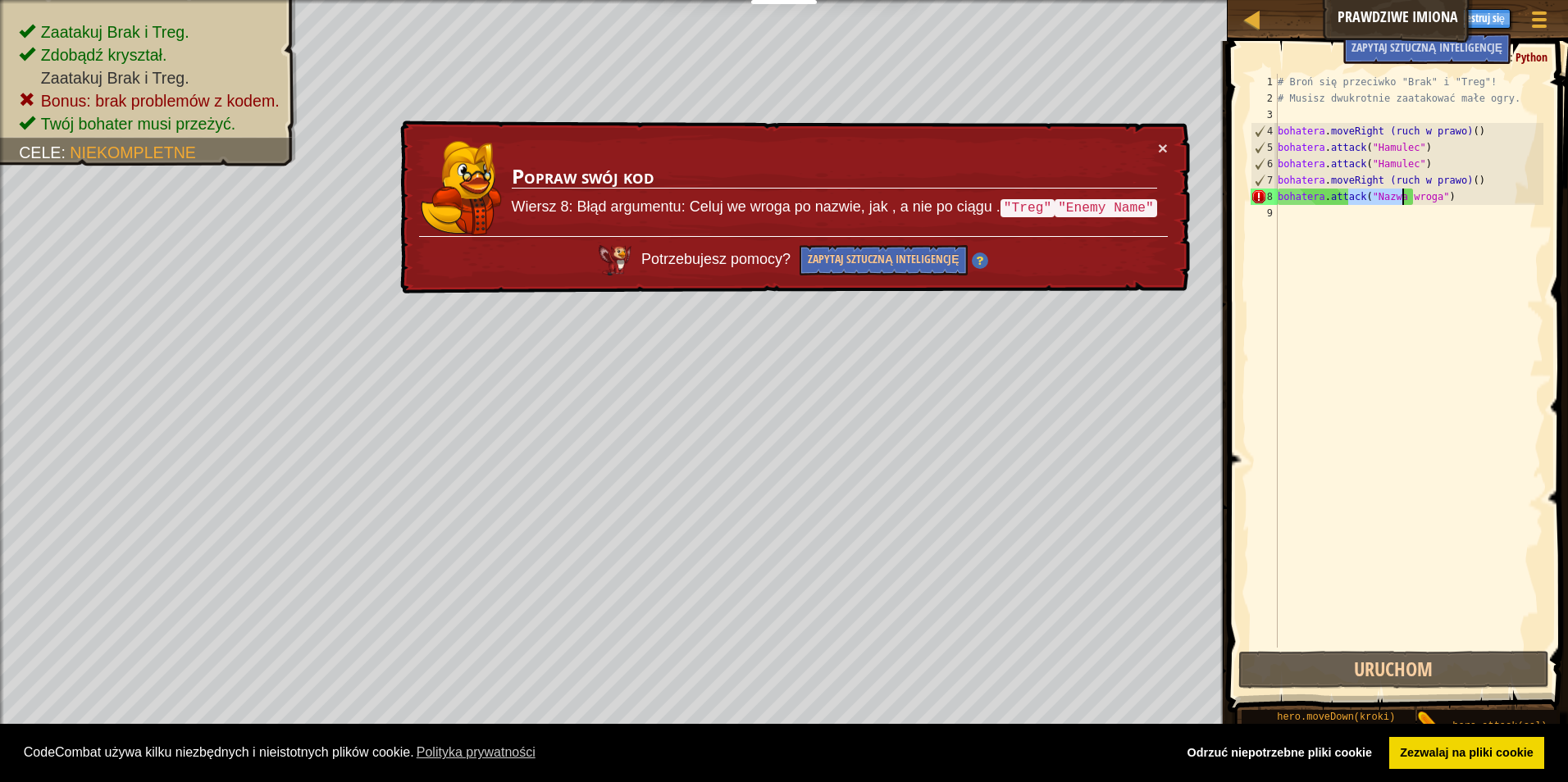
click at [1423, 199] on div "# Broń się przeciwko "Brak" i "Treg"! # Musisz dwukrotnie zaatakować małe ogry.…" at bounding box center [1408, 378] width 269 height 607
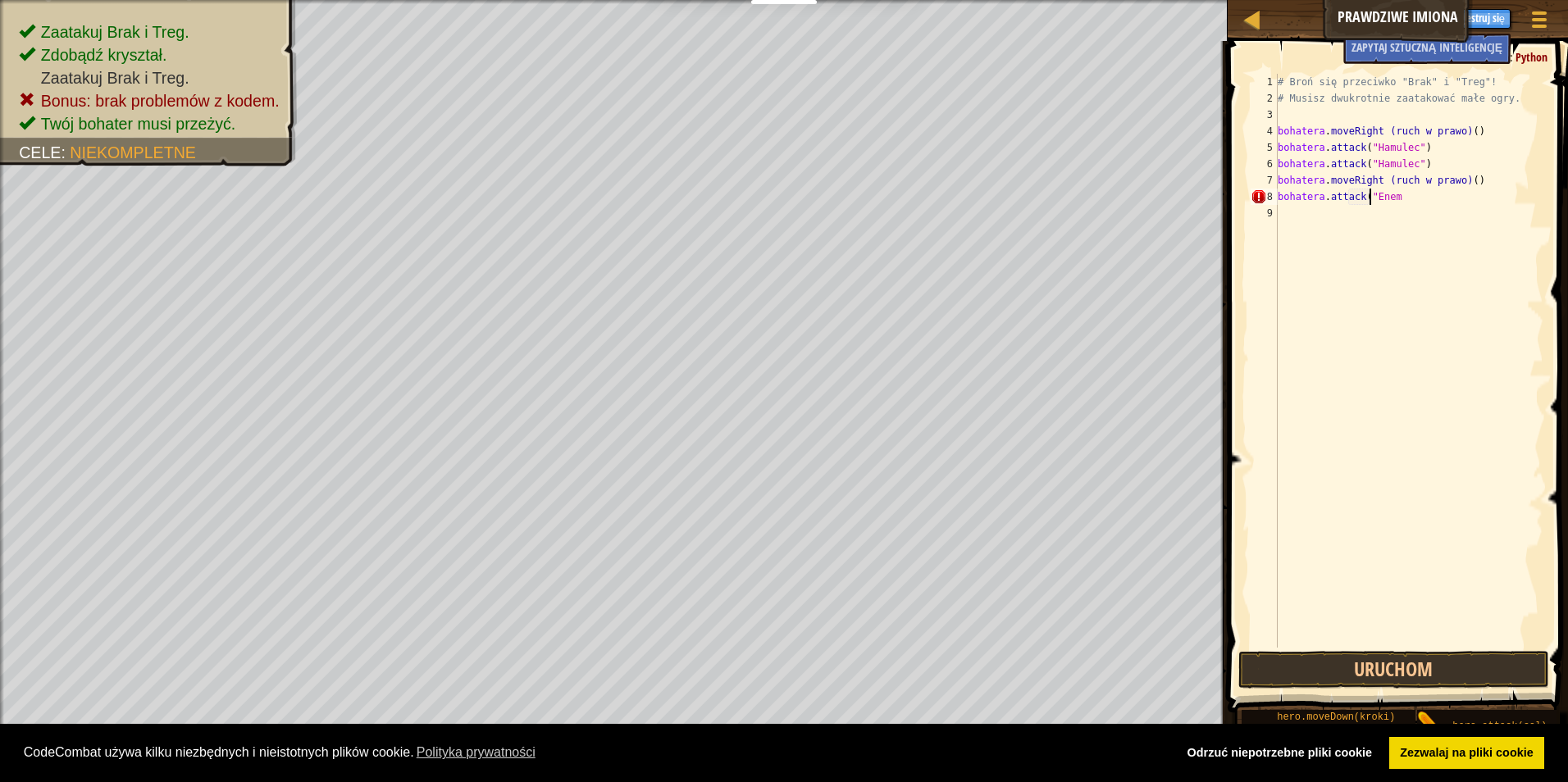
scroll to position [7, 6]
click at [1387, 199] on div "# Broń się przeciwko "Brak" i "Treg"! # Musisz dwukrotnie zaatakować małe ogry.…" at bounding box center [1408, 378] width 269 height 607
drag, startPoint x: 1379, startPoint y: 194, endPoint x: 1388, endPoint y: 195, distance: 9.1
click at [1388, 195] on div "# Broń się przeciwko "Brak" i "Treg"! # Musisz dwukrotnie zaatakować małe ogry.…" at bounding box center [1408, 378] width 269 height 607
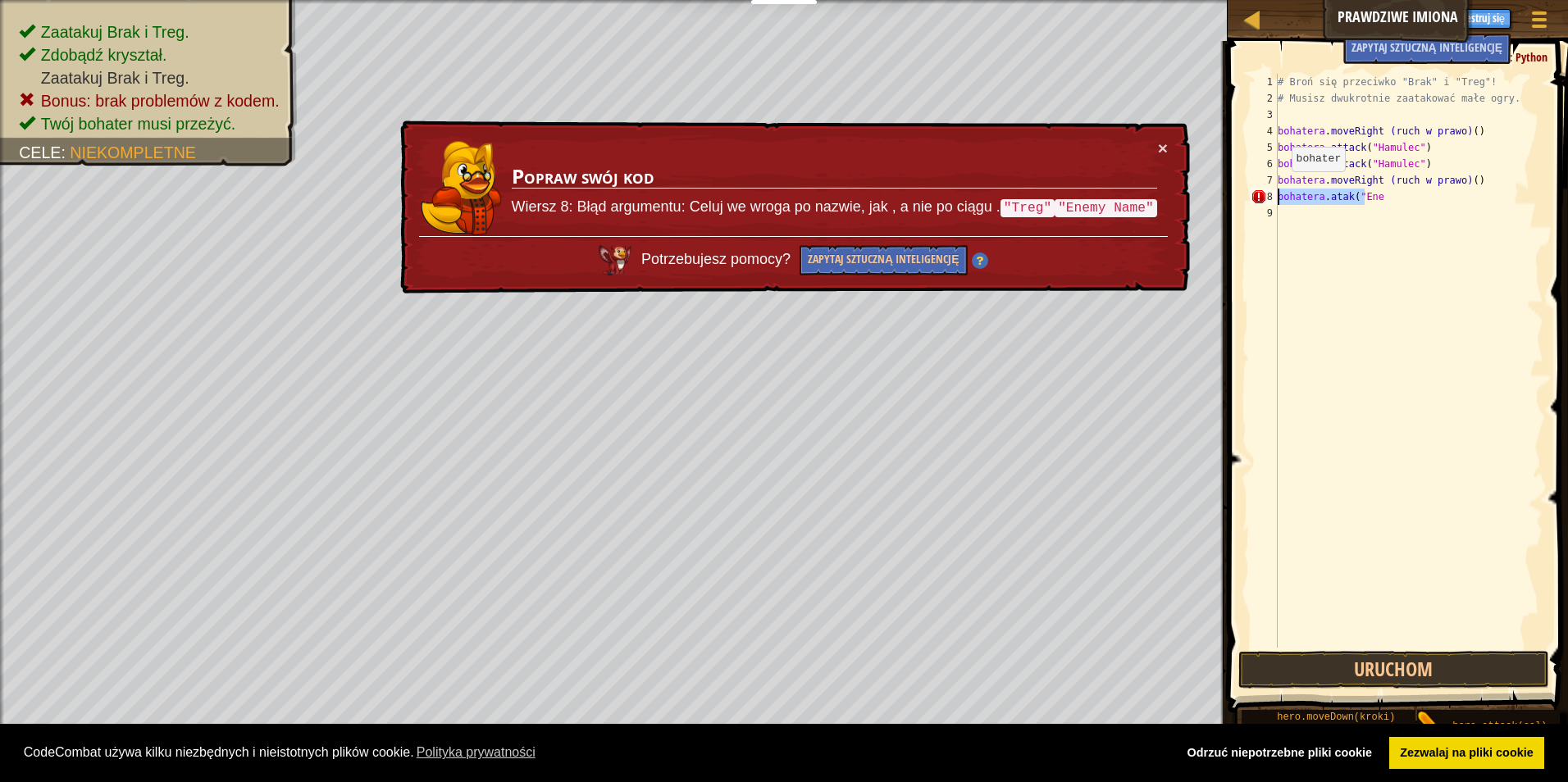
drag, startPoint x: 1379, startPoint y: 197, endPoint x: 1275, endPoint y: 192, distance: 104.1
click at [1275, 192] on div "hero.attack("Ene 1 2 3 4 5 6 7 8 9 # Broń się przeciwko "Brak" i "Treg"! # Musi…" at bounding box center [1395, 361] width 296 height 574
paste textarea
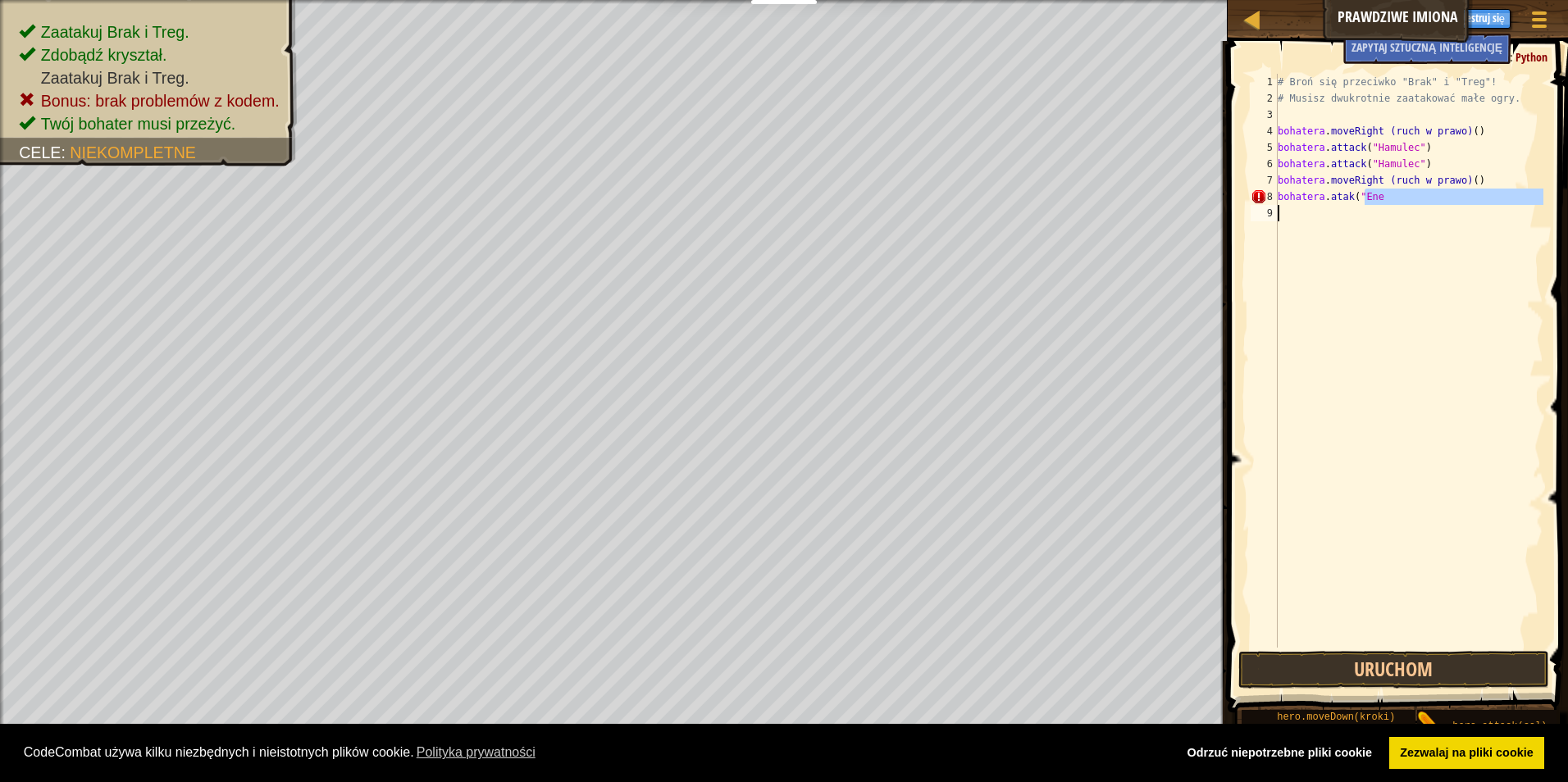
drag, startPoint x: 1379, startPoint y: 195, endPoint x: 1277, endPoint y: 205, distance: 102.5
click at [1277, 205] on div "# Broń się przeciwko "Brak" i "Treg"! # Musisz dwukrotnie zaatakować małe ogry.…" at bounding box center [1408, 378] width 269 height 607
type textarea "hero.attack("Ene"
click at [1373, 237] on div "# Broń się przeciwko "Brak" i "Treg"! # Musisz dwukrotnie zaatakować małe ogry.…" at bounding box center [1408, 361] width 269 height 574
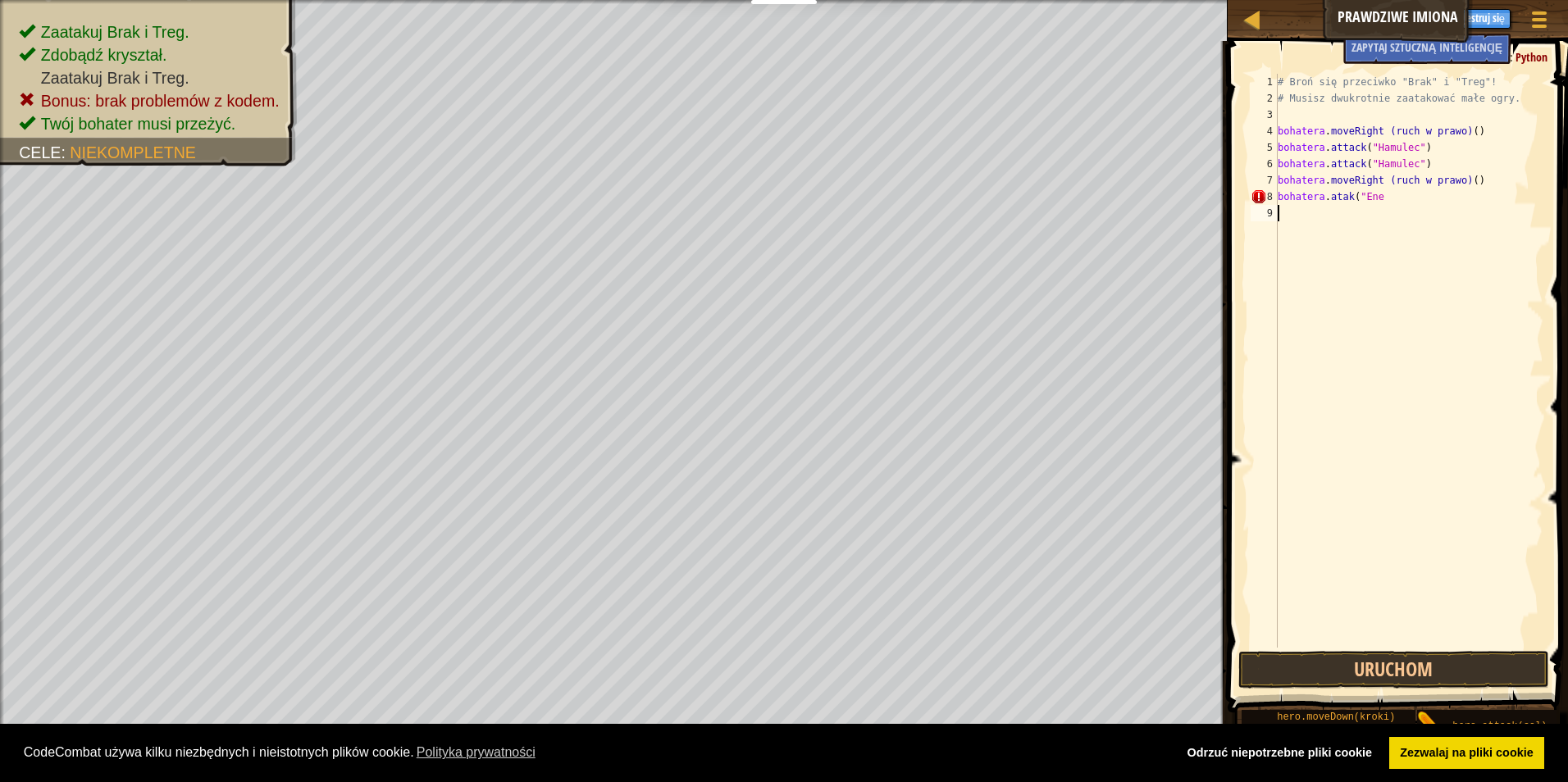
click at [1375, 196] on div "# Broń się przeciwko "Brak" i "Treg"! # Musisz dwukrotnie zaatakować małe ogry.…" at bounding box center [1408, 378] width 269 height 607
type textarea "hero.attack("Ene"
click at [1420, 207] on div "# Broń się przeciwko "Brak" i "Treg"! # Musisz dwukrotnie zaatakować małe ogry.…" at bounding box center [1408, 378] width 269 height 607
type textarea "hero.attack("Ene"
click at [1358, 28] on div "Podpowiedzi" at bounding box center [1391, 18] width 80 height 30
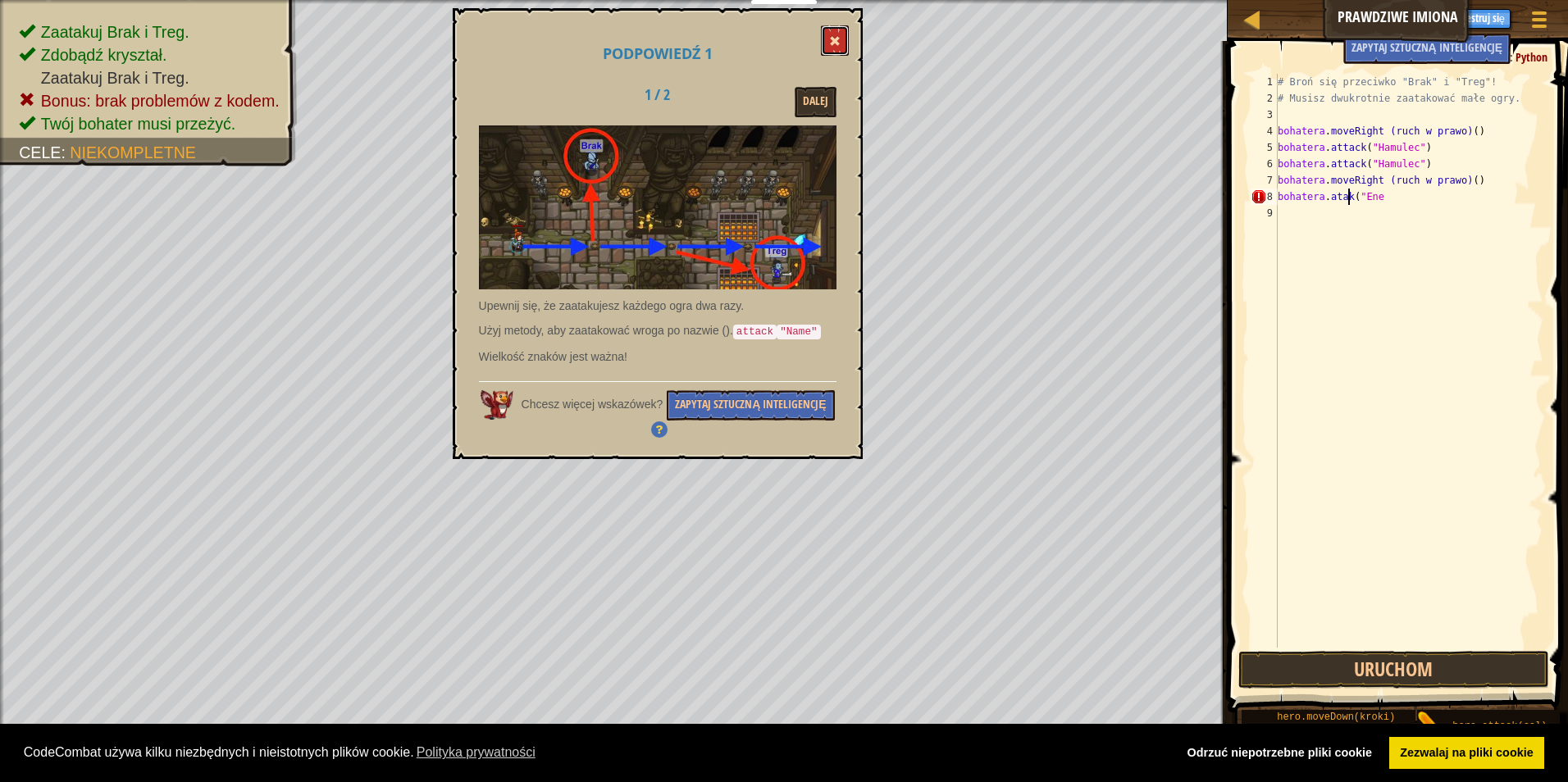
click at [828, 37] on button at bounding box center [835, 40] width 27 height 30
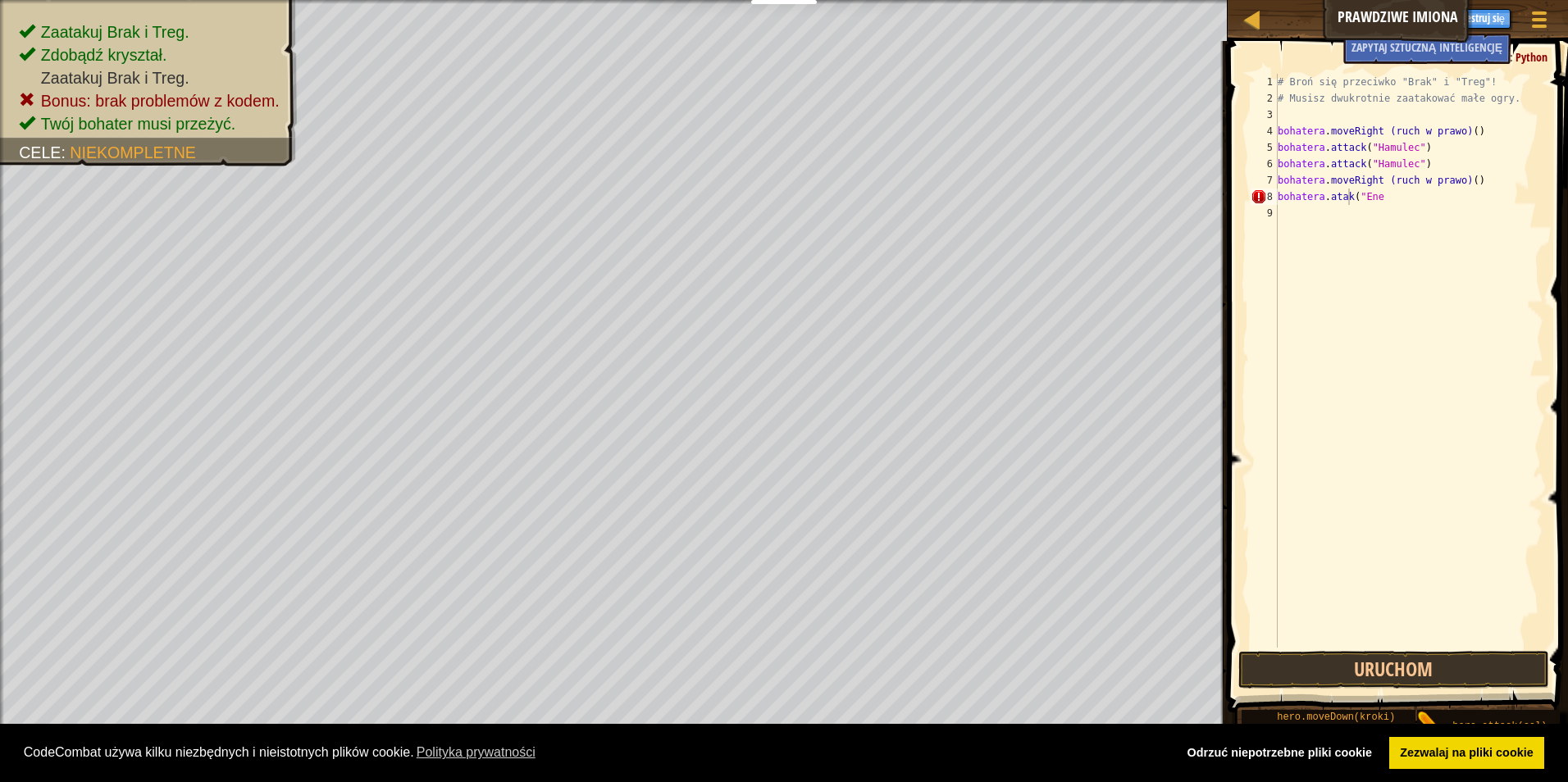
click at [1419, 197] on div "# Broń się przeciwko "Brak" i "Treg"! # Musisz dwukrotnie zaatakować małe ogry.…" at bounding box center [1408, 378] width 269 height 607
type textarea "h"
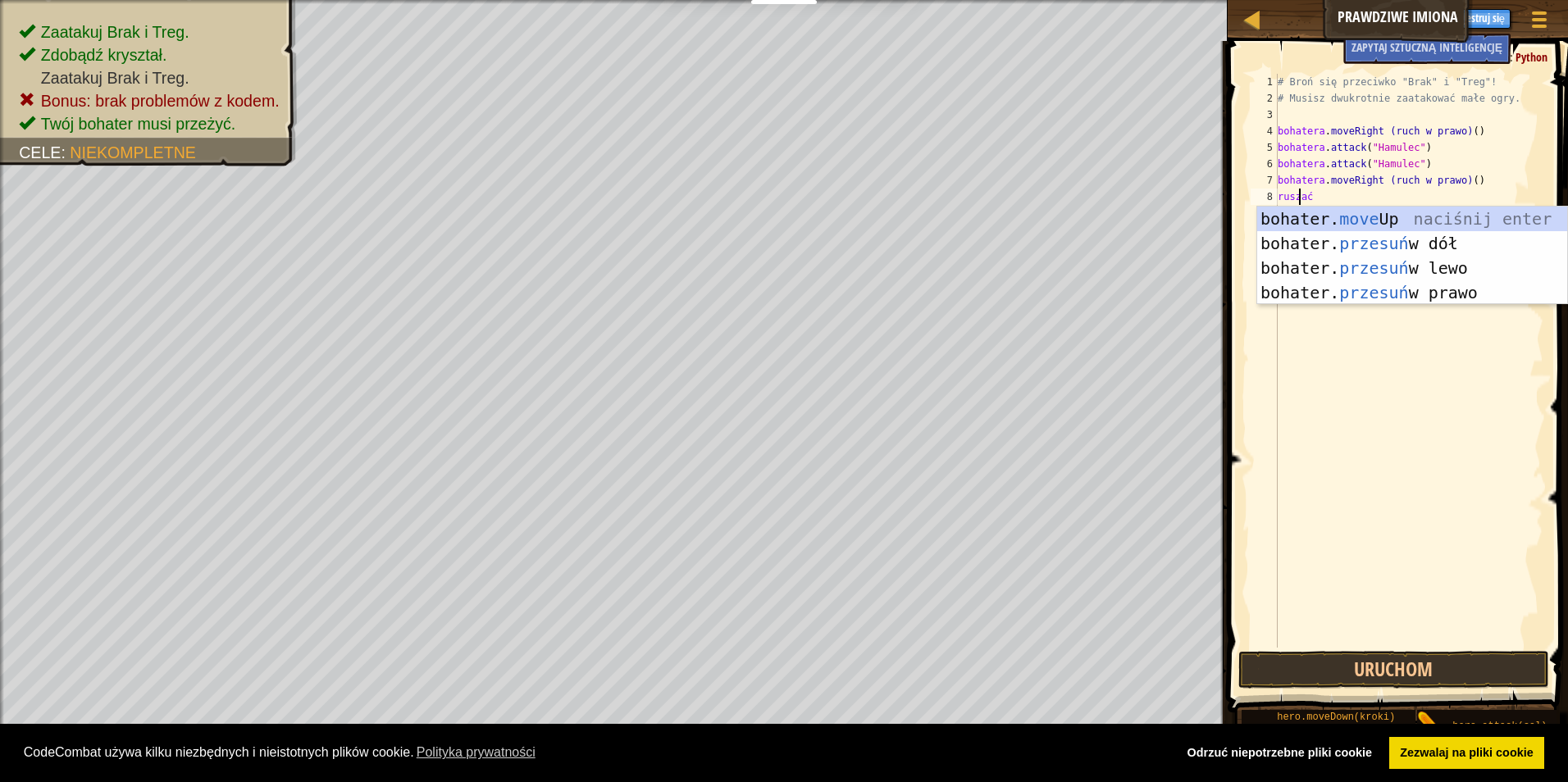
scroll to position [7, 1]
type textarea "m"
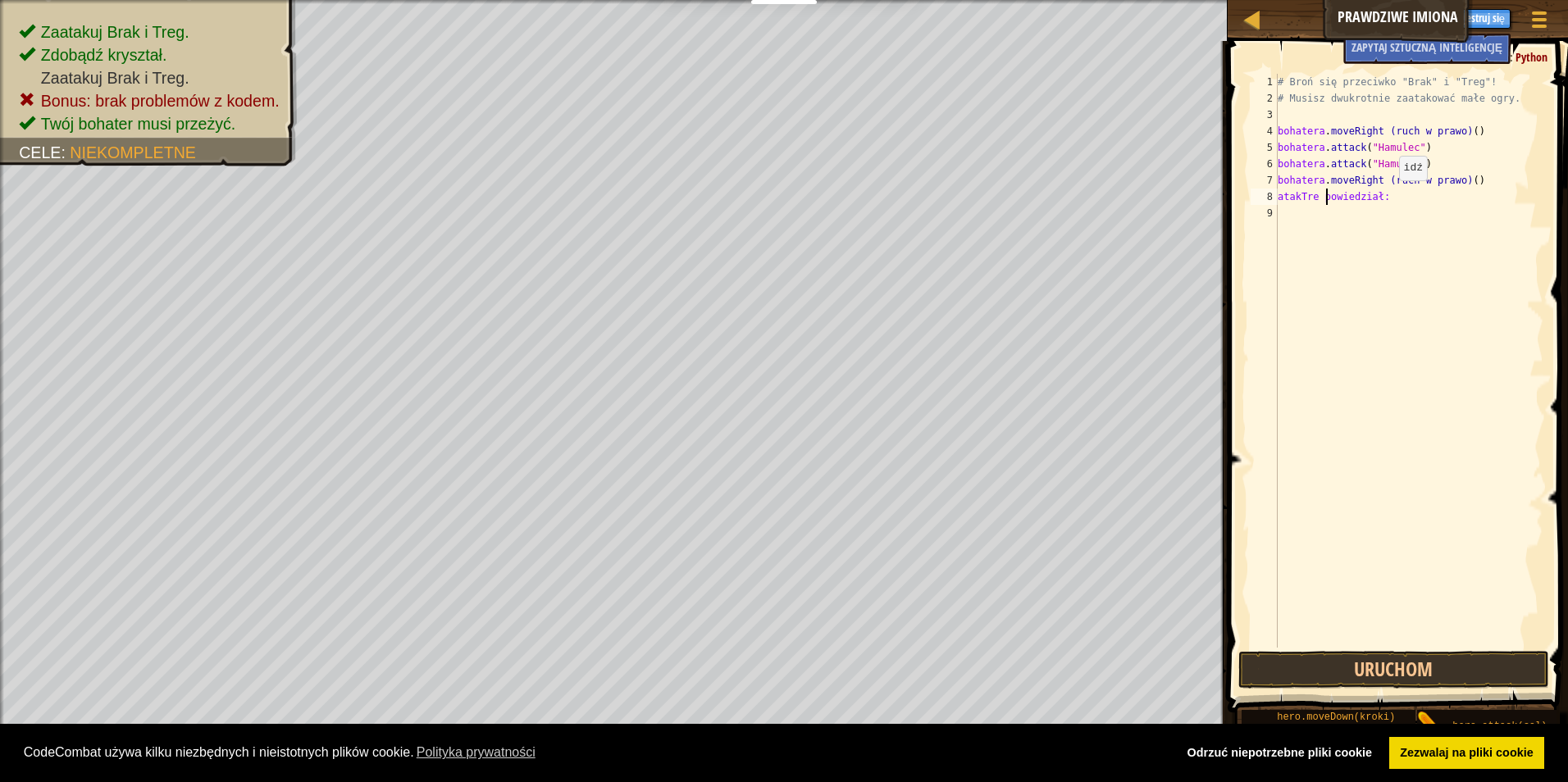
scroll to position [7, 4]
click at [1365, 674] on button "Uruchom" at bounding box center [1394, 669] width 312 height 38
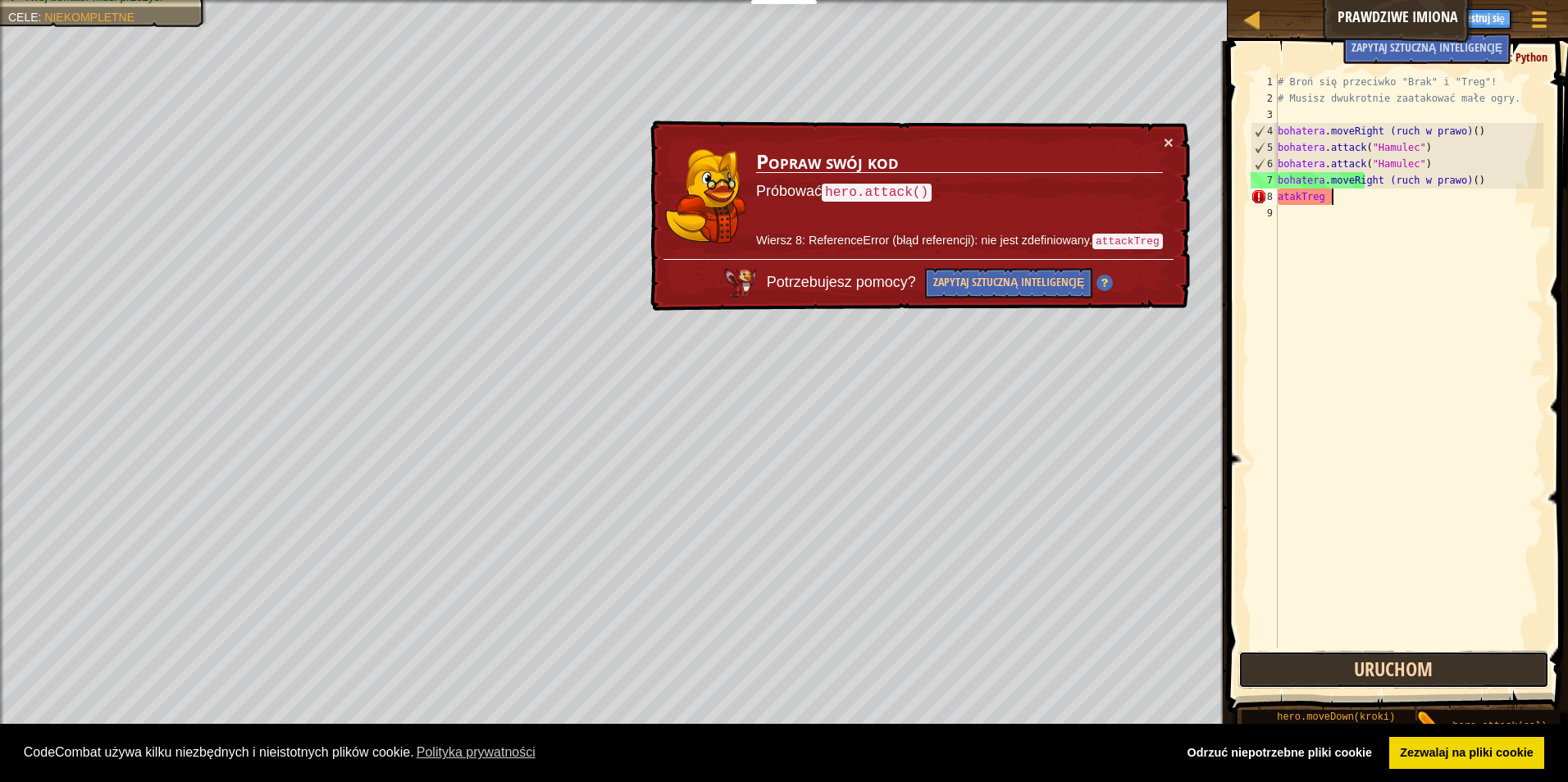
click at [1362, 668] on button "Uruchom" at bounding box center [1394, 669] width 312 height 38
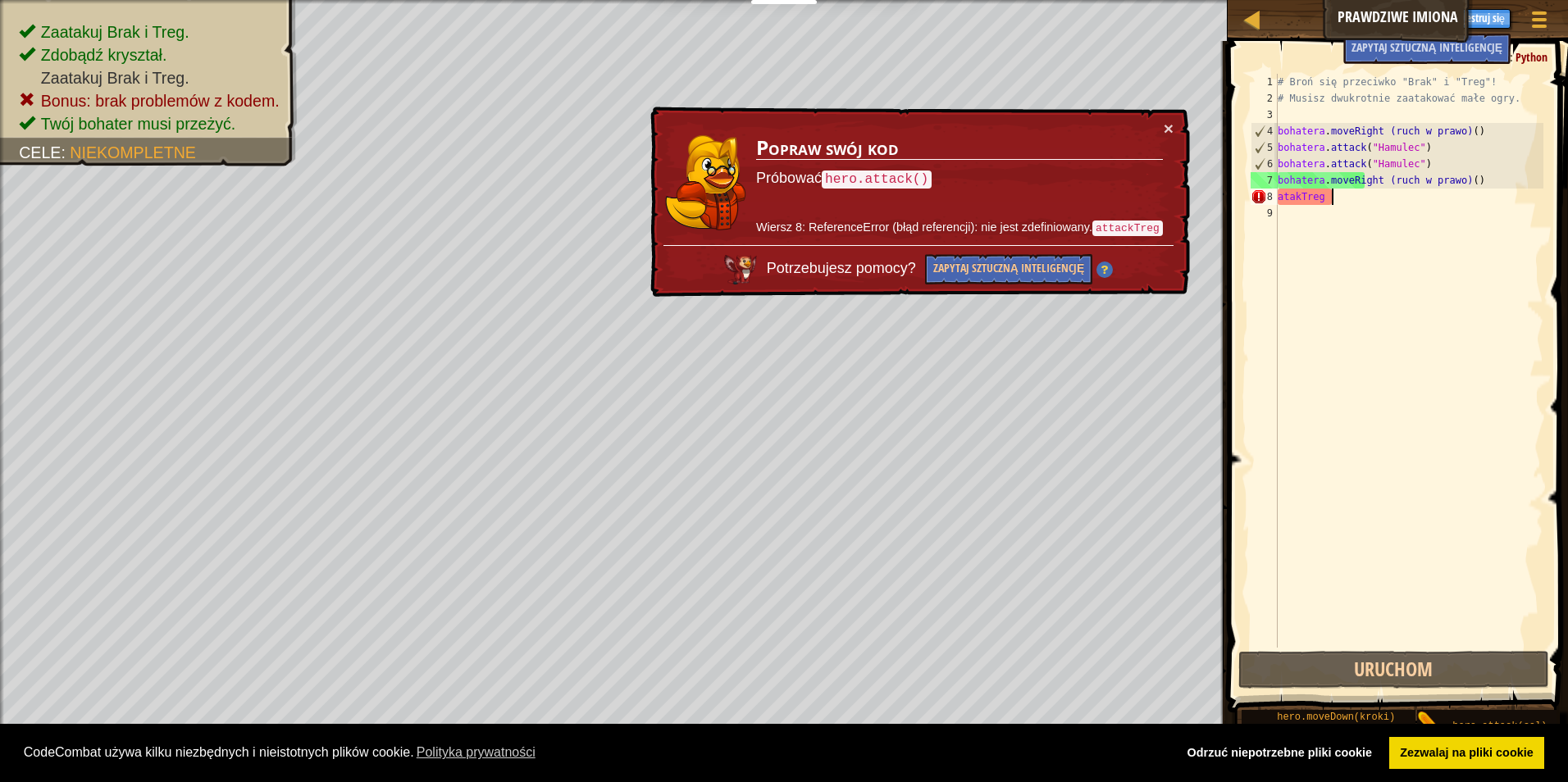
click at [1346, 193] on div "# Broń się przeciwko "Brak" i "Treg"! # Musisz dwukrotnie zaatakować małe ogry.…" at bounding box center [1408, 378] width 269 height 607
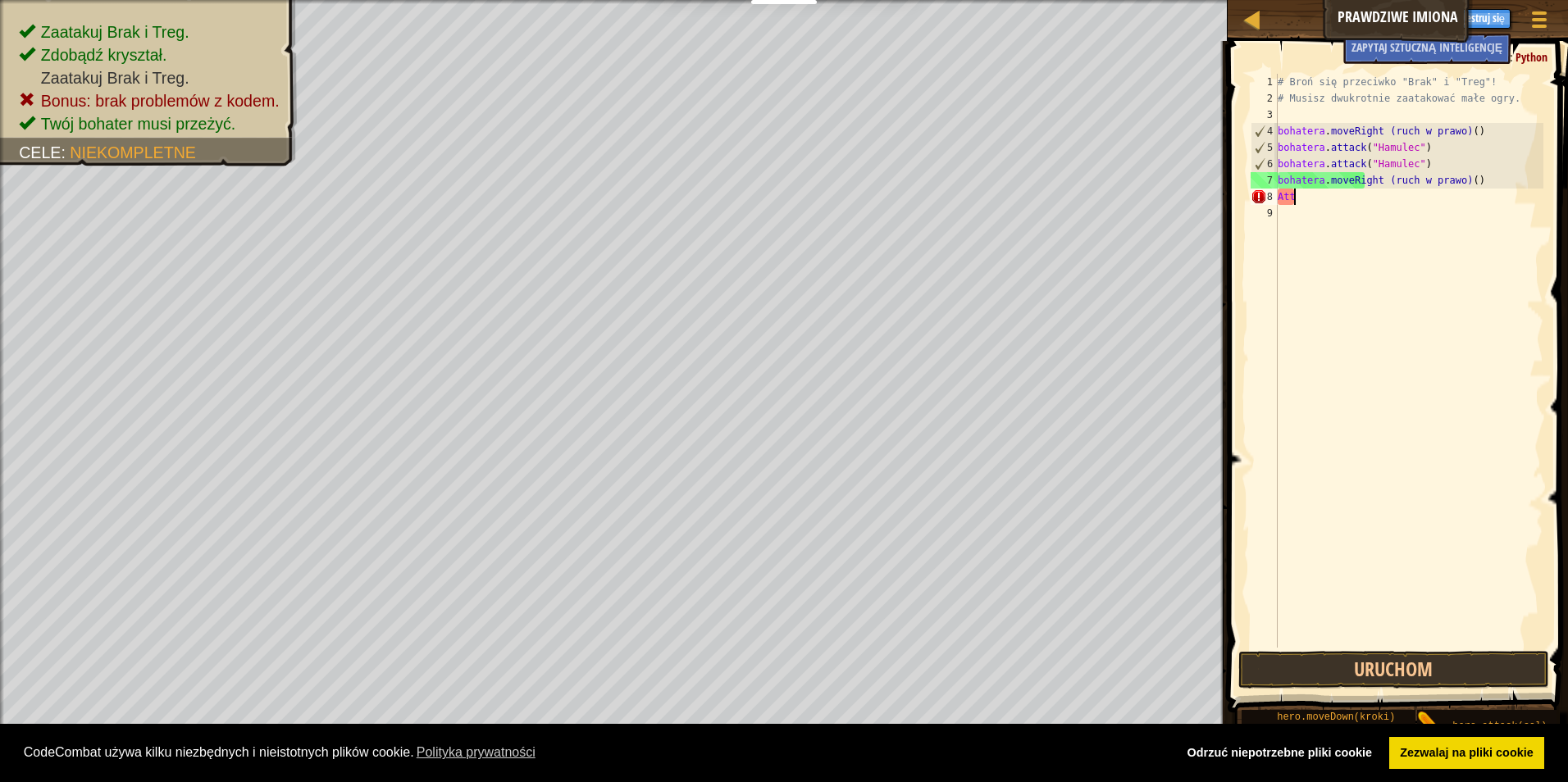
scroll to position [7, 0]
type textarea "a"
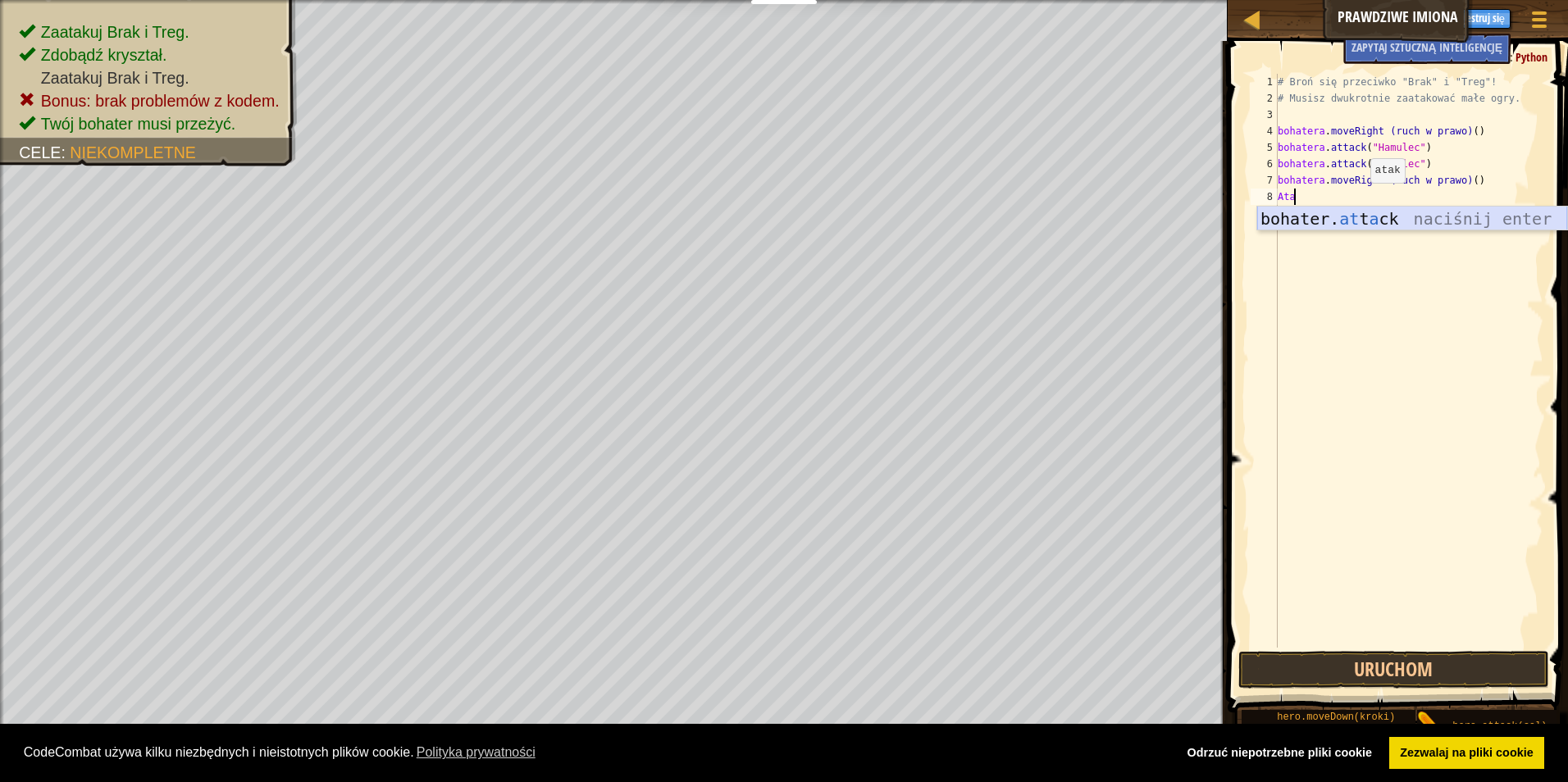
click at [1388, 227] on div "bohater. at t a ck naciśnij enter" at bounding box center [1411, 243] width 310 height 74
type textarea "hero.attack("Enemy Name")"
click at [1435, 190] on div "# Broń się przeciwko "Brak" i "Treg"! # Musisz dwukrotnie zaatakować małe ogry.…" at bounding box center [1408, 378] width 269 height 607
click at [1358, 202] on div "hero.attack("Enemy Name") 1 2 3 4 5 6 7 8 9 # Broń się przeciwko "Brak" i "Treg…" at bounding box center [1395, 361] width 296 height 574
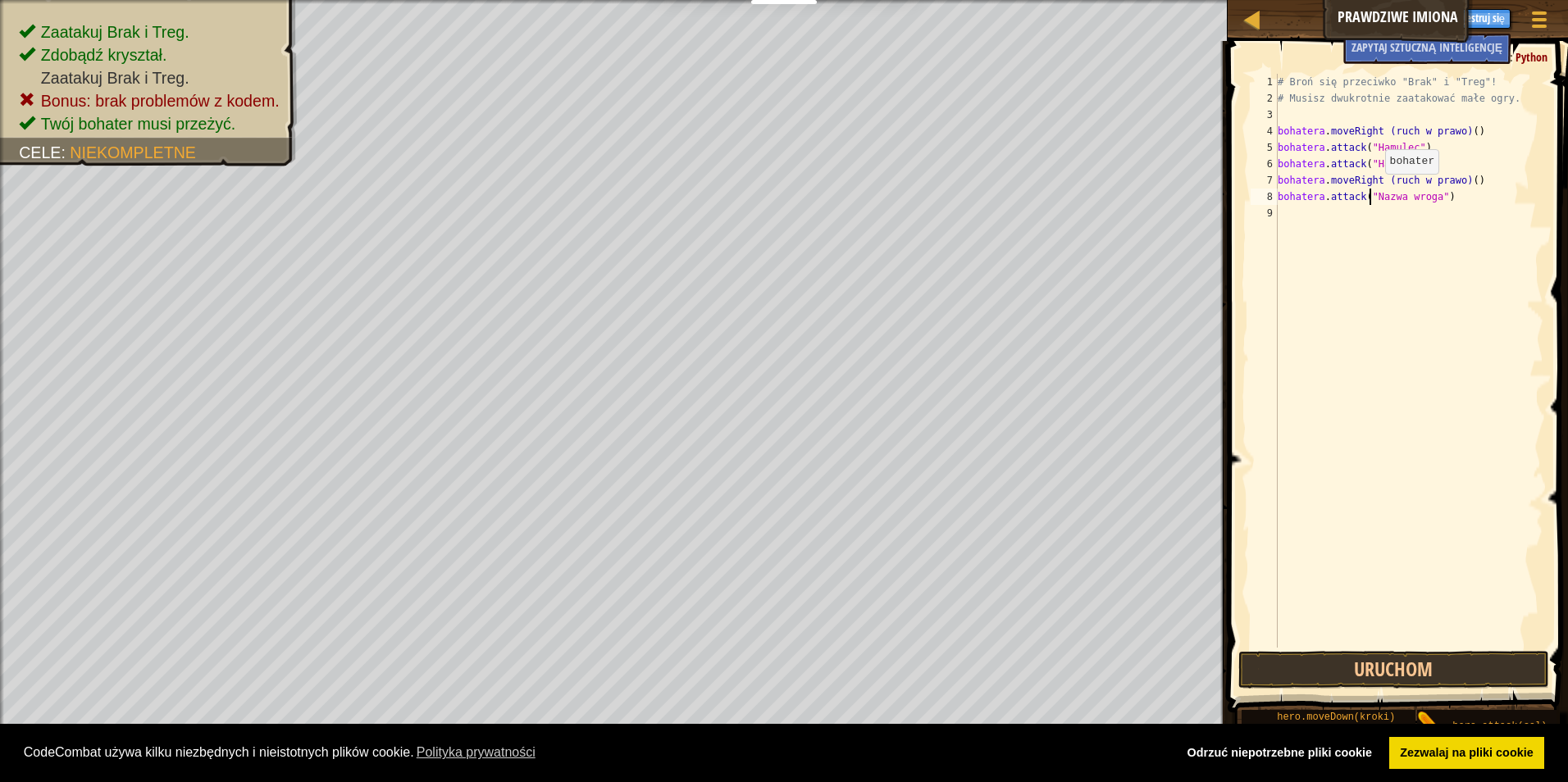
drag, startPoint x: 1365, startPoint y: 205, endPoint x: 1371, endPoint y: 191, distance: 15.2
click at [1371, 191] on div "# Broń się przeciwko "Brak" i "Treg"! # Musisz dwukrotnie zaatakować małe ogry.…" at bounding box center [1408, 378] width 269 height 607
drag, startPoint x: 1365, startPoint y: 193, endPoint x: 1443, endPoint y: 206, distance: 79.1
click at [1443, 206] on div "# Broń się przeciwko "Brak" i "Treg"! # Musisz dwukrotnie zaatakować małe ogry.…" at bounding box center [1408, 378] width 269 height 607
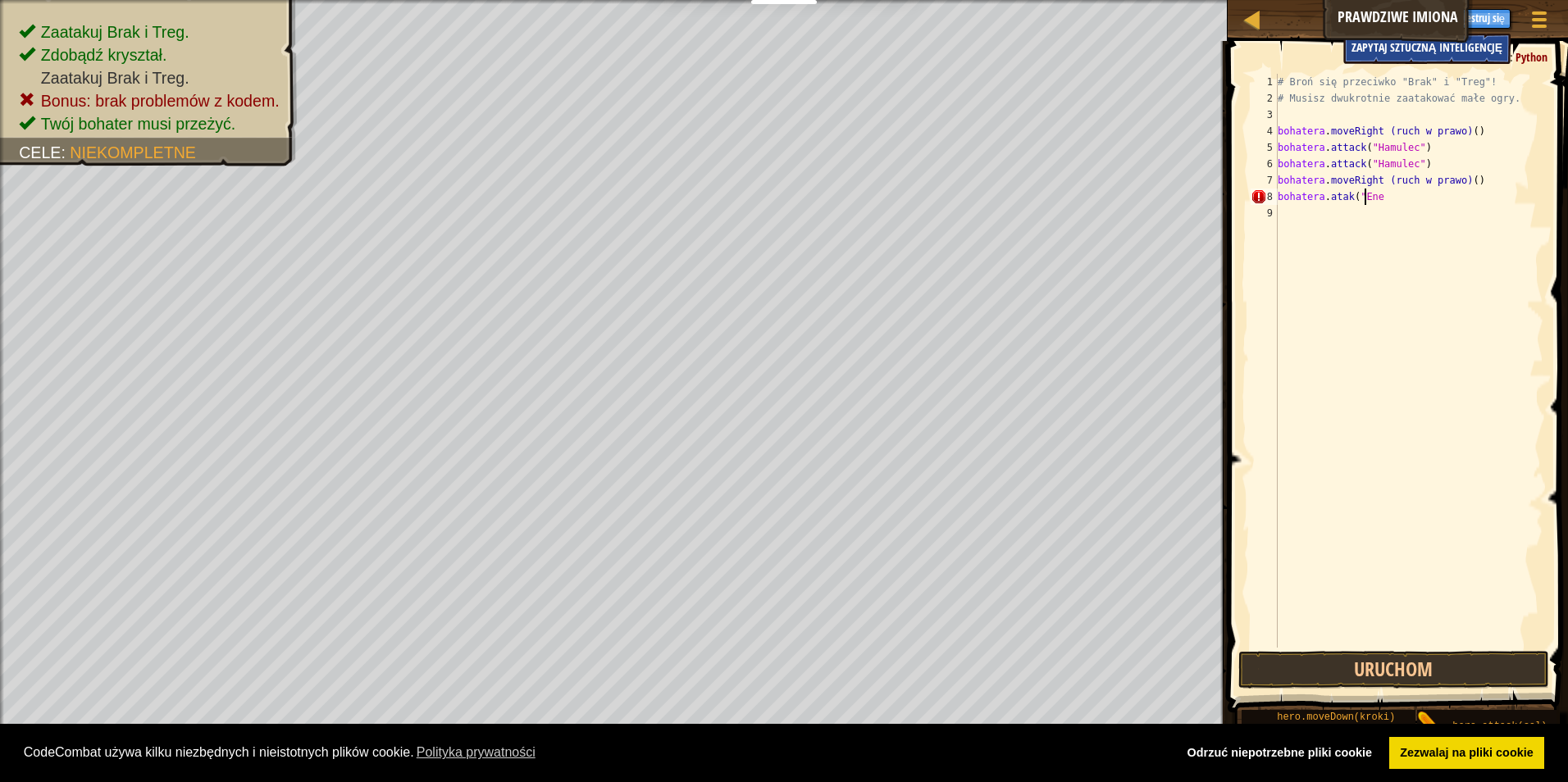
type textarea "hero.attack("Ene"
click at [1412, 50] on span "Zapytaj sztuczną inteligencję" at bounding box center [1426, 47] width 151 height 16
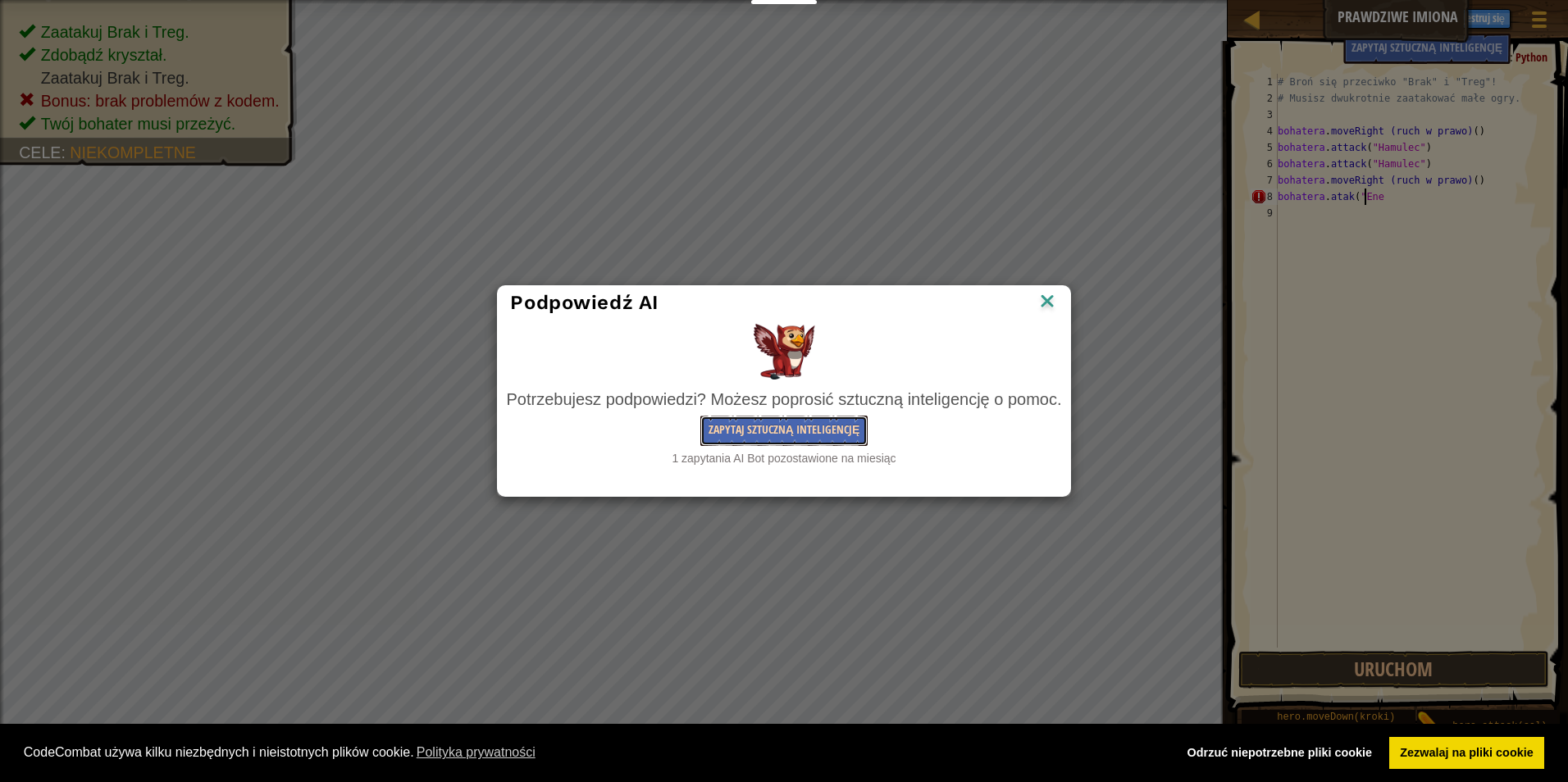
click at [819, 424] on button "Zapytaj sztuczną inteligencję" at bounding box center [784, 431] width 168 height 30
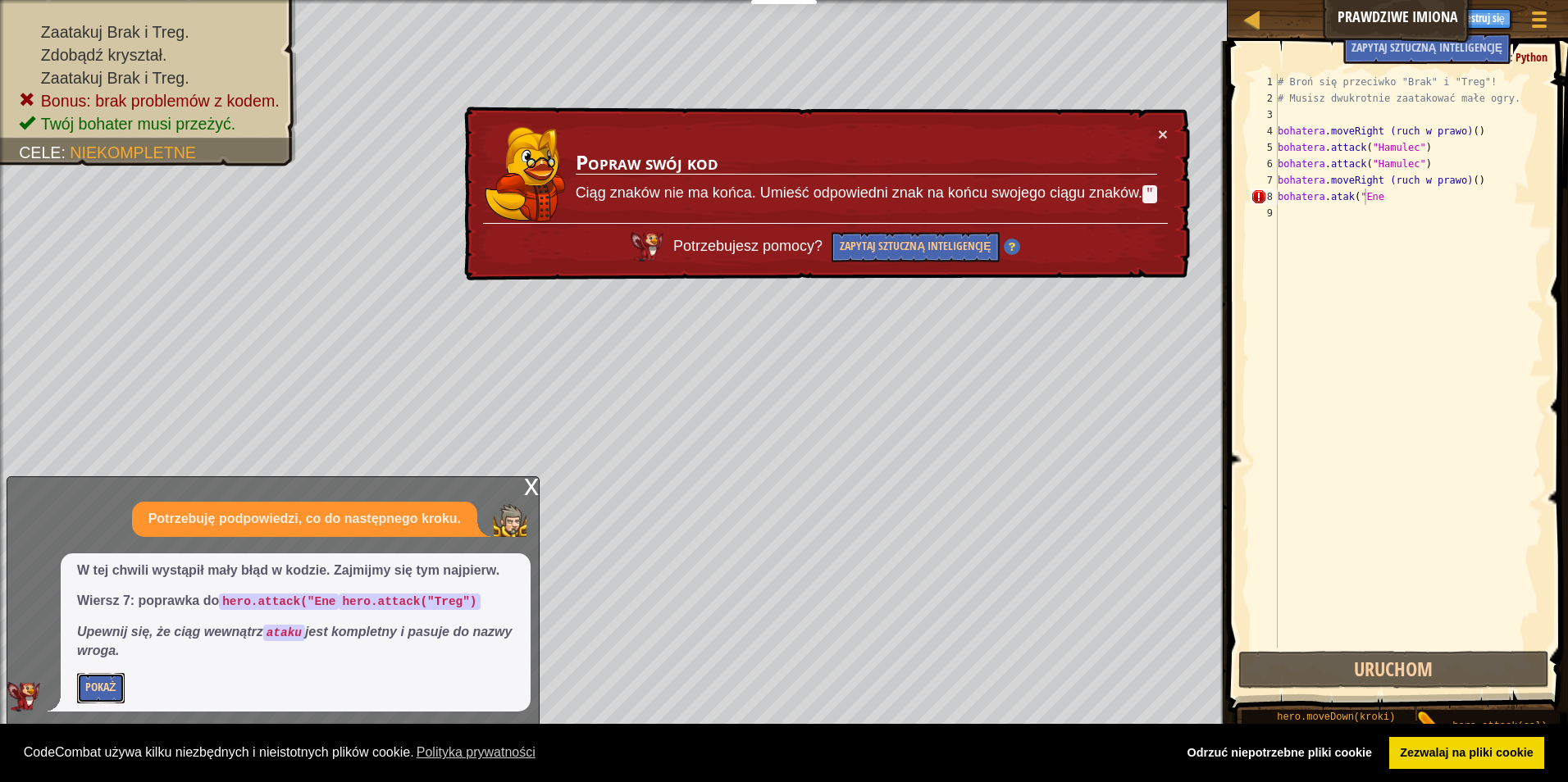
click at [97, 691] on button "Pokaż" at bounding box center [101, 688] width 48 height 30
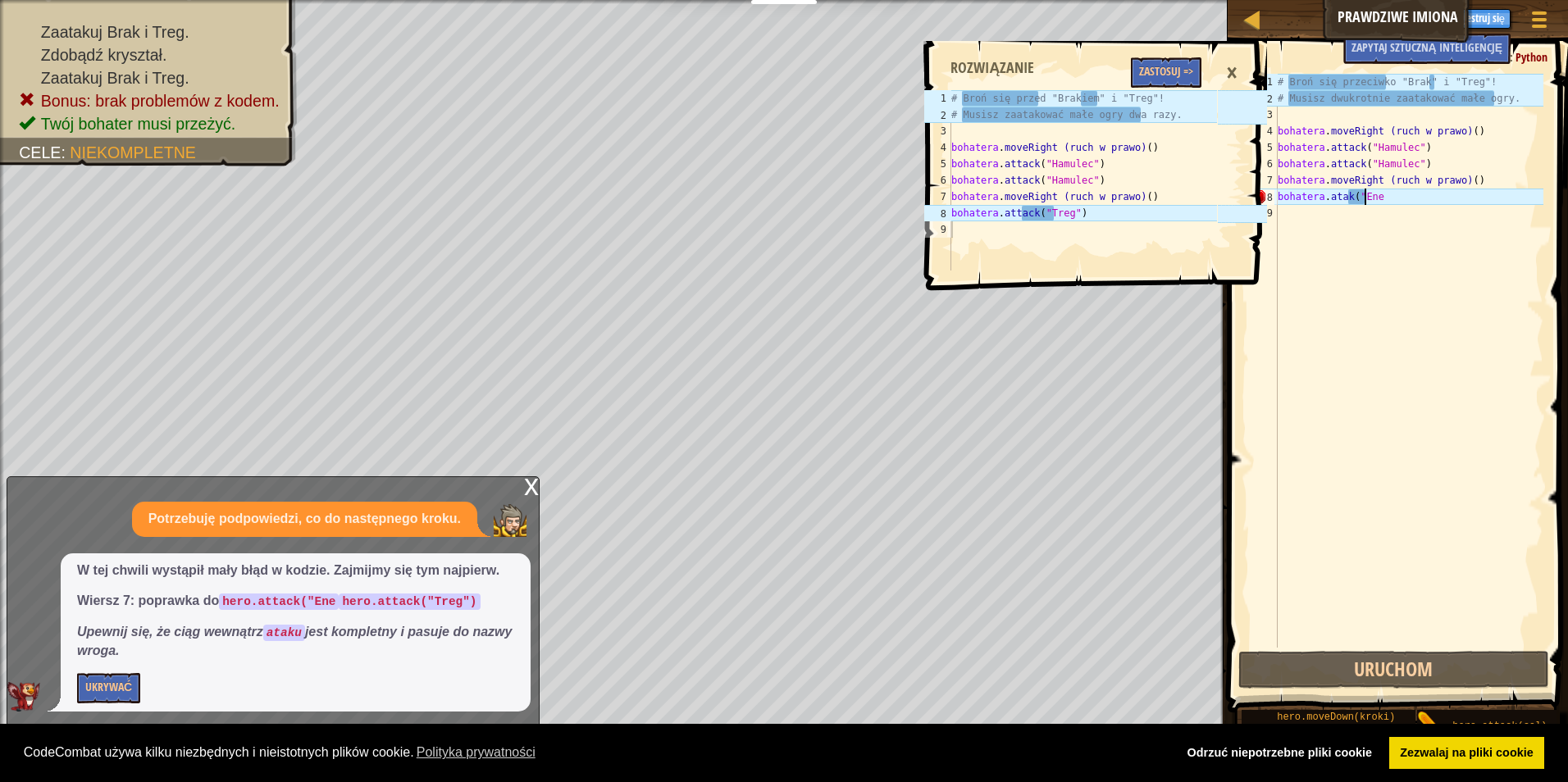
click at [1396, 195] on div "# Broń się przeciwko "Brak" i "Treg"! # Musisz dwukrotnie zaatakować małe ogry.…" at bounding box center [1408, 378] width 269 height 607
drag, startPoint x: 1352, startPoint y: 193, endPoint x: 1399, endPoint y: 198, distance: 47.3
click at [1399, 198] on div "# Broń się przeciwko "Brak" i "Treg"! # Musisz dwukrotnie zaatakować małe ogry.…" at bounding box center [1408, 378] width 269 height 607
click at [1343, 230] on div "# Broń się przeciwko "Brak" i "Treg"! # Musisz dwukrotnie zaatakować małe ogry.…" at bounding box center [1408, 378] width 269 height 607
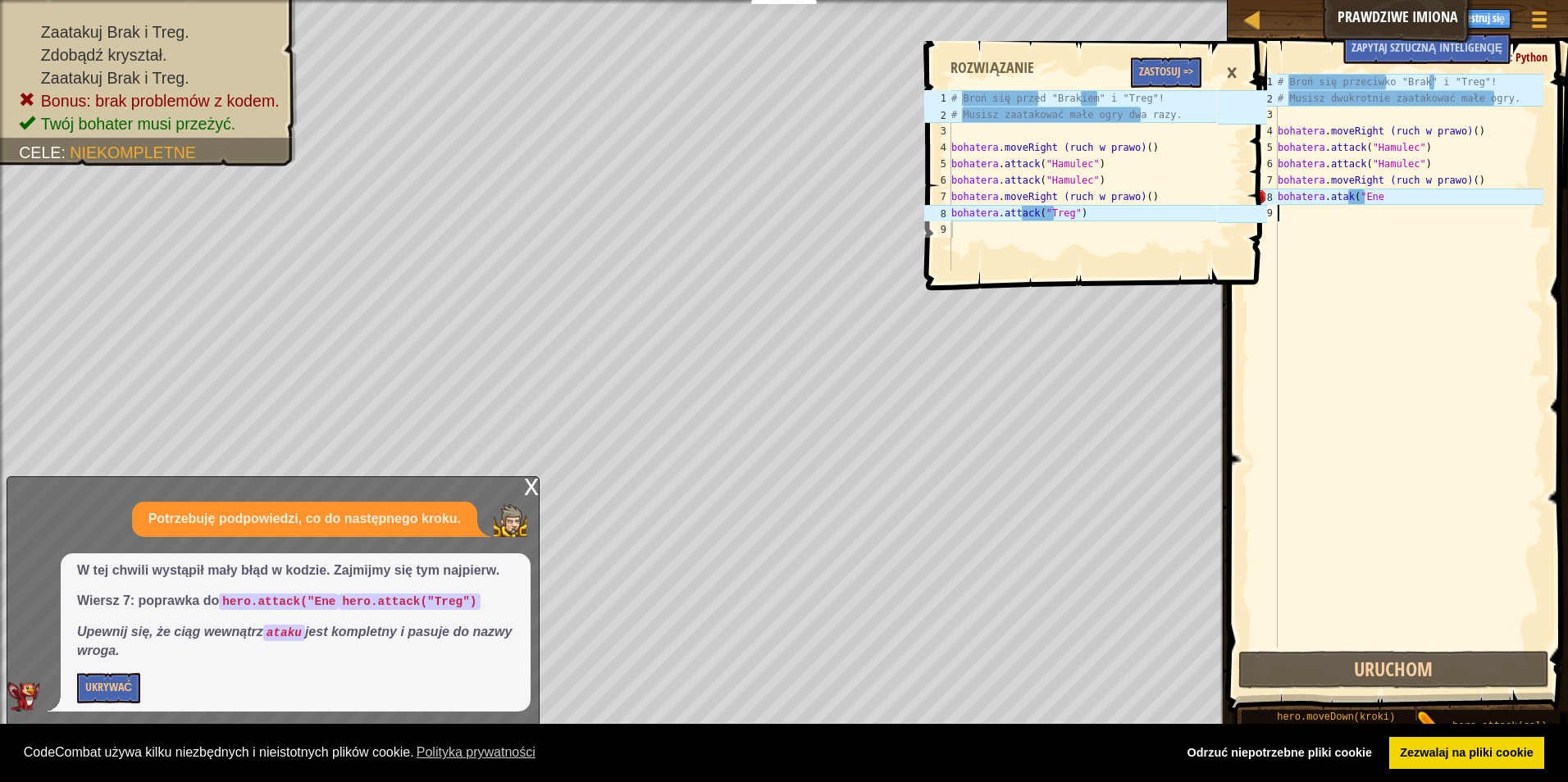
click at [1387, 199] on div "# Broń się przeciwko "Brak" i "Treg"! # Musisz dwukrotnie zaatakować małe ogry.…" at bounding box center [1408, 378] width 269 height 607
click at [1409, 196] on div "# Broń się przeciwko "Brak" i "Treg"! # Musisz dwukrotnie zaatakować małe ogry.…" at bounding box center [1408, 378] width 269 height 607
click at [1336, 196] on div "# Broń się przeciwko "Brak" i "Treg"! # Musisz dwukrotnie zaatakować małe ogry.…" at bounding box center [1408, 378] width 269 height 607
type textarea "hero.attackt(""
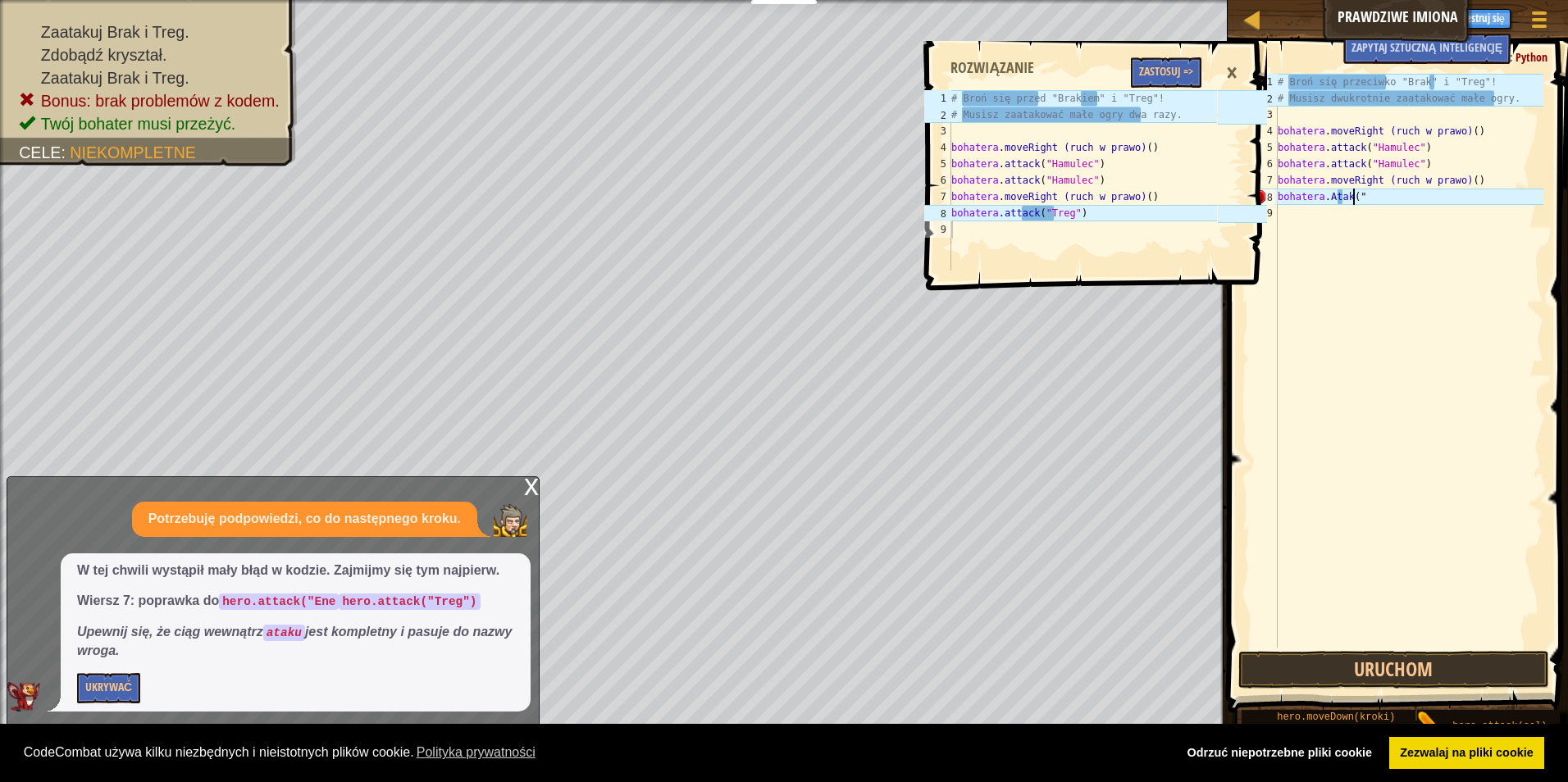
click at [1357, 195] on div "# Broń się przeciwko "Brak" i "Treg"! # Musisz dwukrotnie zaatakować małe ogry.…" at bounding box center [1408, 378] width 269 height 607
click at [1352, 261] on div "# Broń się przeciwko "Brak" i "Treg"! # Musisz dwukrotnie zaatakować małe ogry.…" at bounding box center [1408, 378] width 269 height 607
click at [1170, 71] on button "Zastosuj =>" at bounding box center [1166, 72] width 71 height 30
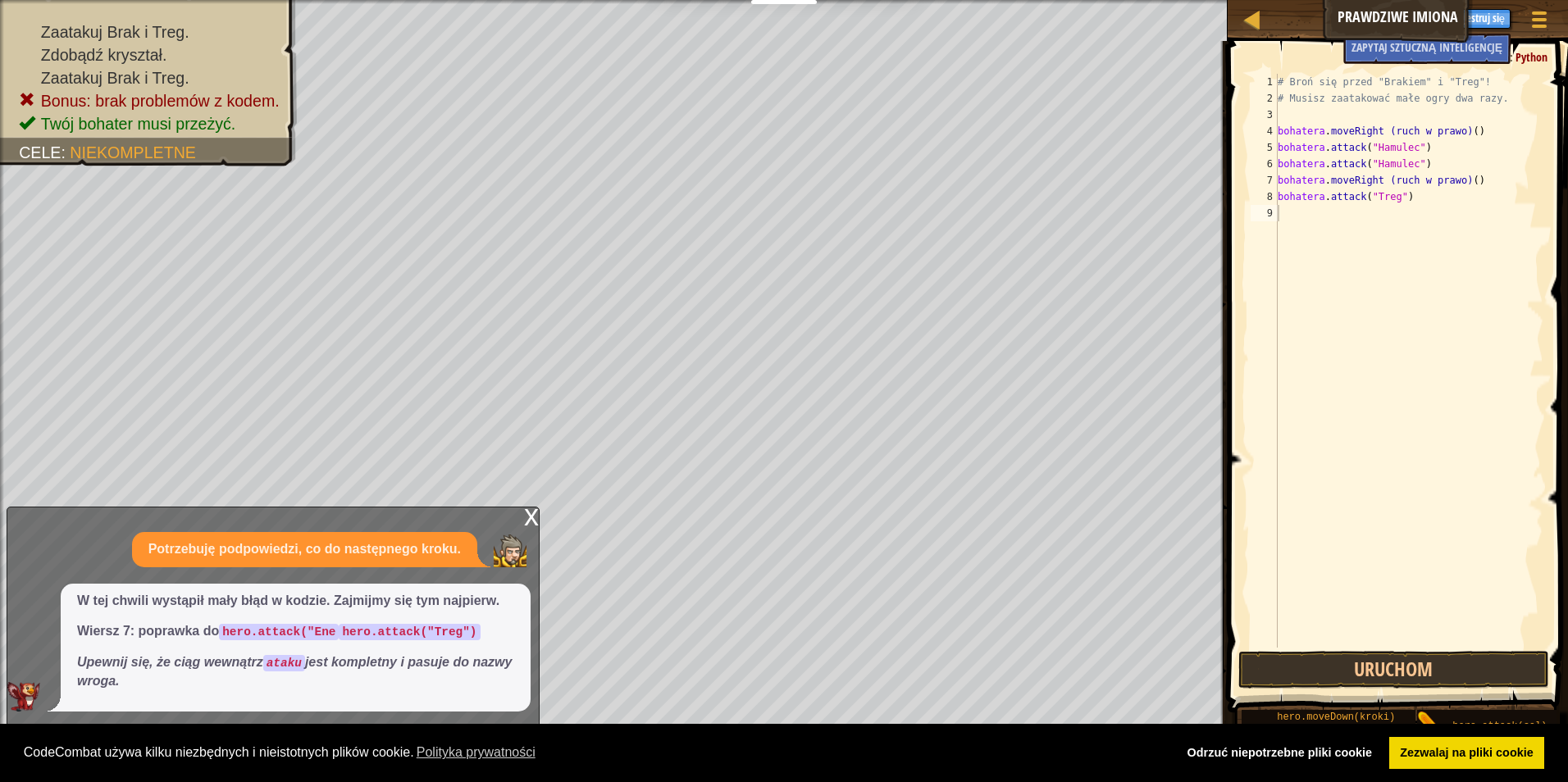
type textarea "hero.attack("Treg")"
drag, startPoint x: 1407, startPoint y: 195, endPoint x: 1277, endPoint y: 196, distance: 130.0
click at [1277, 196] on div "# Broń się przed "Brakiem" i "Treg"! # Musisz zaatakować małe ogry dwa razy. bo…" at bounding box center [1408, 378] width 269 height 607
click at [1396, 227] on div "# Broń się przed "Brakiem" i "Treg"! # Musisz zaatakować małe ogry dwa razy. bo…" at bounding box center [1408, 378] width 269 height 607
click at [1170, 193] on div "Mapa Prawdziwe Imiona Menu gry Zrobione Zarejestruj się Podpowiedzi Zapytaj szt…" at bounding box center [784, 391] width 1568 height 782
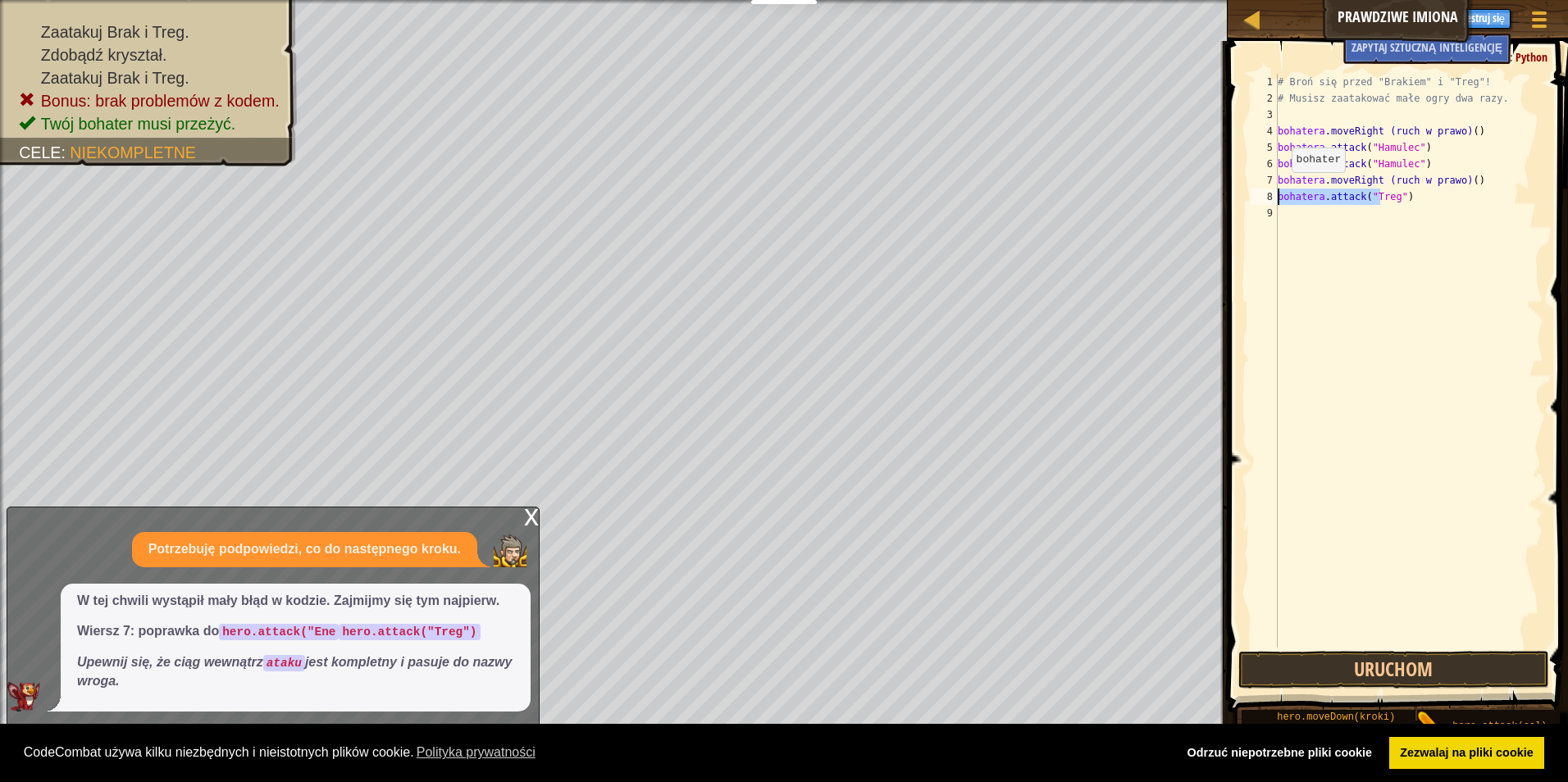
type textarea "hero.attack("Treg")"
click at [1361, 679] on button "Uruchom" at bounding box center [1394, 669] width 312 height 38
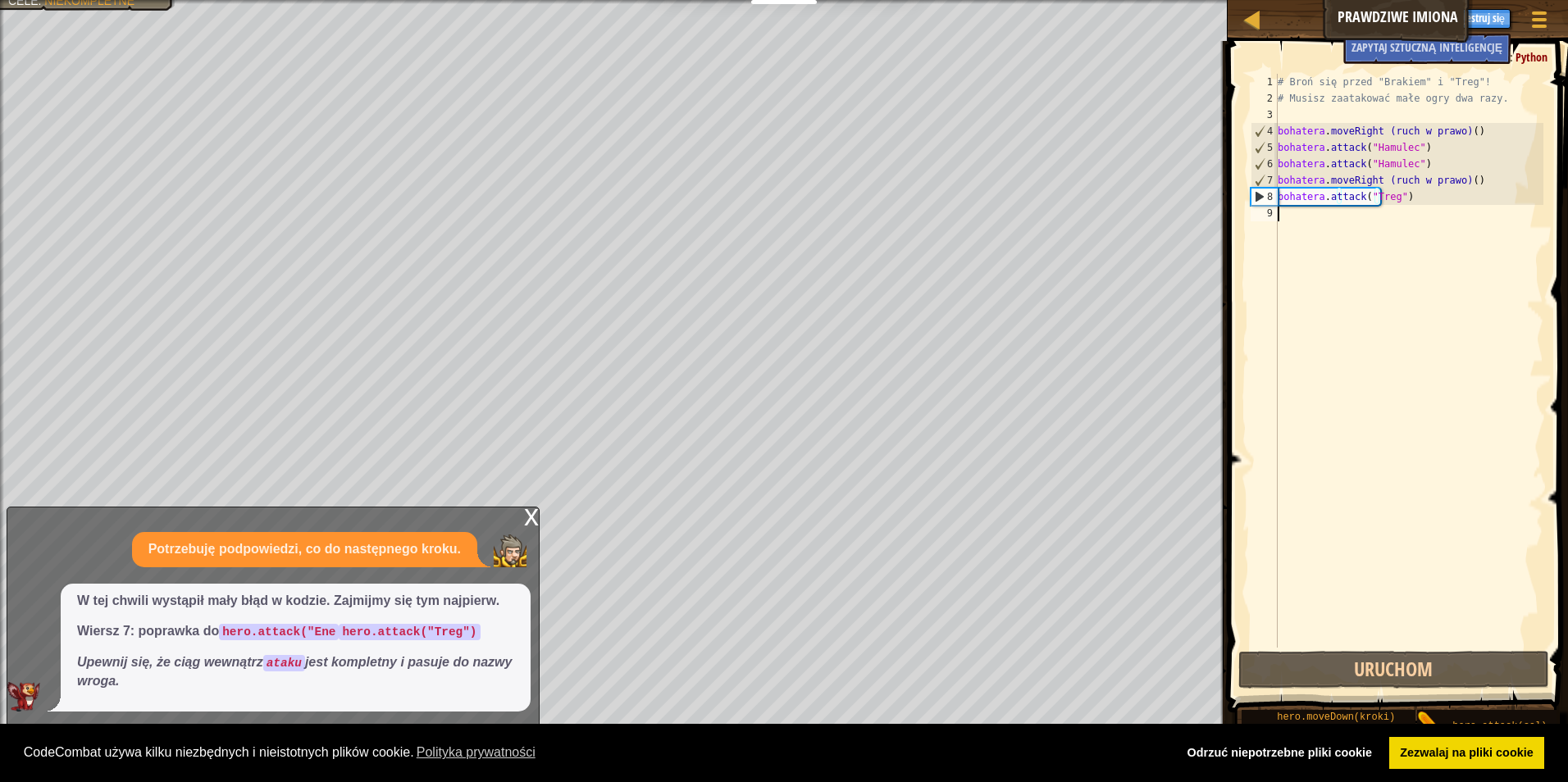
click at [1292, 211] on div "# Broń się przed "Brakiem" i "Treg"! # Musisz zaatakować małe ogry dwa razy. bo…" at bounding box center [1408, 378] width 269 height 607
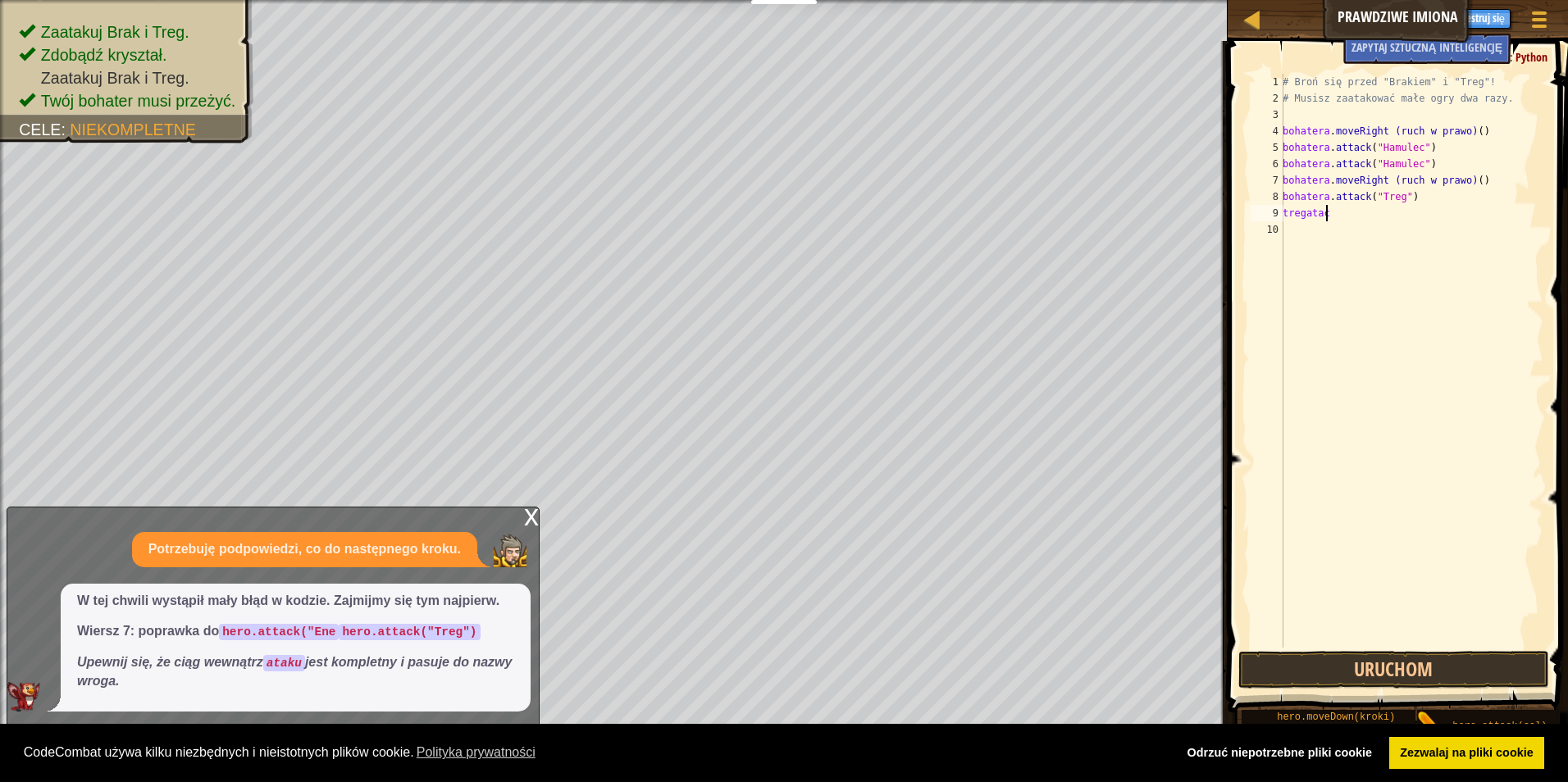
scroll to position [7, 3]
click at [1405, 219] on div "# Broń się przed "Brakiem" i "Treg"! # Musisz zaatakować małe ogry dwa razy. bo…" at bounding box center [1411, 378] width 264 height 607
type textarea "t"
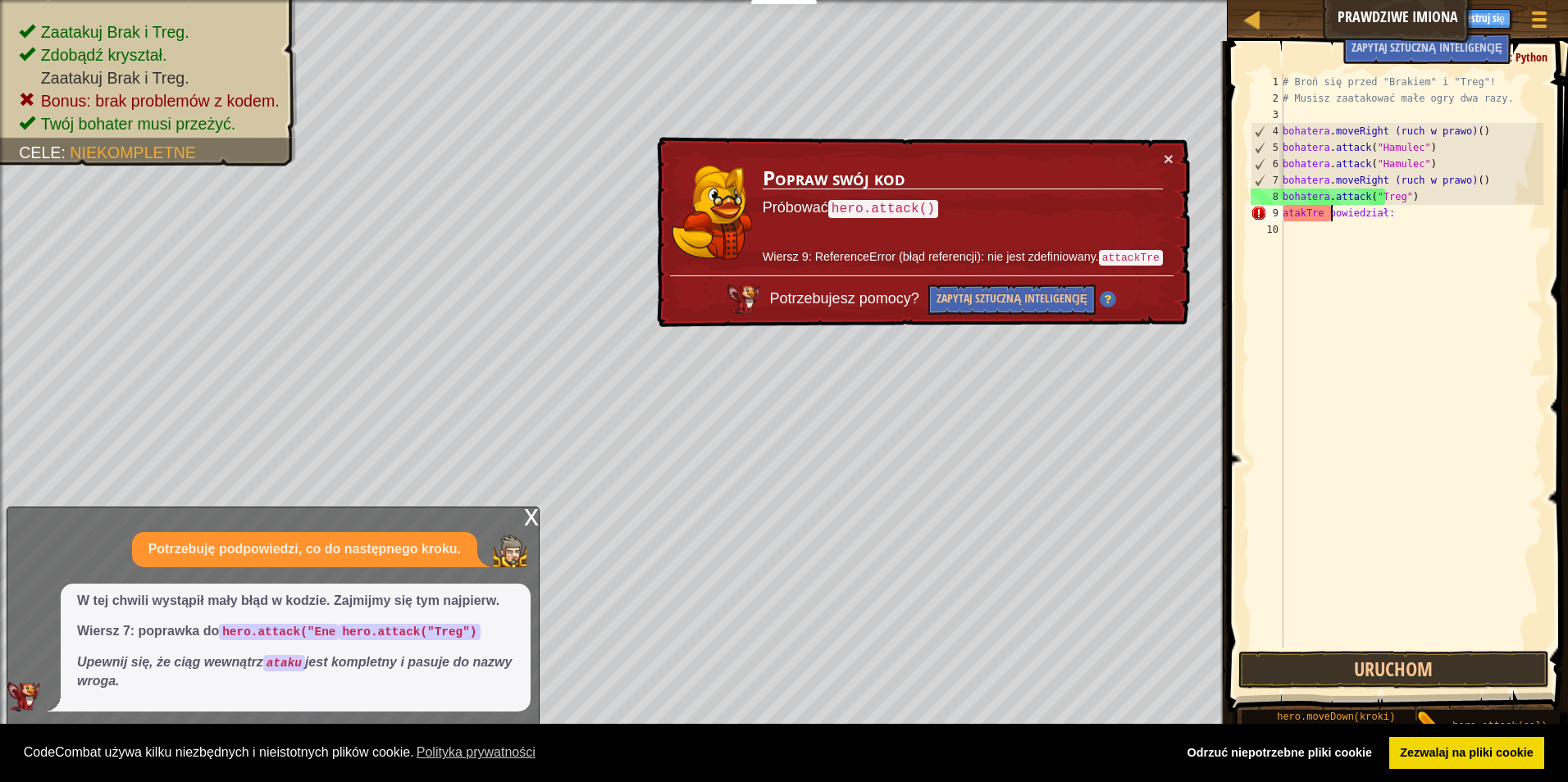
scroll to position [7, 4]
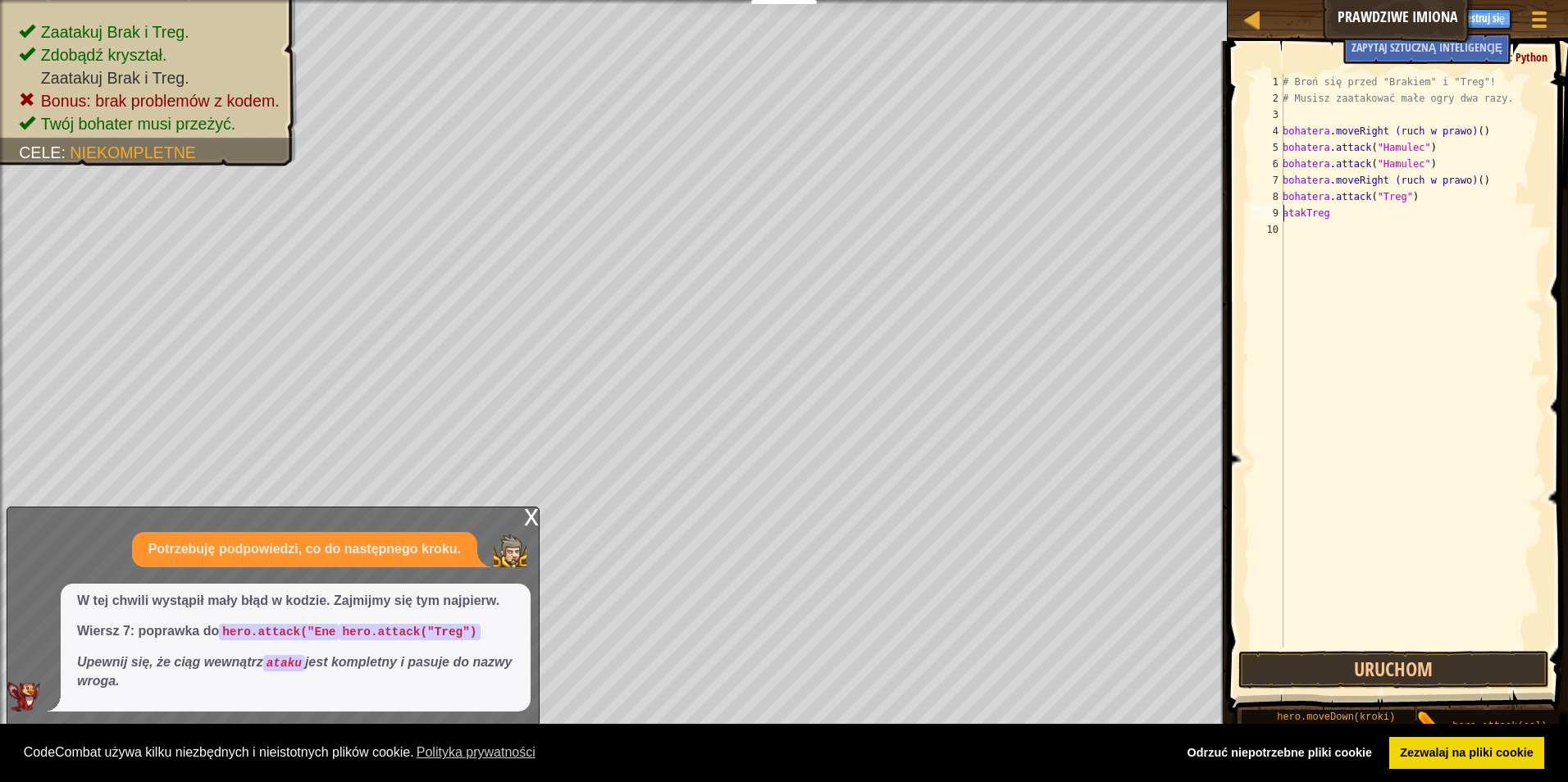
click at [1284, 213] on div "# Broń się przed "Brakiem" i "Treg"! # Musisz zaatakować małe ogry dwa razy. bo…" at bounding box center [1411, 378] width 264 height 607
type textarea "bochartraattackTreg"
click at [1369, 677] on button "Uruchom" at bounding box center [1394, 669] width 312 height 38
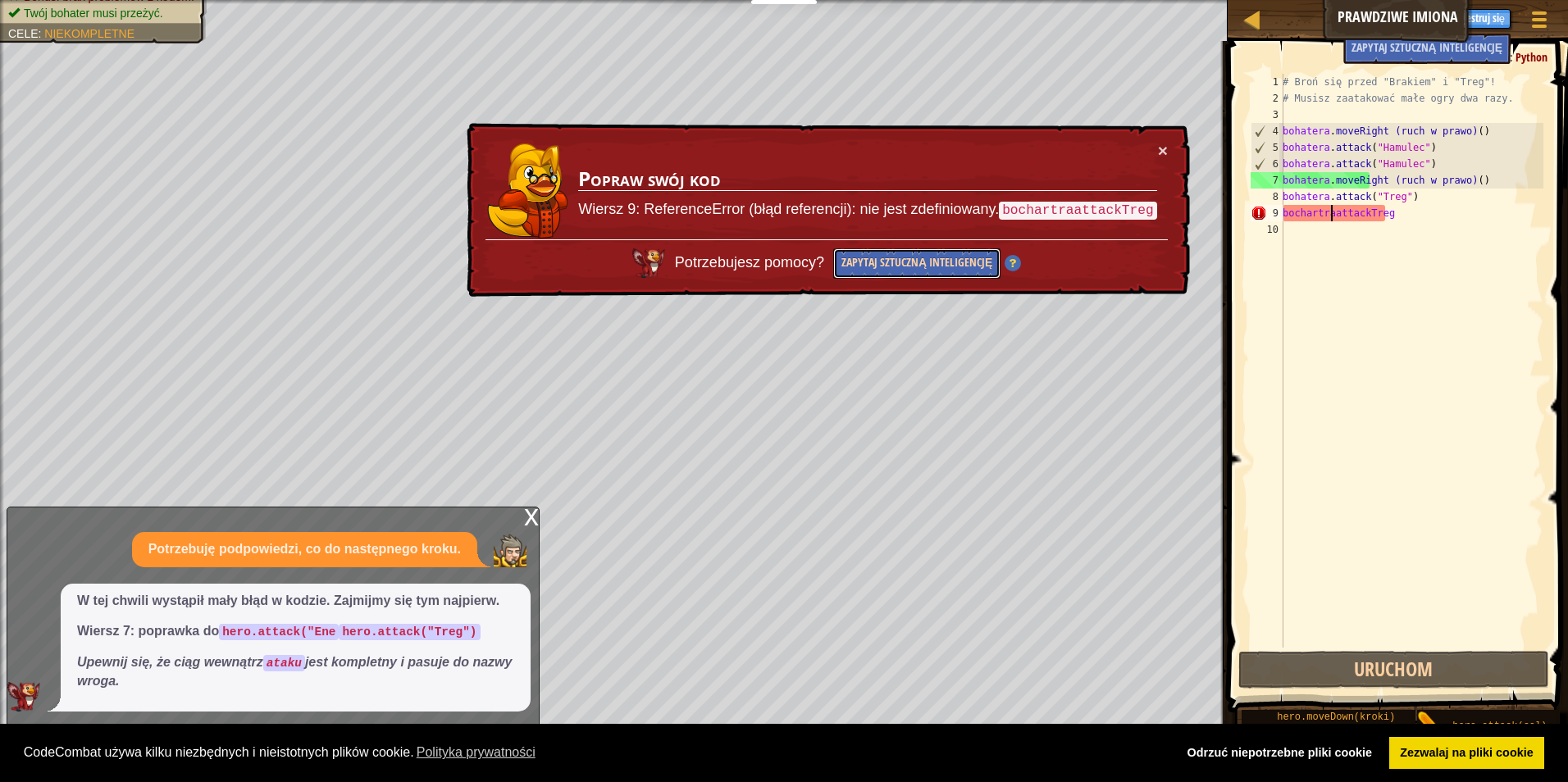
click at [926, 261] on button "Zapytaj sztuczną inteligencję" at bounding box center [916, 265] width 168 height 33
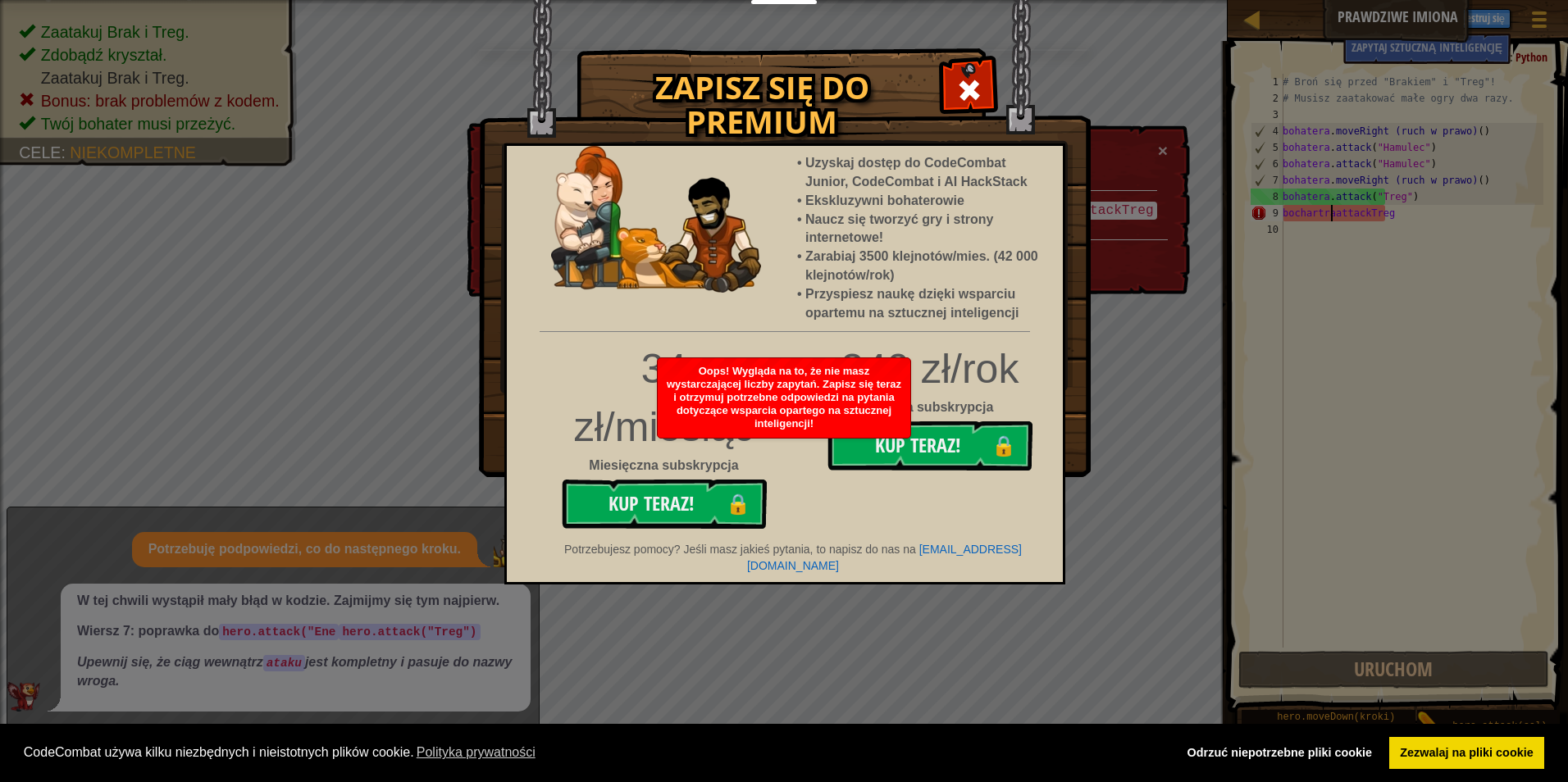
click at [937, 90] on img at bounding box center [784, 238] width 611 height 478
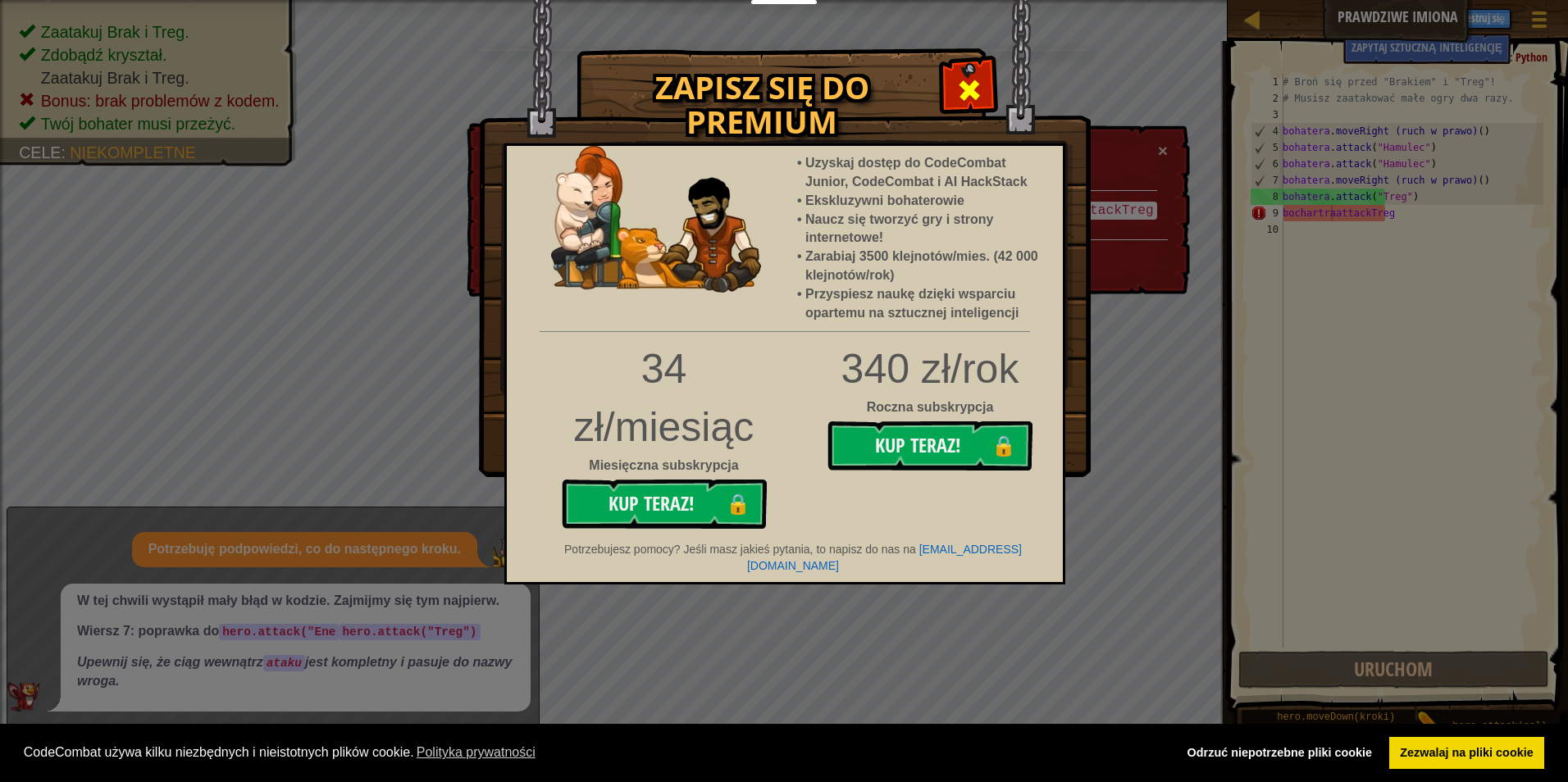
click at [951, 82] on div at bounding box center [969, 88] width 51 height 51
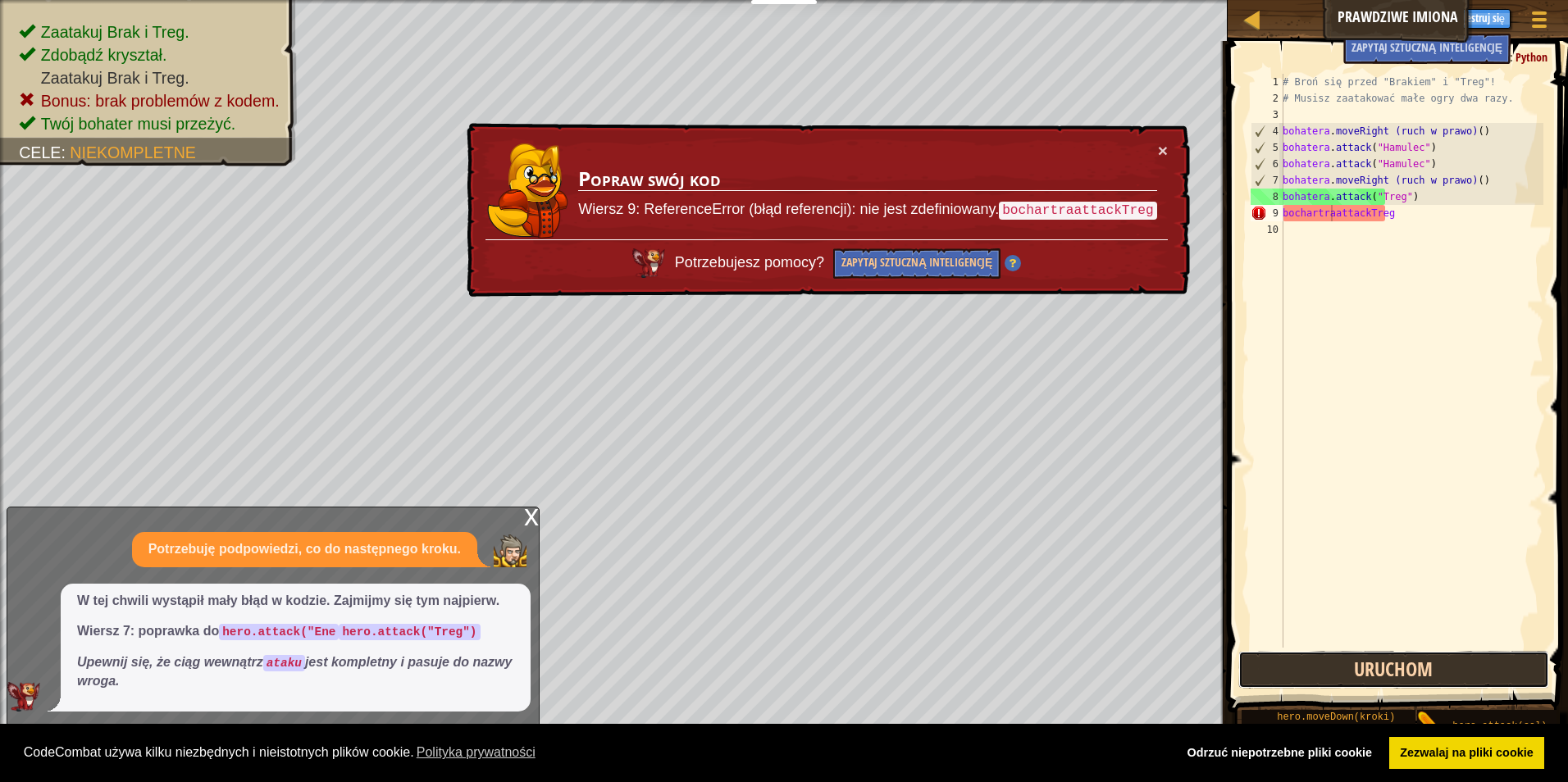
click at [1328, 681] on button "Uruchom" at bounding box center [1394, 669] width 312 height 38
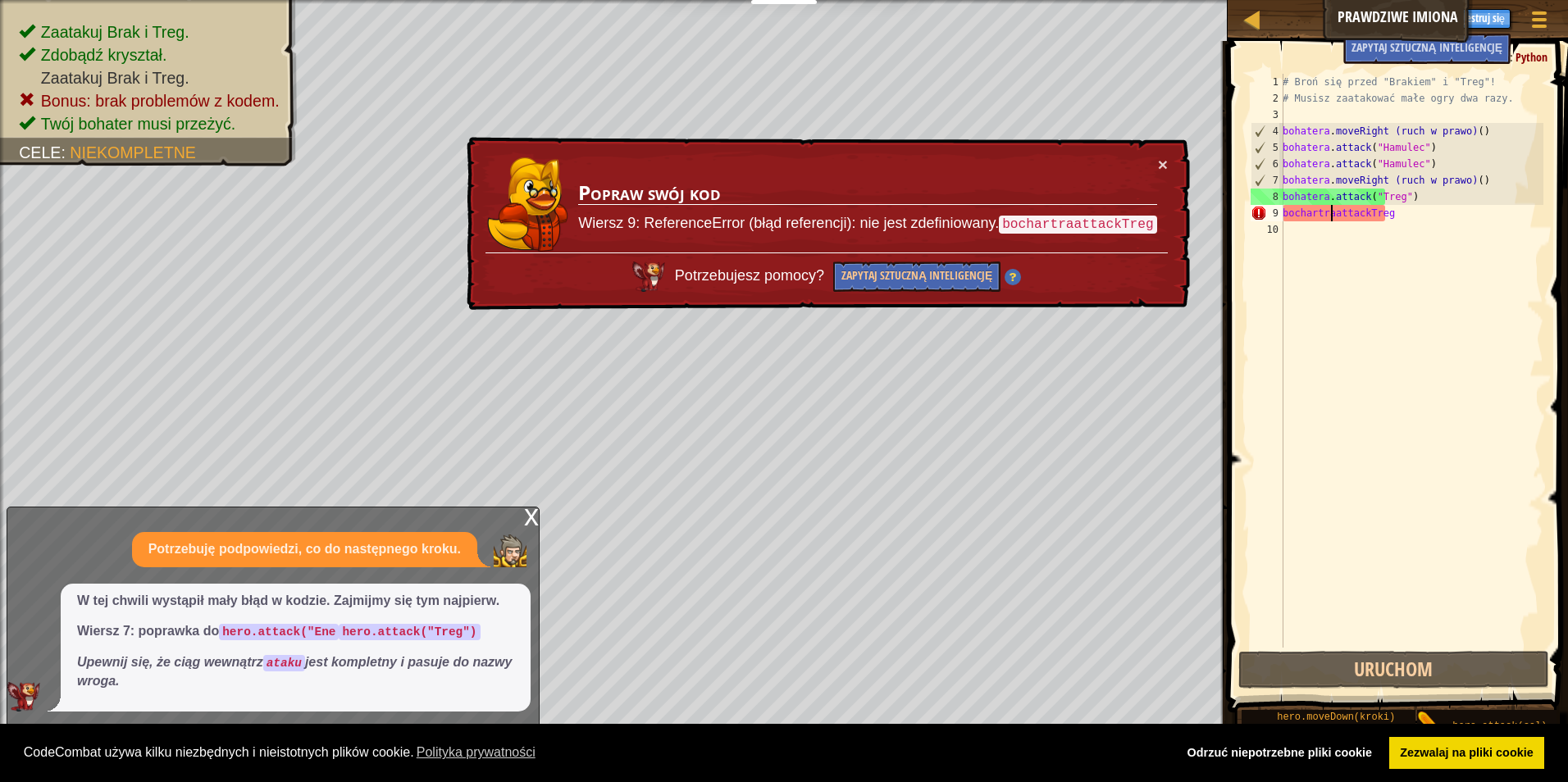
click at [1020, 276] on img at bounding box center [1012, 280] width 16 height 17
